Goal: Entertainment & Leisure: Browse casually

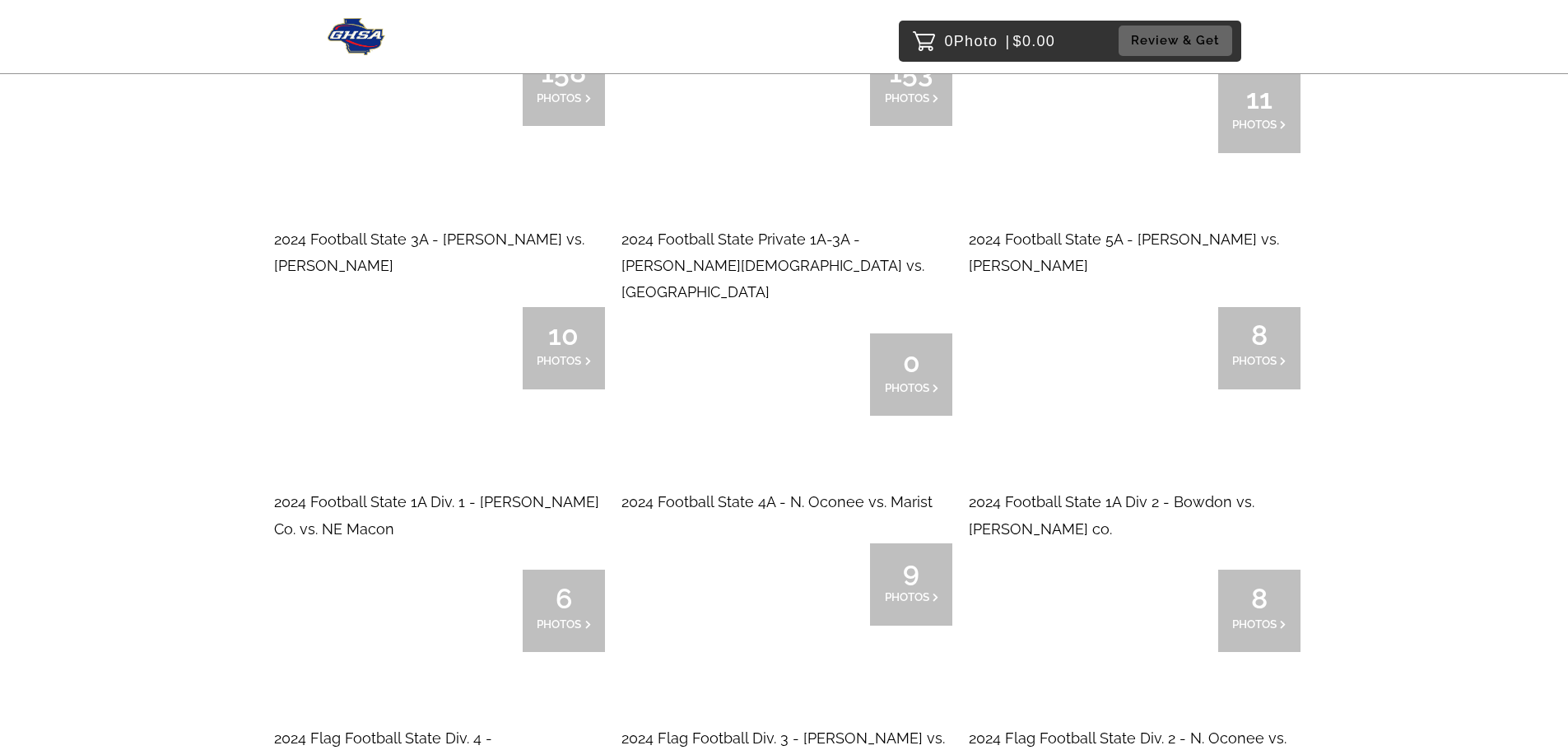
scroll to position [4362, 0]
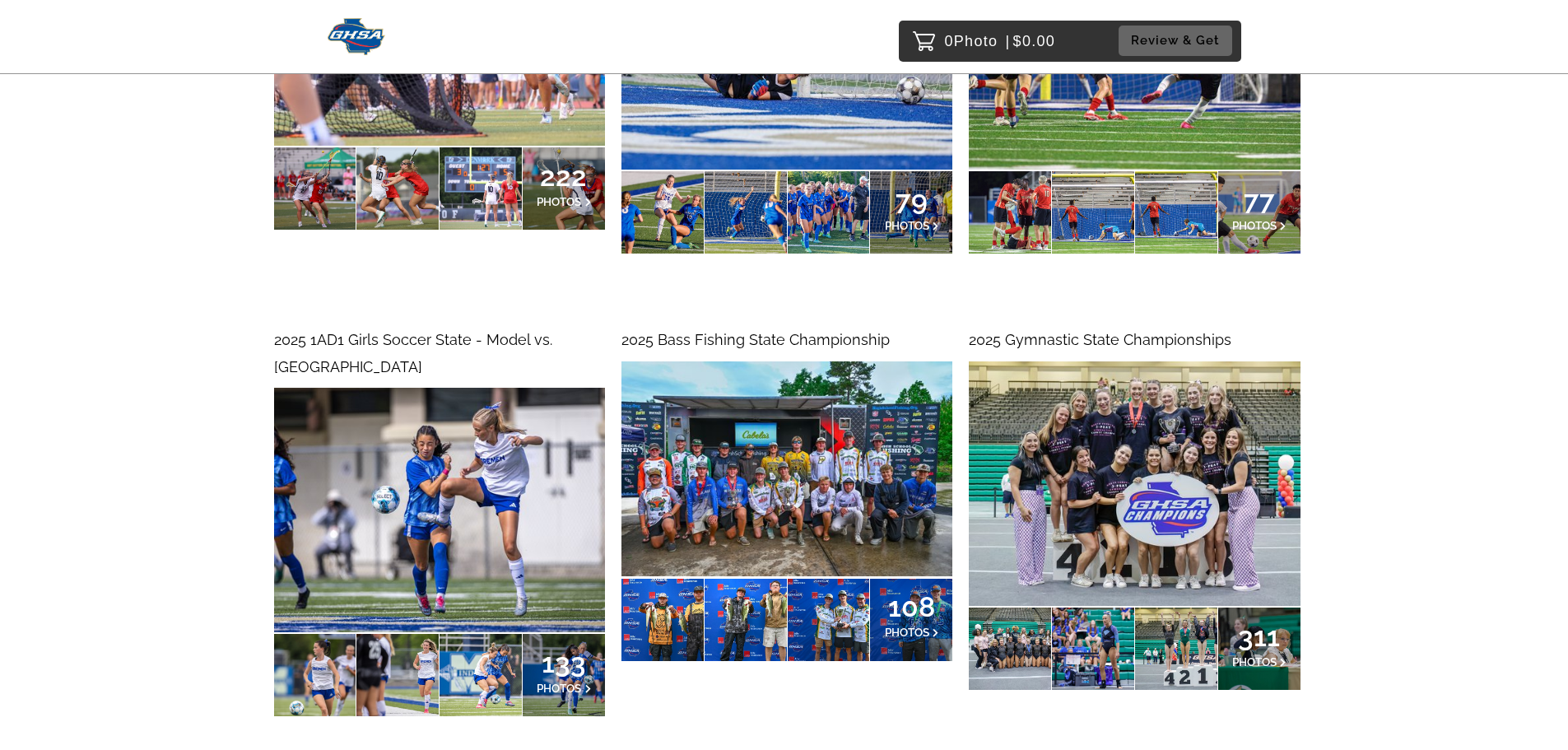
click at [1104, 504] on img at bounding box center [1134, 483] width 331 height 244
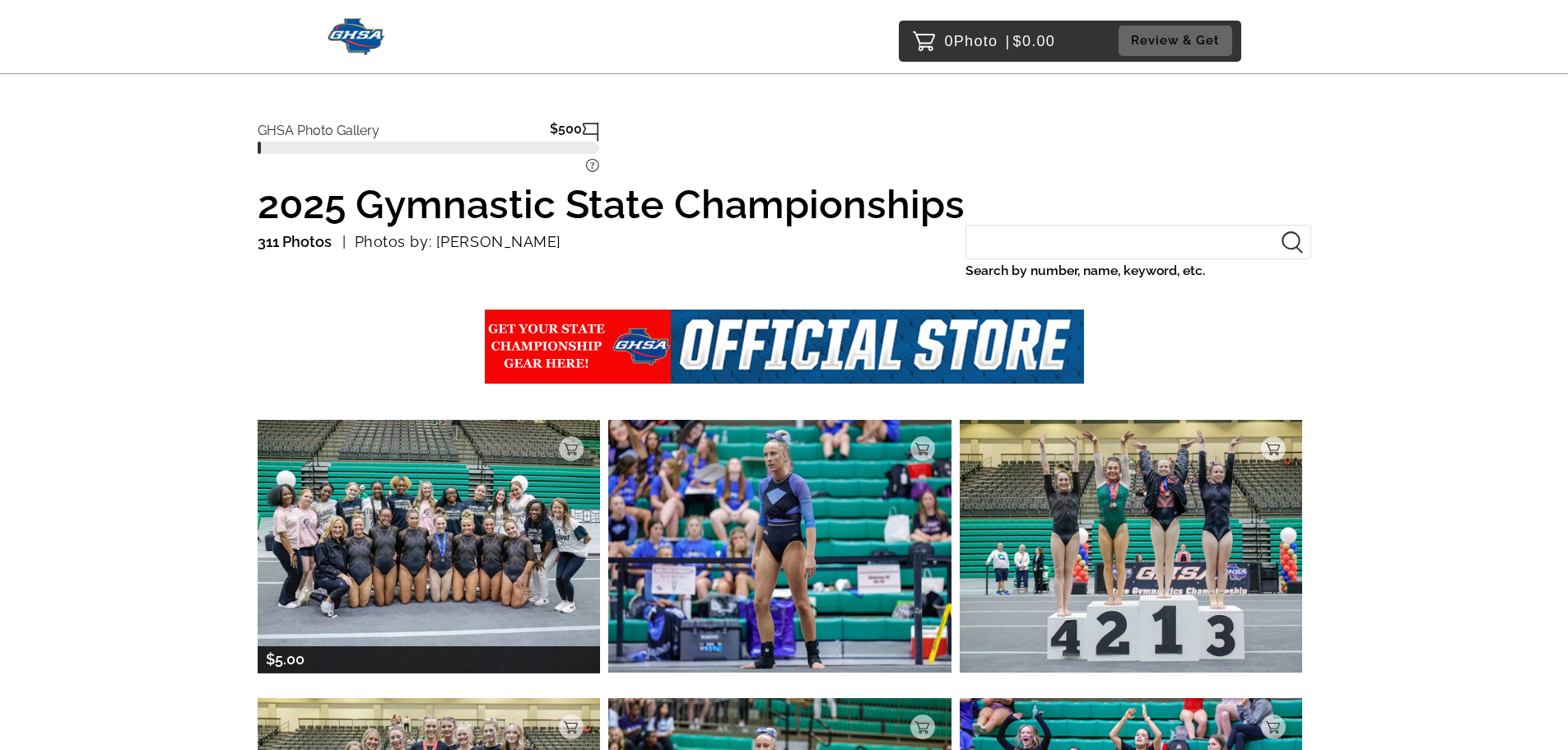
click at [472, 525] on img at bounding box center [429, 546] width 344 height 253
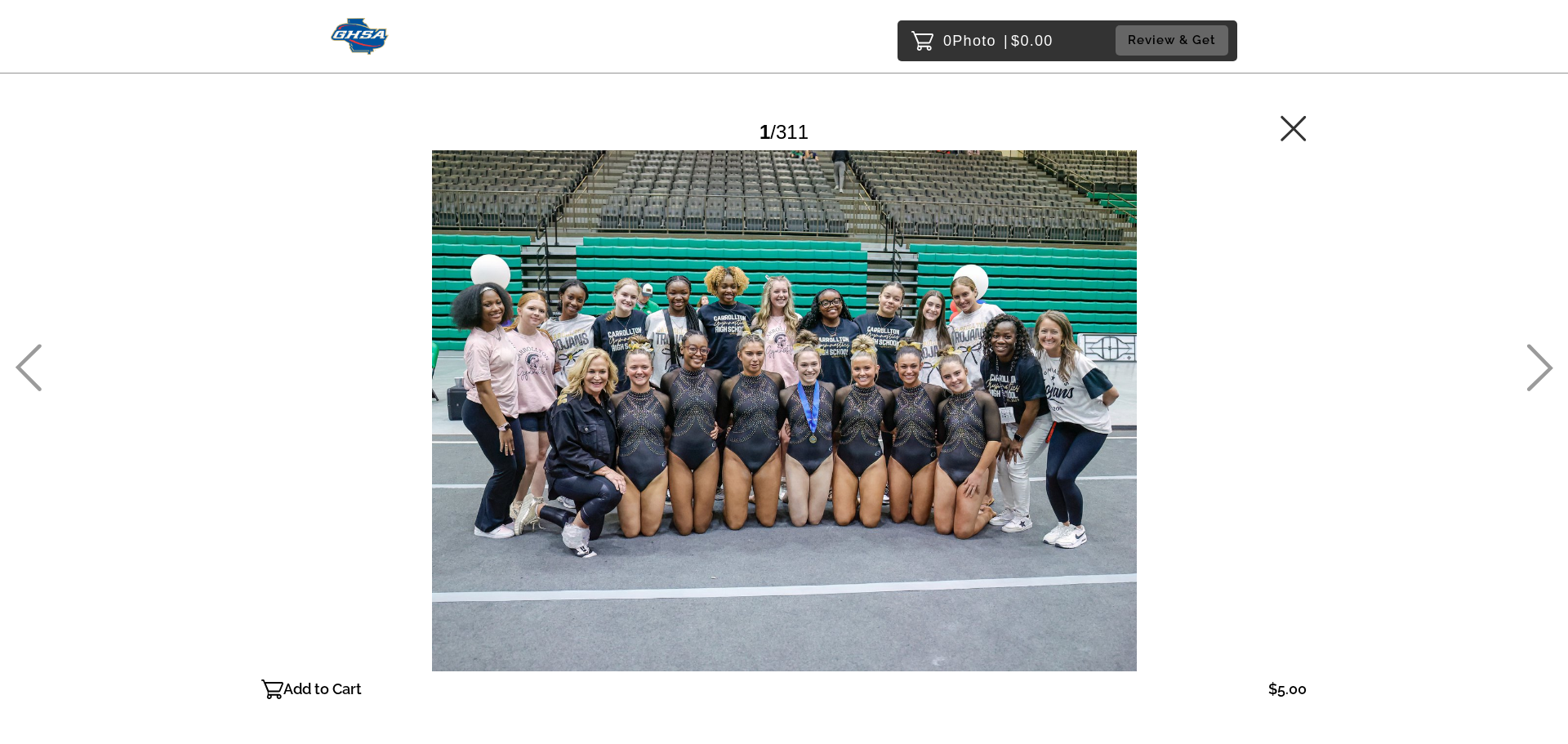
click at [1541, 366] on icon at bounding box center [1540, 367] width 27 height 48
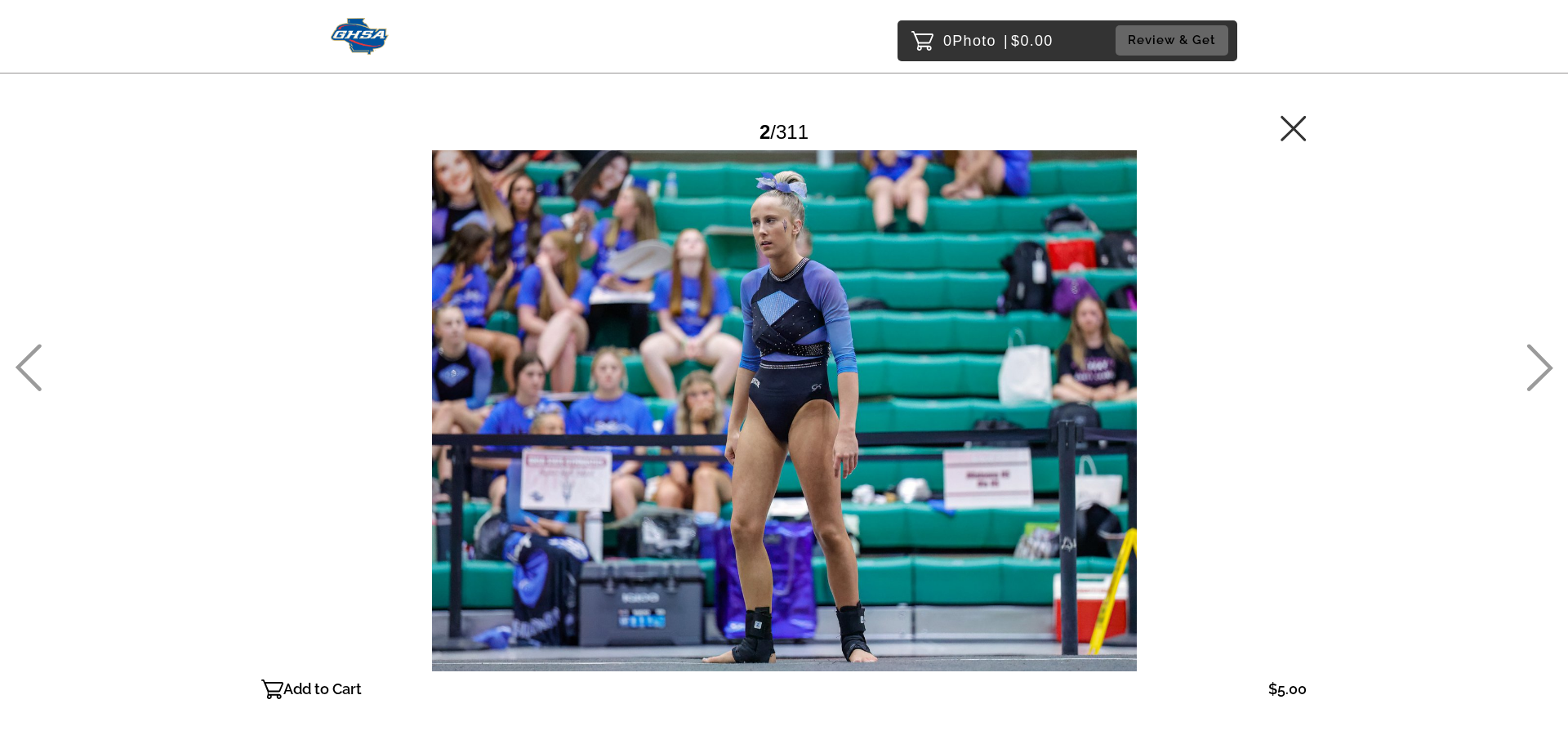
click at [1542, 365] on icon at bounding box center [1540, 367] width 27 height 48
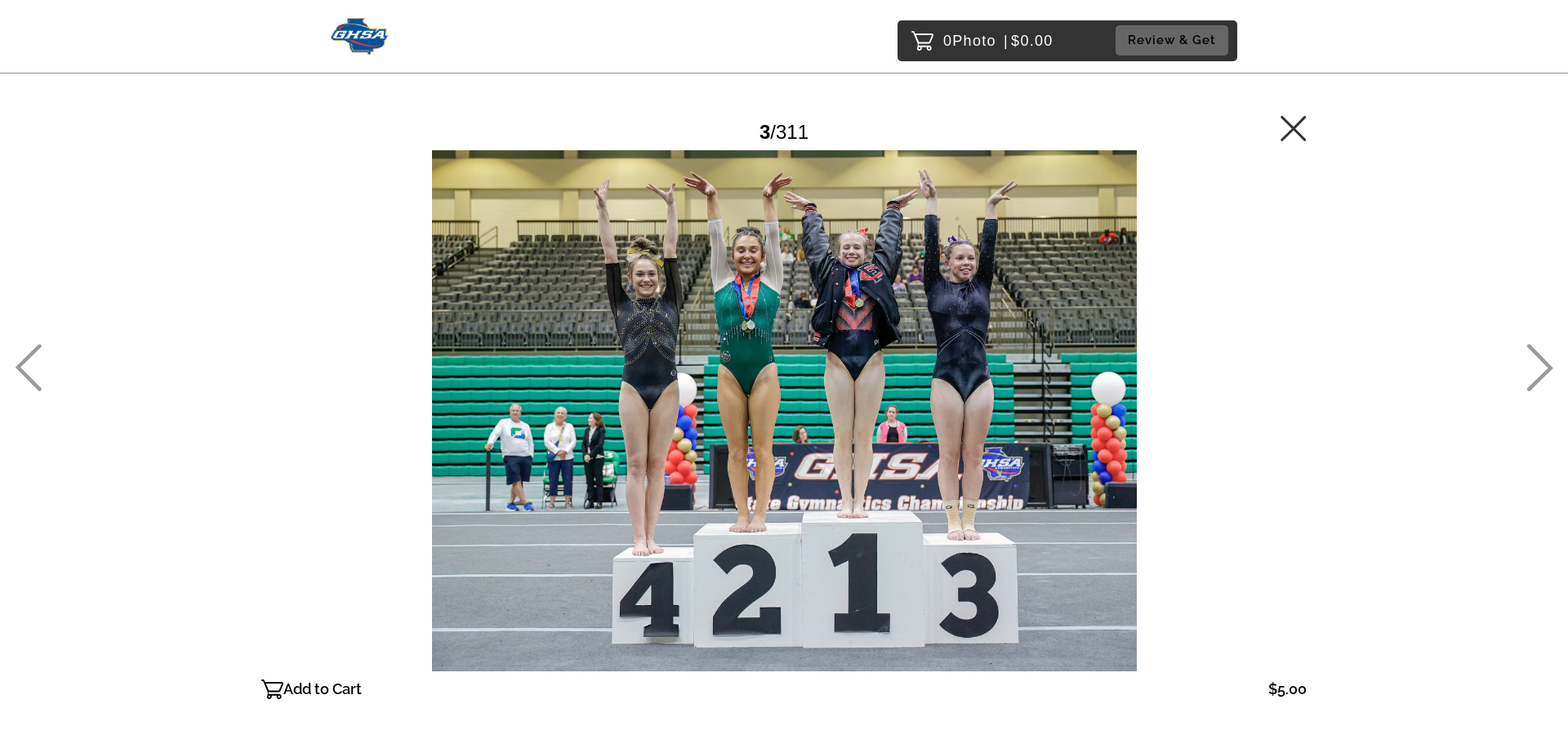
click at [1542, 365] on icon at bounding box center [1540, 367] width 27 height 48
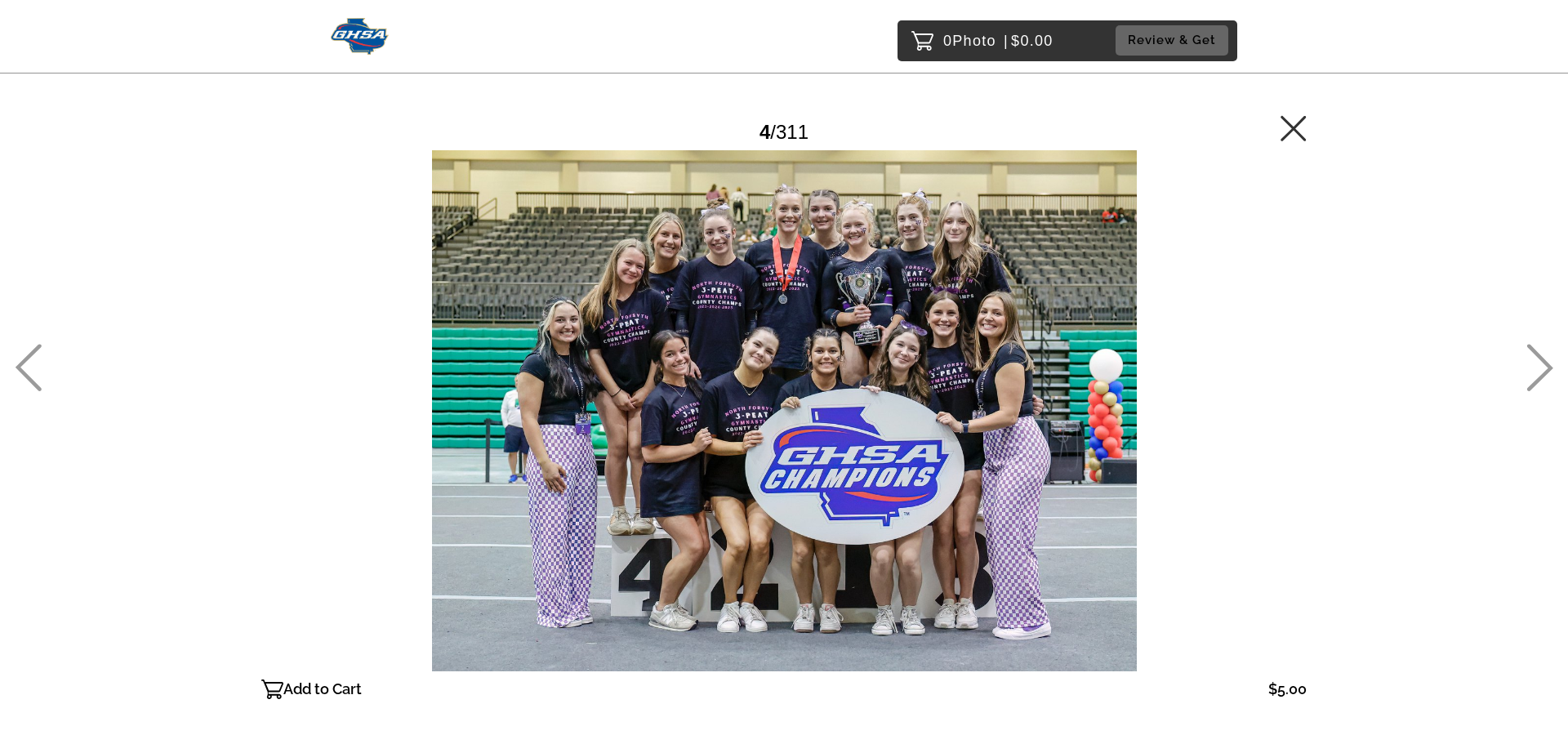
click at [1543, 361] on icon at bounding box center [1541, 368] width 26 height 48
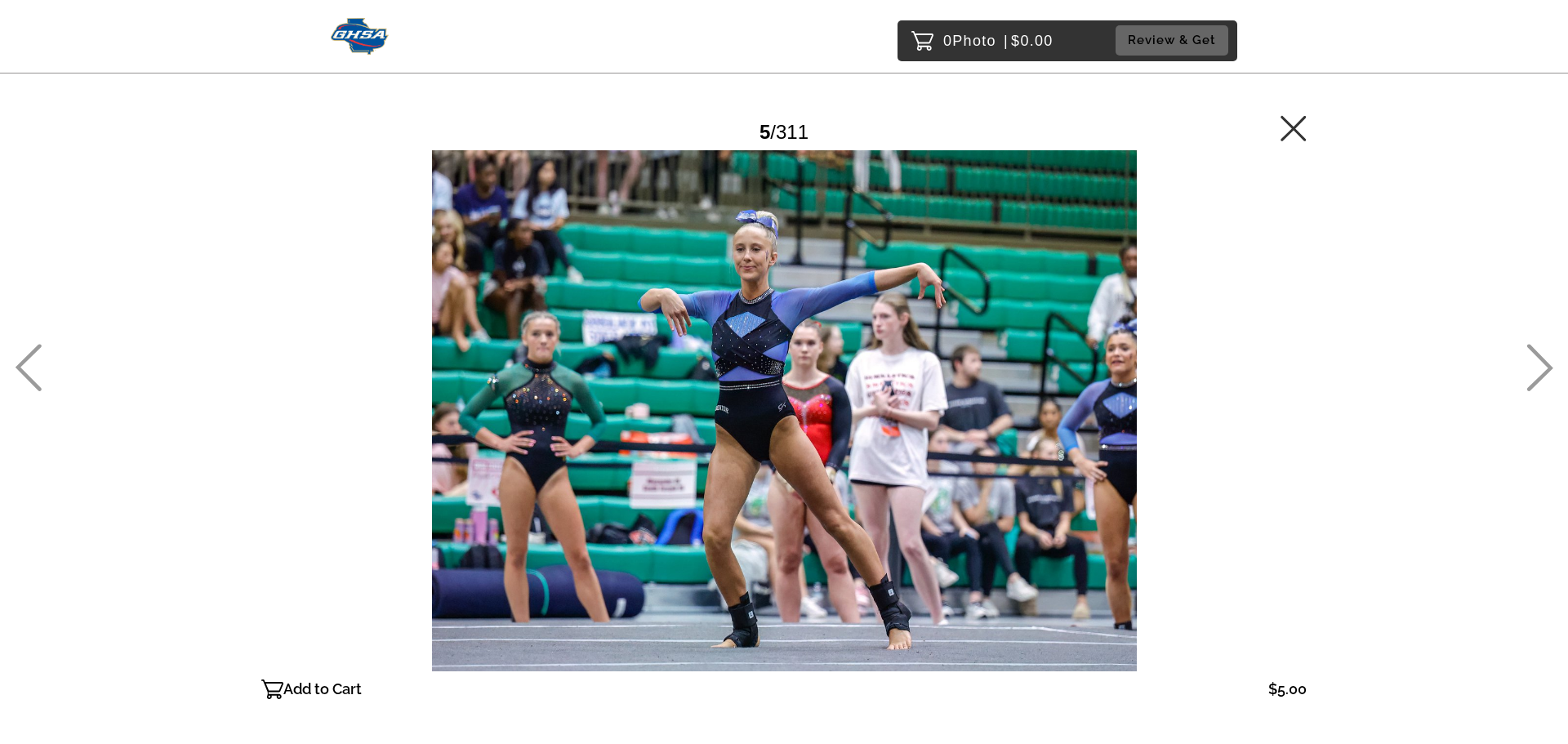
click at [1544, 358] on icon at bounding box center [1540, 367] width 27 height 48
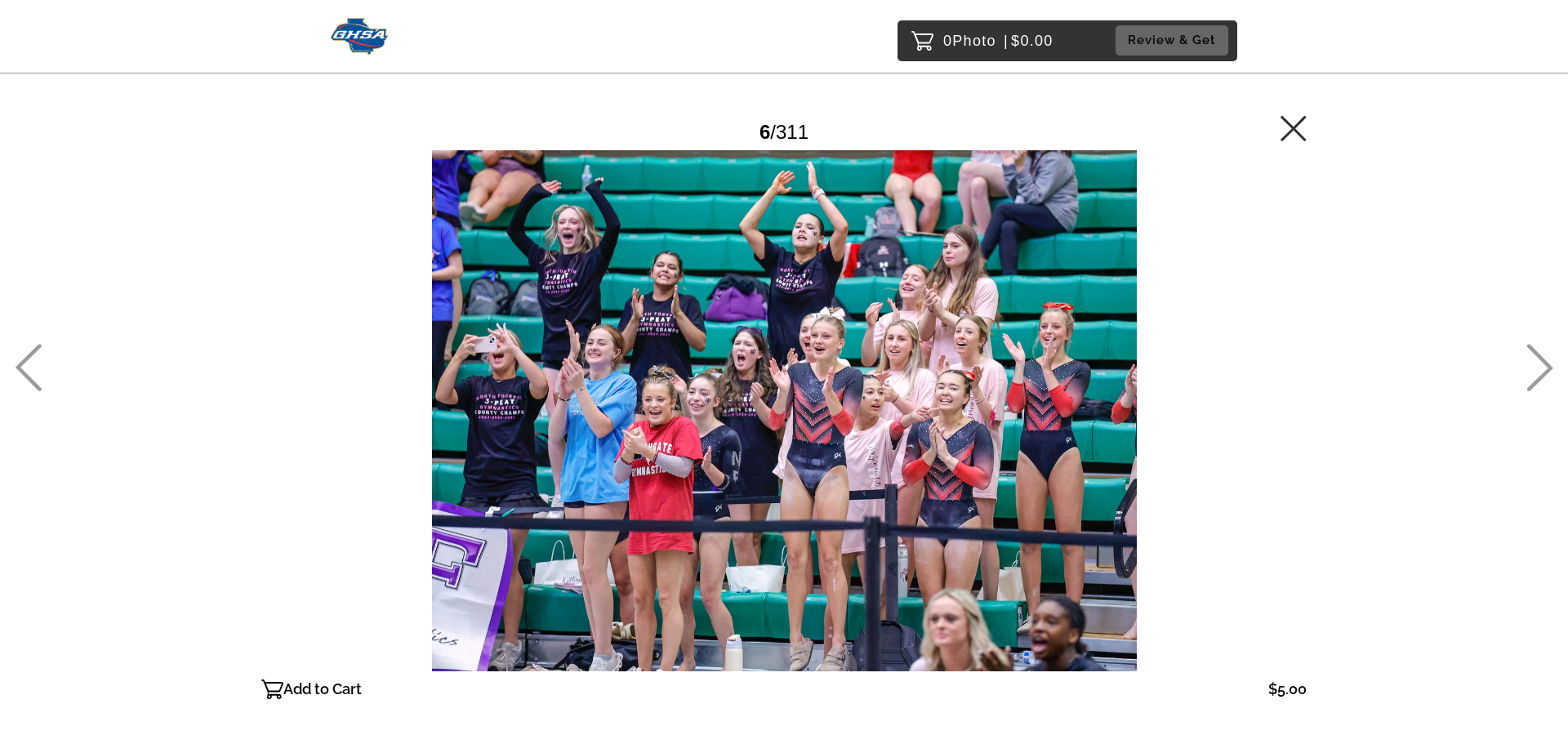
click at [1547, 359] on icon at bounding box center [1540, 367] width 27 height 48
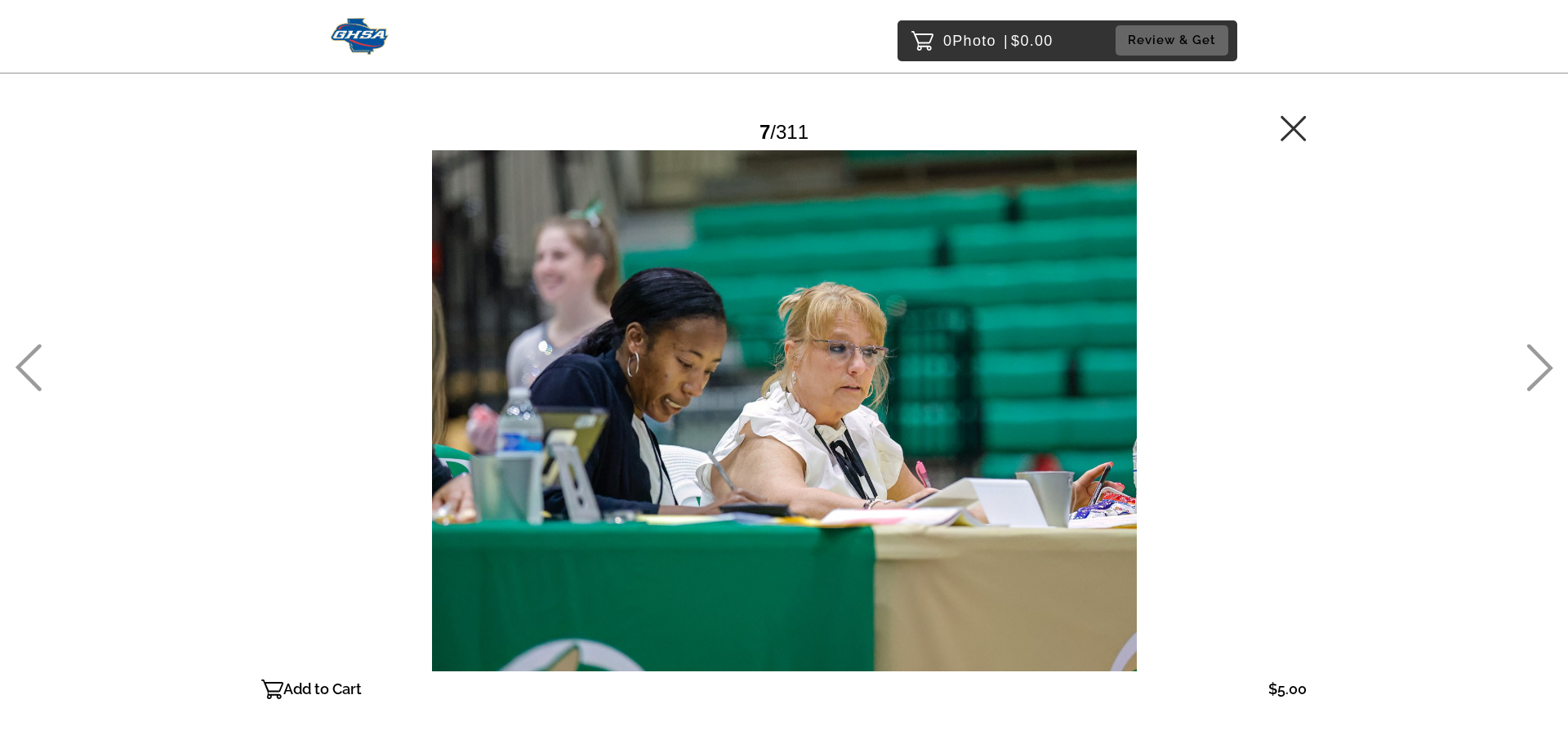
click at [1548, 359] on icon at bounding box center [1540, 367] width 27 height 48
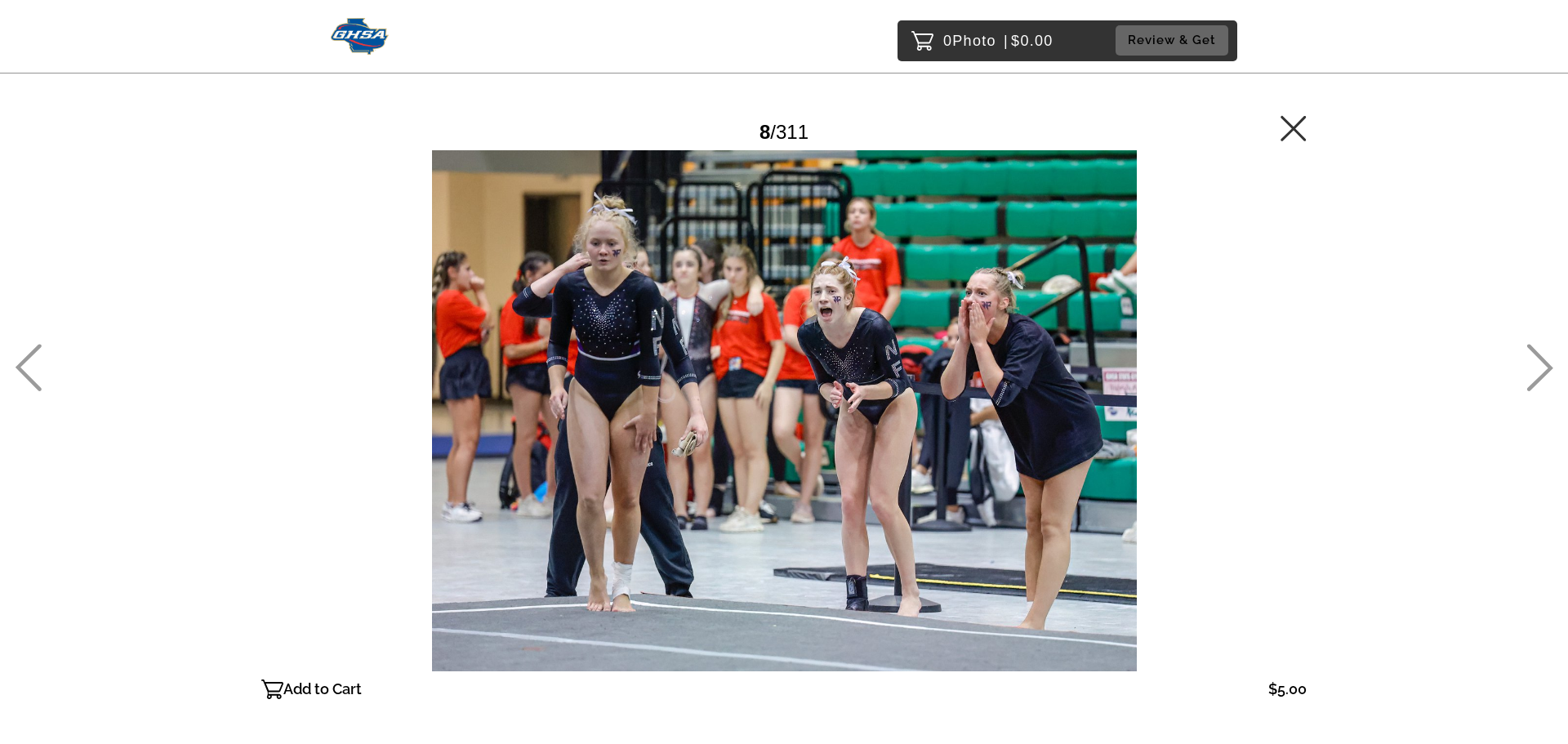
click at [1548, 364] on icon at bounding box center [1541, 368] width 26 height 48
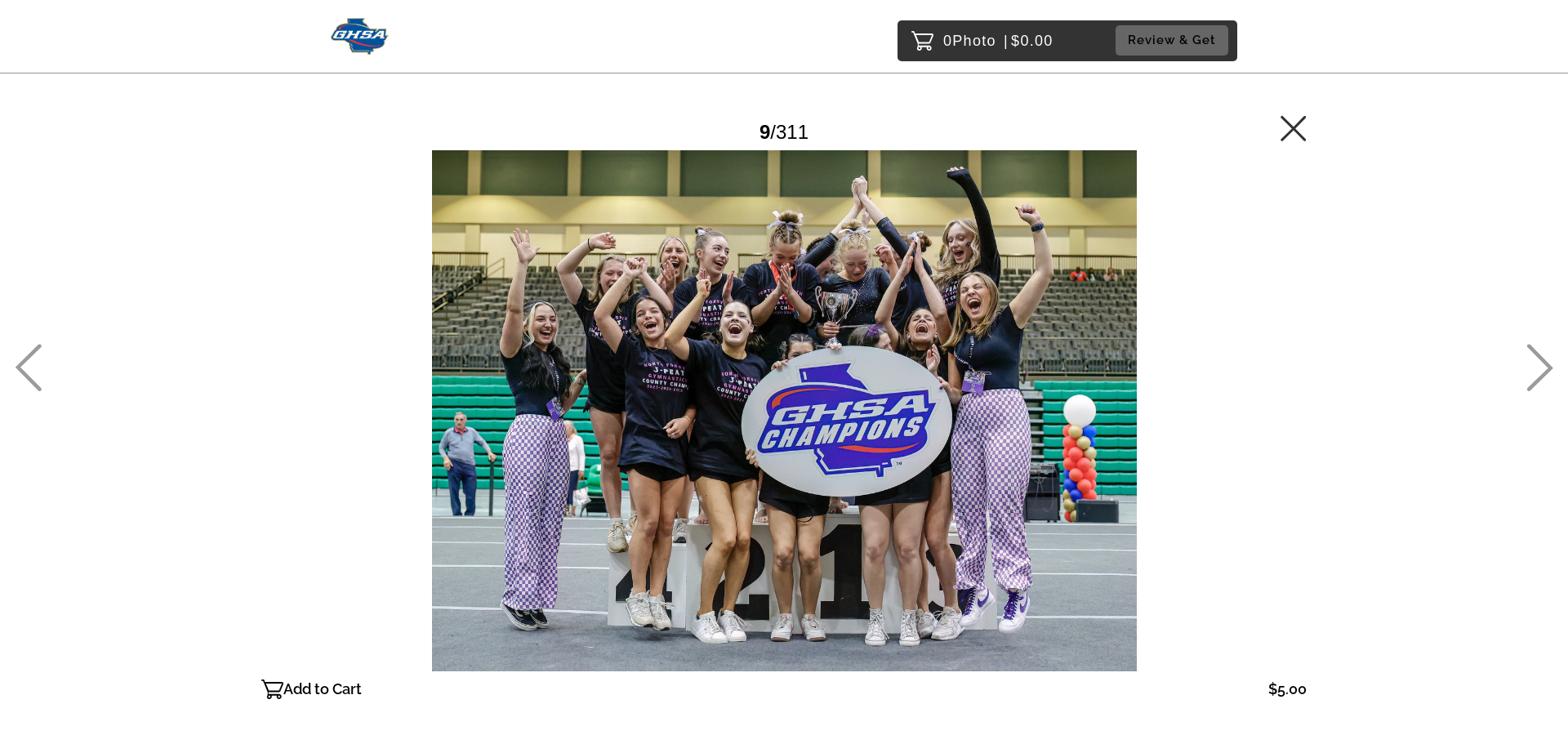
click at [1547, 364] on icon at bounding box center [1541, 368] width 26 height 48
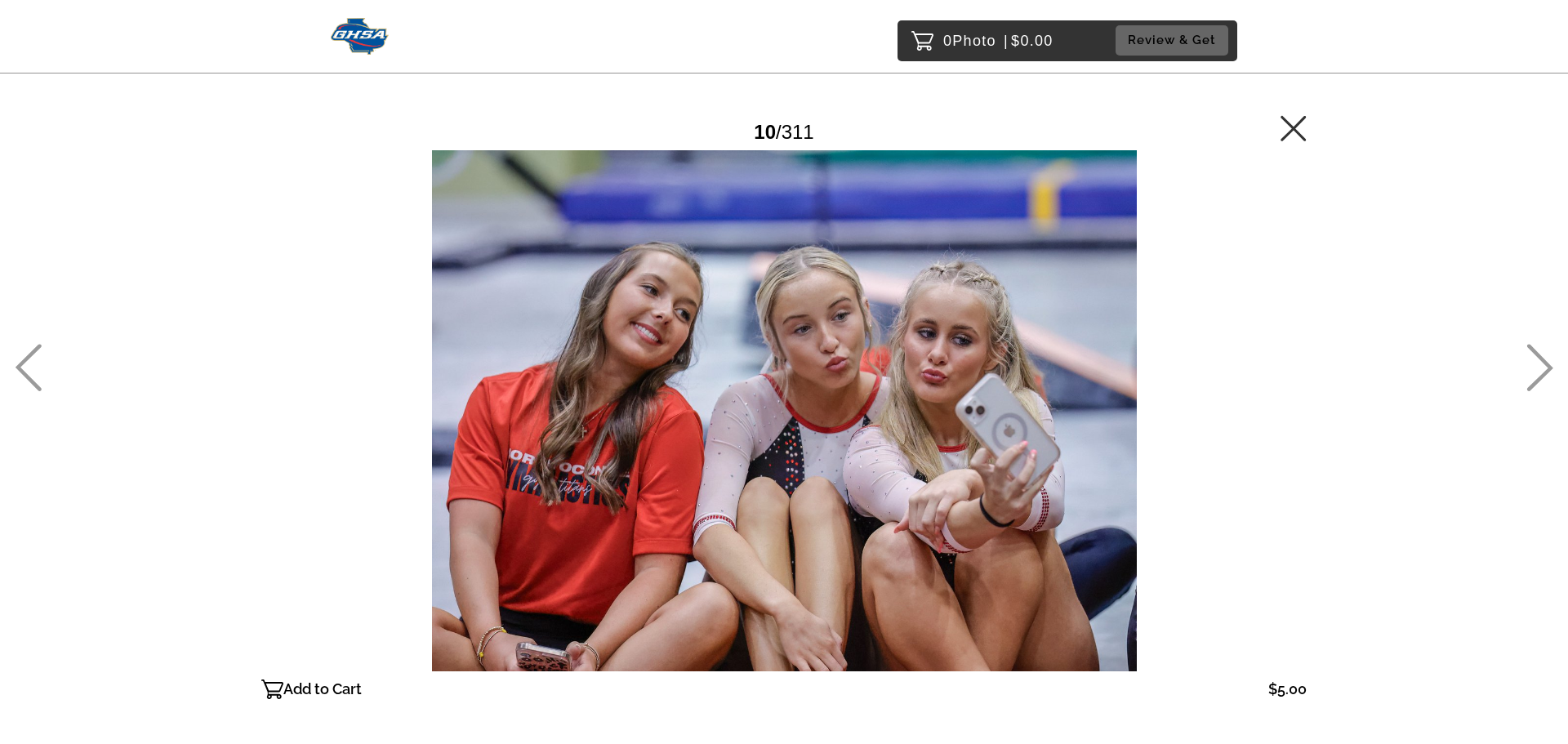
click at [1547, 364] on icon at bounding box center [1541, 368] width 26 height 48
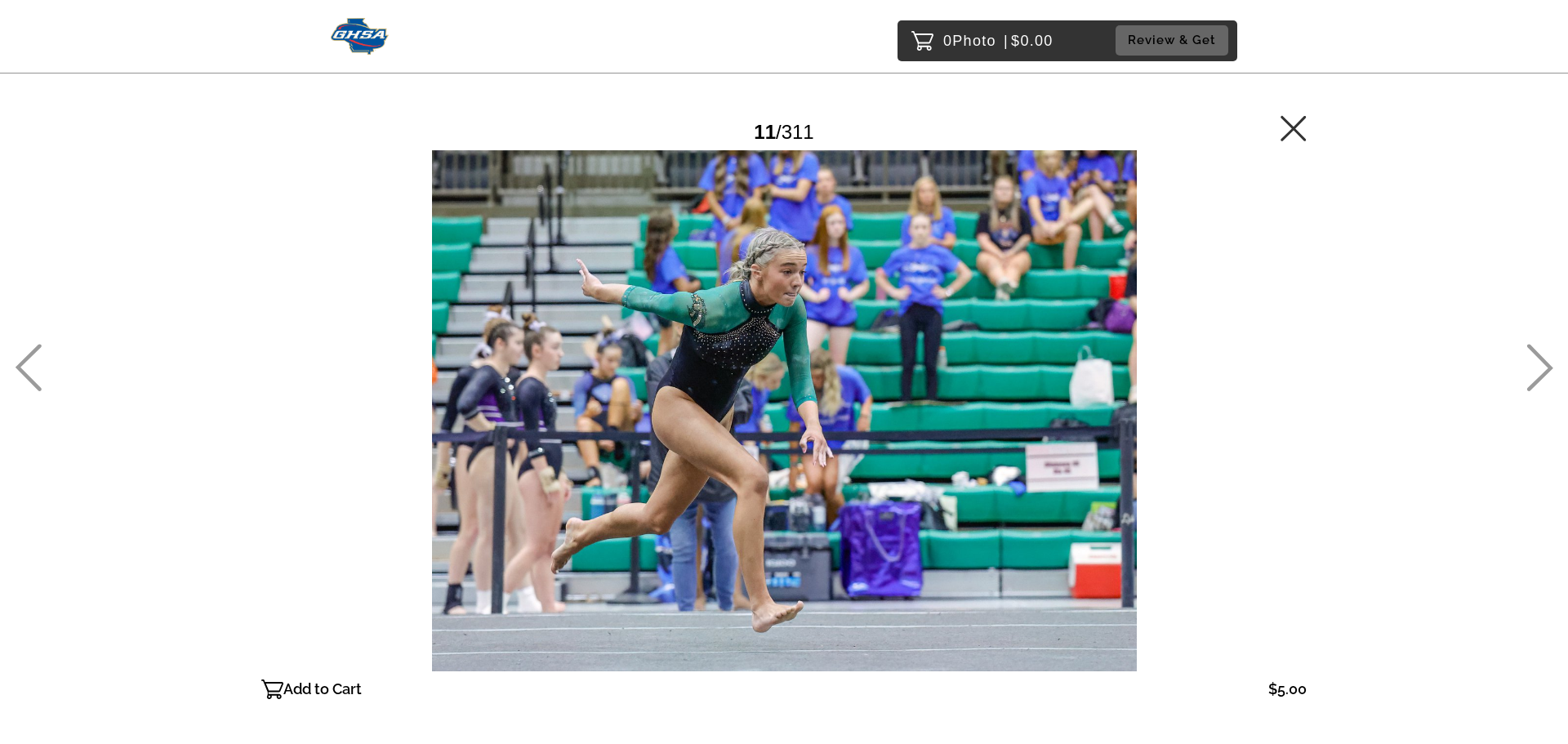
click at [1547, 364] on icon at bounding box center [1541, 368] width 26 height 48
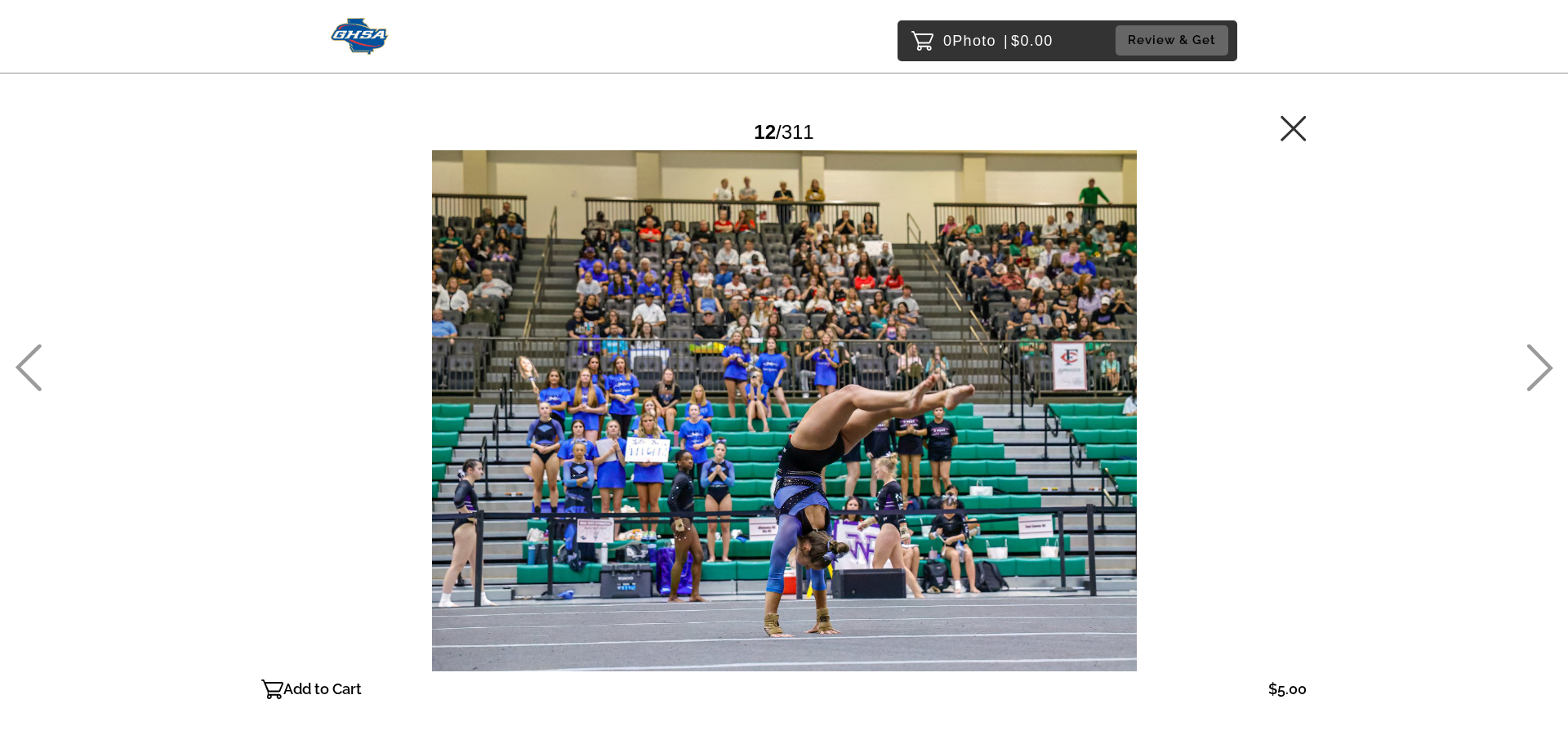
click at [1547, 364] on icon at bounding box center [1541, 368] width 26 height 48
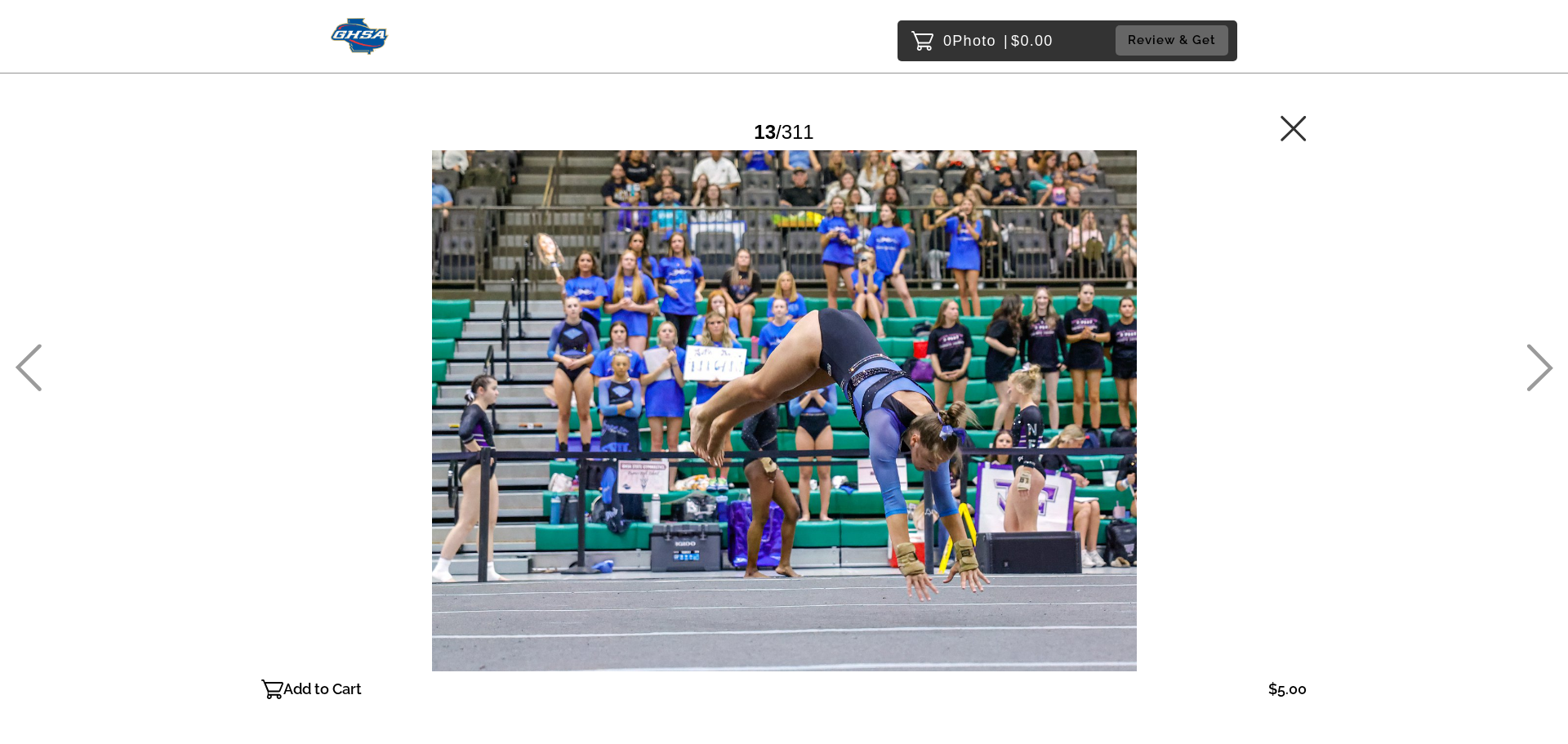
click at [1547, 364] on icon at bounding box center [1541, 368] width 26 height 48
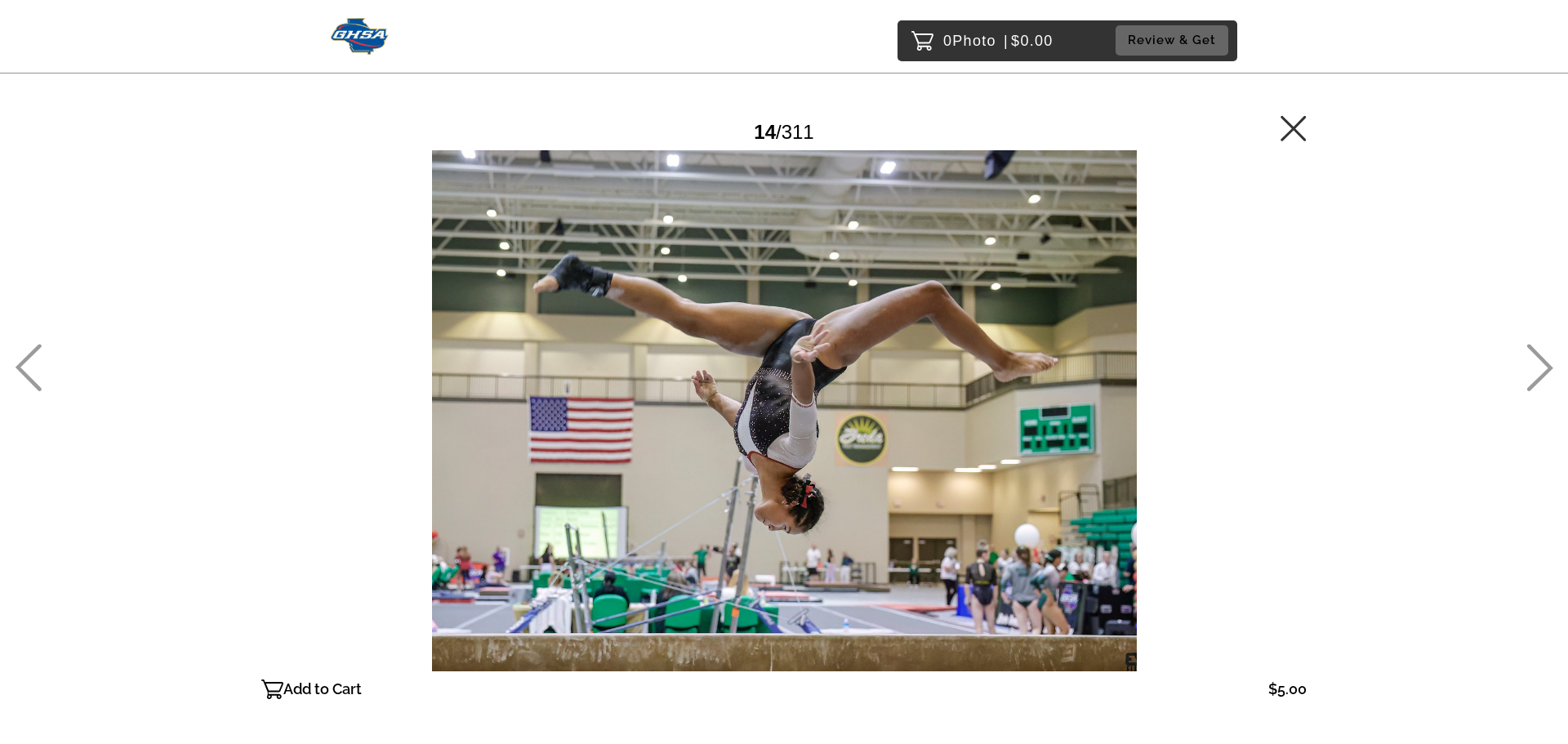
click at [1547, 364] on icon at bounding box center [1541, 368] width 26 height 48
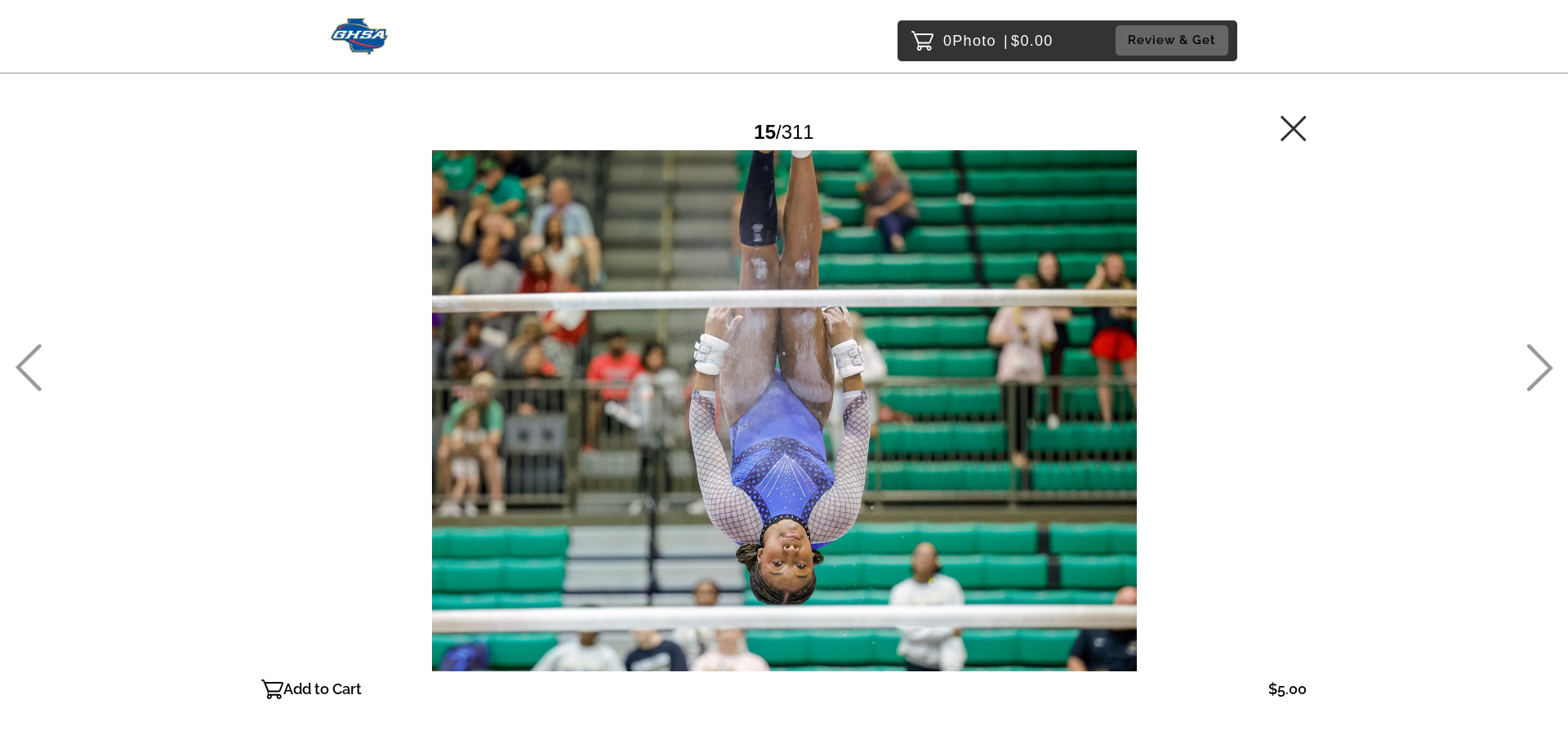
click at [1545, 365] on icon at bounding box center [1541, 368] width 26 height 48
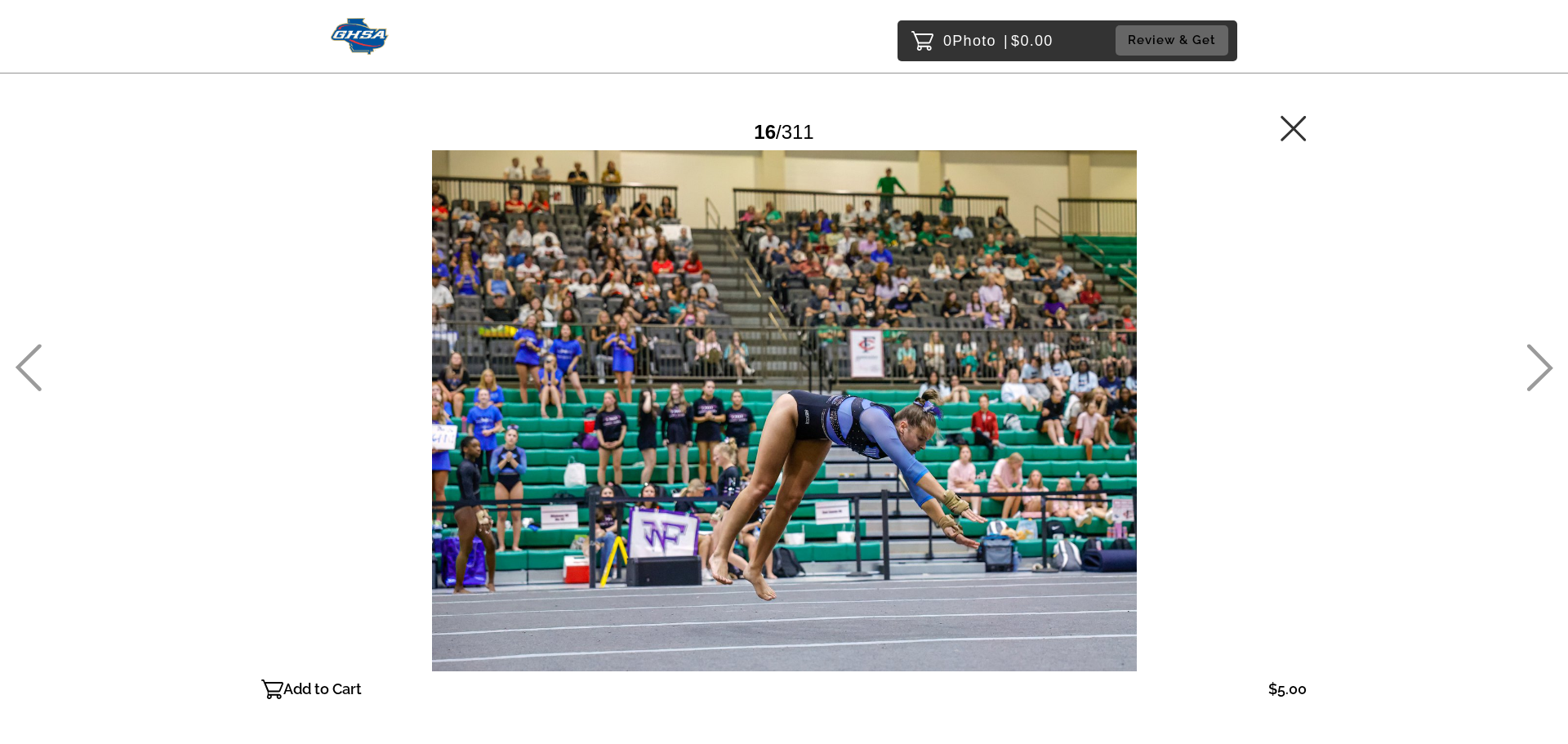
click at [1544, 365] on icon at bounding box center [1540, 367] width 27 height 48
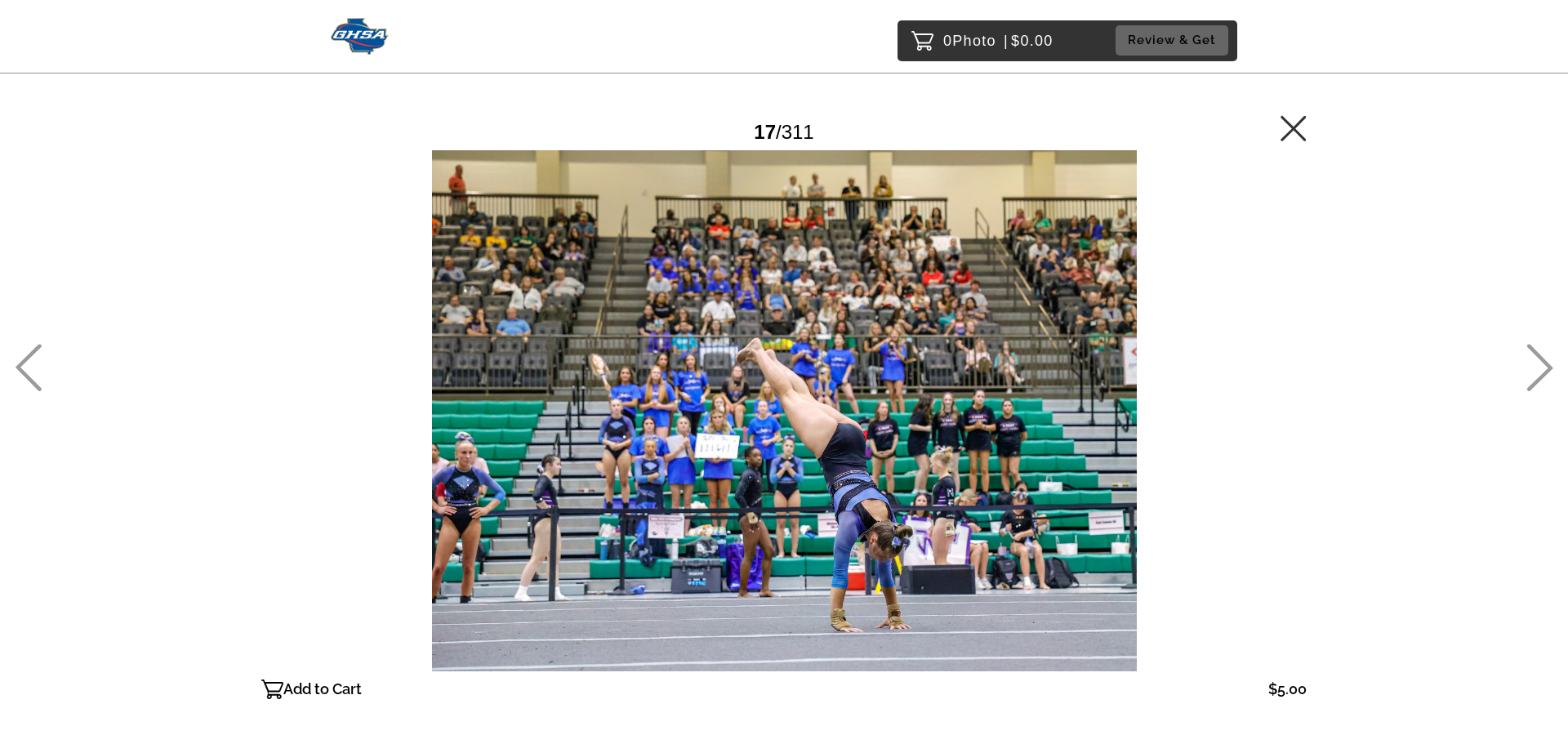
click at [1544, 365] on icon at bounding box center [1540, 367] width 27 height 48
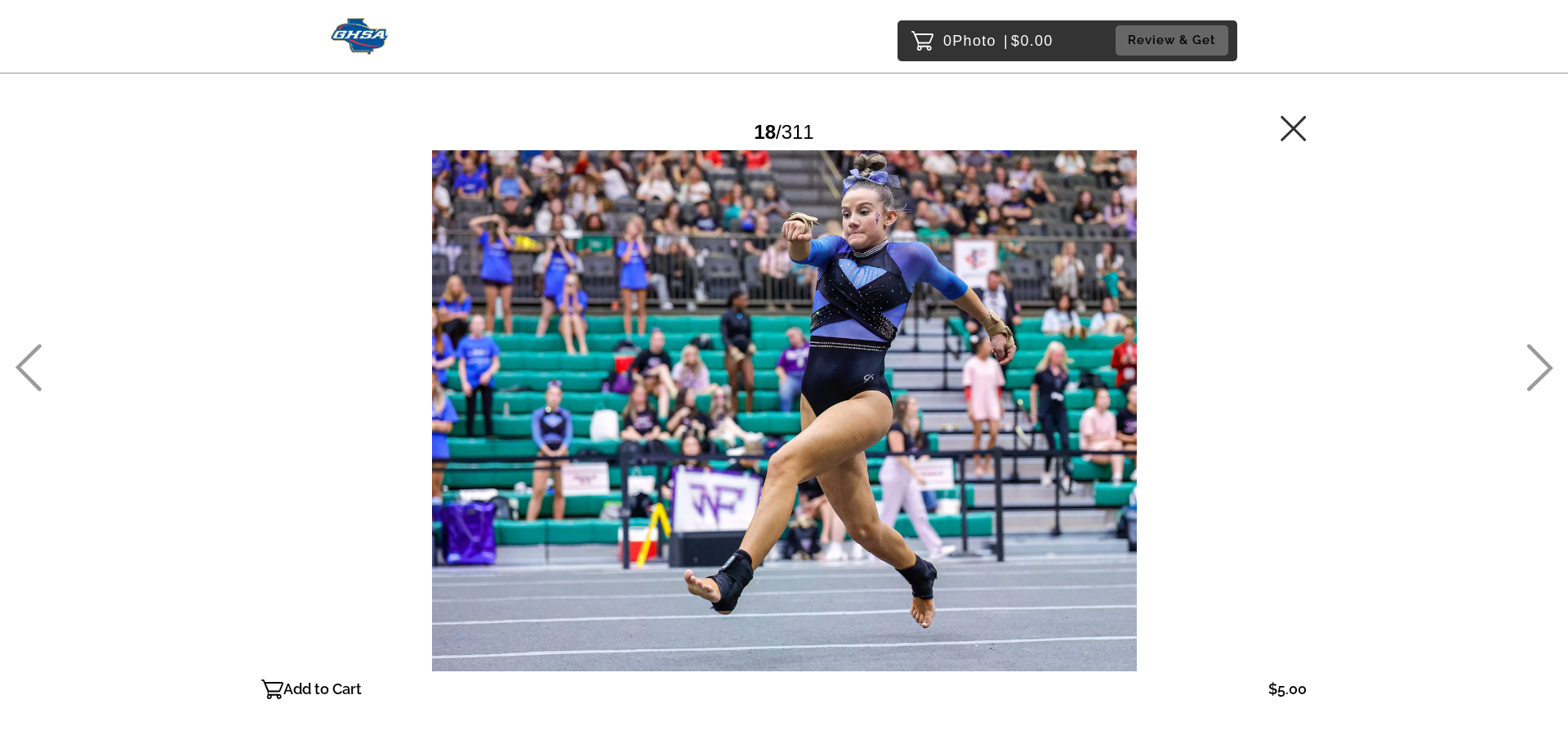
click at [1544, 365] on icon at bounding box center [1540, 367] width 27 height 48
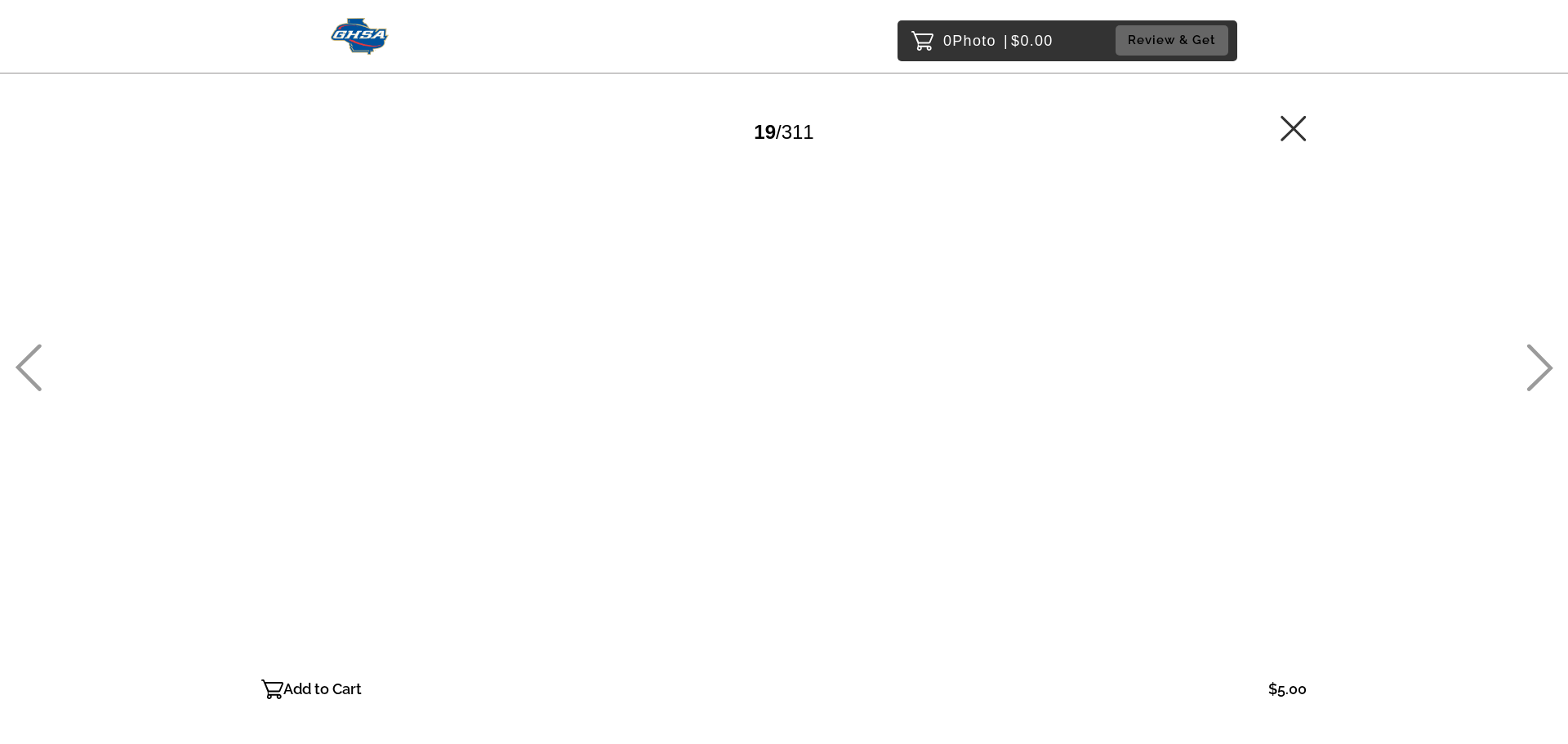
click at [1544, 365] on icon at bounding box center [1540, 367] width 27 height 48
click at [1544, 366] on icon at bounding box center [1540, 367] width 27 height 48
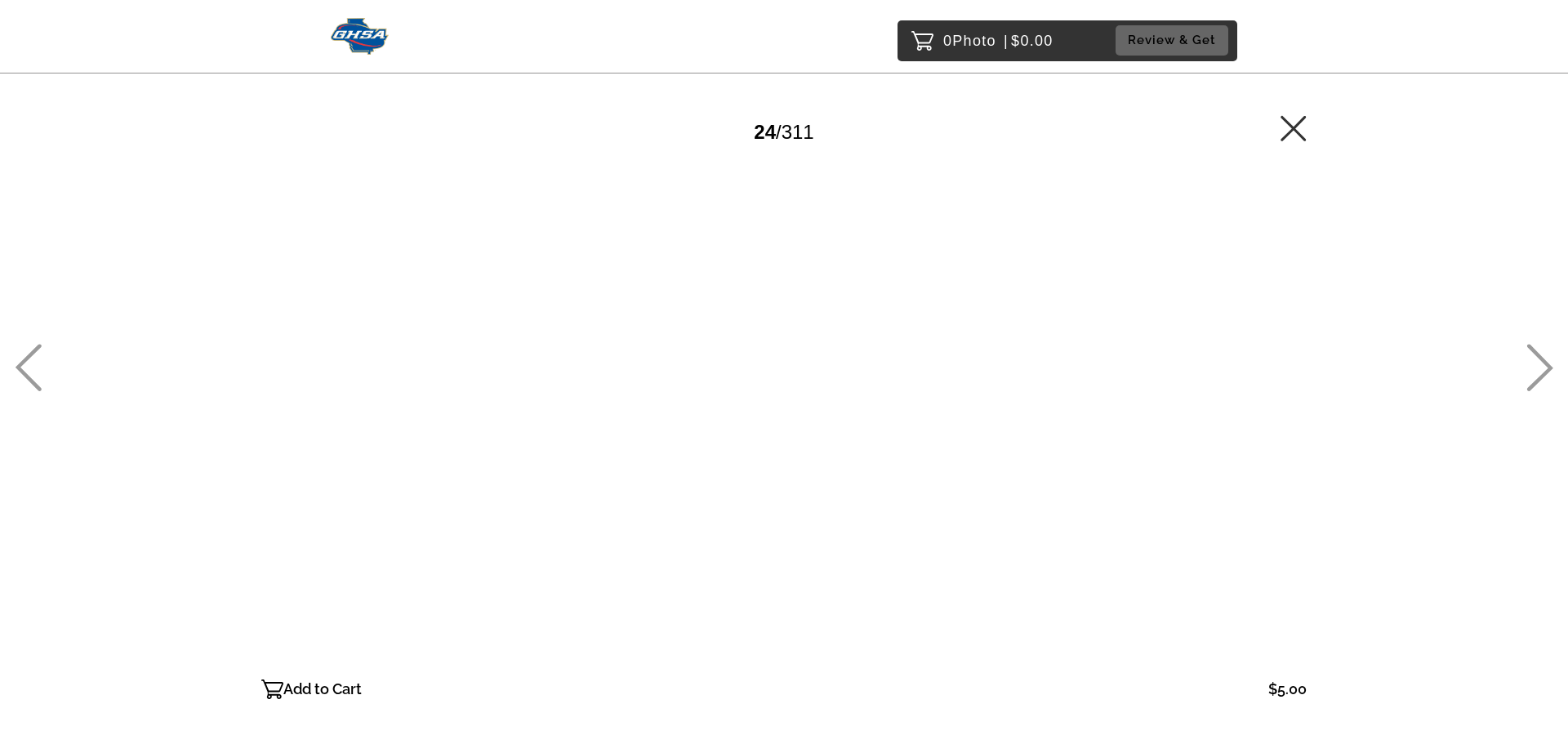
click at [1544, 366] on icon at bounding box center [1540, 367] width 27 height 48
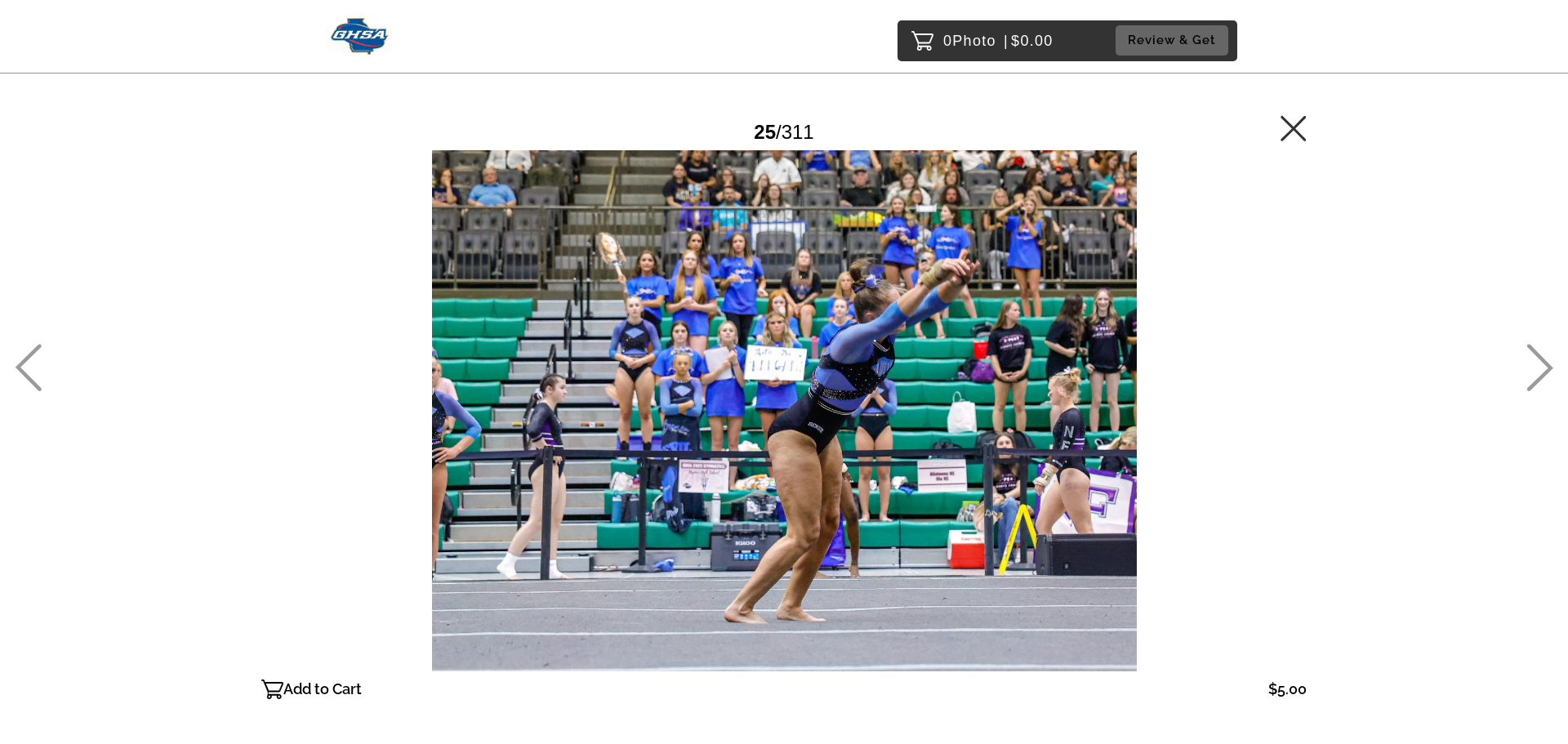
click at [1545, 366] on icon at bounding box center [1540, 367] width 27 height 48
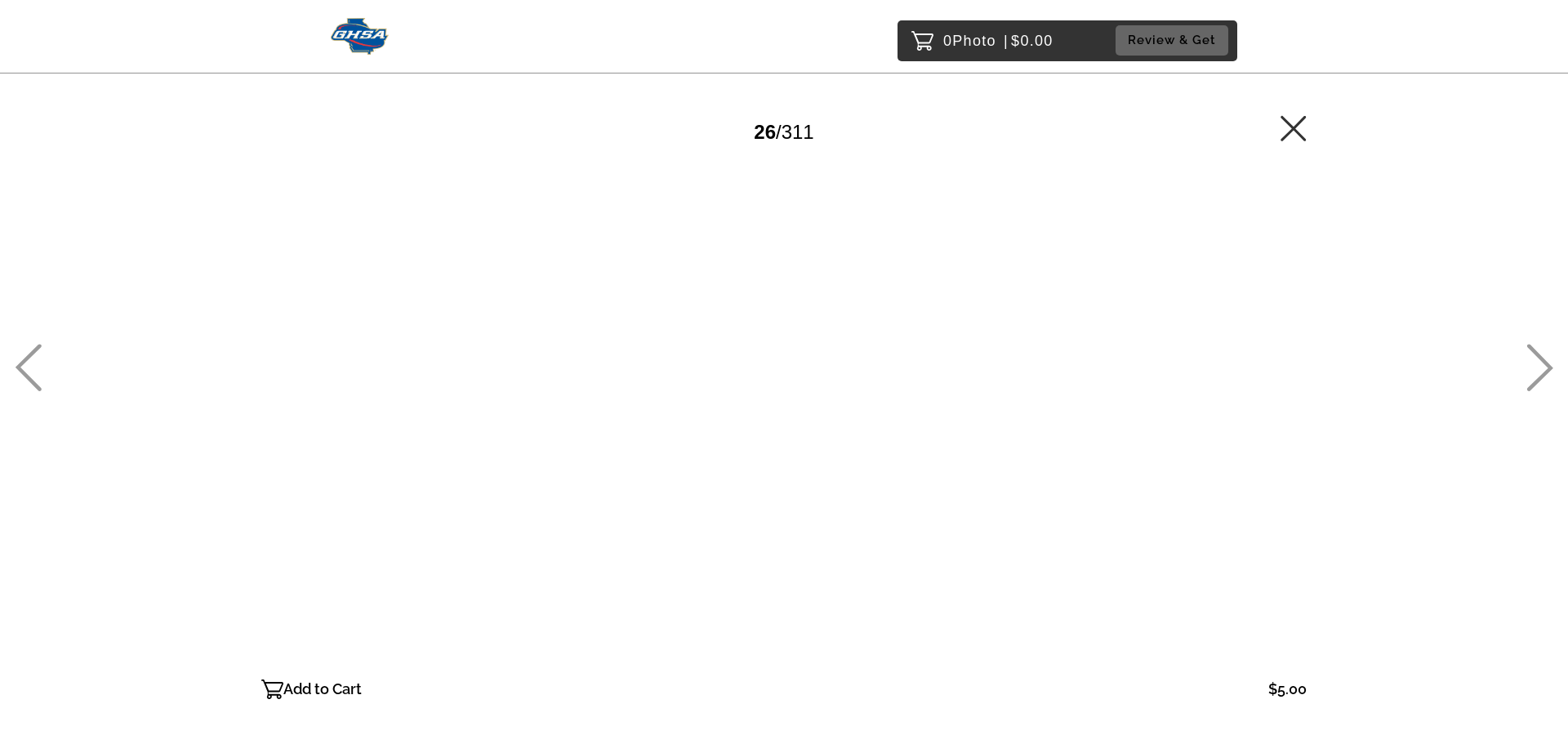
click at [1546, 365] on icon at bounding box center [1541, 368] width 26 height 48
click at [1548, 365] on icon at bounding box center [1541, 368] width 26 height 48
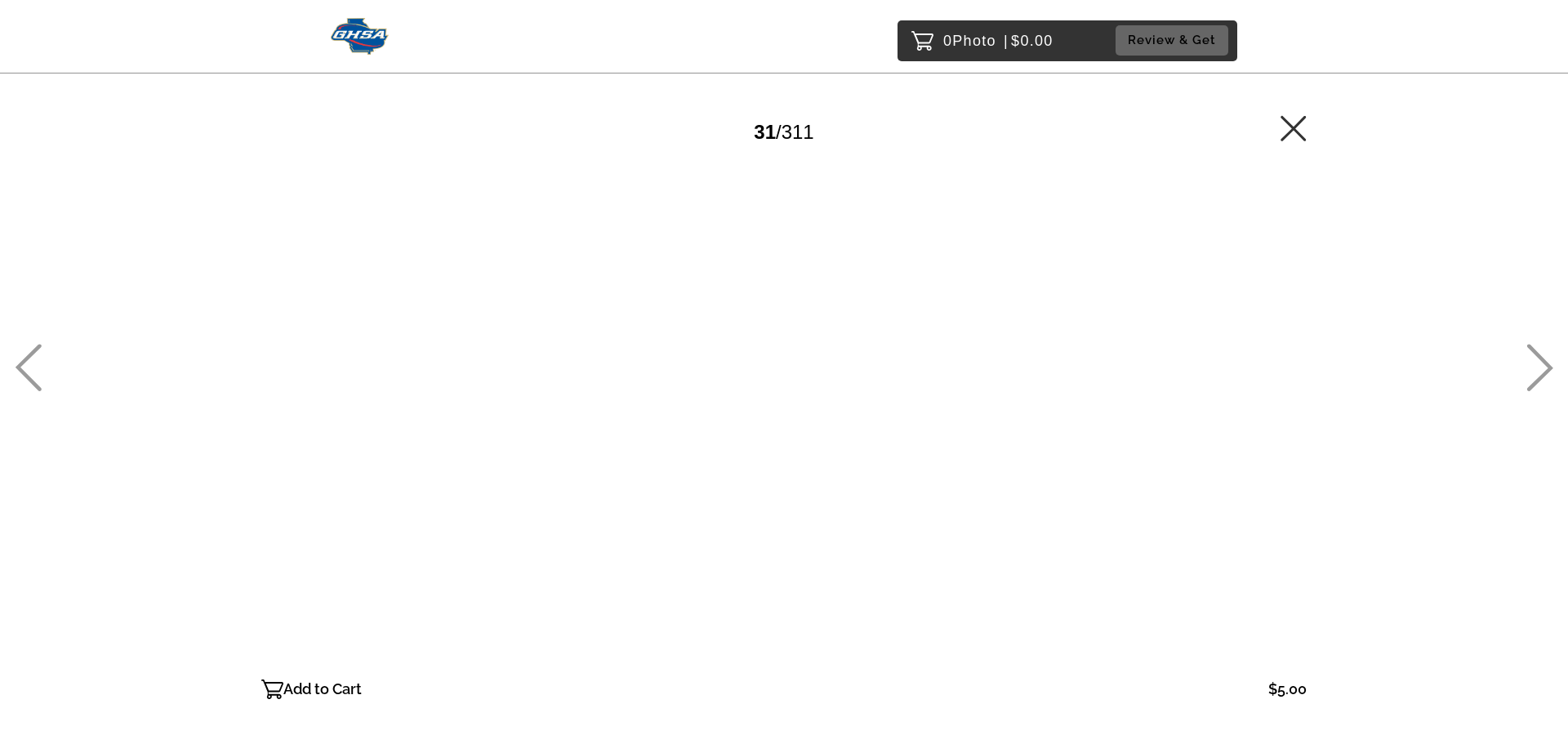
click at [1546, 365] on icon at bounding box center [1541, 368] width 26 height 48
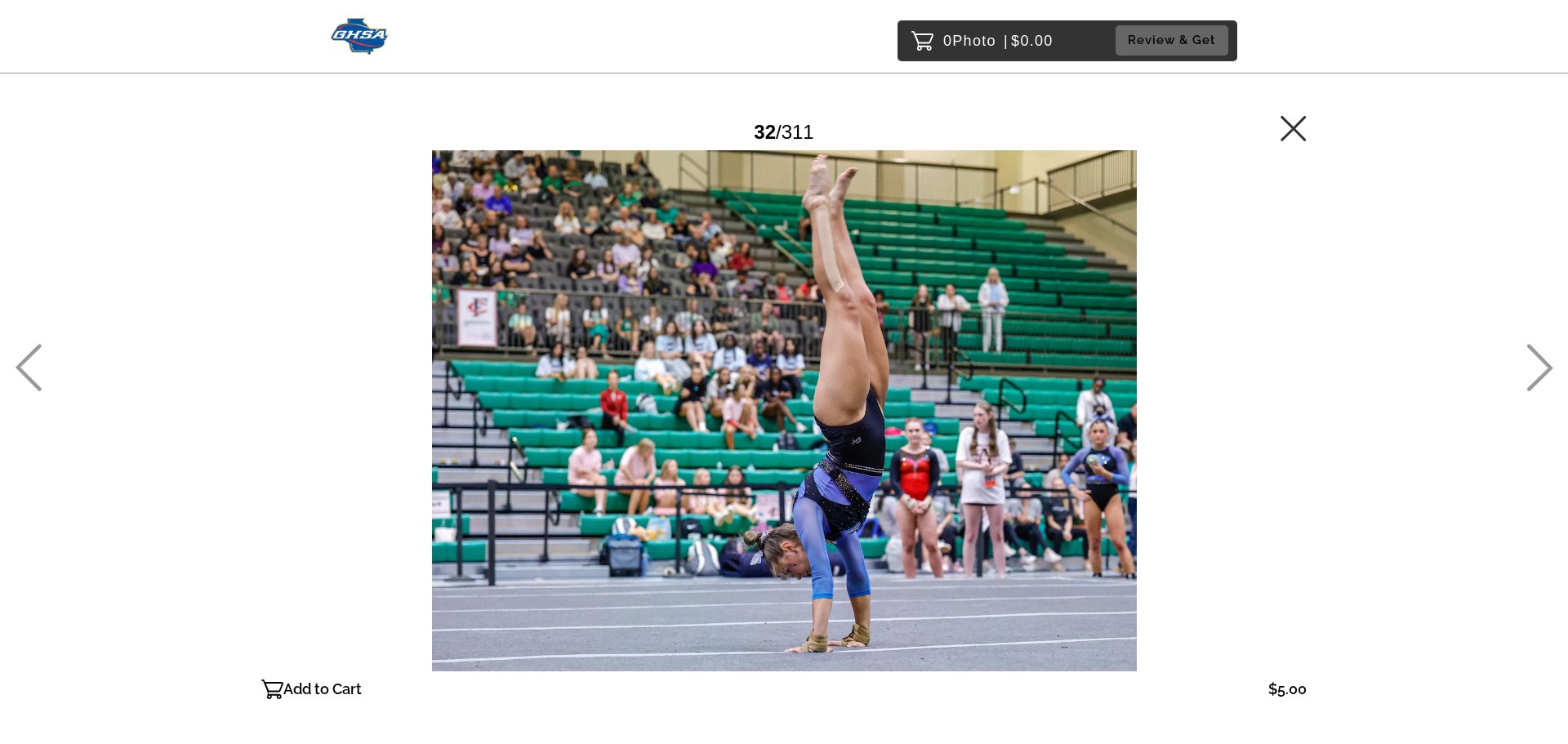
click at [1546, 365] on icon at bounding box center [1541, 368] width 26 height 48
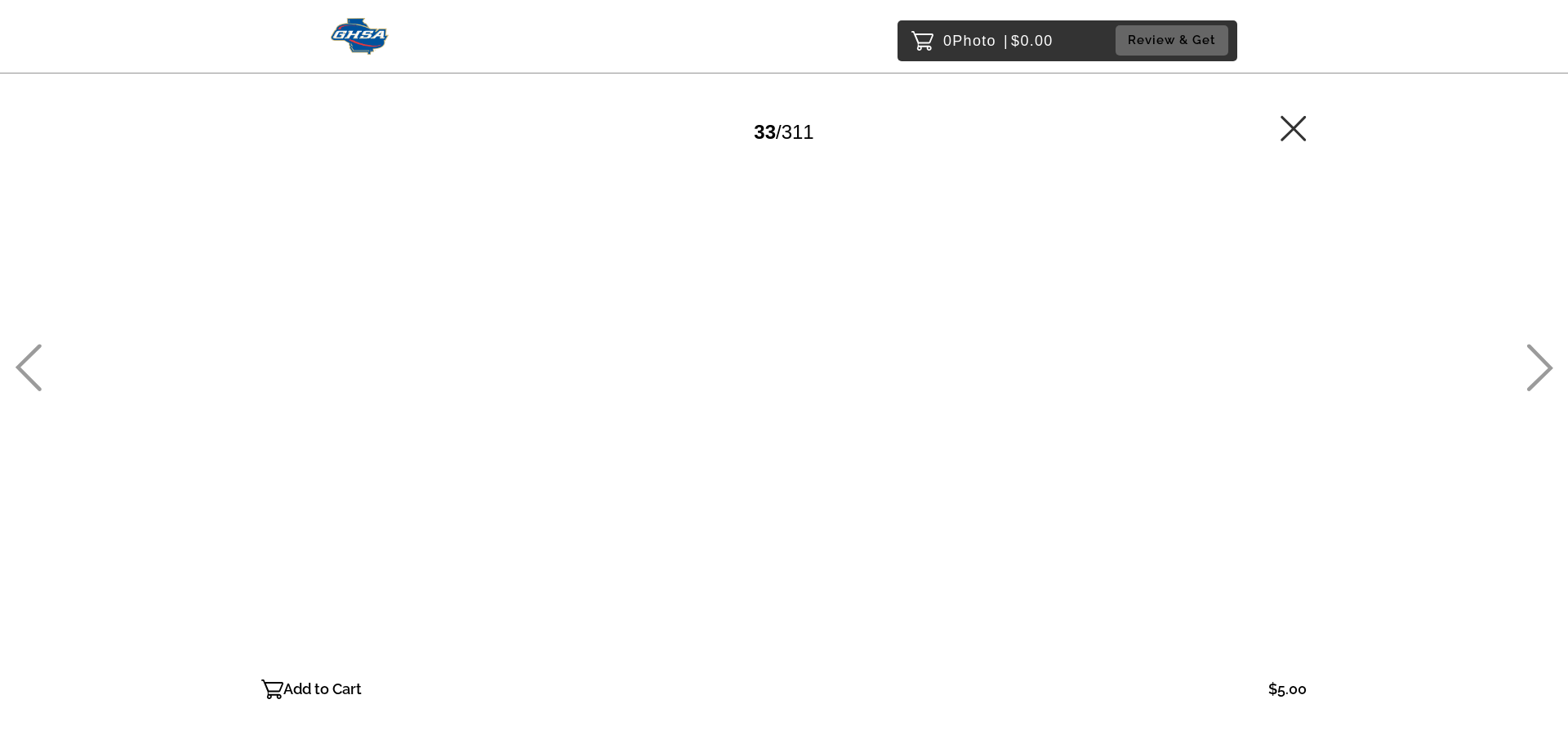
click at [1546, 365] on icon at bounding box center [1541, 368] width 26 height 48
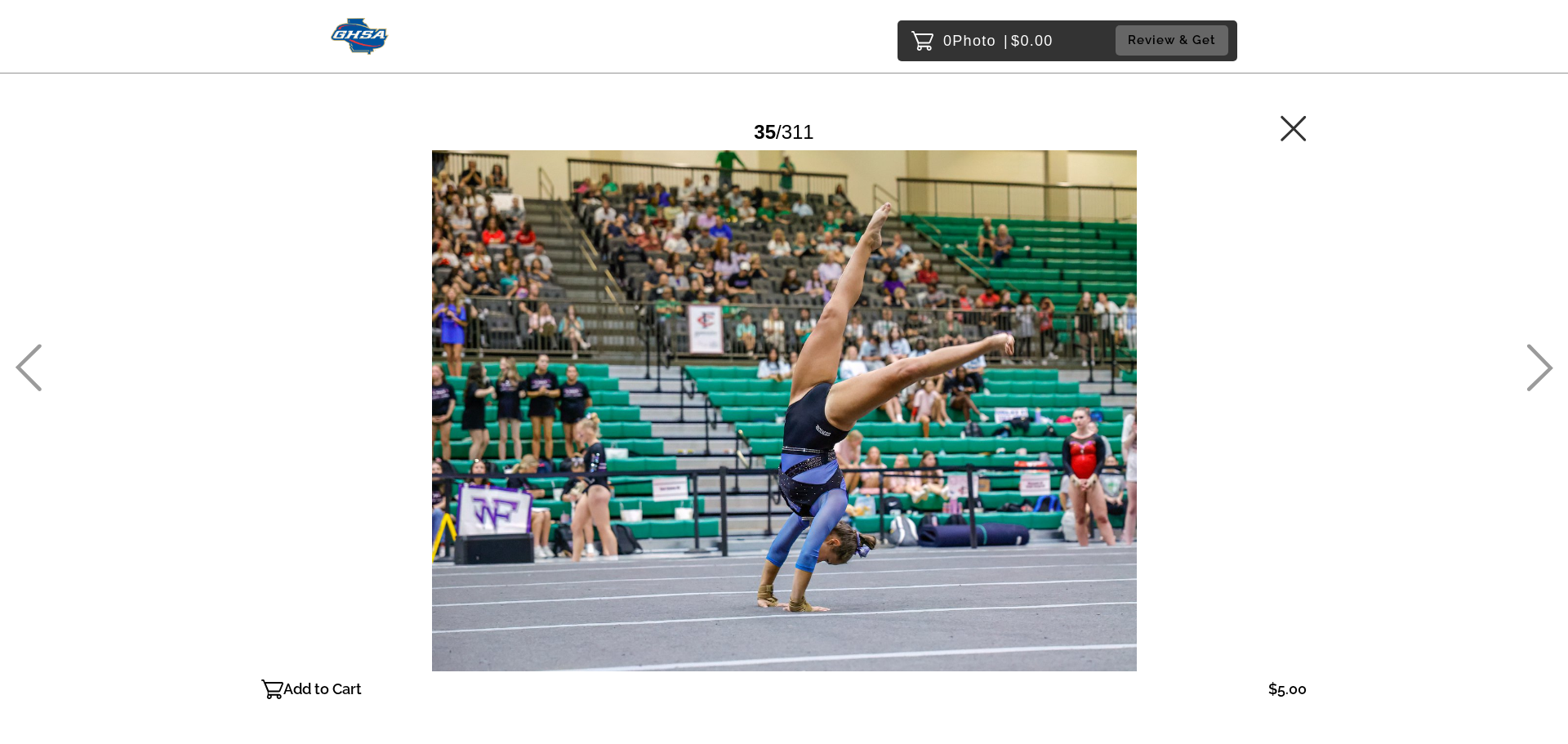
click at [1546, 365] on icon at bounding box center [1541, 368] width 26 height 48
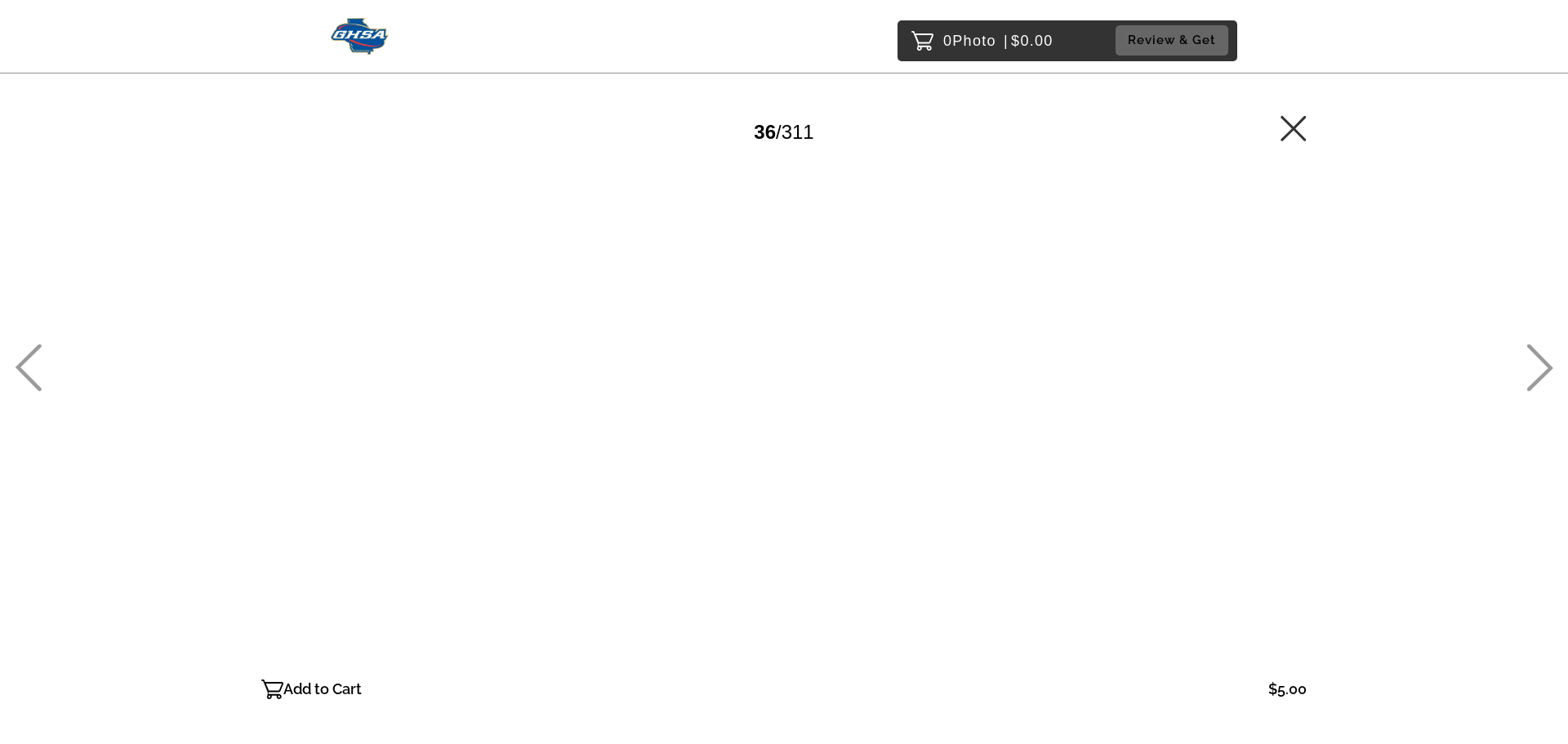
click at [1546, 365] on icon at bounding box center [1541, 368] width 26 height 48
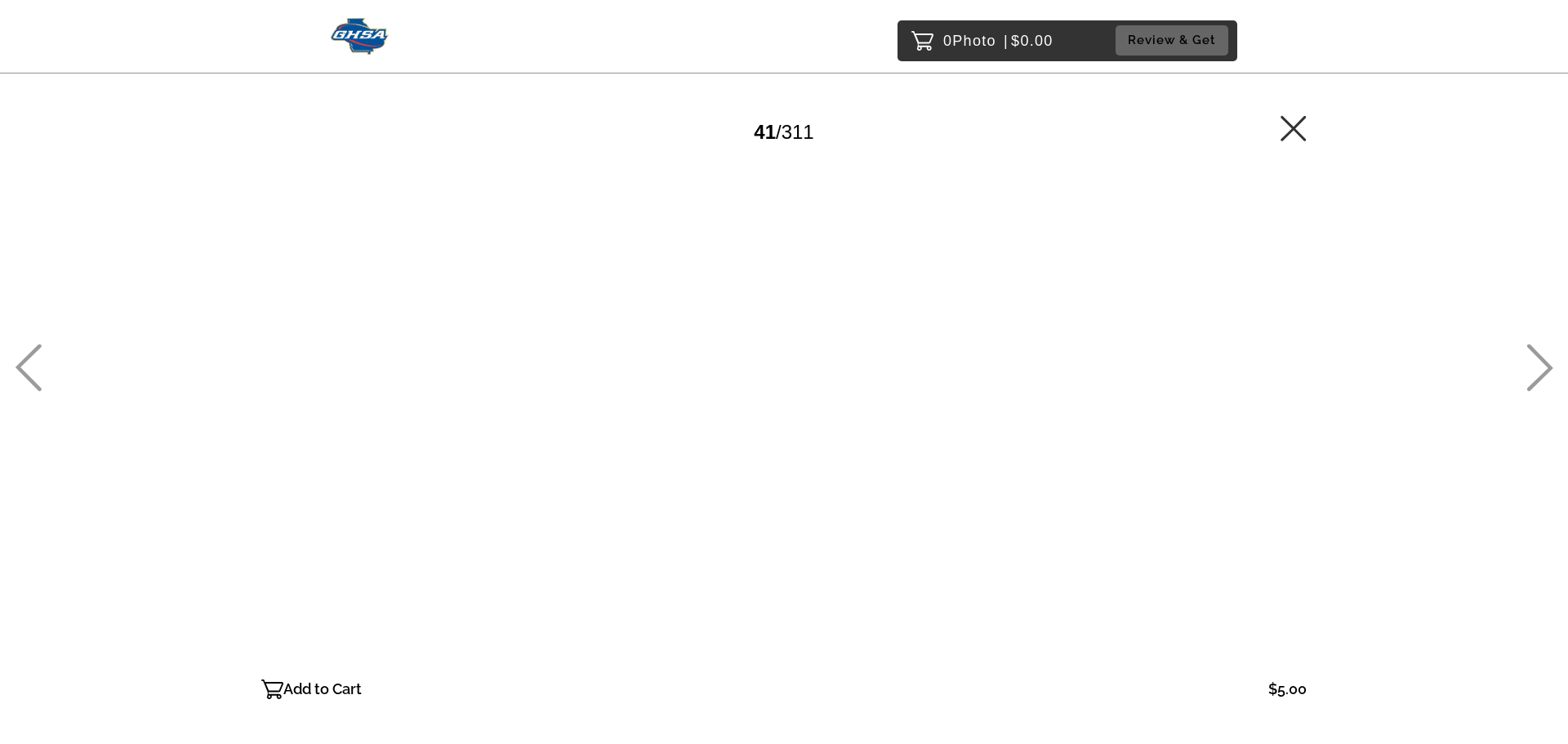
click at [1546, 365] on icon at bounding box center [1541, 368] width 26 height 48
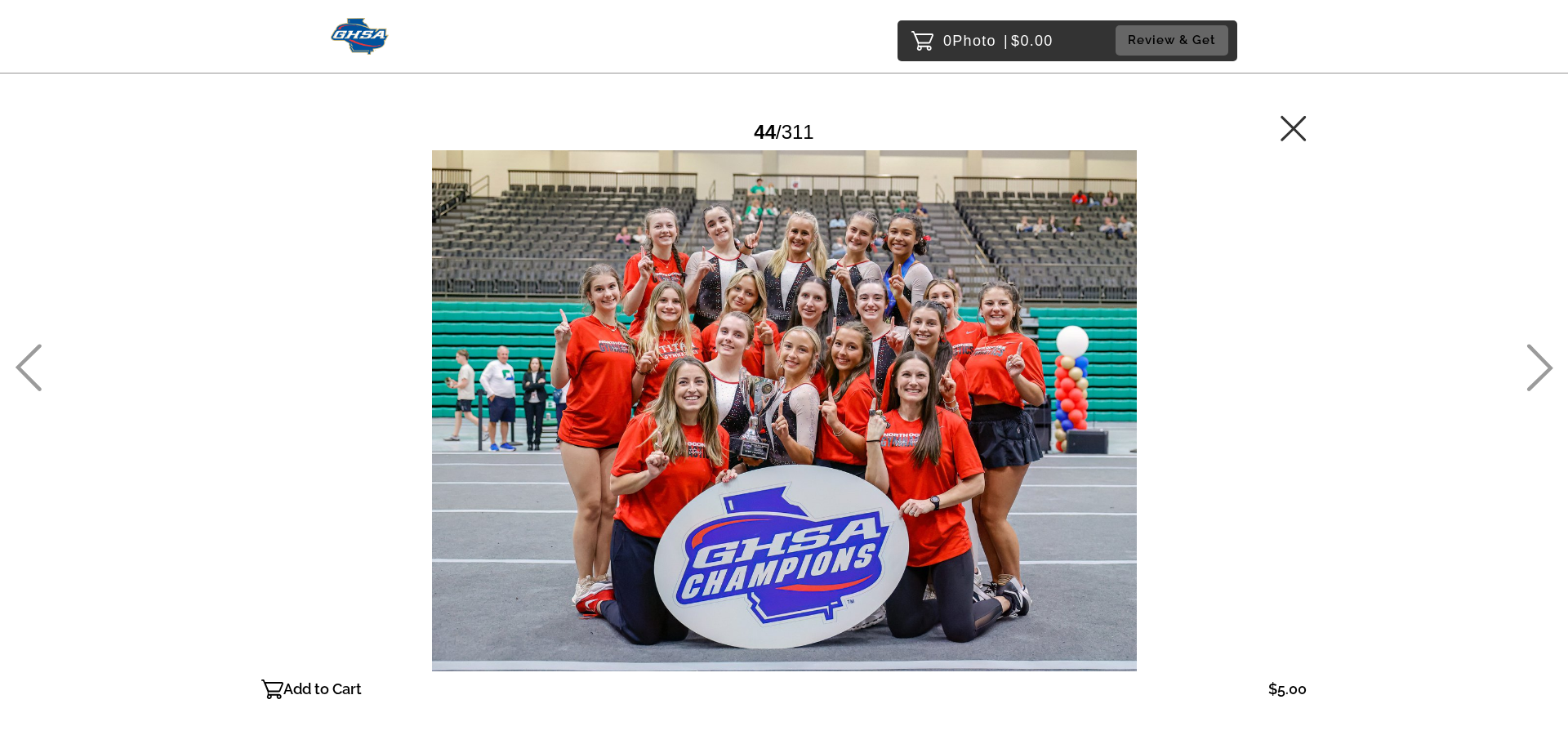
click at [1546, 365] on icon at bounding box center [1541, 368] width 26 height 48
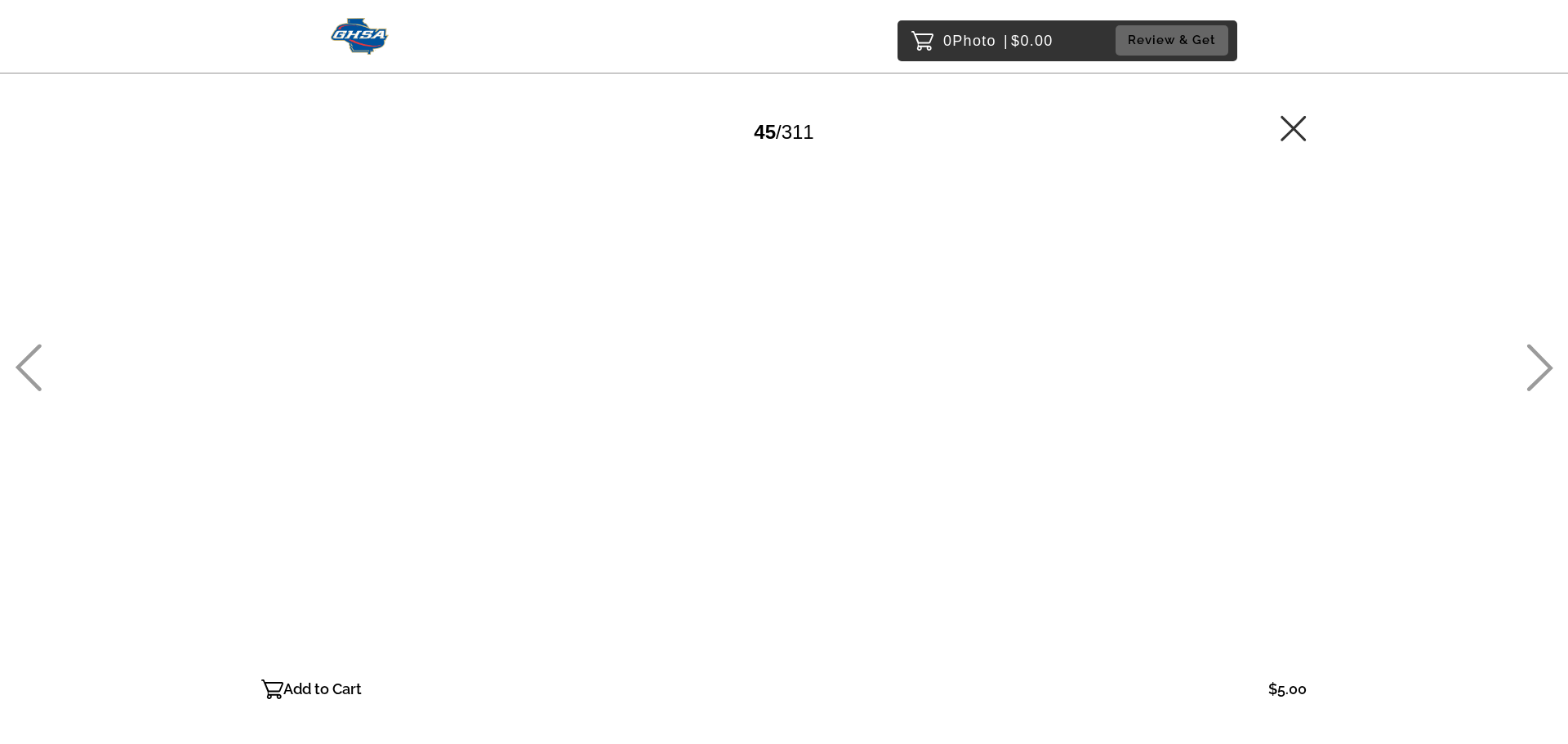
click at [1546, 365] on icon at bounding box center [1541, 368] width 26 height 48
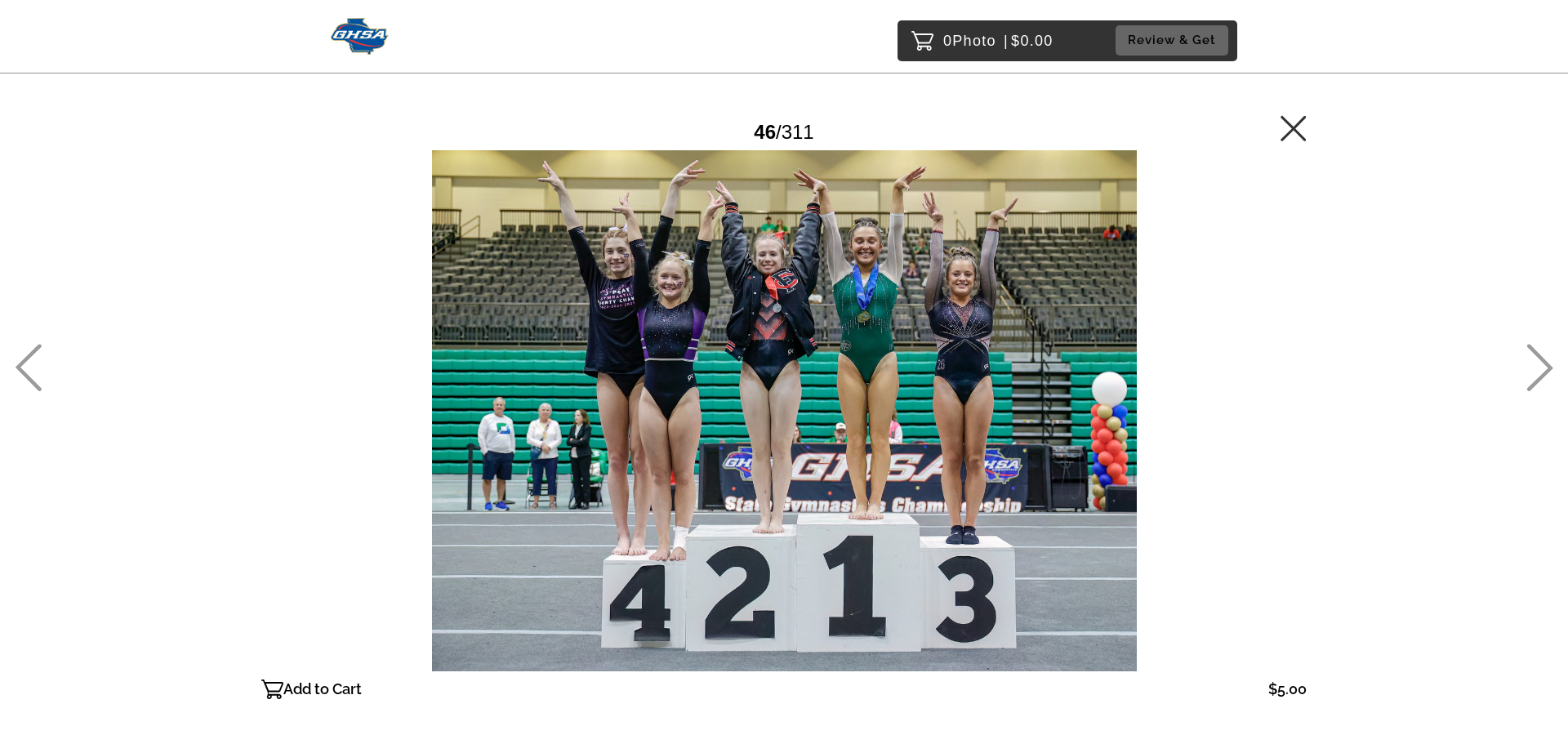
click at [1546, 365] on icon at bounding box center [1541, 368] width 26 height 48
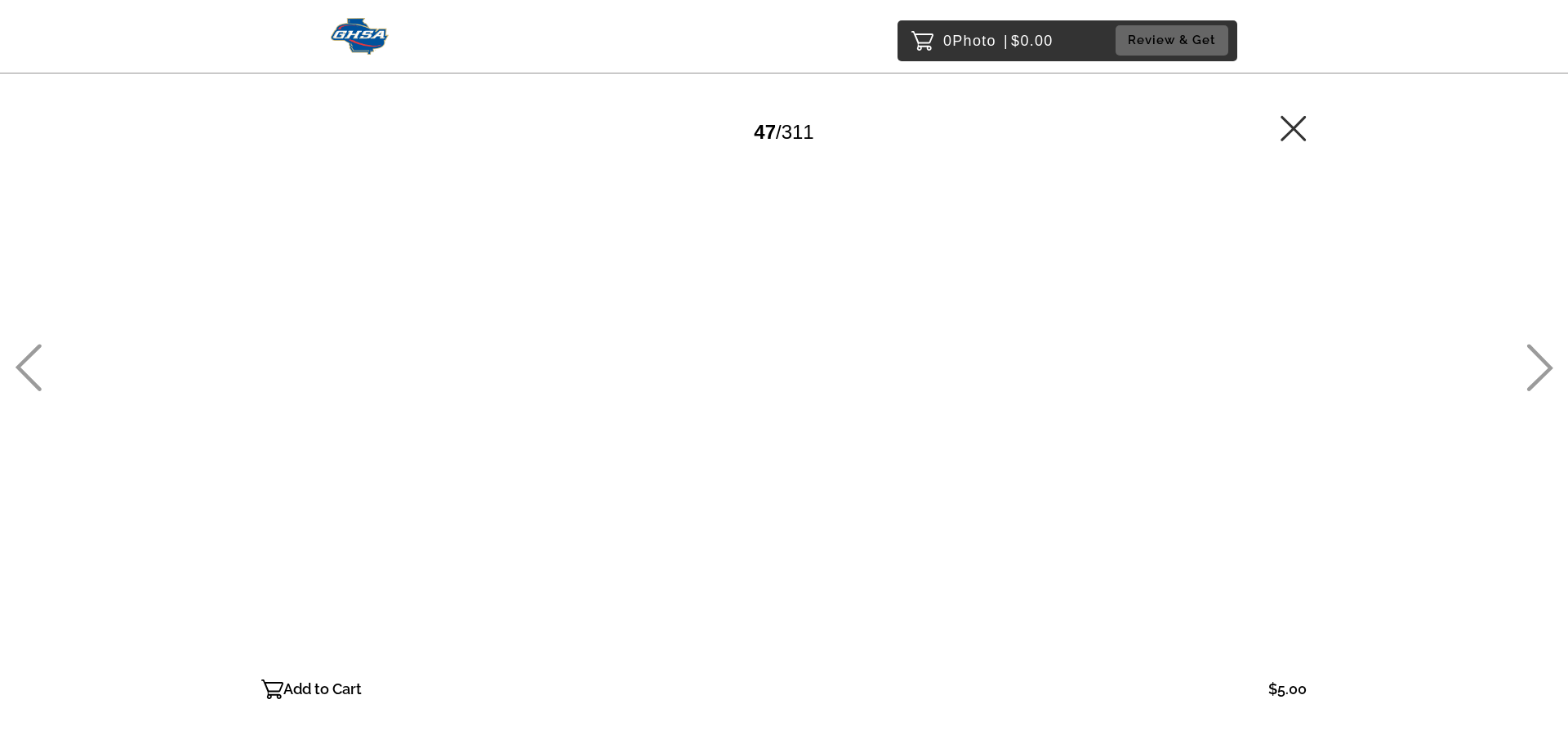
click at [1546, 365] on icon at bounding box center [1541, 368] width 26 height 48
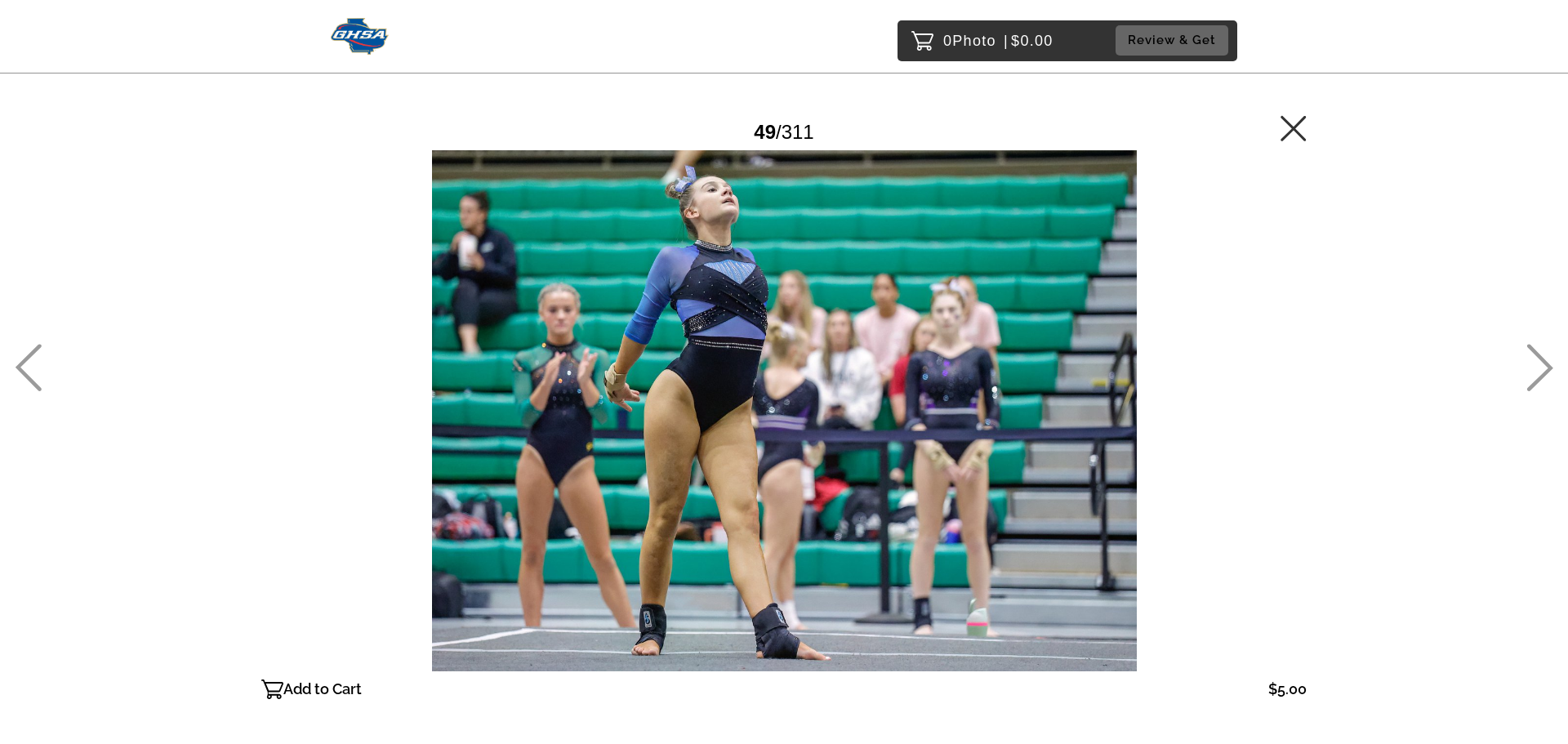
click at [1546, 365] on icon at bounding box center [1541, 368] width 26 height 48
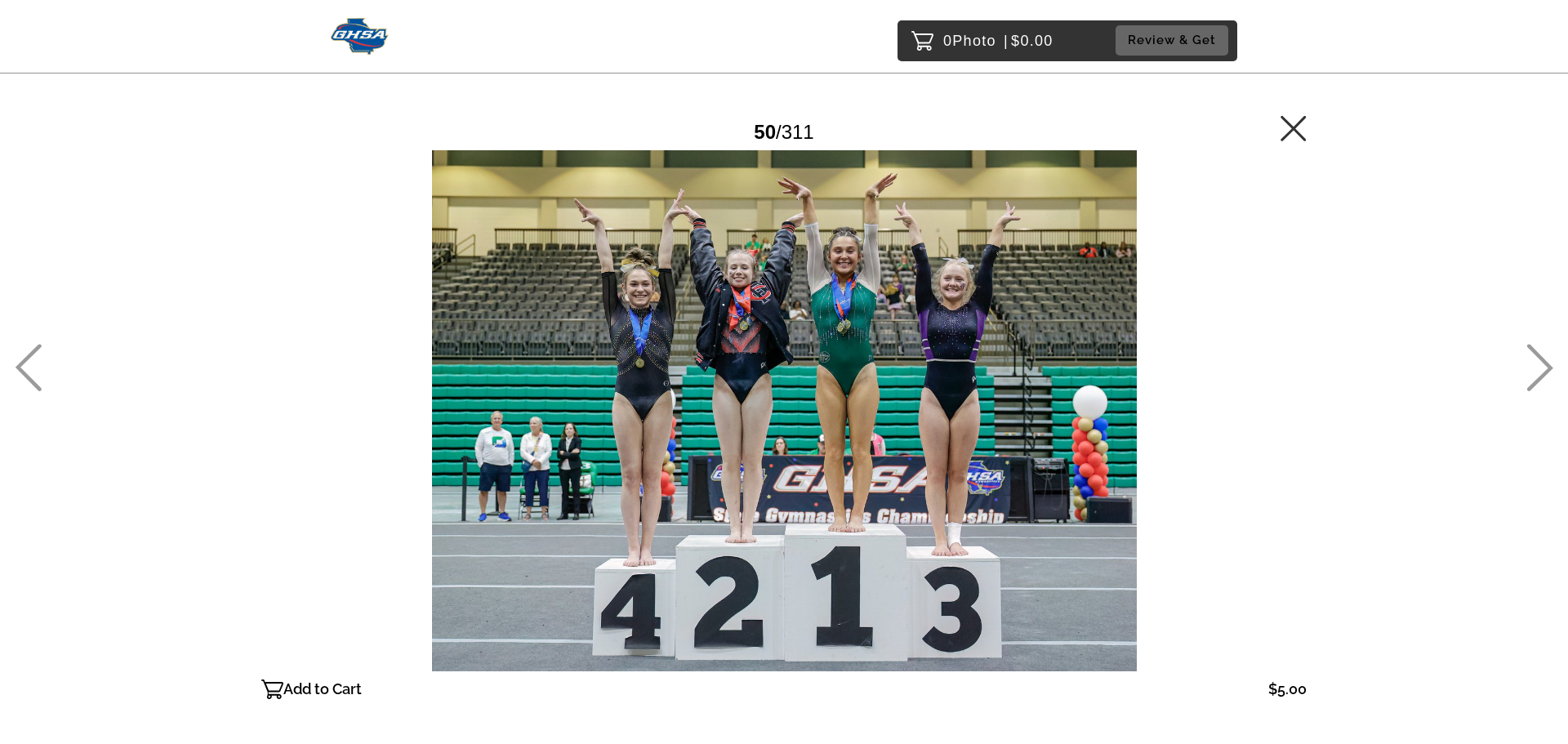
click at [1546, 365] on icon at bounding box center [1541, 368] width 26 height 48
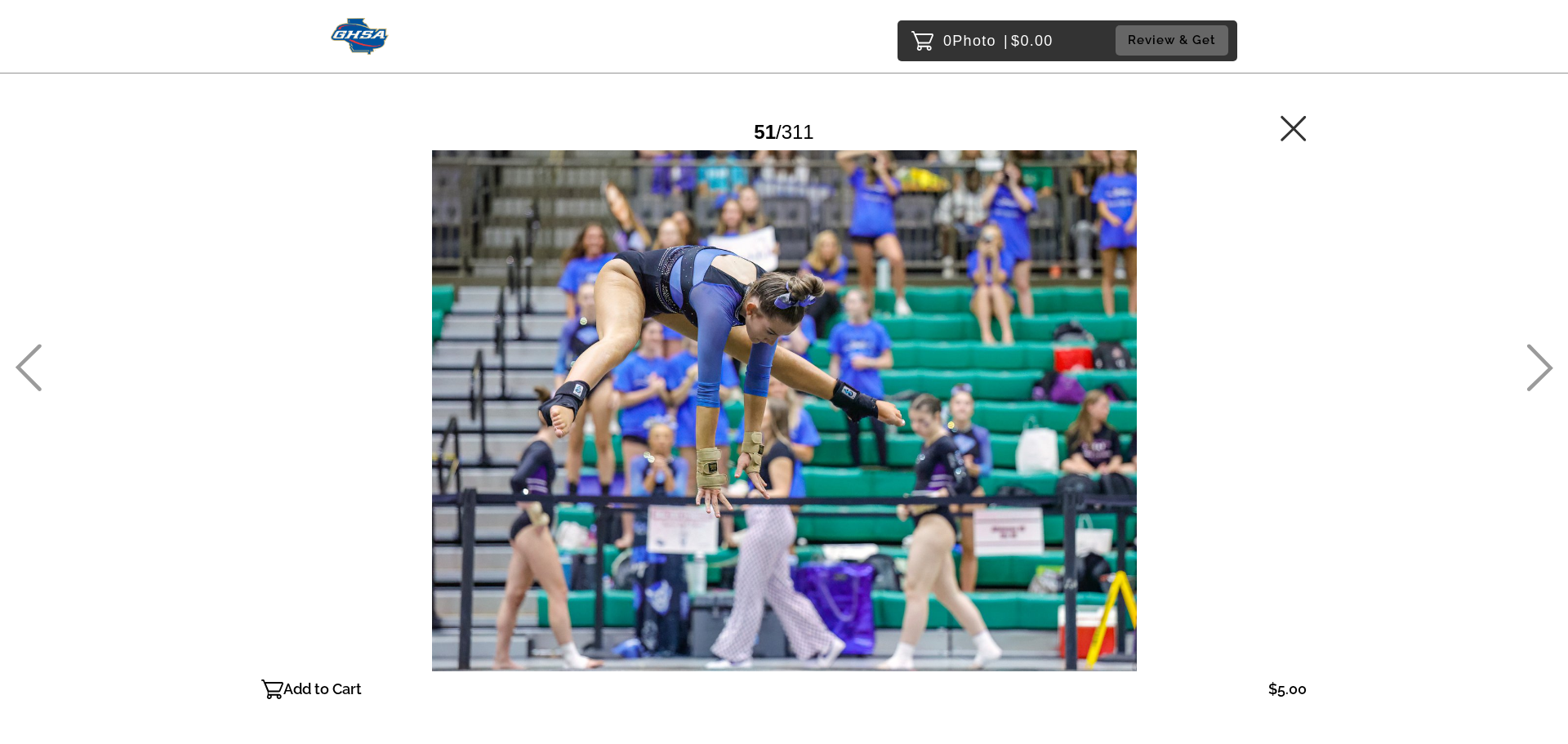
click at [1546, 365] on icon at bounding box center [1541, 368] width 26 height 48
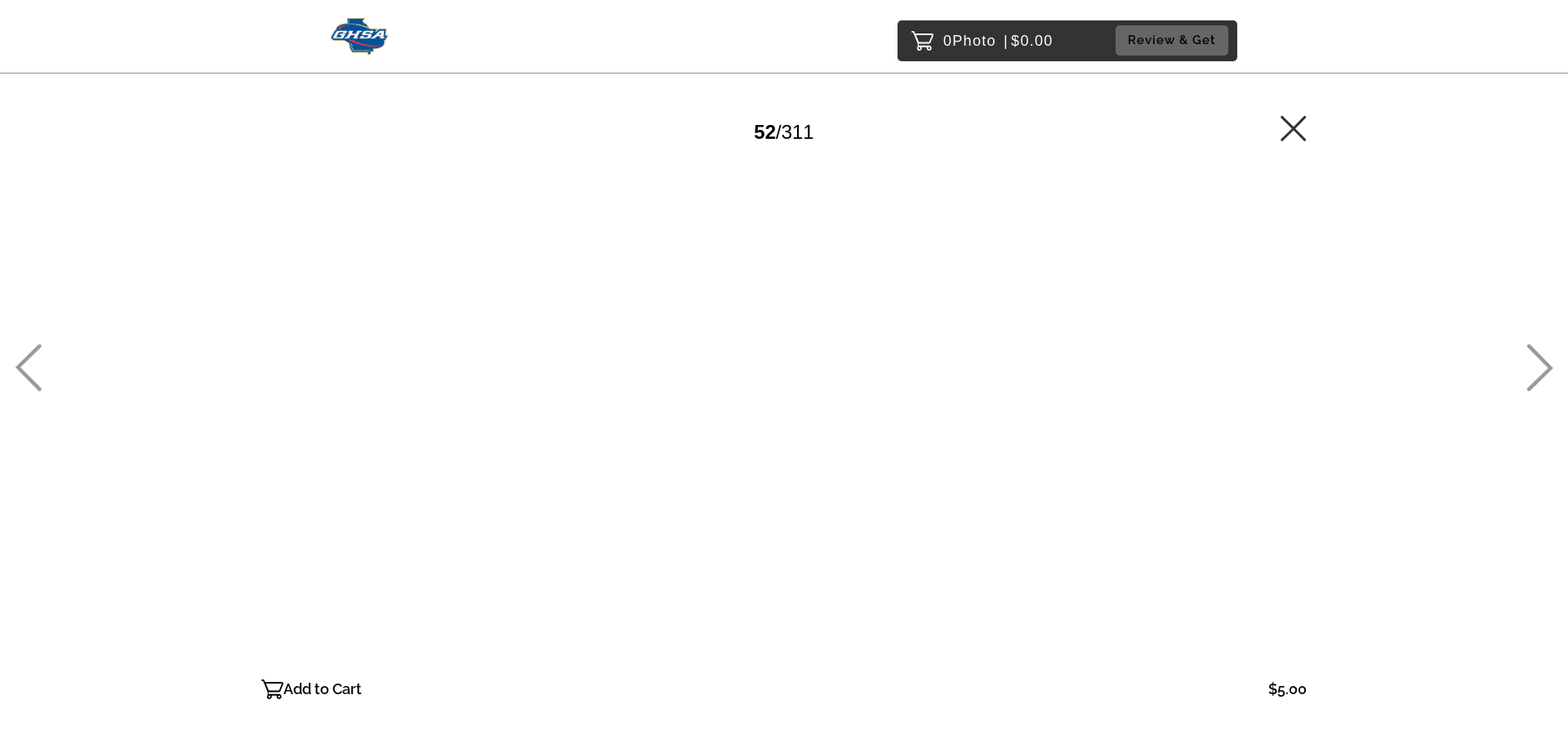
click at [1546, 365] on icon at bounding box center [1541, 368] width 26 height 48
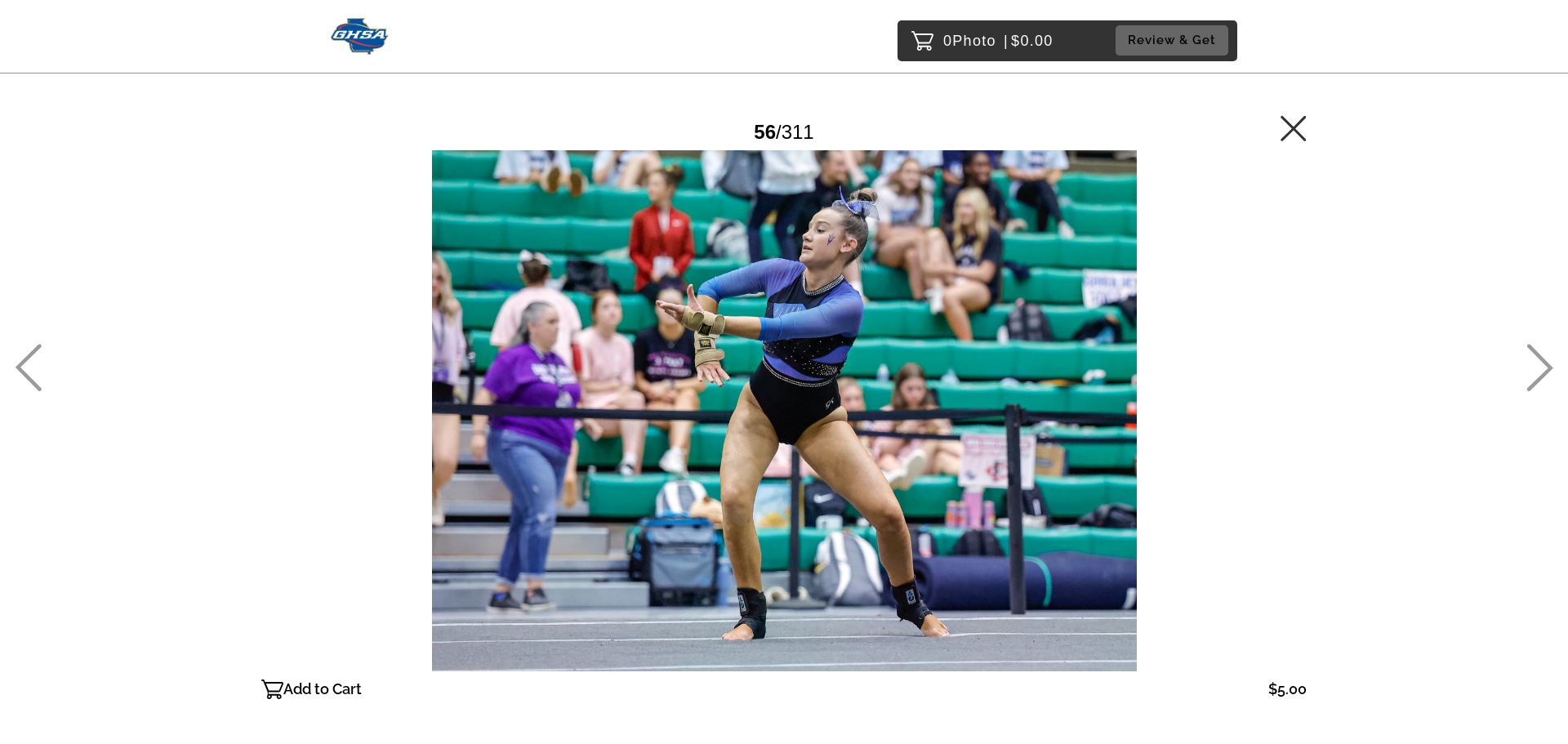
click at [1546, 365] on icon at bounding box center [1541, 368] width 26 height 48
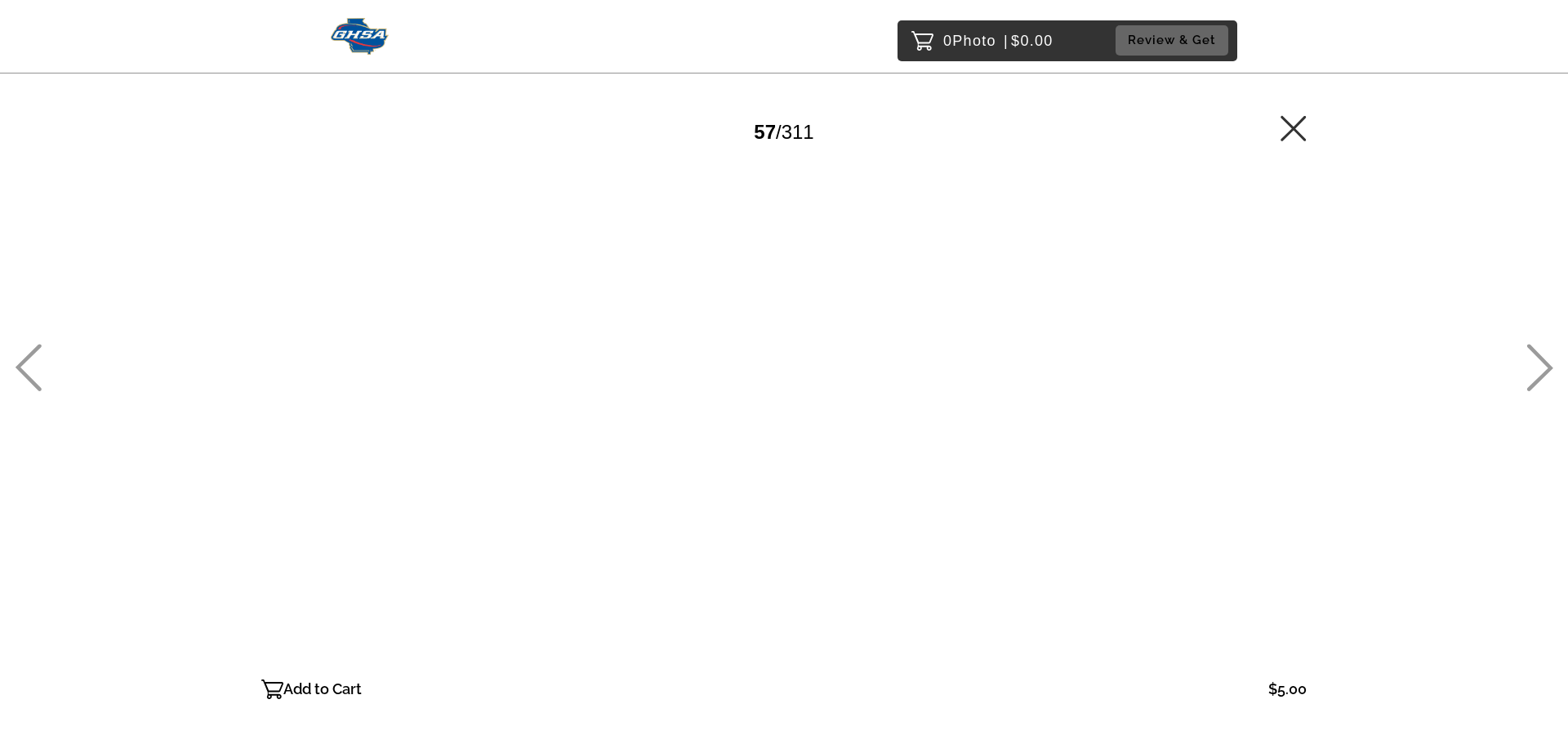
click at [1546, 365] on icon at bounding box center [1541, 368] width 26 height 48
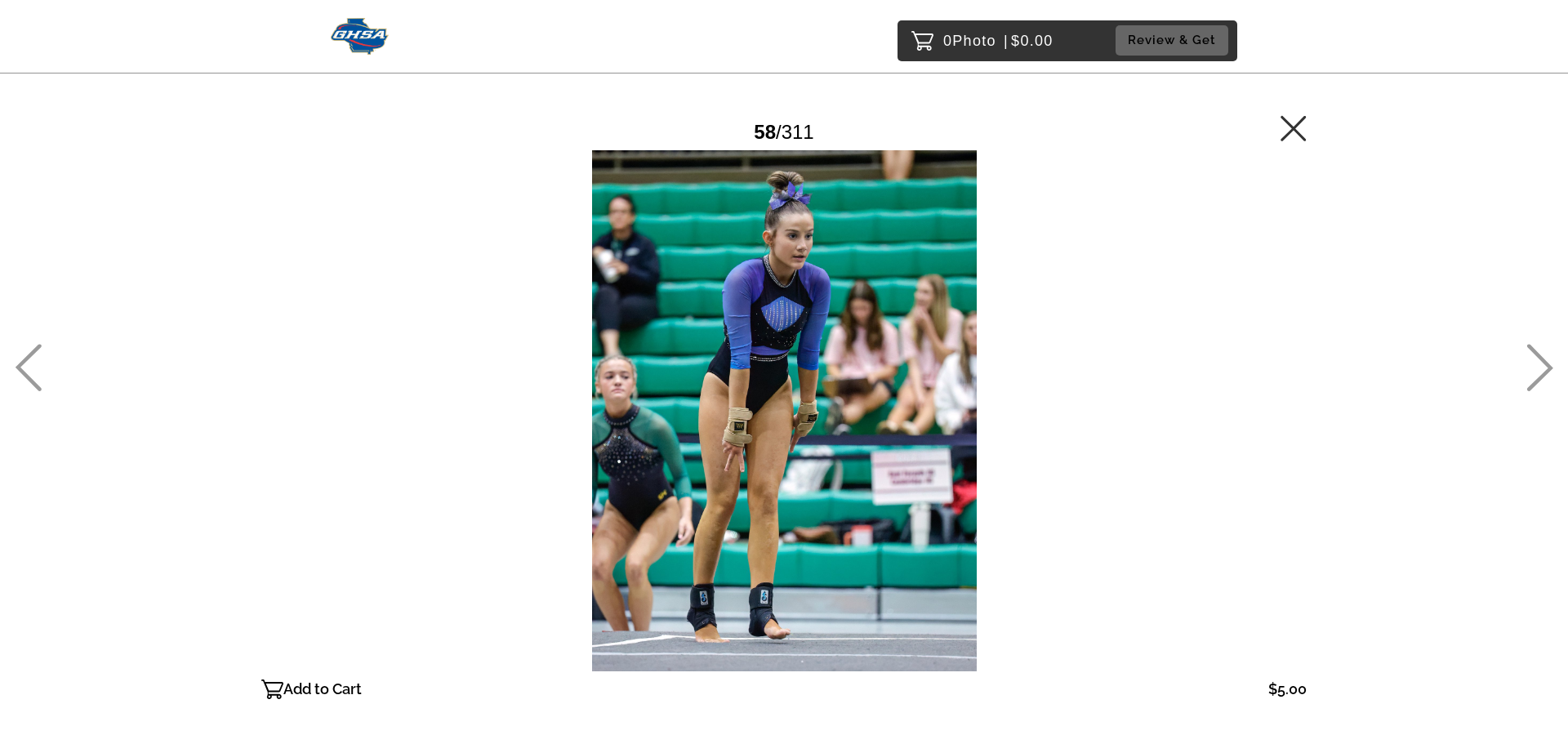
click at [1546, 365] on icon at bounding box center [1541, 368] width 26 height 48
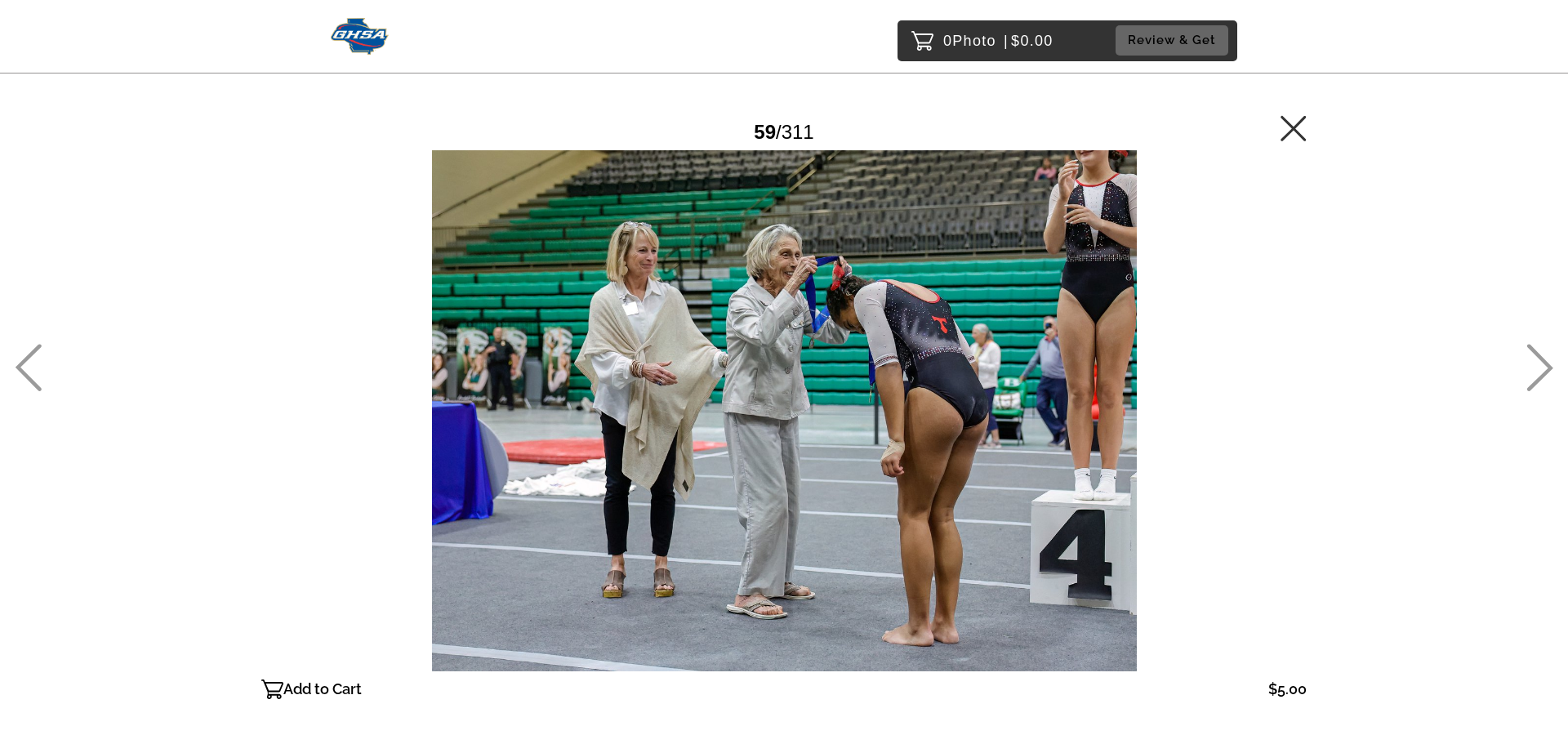
click at [1546, 365] on icon at bounding box center [1541, 368] width 26 height 48
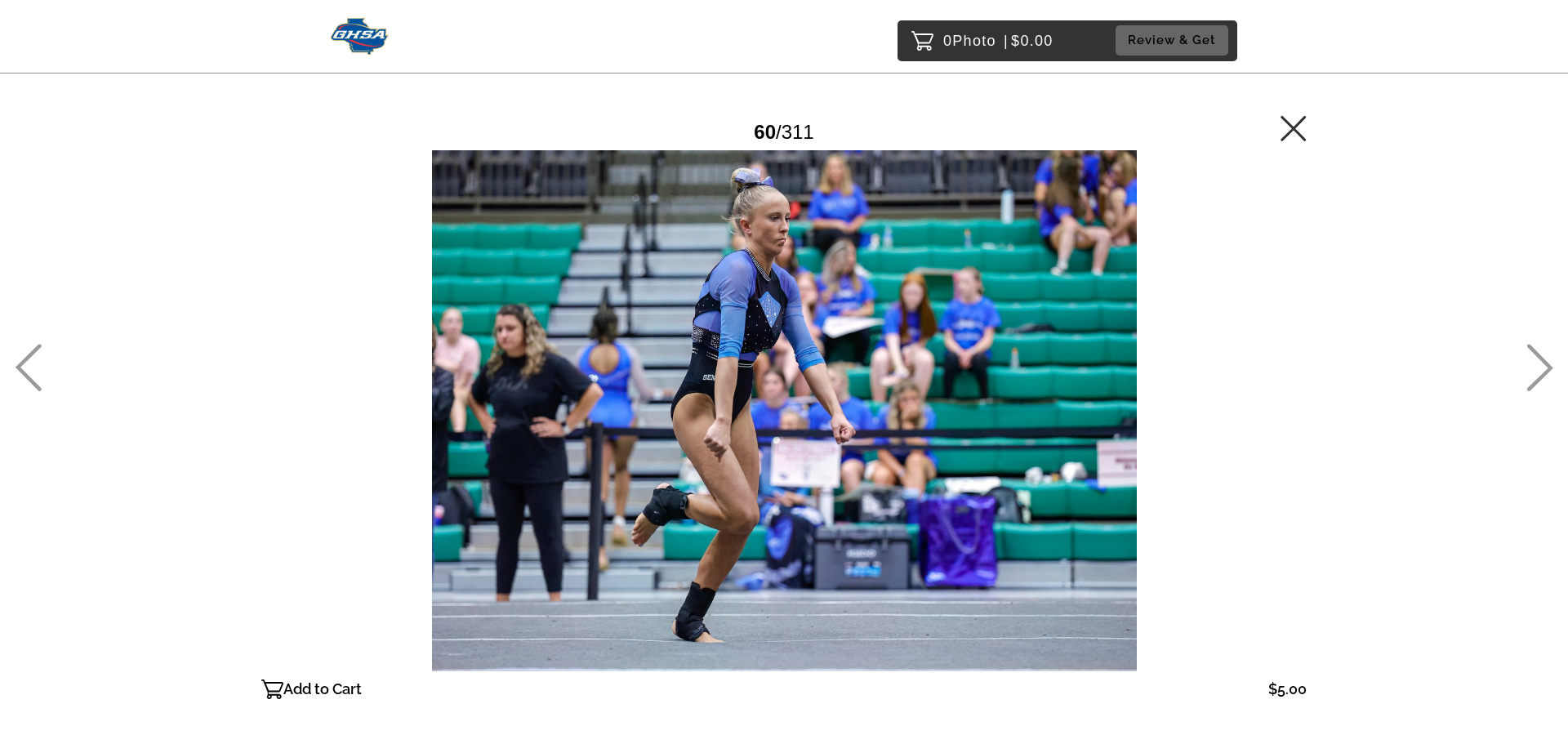
click at [1546, 365] on icon at bounding box center [1541, 368] width 26 height 48
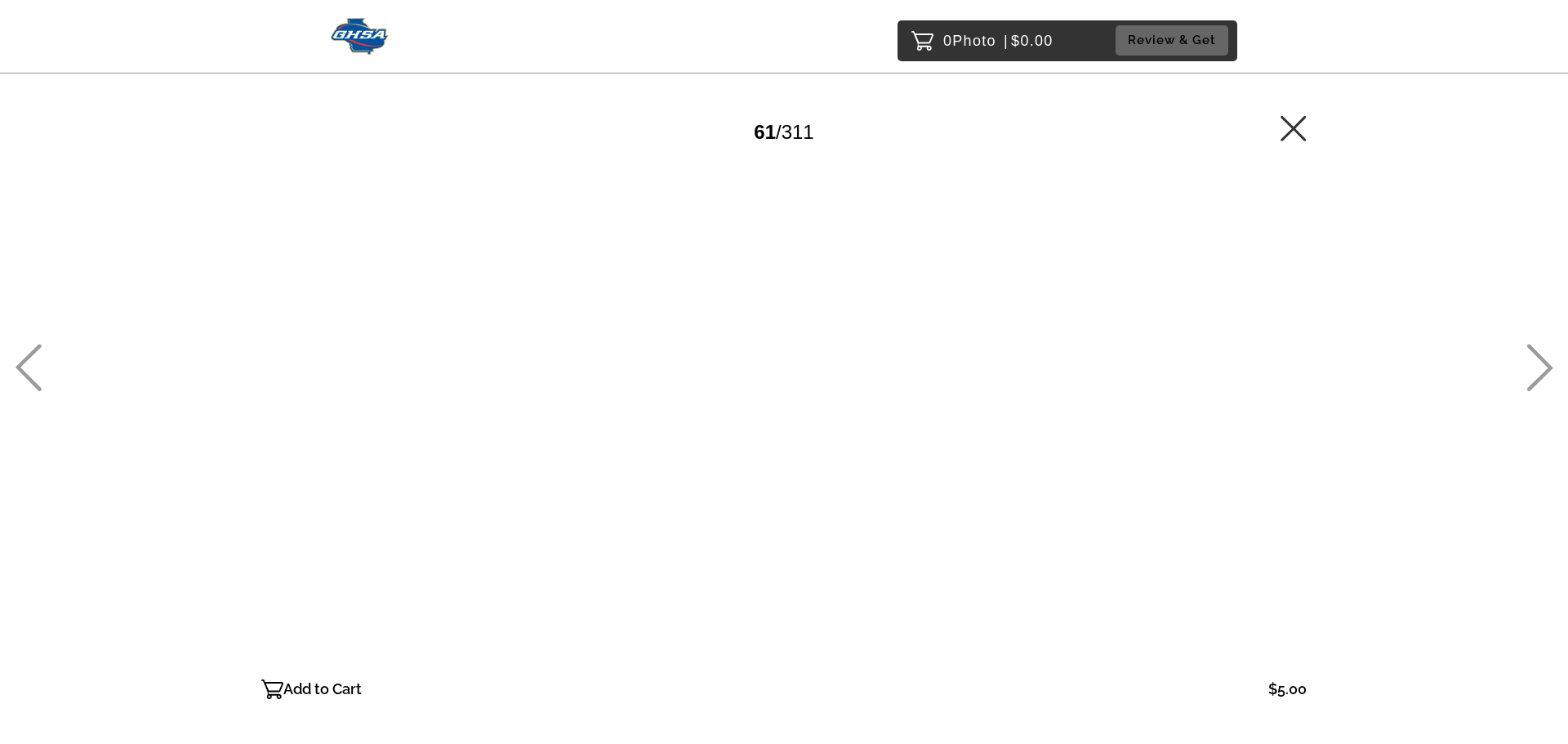
click at [1546, 365] on icon at bounding box center [1541, 368] width 26 height 48
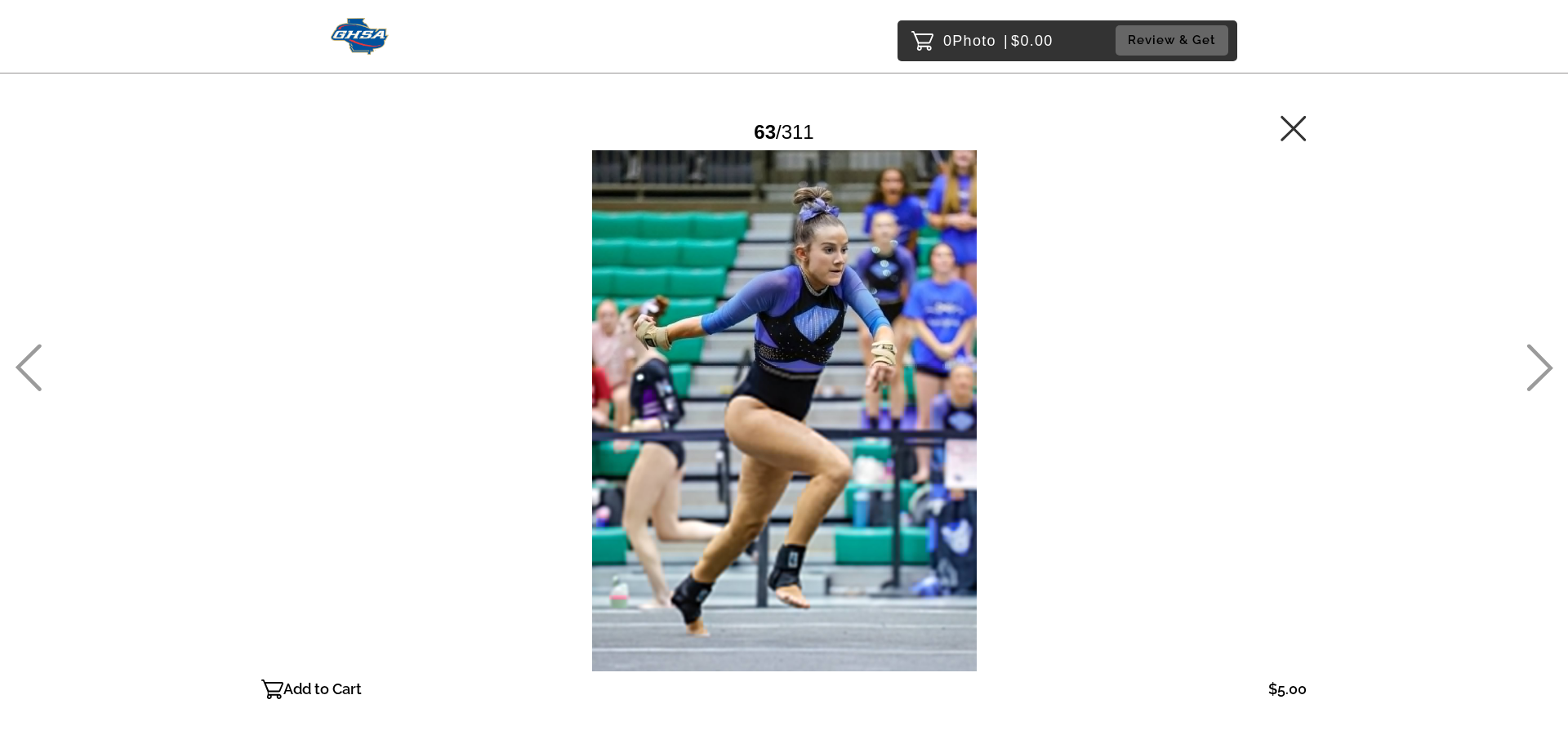
click at [1546, 365] on icon at bounding box center [1541, 368] width 26 height 48
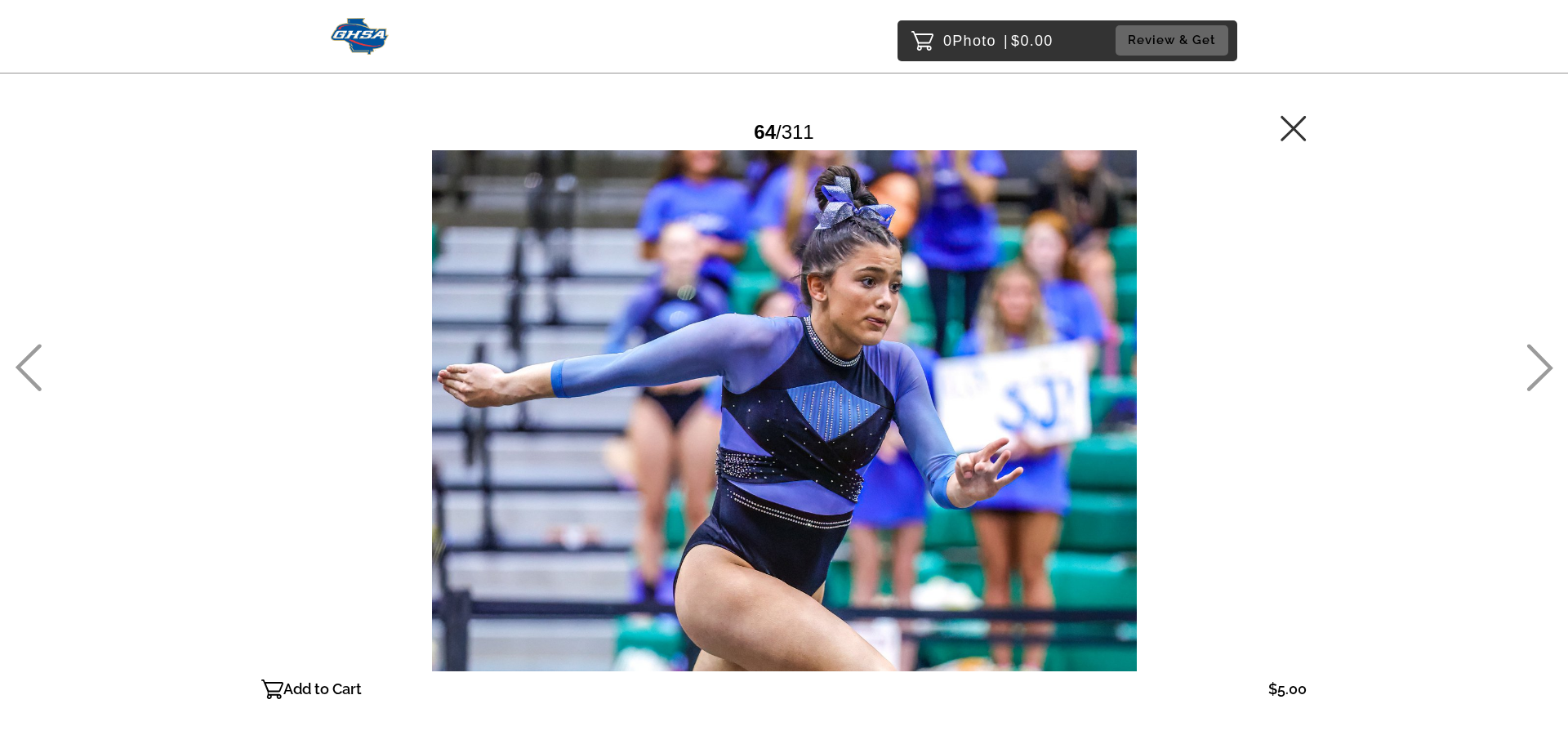
click at [1546, 365] on icon at bounding box center [1541, 368] width 26 height 48
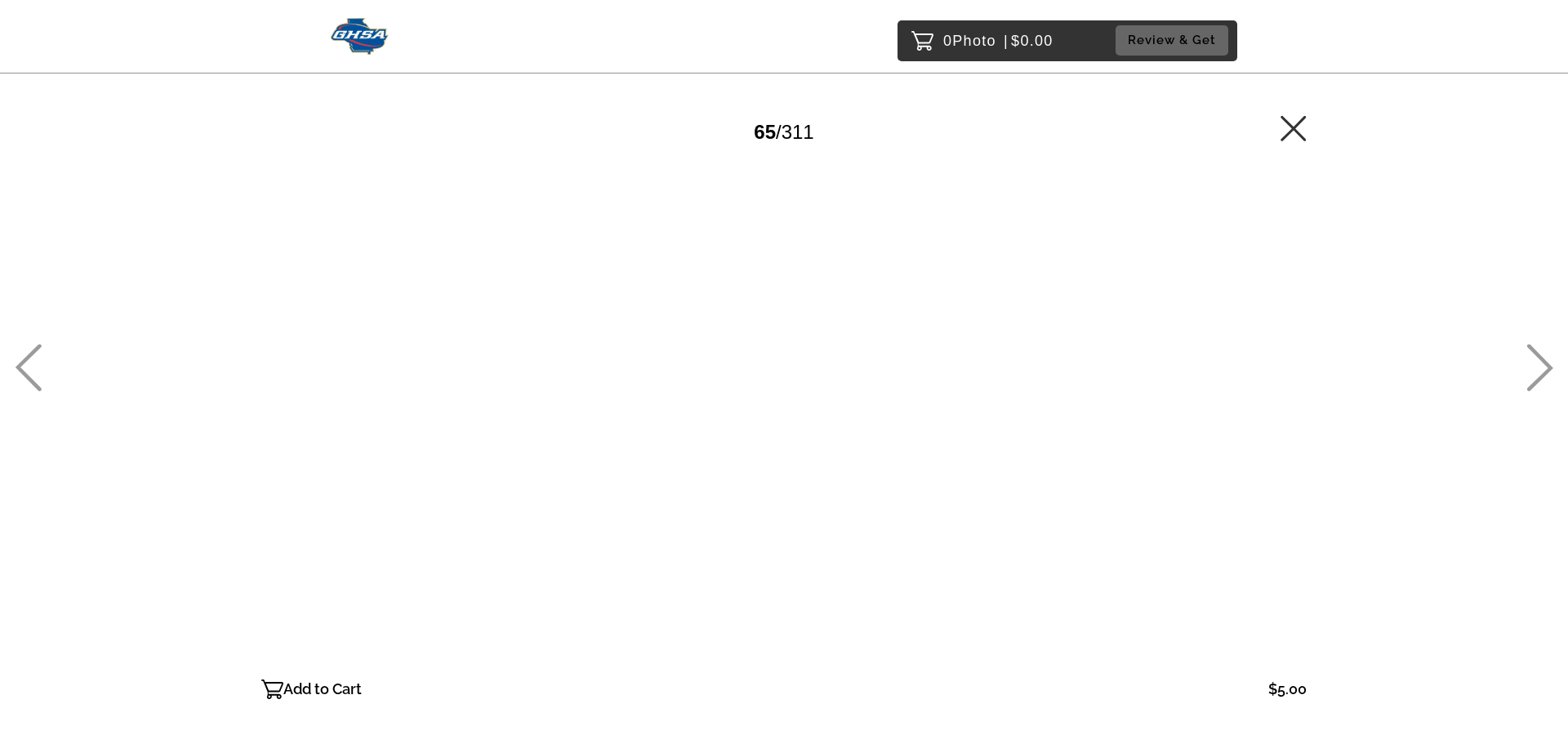
click at [1546, 365] on icon at bounding box center [1541, 368] width 26 height 48
click at [1545, 365] on icon at bounding box center [1541, 368] width 26 height 48
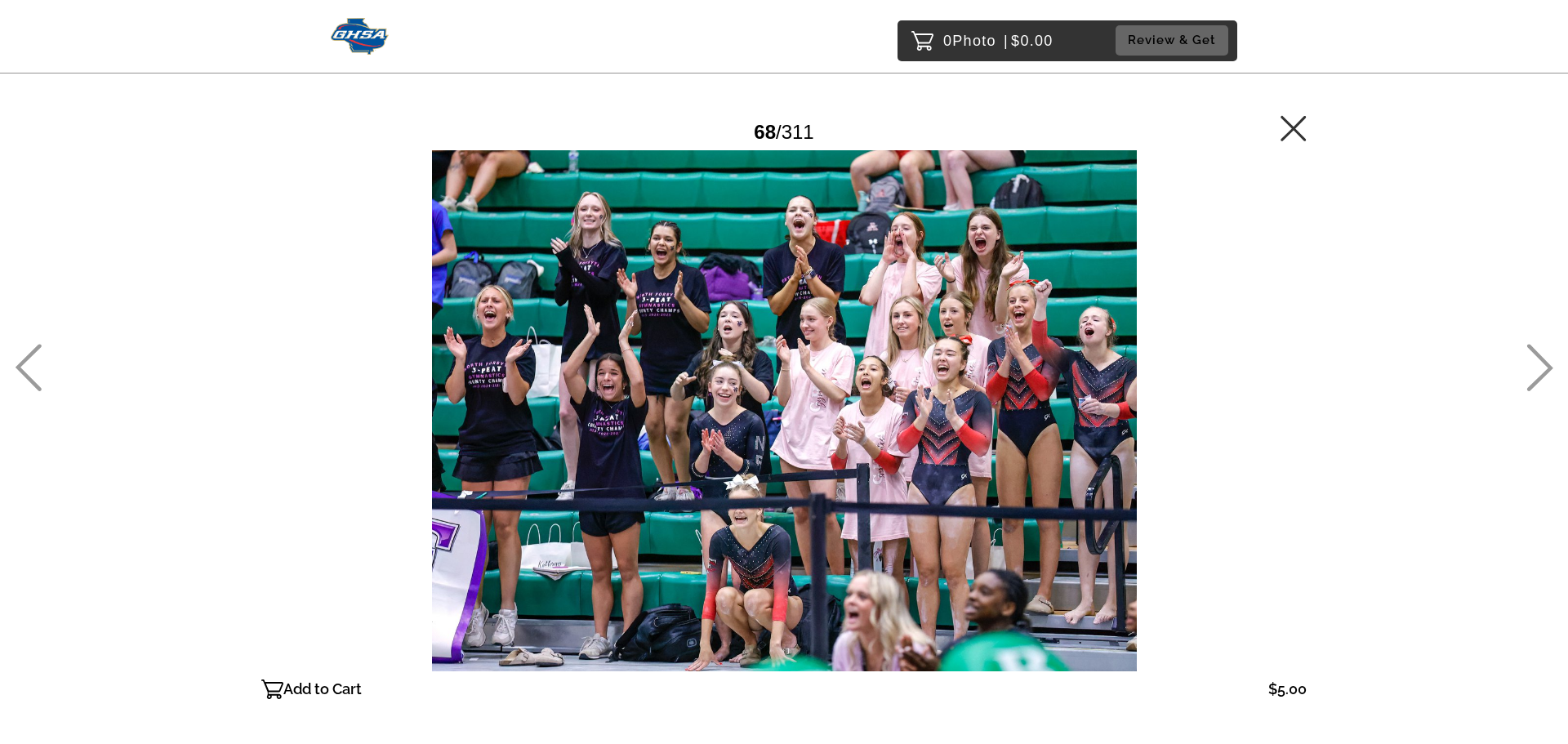
click at [1545, 365] on icon at bounding box center [1541, 368] width 26 height 48
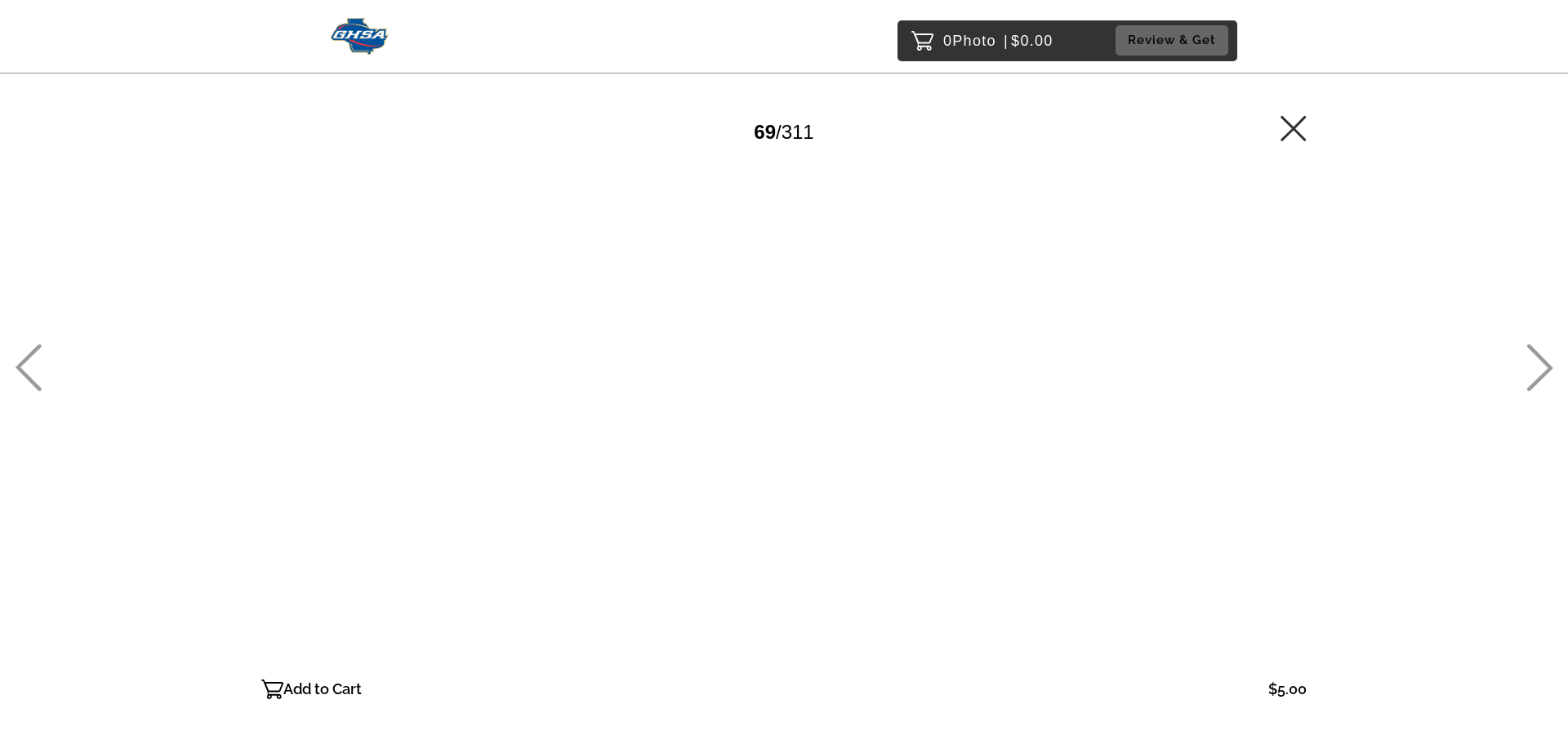
click at [1545, 365] on icon at bounding box center [1541, 368] width 26 height 48
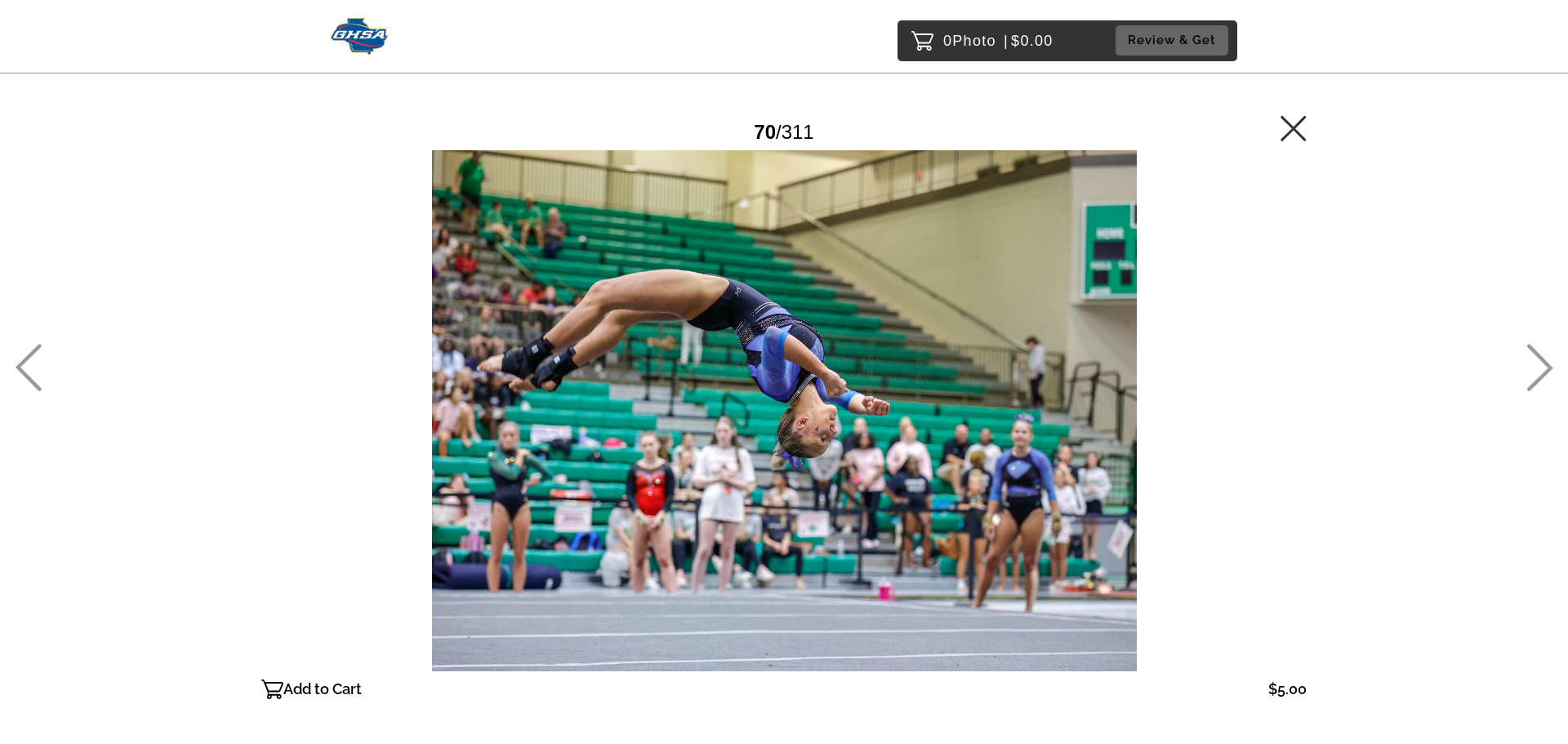
click at [1545, 365] on icon at bounding box center [1541, 368] width 26 height 48
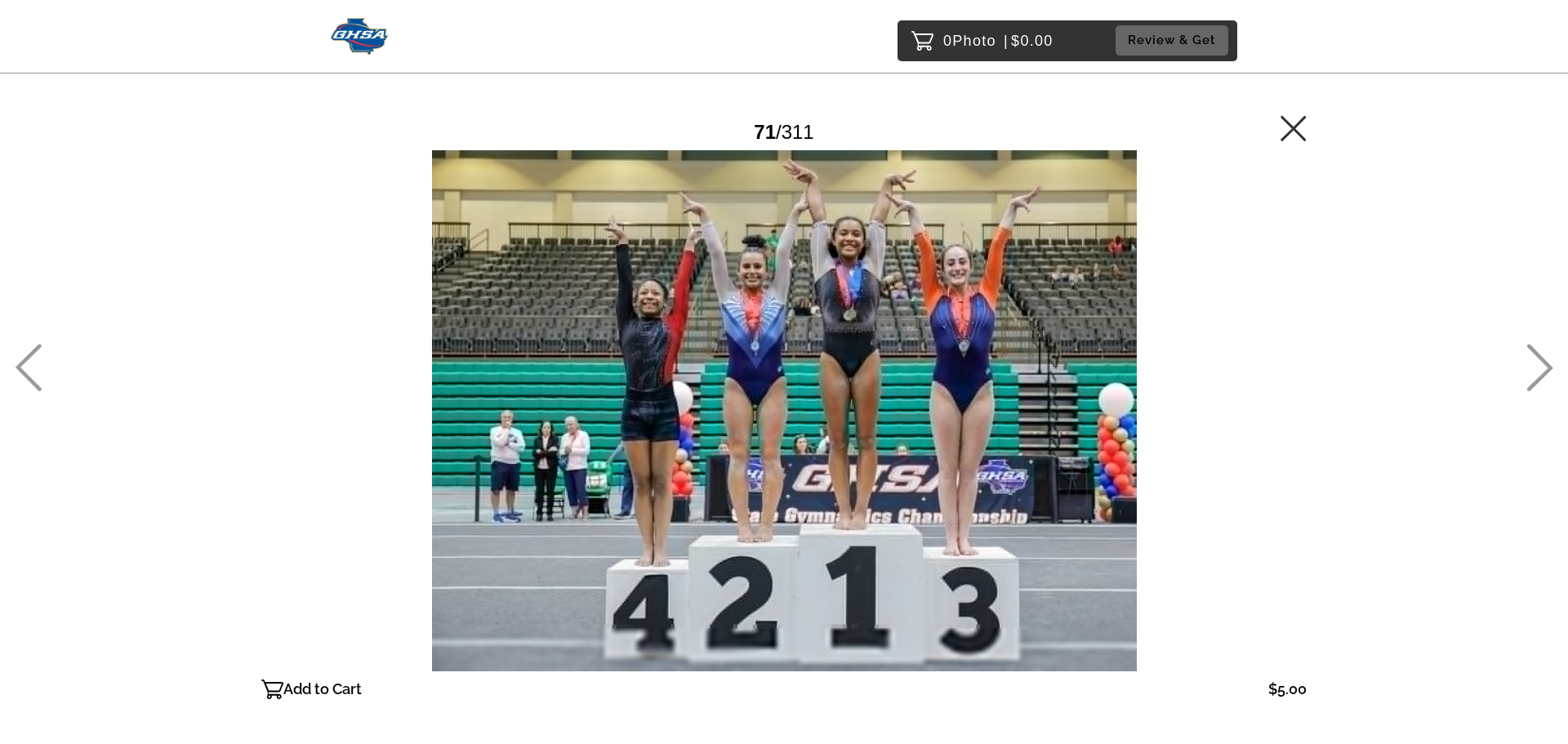
click at [1545, 365] on icon at bounding box center [1541, 368] width 26 height 48
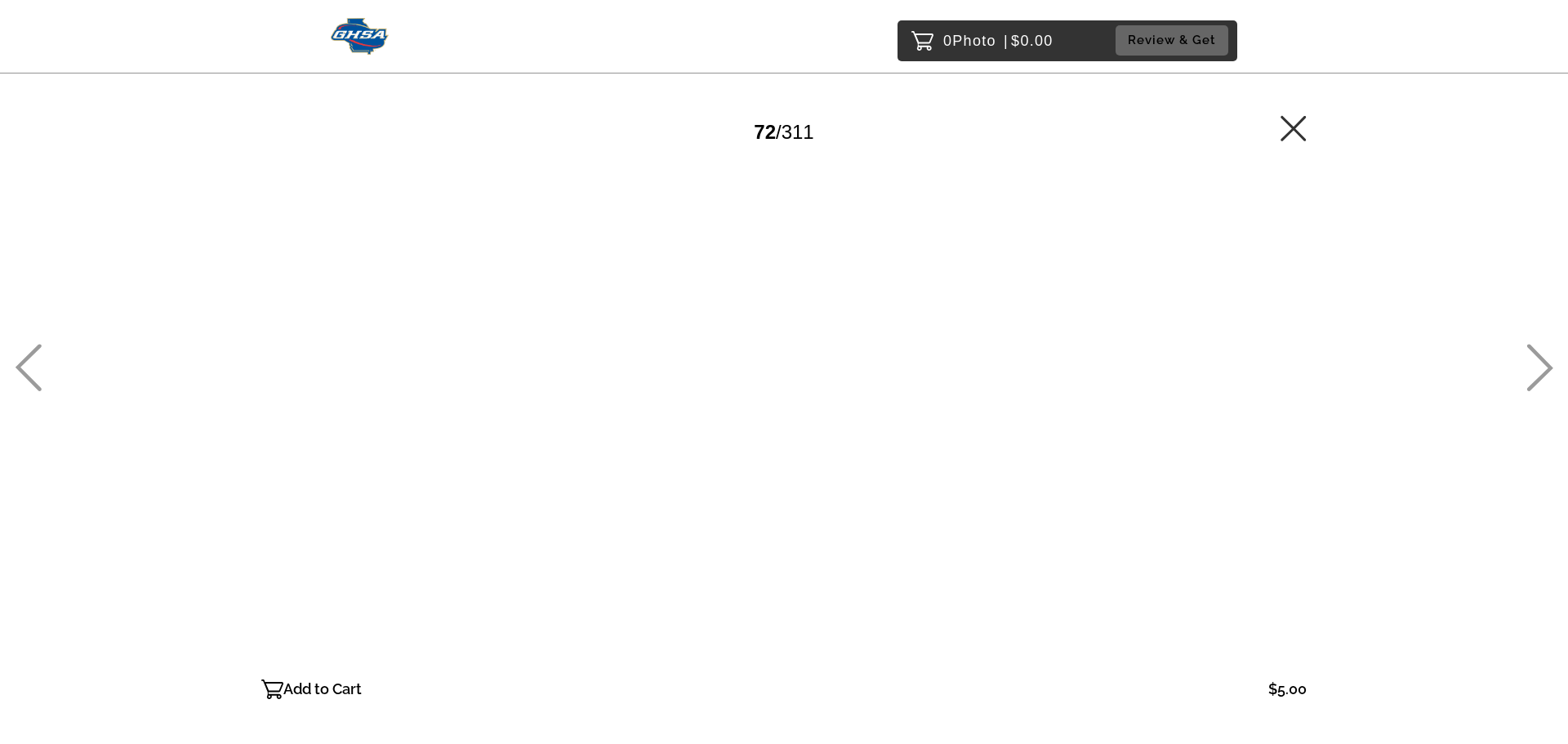
click at [1545, 365] on icon at bounding box center [1541, 368] width 26 height 48
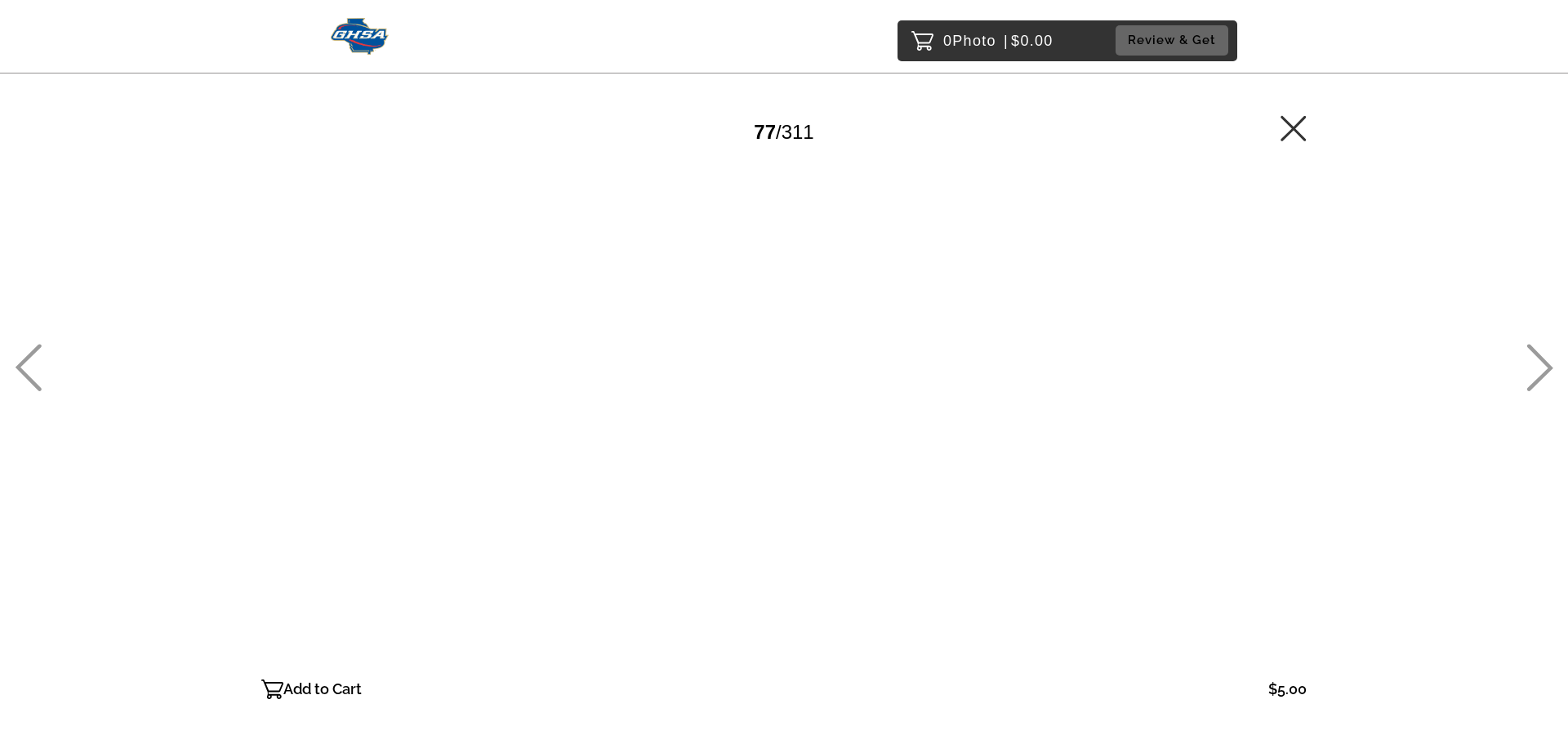
click at [1545, 365] on icon at bounding box center [1541, 368] width 26 height 48
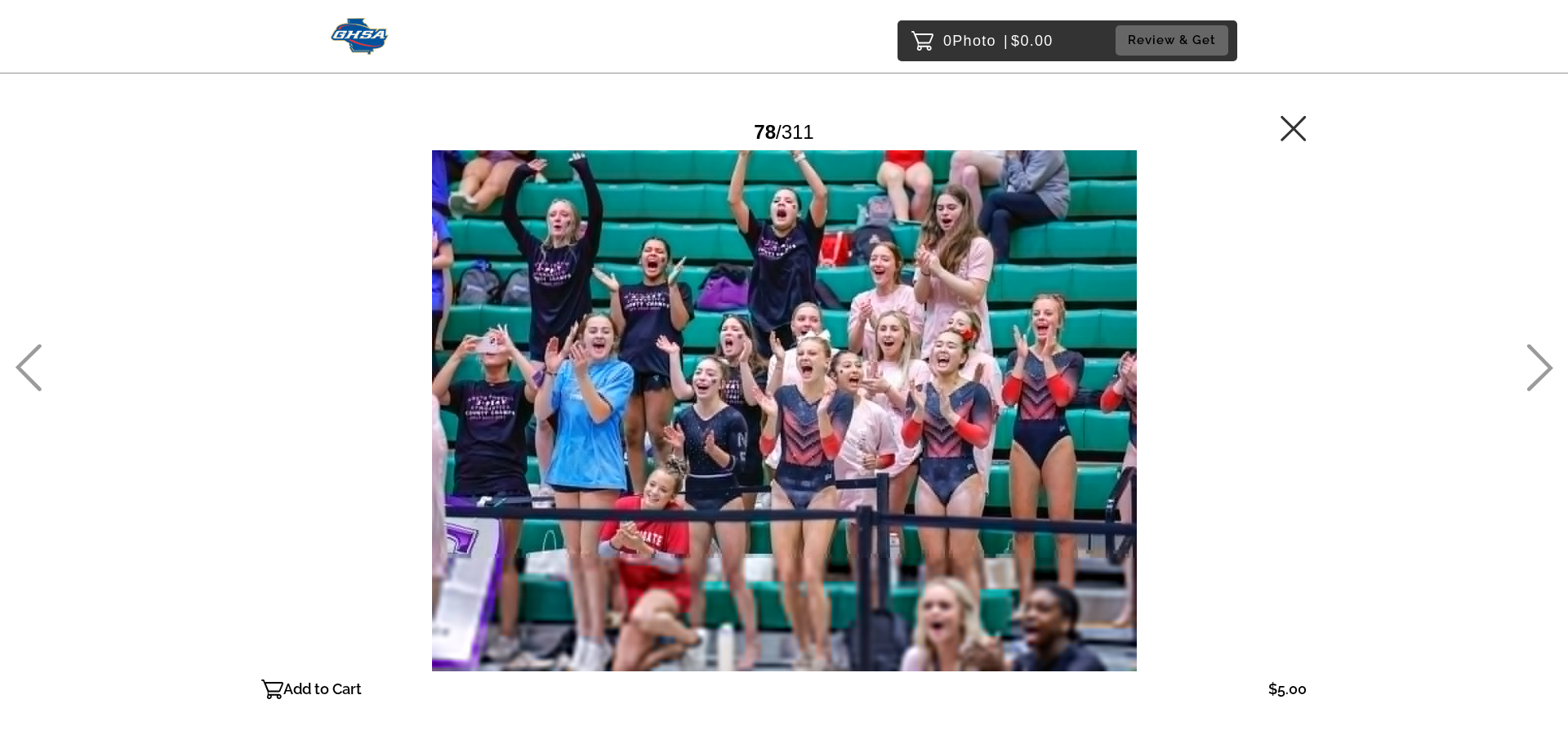
click at [1544, 364] on icon at bounding box center [1541, 368] width 26 height 48
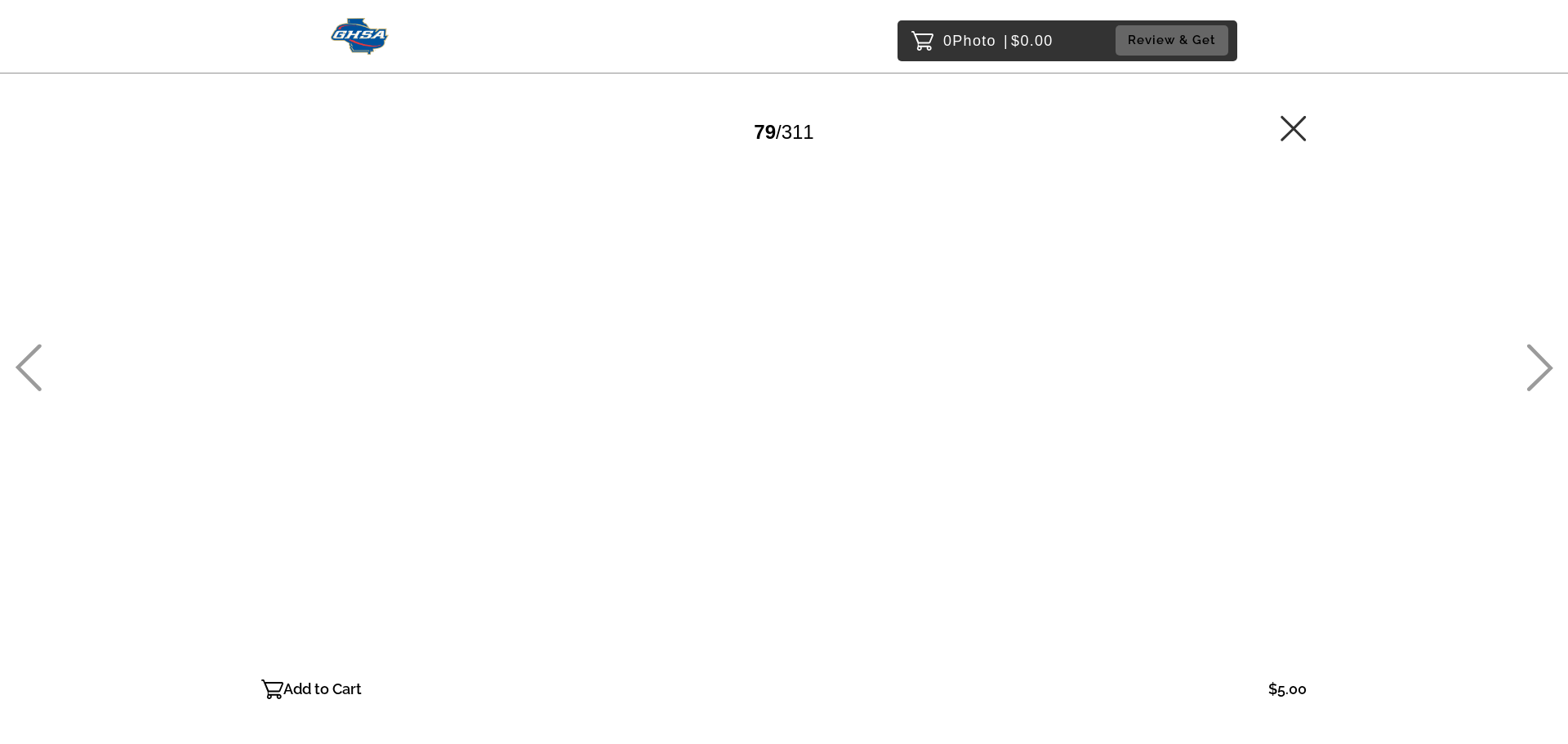
click at [1544, 364] on icon at bounding box center [1541, 368] width 26 height 48
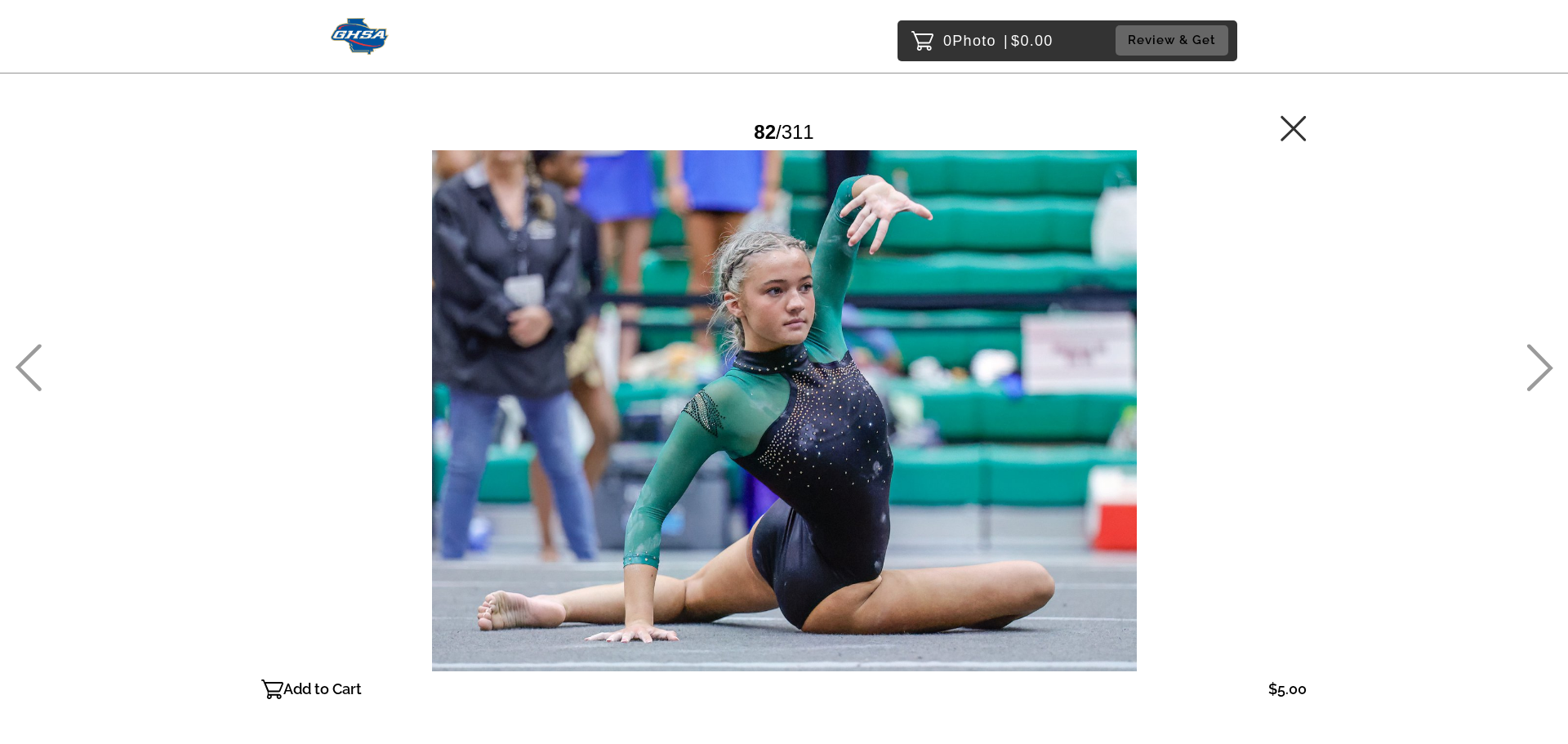
click at [1544, 364] on icon at bounding box center [1541, 368] width 26 height 48
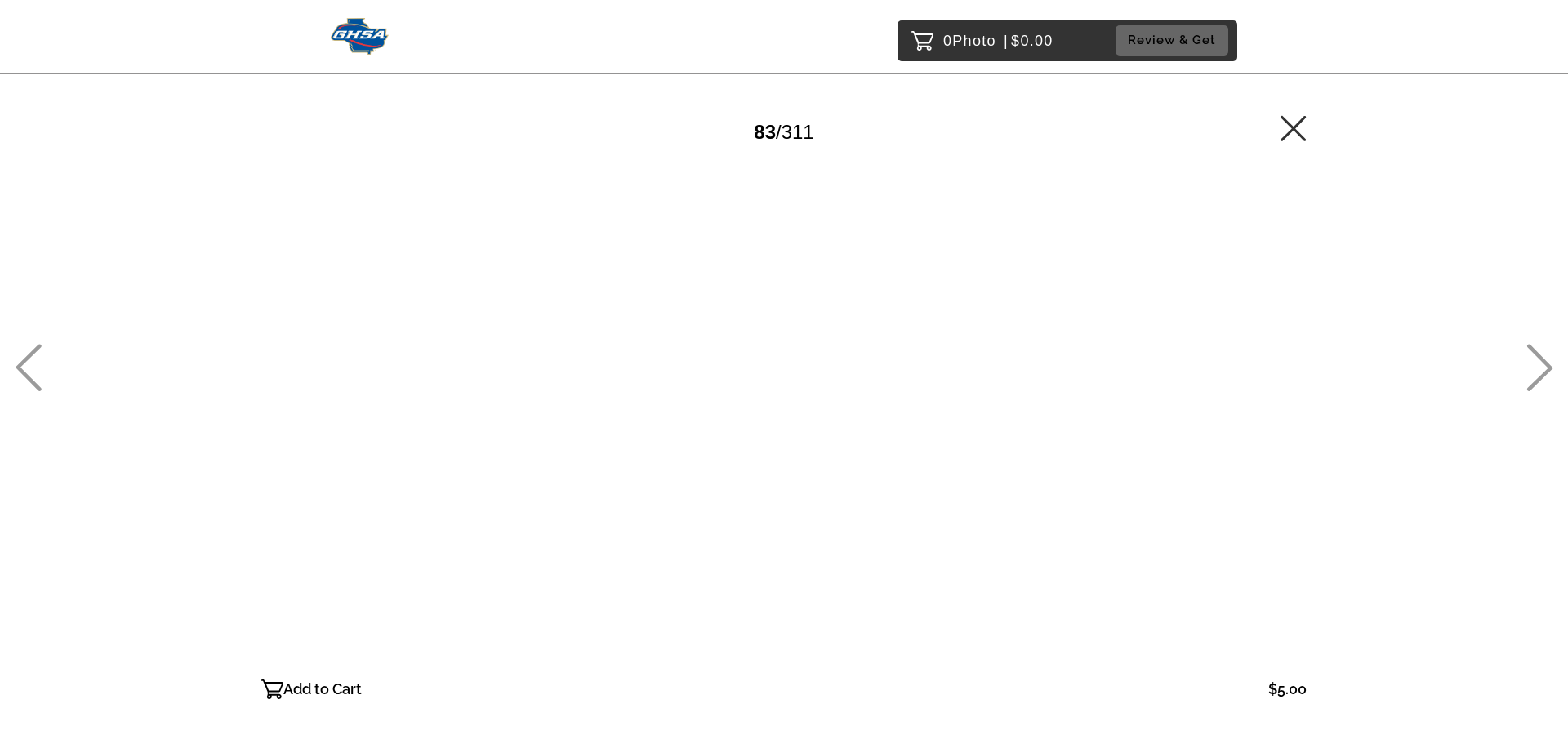
click at [1543, 364] on icon at bounding box center [1541, 368] width 26 height 48
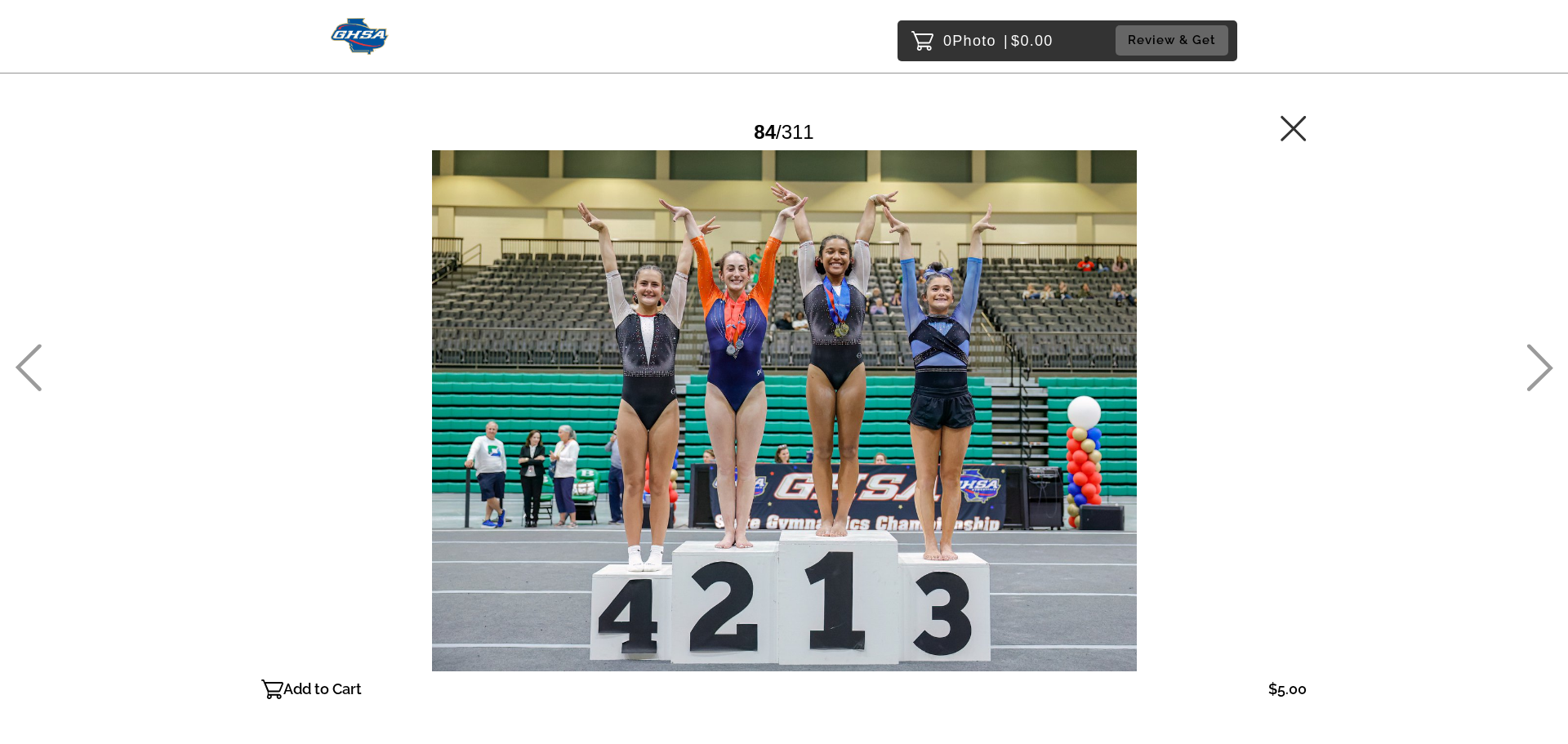
click at [1543, 364] on icon at bounding box center [1541, 368] width 26 height 48
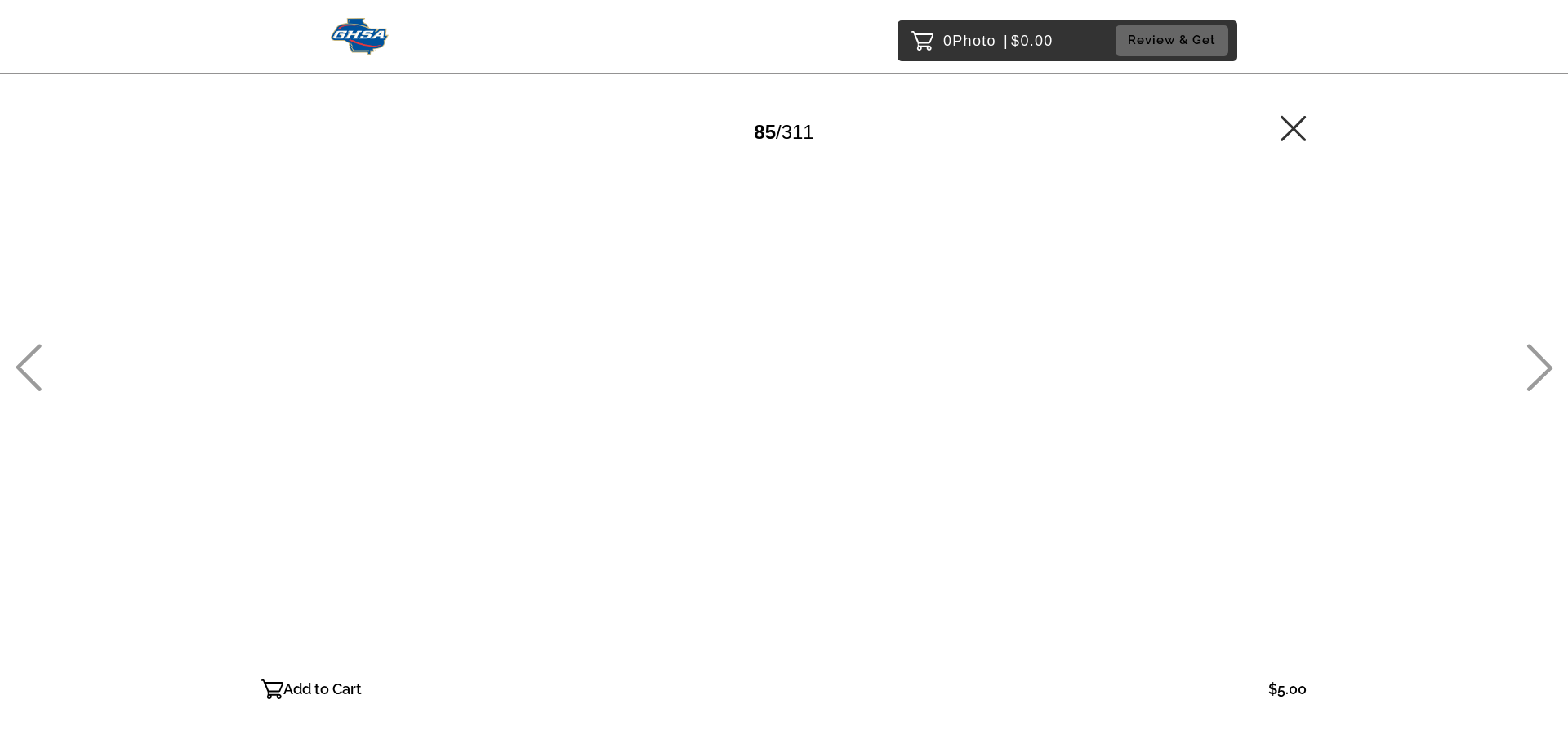
click at [1543, 364] on icon at bounding box center [1541, 368] width 26 height 48
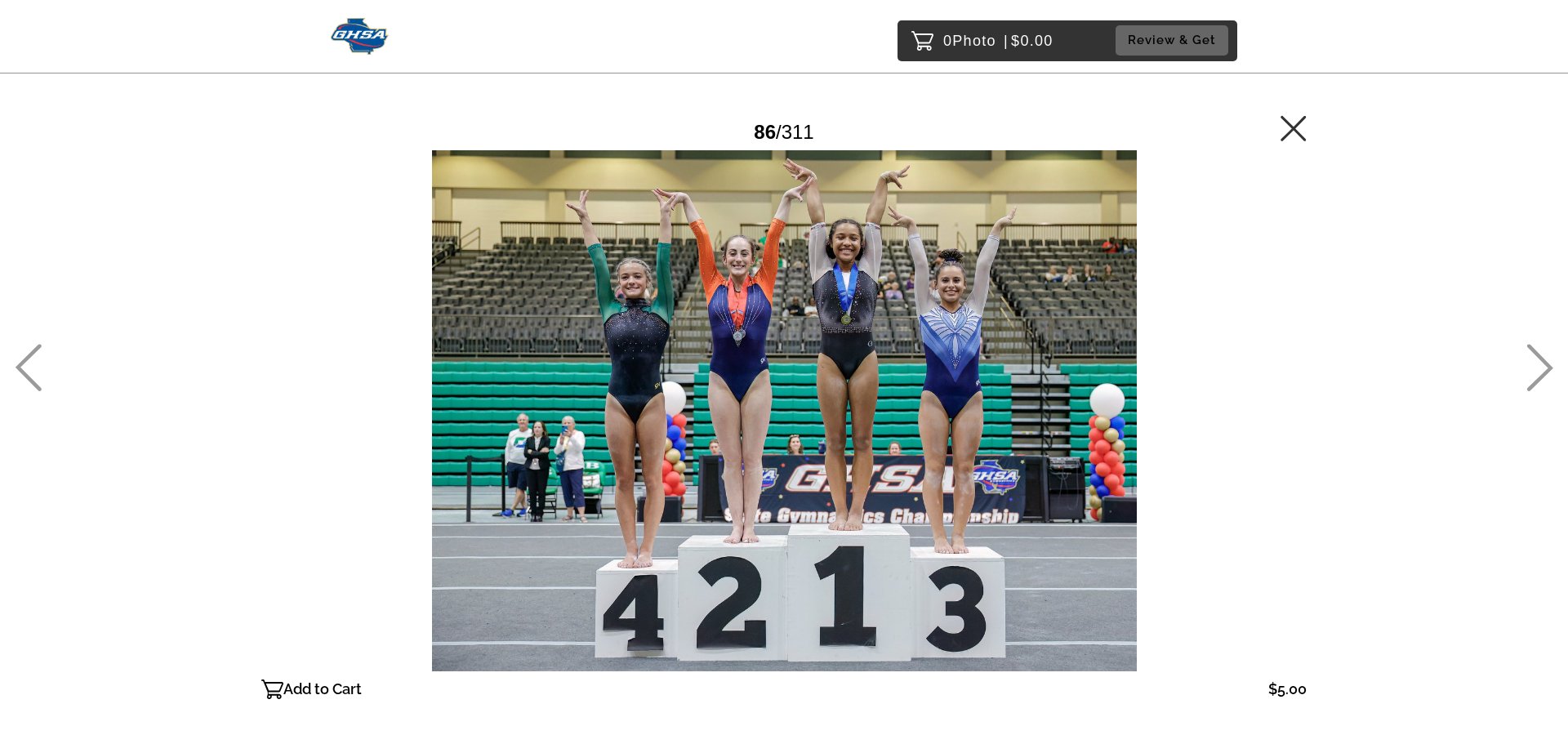
click at [1543, 364] on icon at bounding box center [1541, 368] width 26 height 48
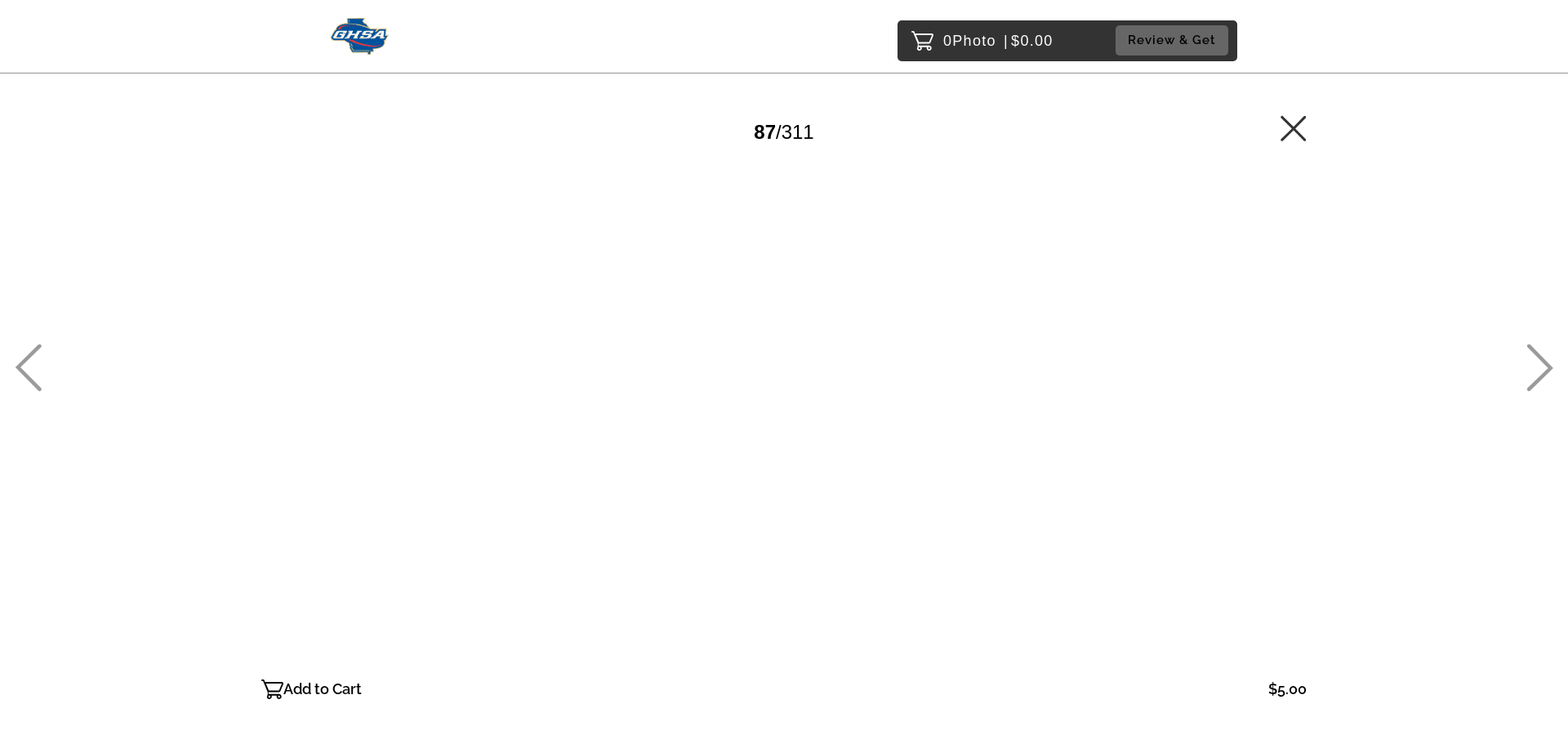
click at [1543, 364] on icon at bounding box center [1541, 368] width 26 height 48
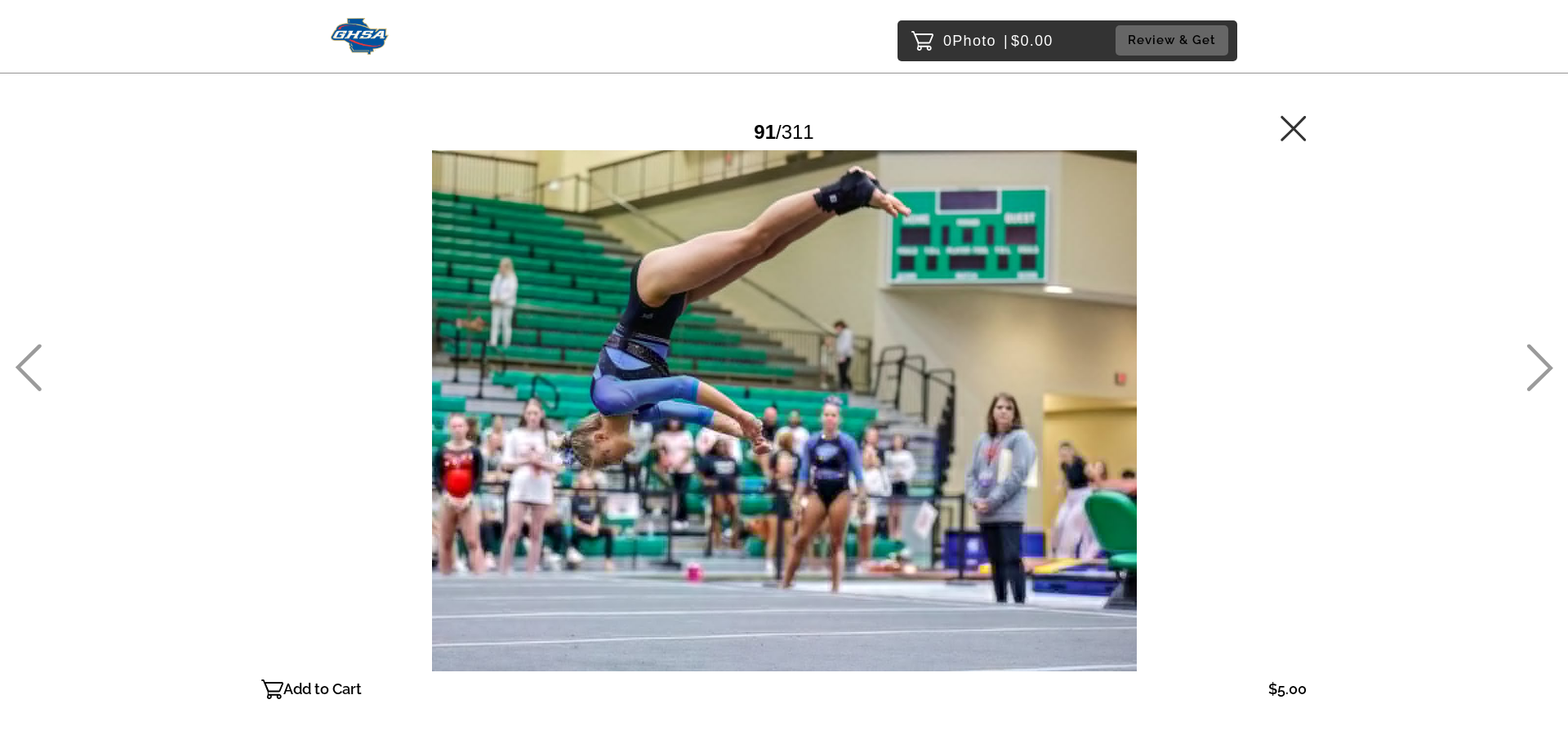
click at [1543, 364] on icon at bounding box center [1541, 368] width 26 height 48
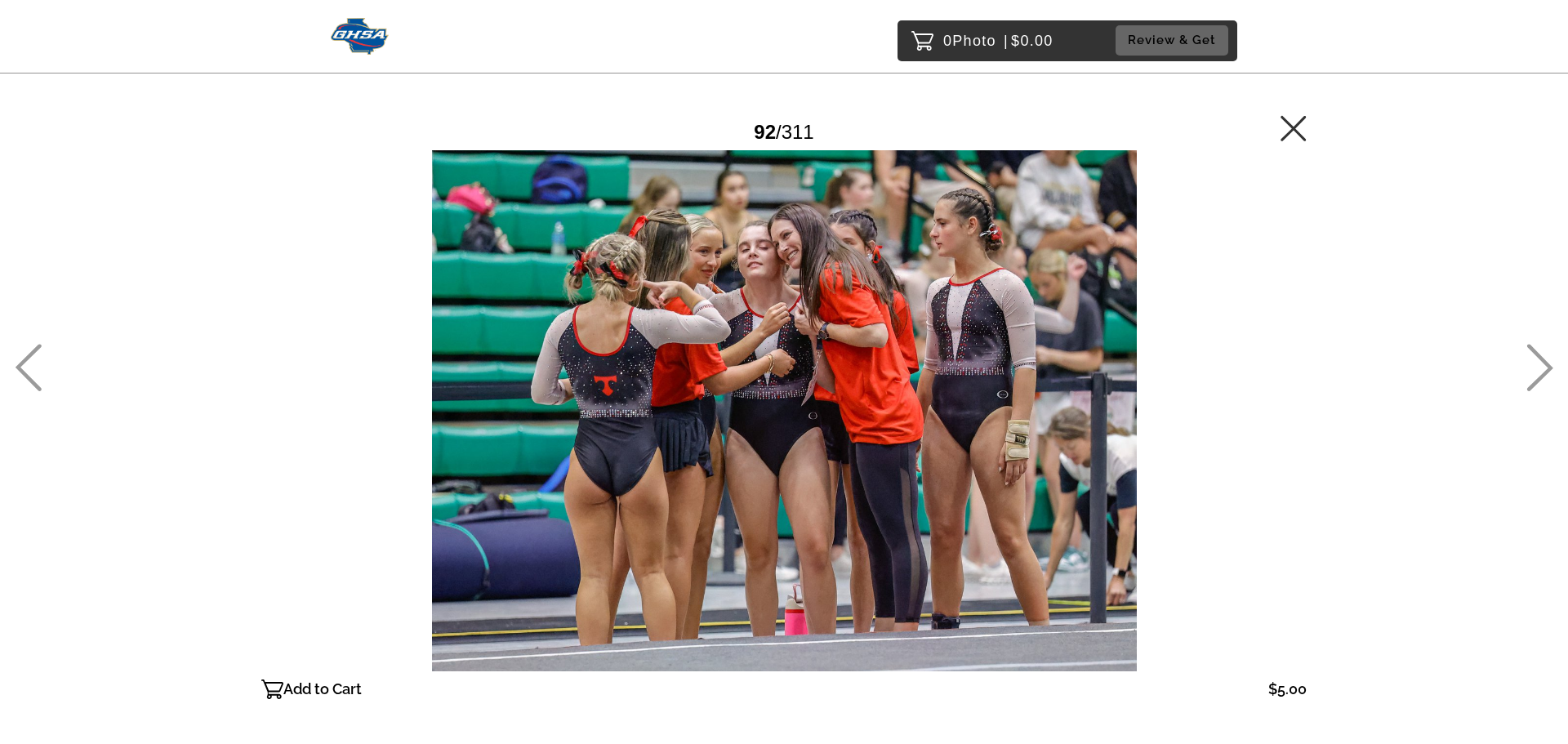
click at [1546, 362] on icon at bounding box center [1541, 368] width 26 height 48
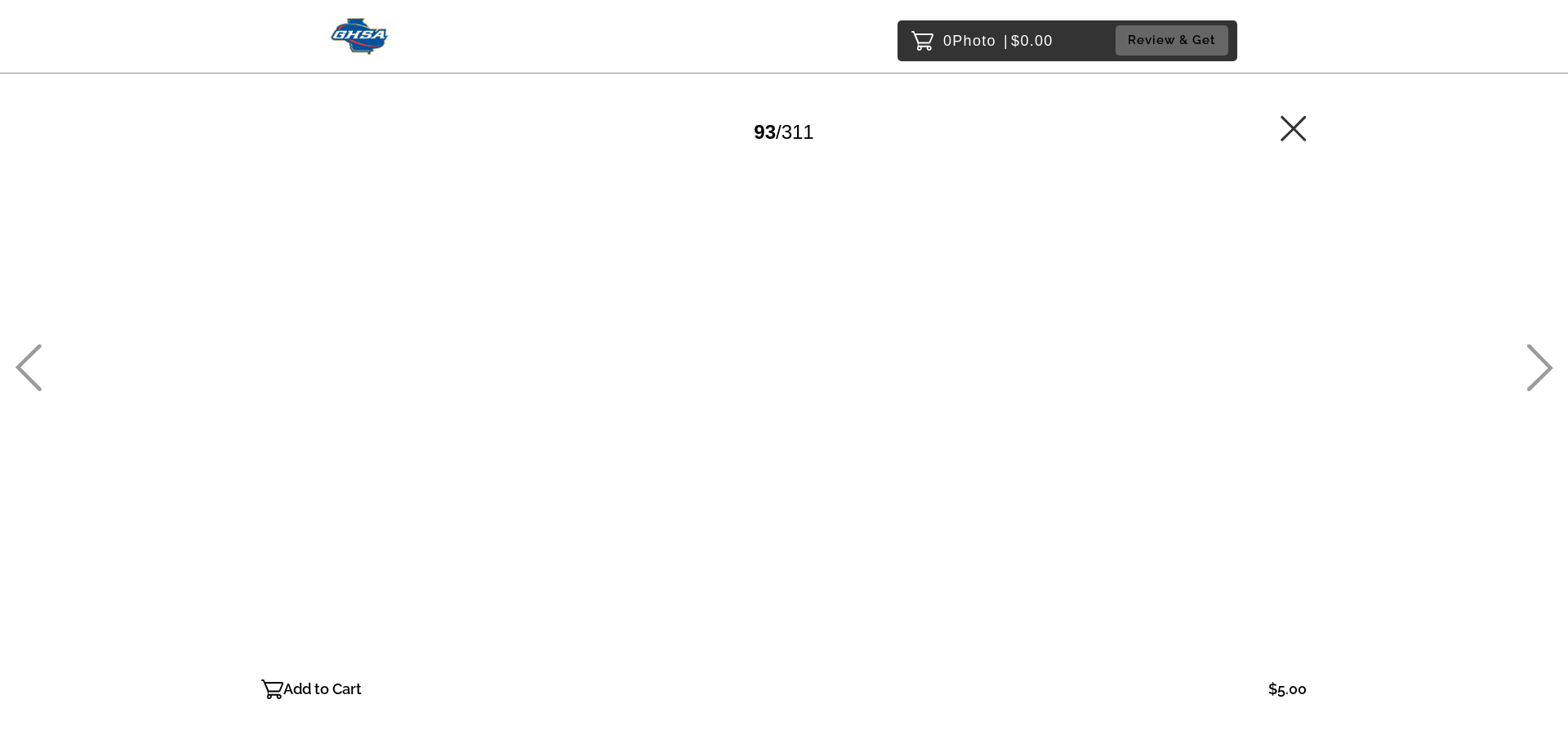
click at [1546, 360] on icon at bounding box center [1540, 367] width 27 height 48
click at [1546, 362] on icon at bounding box center [1541, 368] width 26 height 48
click at [1545, 363] on icon at bounding box center [1541, 368] width 26 height 48
click at [1545, 362] on icon at bounding box center [1541, 368] width 26 height 48
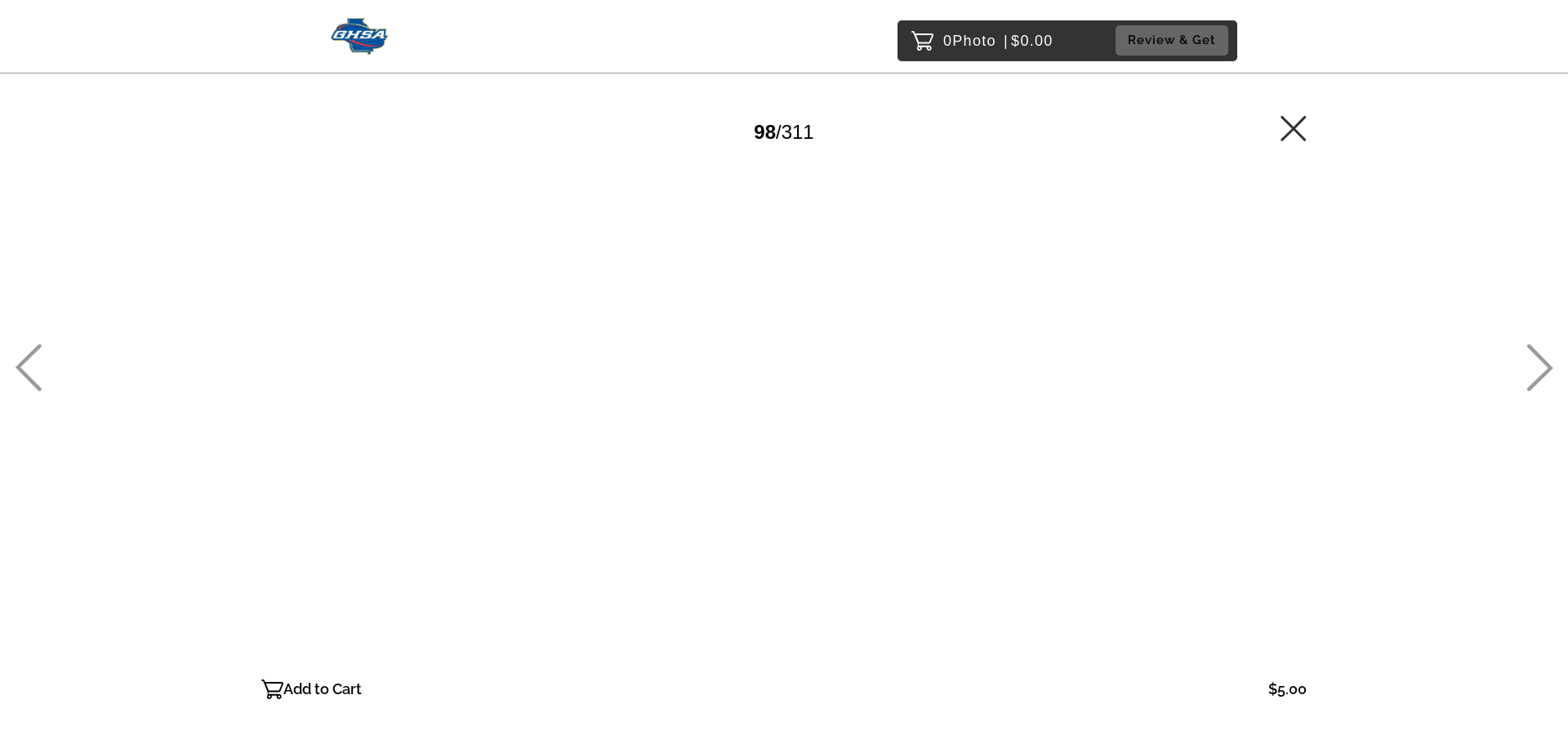
click at [1545, 362] on icon at bounding box center [1541, 368] width 26 height 48
click at [1544, 363] on icon at bounding box center [1541, 368] width 26 height 48
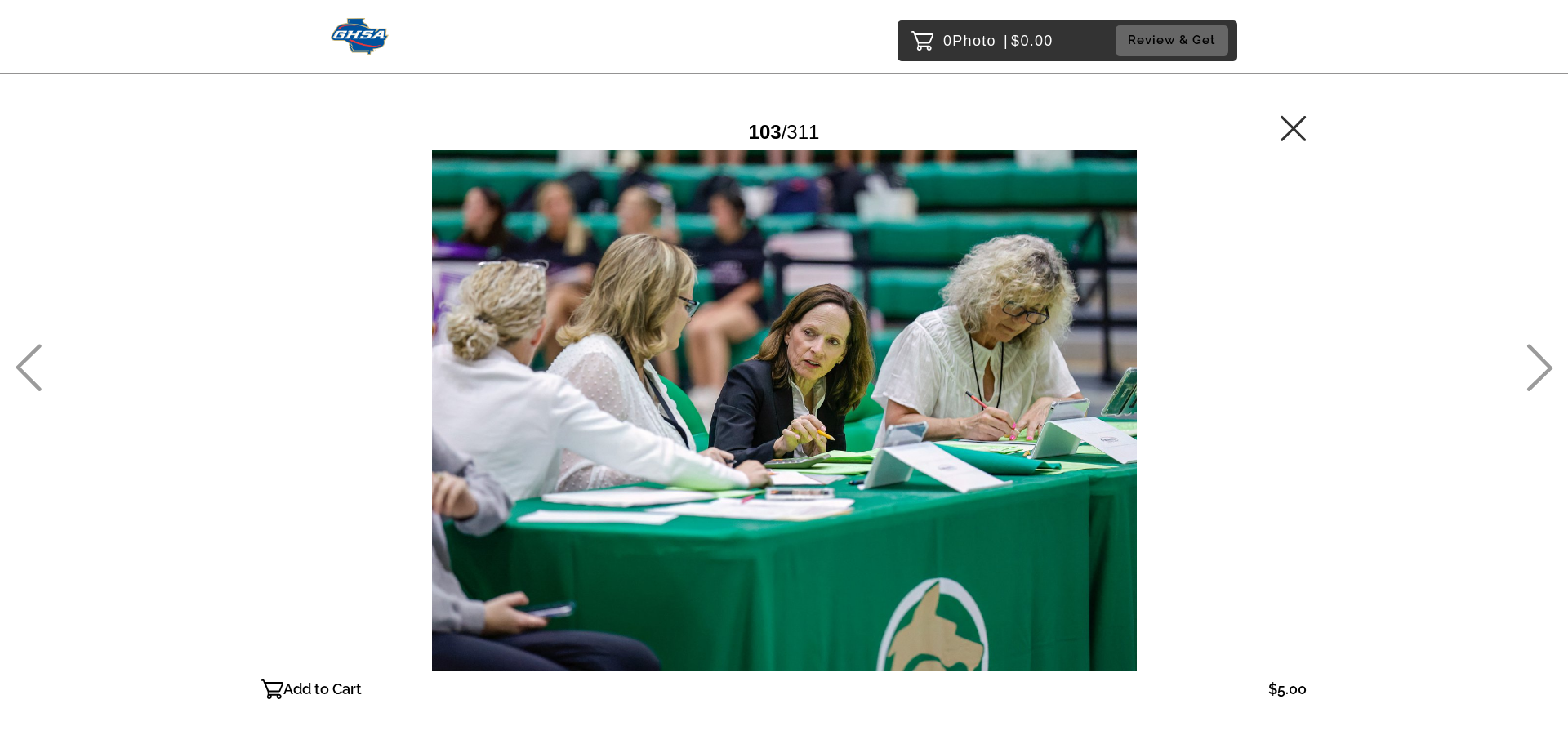
click at [1544, 363] on icon at bounding box center [1541, 368] width 26 height 48
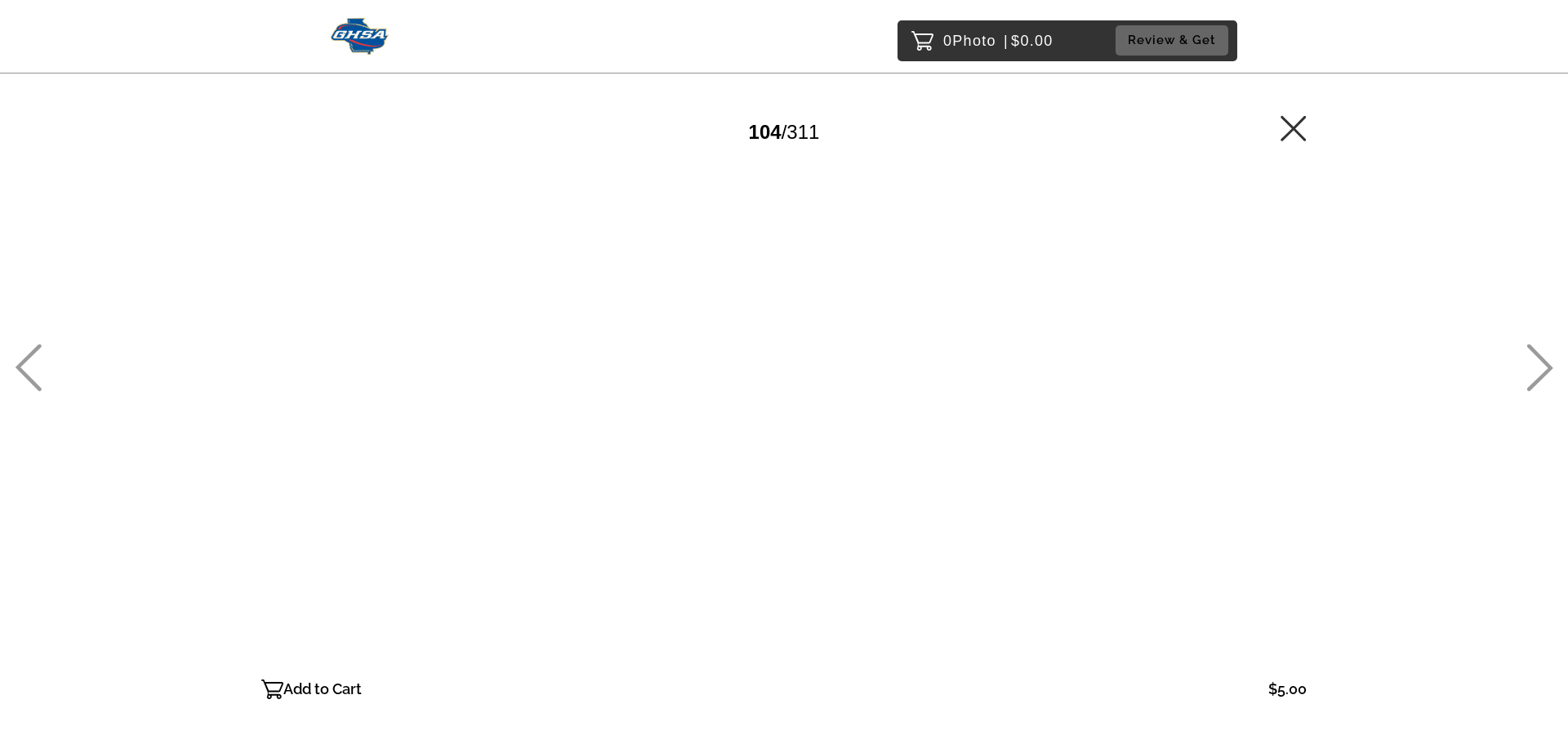
click at [1543, 363] on icon at bounding box center [1541, 368] width 26 height 48
click at [1542, 364] on icon at bounding box center [1540, 367] width 27 height 48
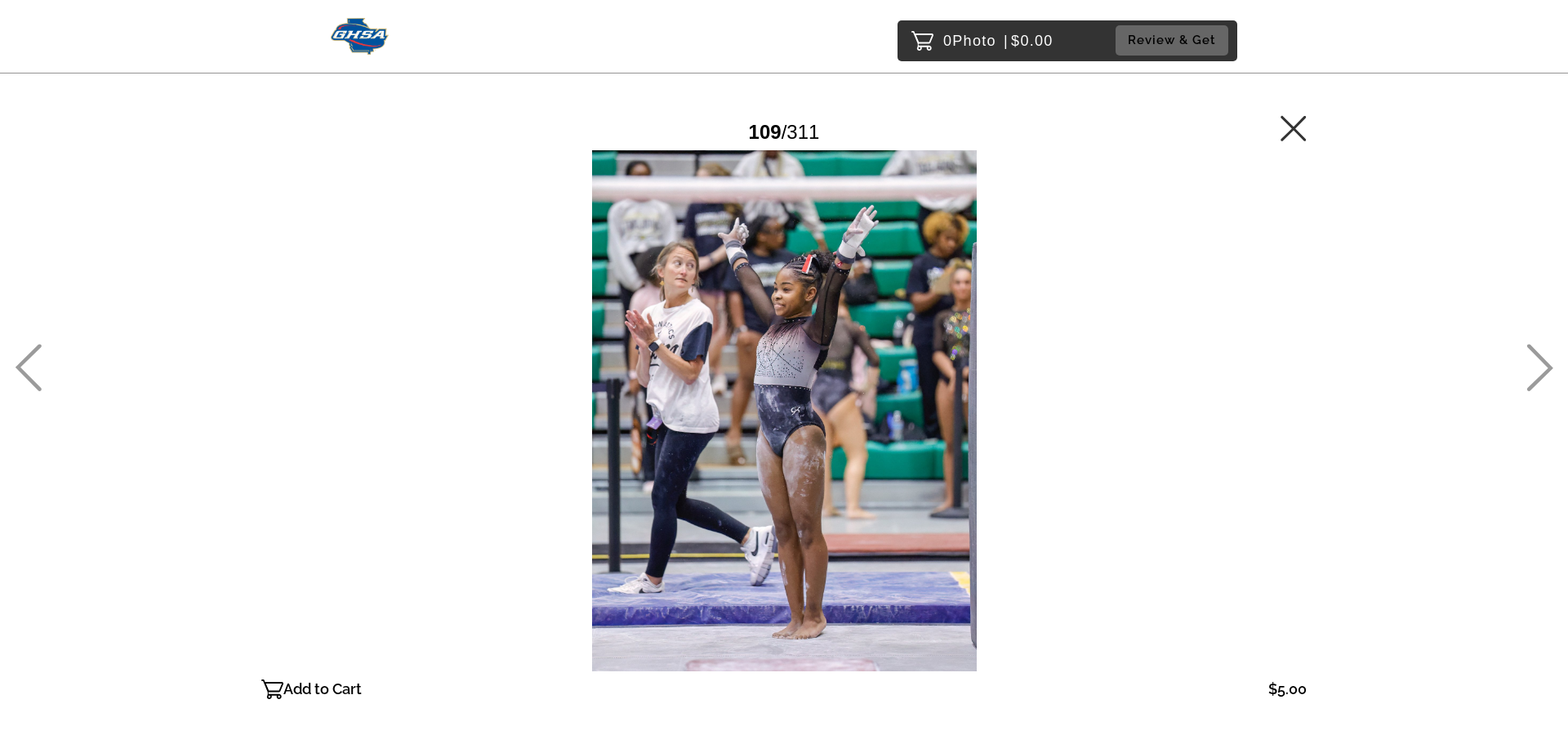
click at [1542, 364] on icon at bounding box center [1540, 367] width 27 height 48
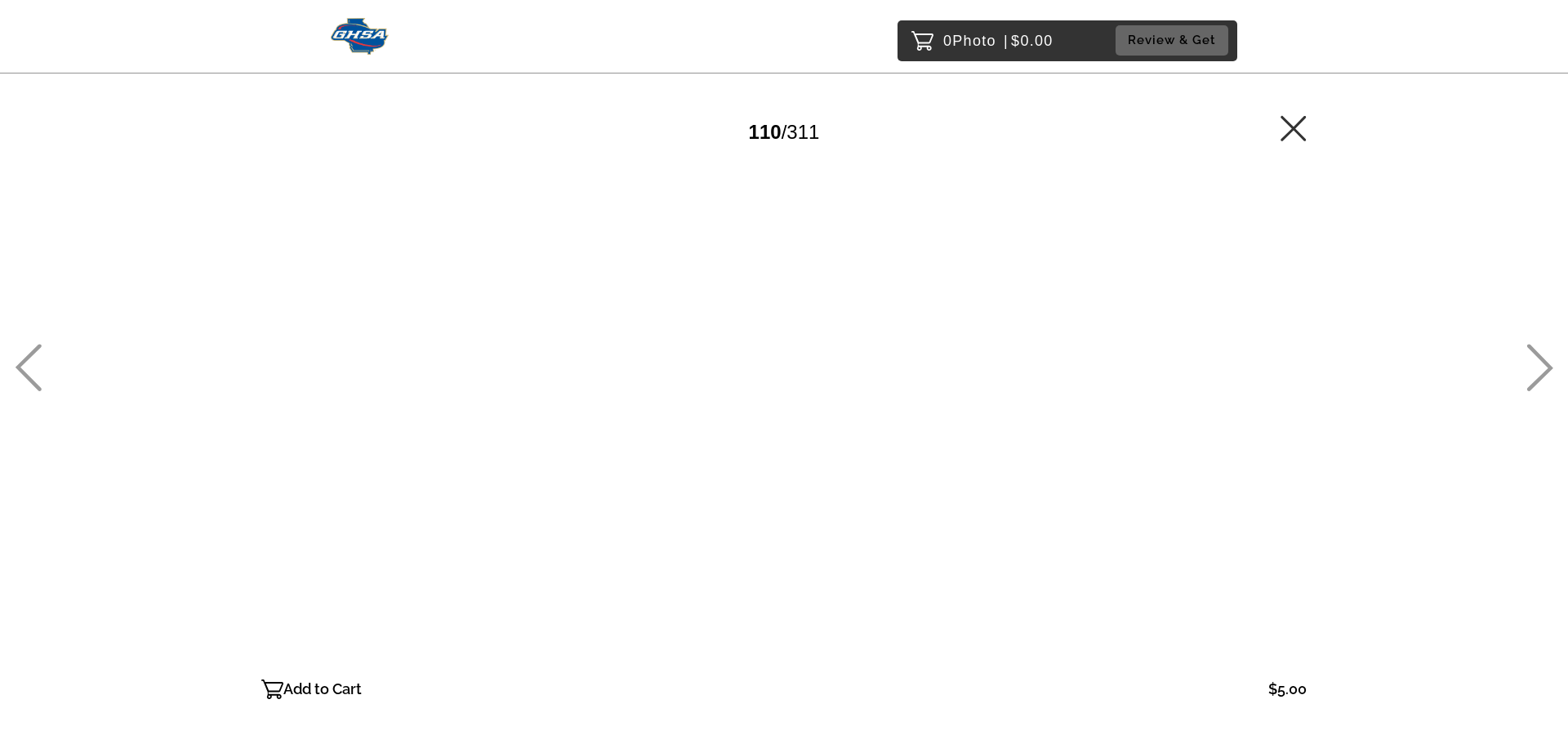
click at [1542, 364] on icon at bounding box center [1540, 367] width 27 height 48
click at [1542, 365] on icon at bounding box center [1540, 367] width 27 height 48
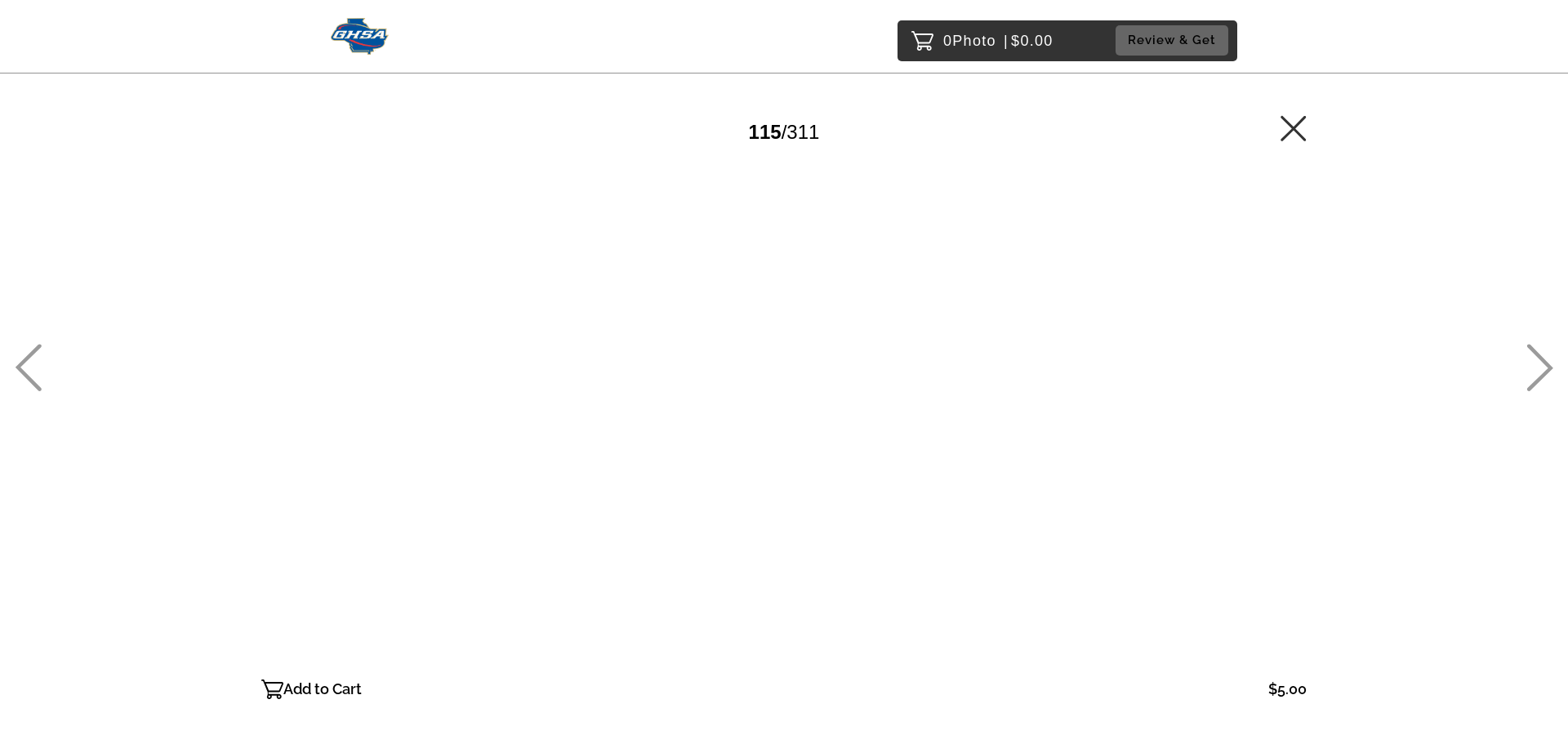
click at [1542, 365] on icon at bounding box center [1540, 367] width 27 height 48
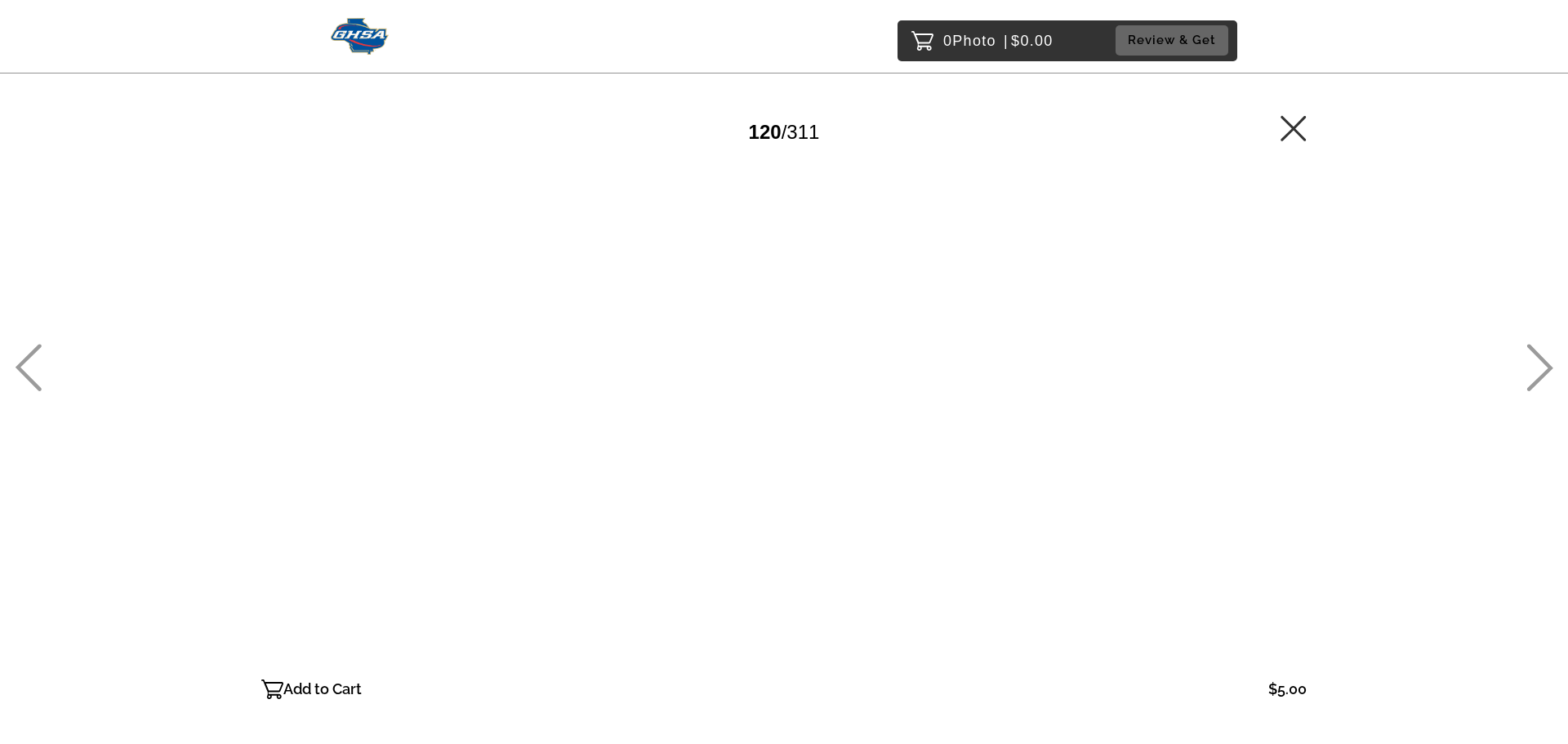
click at [1542, 365] on icon at bounding box center [1540, 367] width 27 height 48
click at [1542, 365] on icon at bounding box center [1540, 367] width 27 height 48
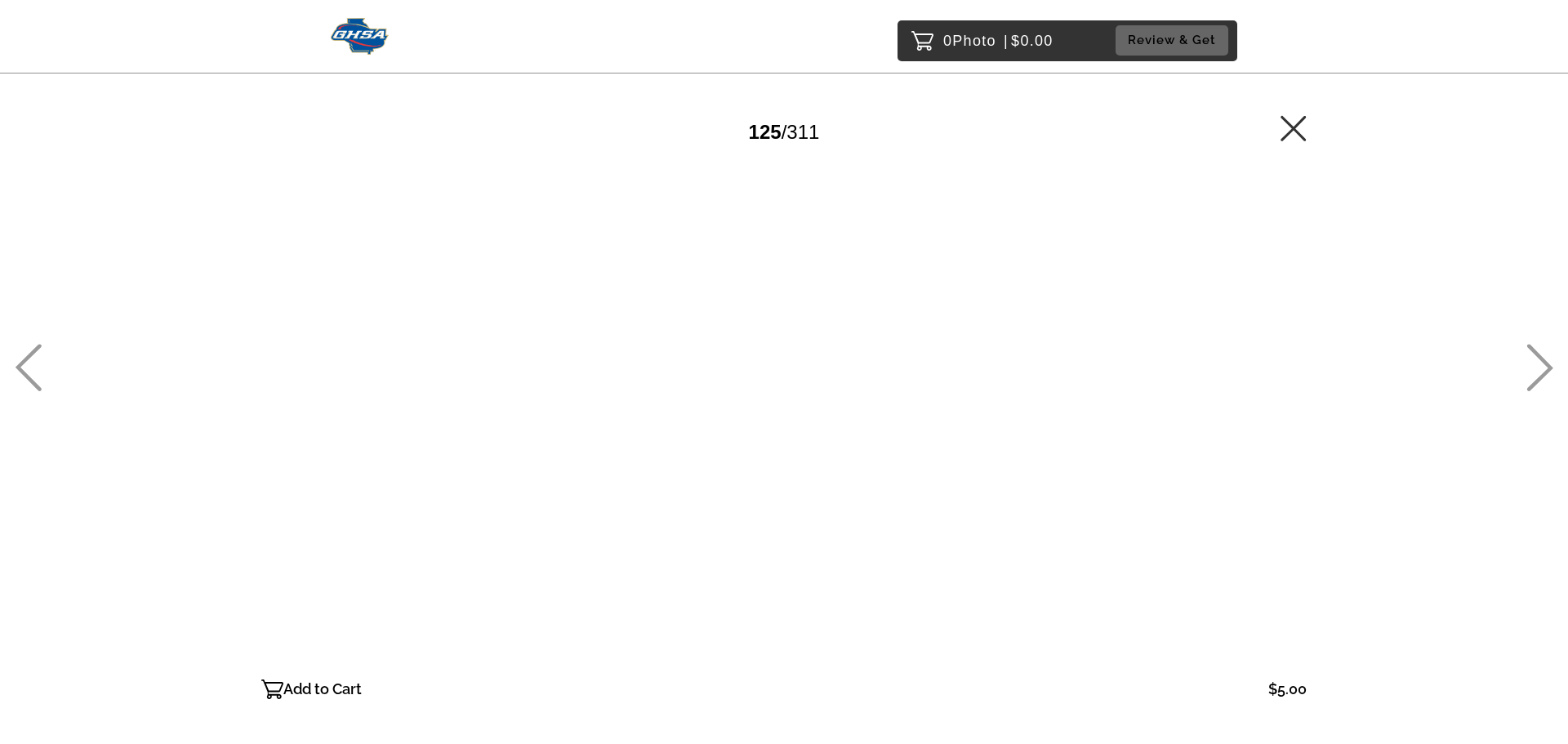
click at [1542, 365] on icon at bounding box center [1540, 367] width 27 height 48
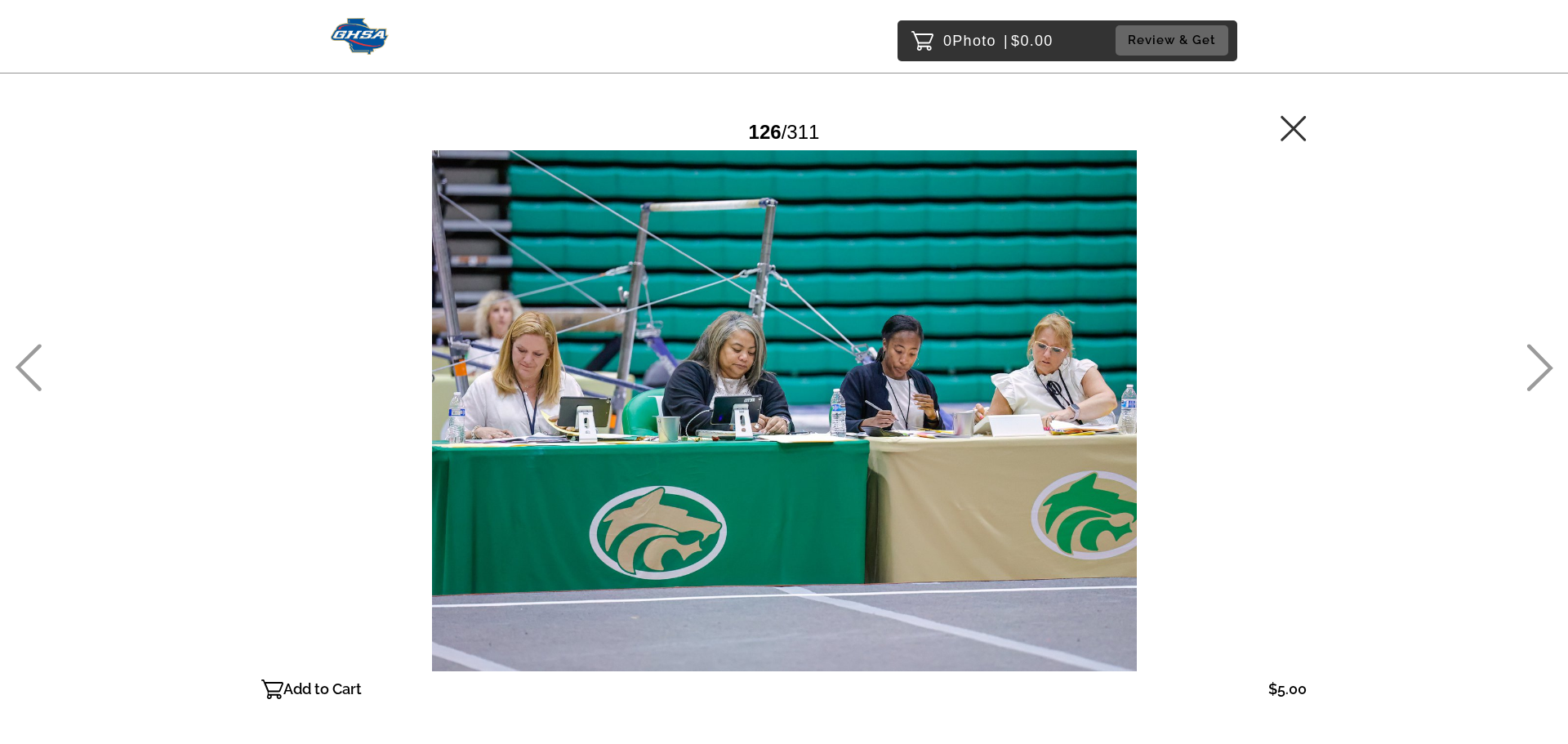
click at [1540, 365] on icon at bounding box center [1540, 367] width 27 height 48
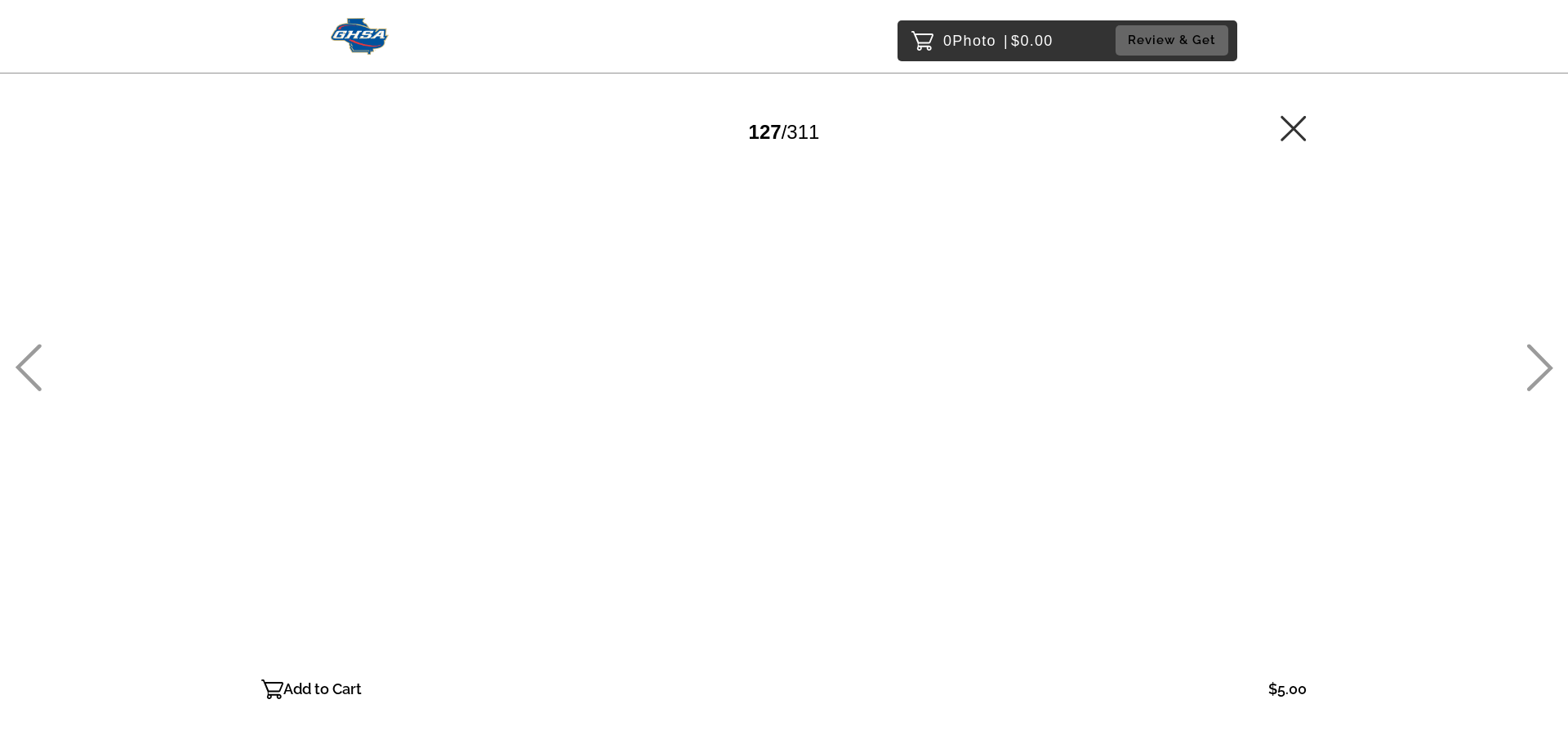
click at [1537, 365] on icon at bounding box center [1540, 367] width 27 height 48
click at [1536, 365] on icon at bounding box center [1540, 367] width 27 height 48
click at [1555, 365] on div "0 Photo | $0.00 Review & Get Password Checker bypassed 129 / 311 Add to Cart $5…" at bounding box center [784, 444] width 1568 height 888
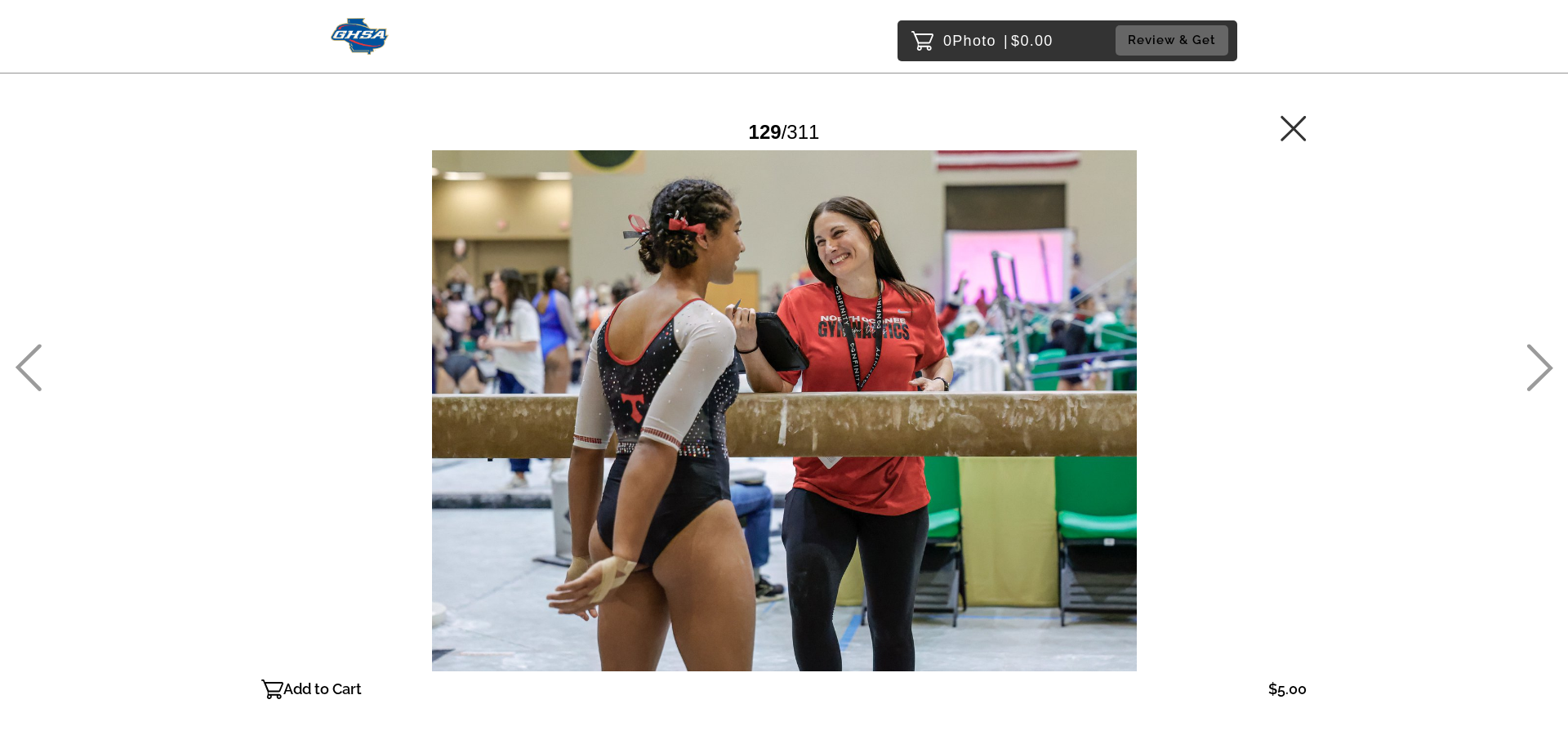
click at [1548, 365] on icon at bounding box center [1541, 368] width 26 height 48
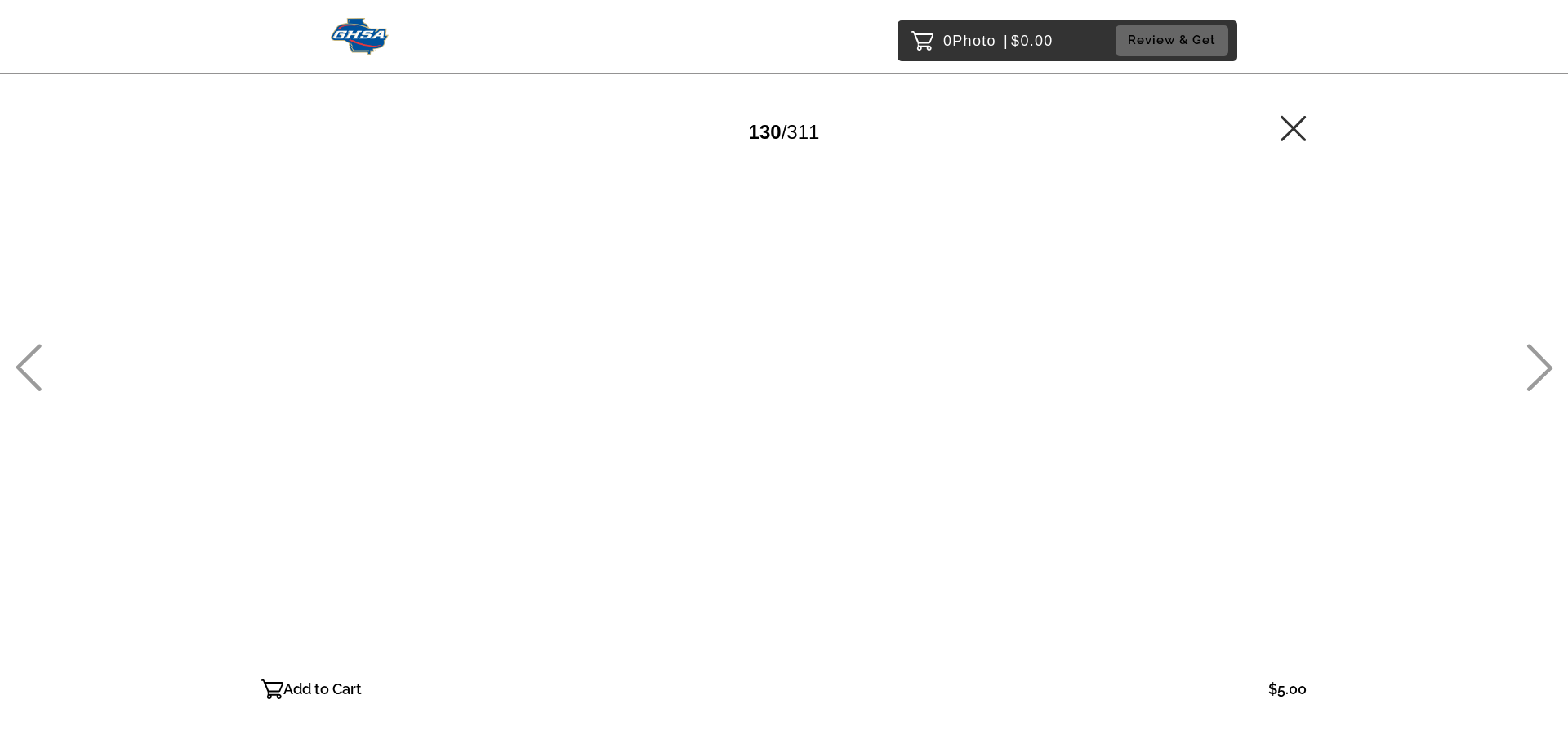
click at [1545, 365] on icon at bounding box center [1541, 368] width 26 height 48
click at [1544, 365] on icon at bounding box center [1541, 368] width 26 height 48
click at [1542, 365] on icon at bounding box center [1540, 367] width 27 height 48
click at [1539, 365] on icon at bounding box center [1540, 367] width 27 height 48
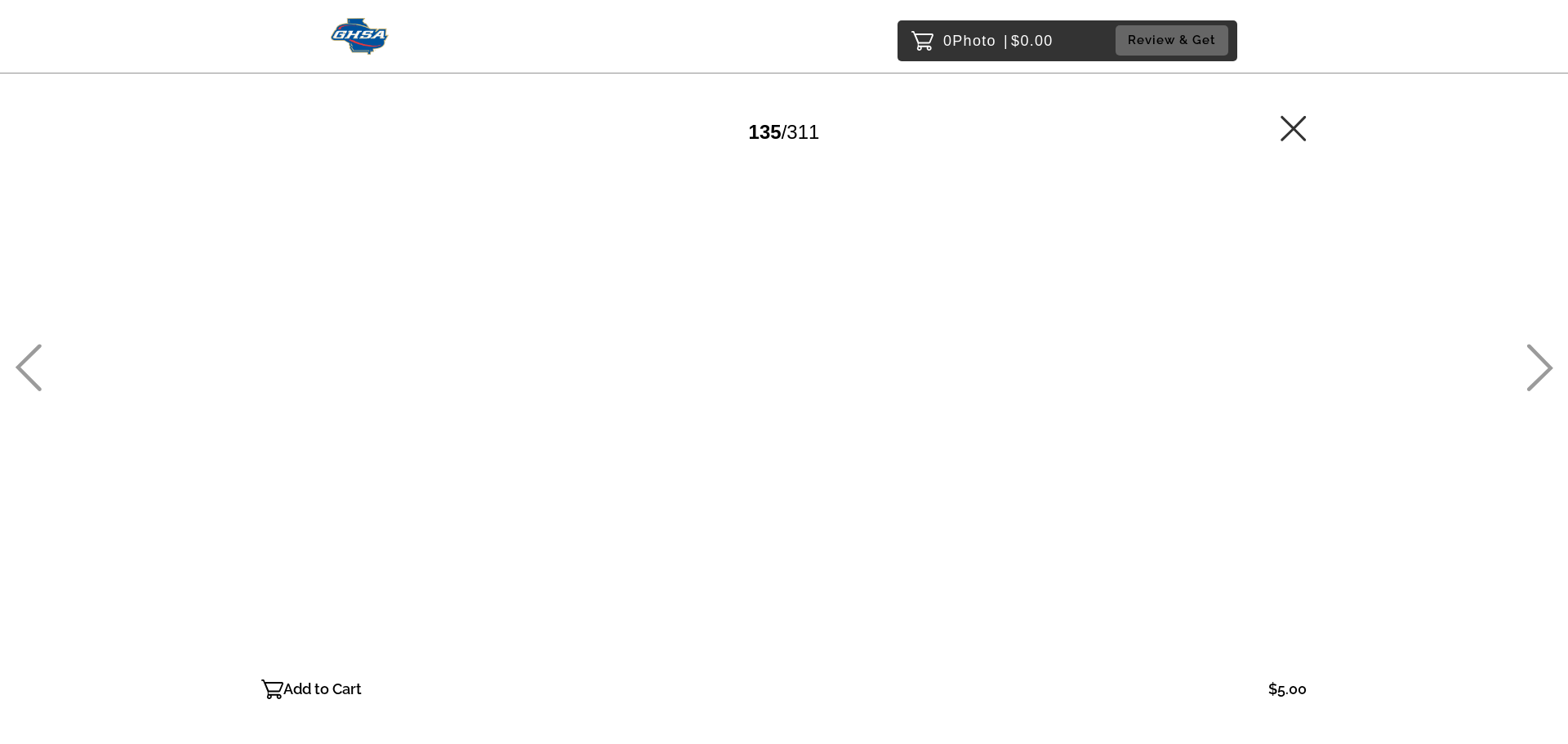
click at [1544, 365] on icon at bounding box center [1540, 367] width 27 height 48
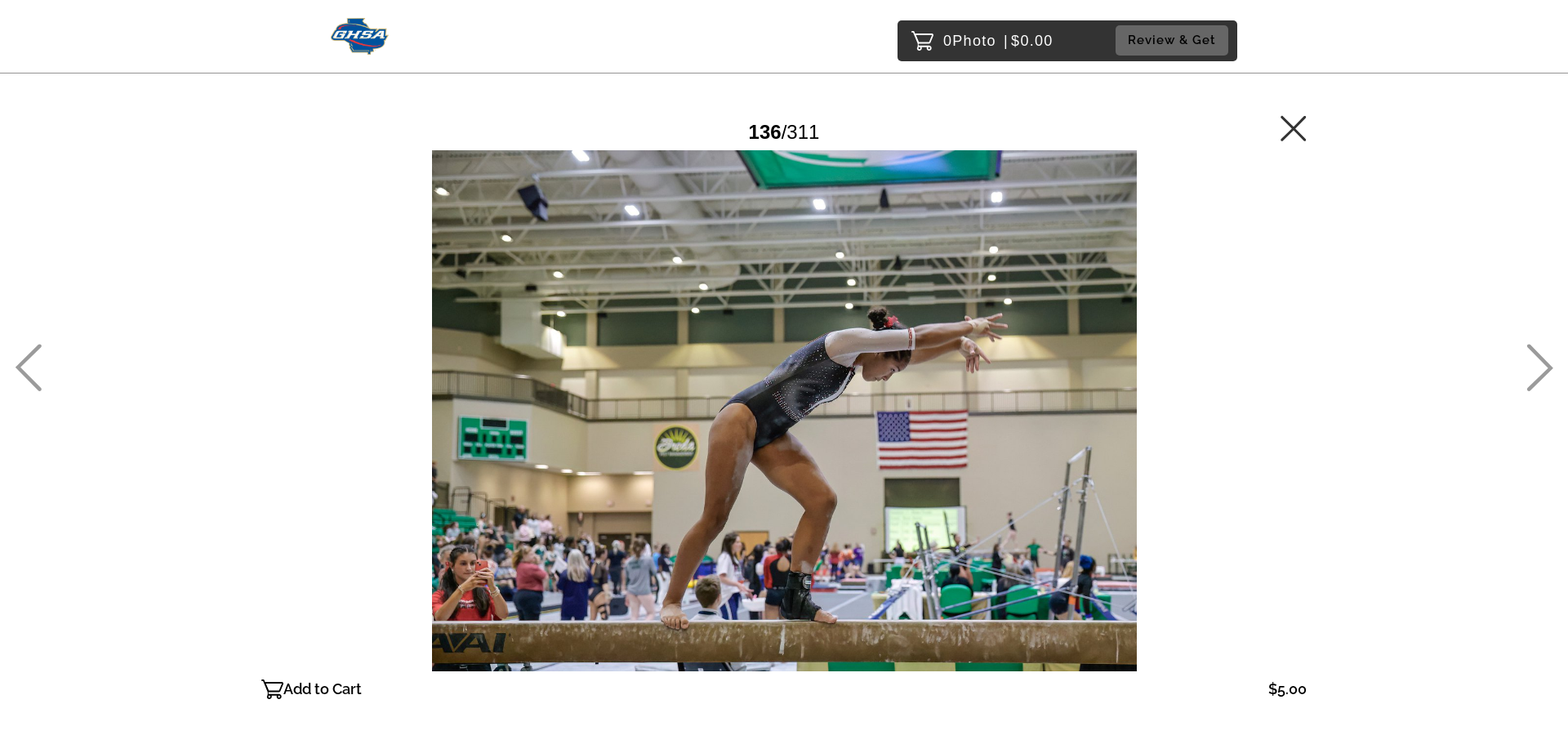
click at [1544, 365] on icon at bounding box center [1540, 367] width 27 height 48
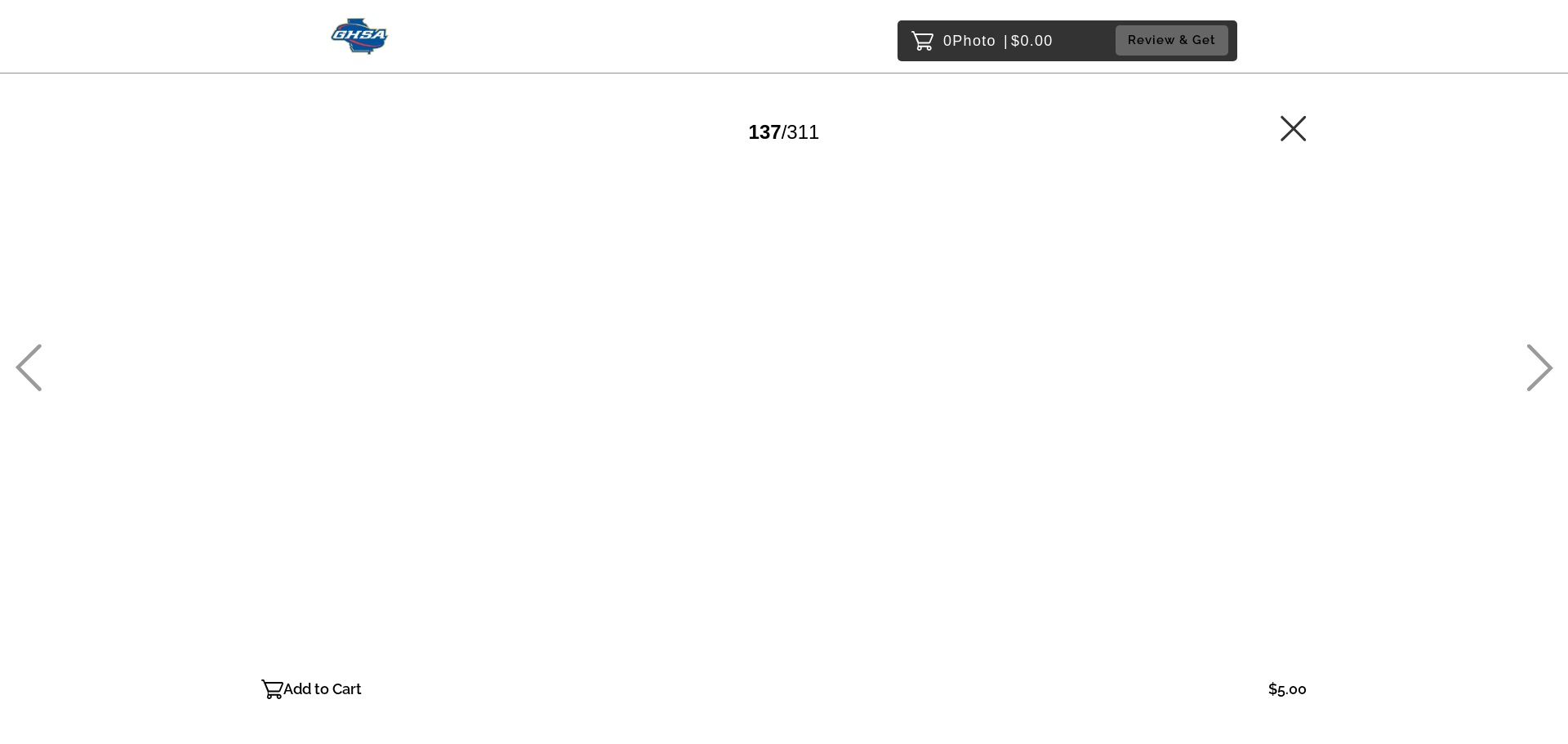
click at [1543, 365] on icon at bounding box center [1540, 367] width 27 height 48
click at [1542, 363] on icon at bounding box center [1540, 367] width 27 height 48
click at [1542, 363] on icon at bounding box center [1540, 367] width 27 height 48
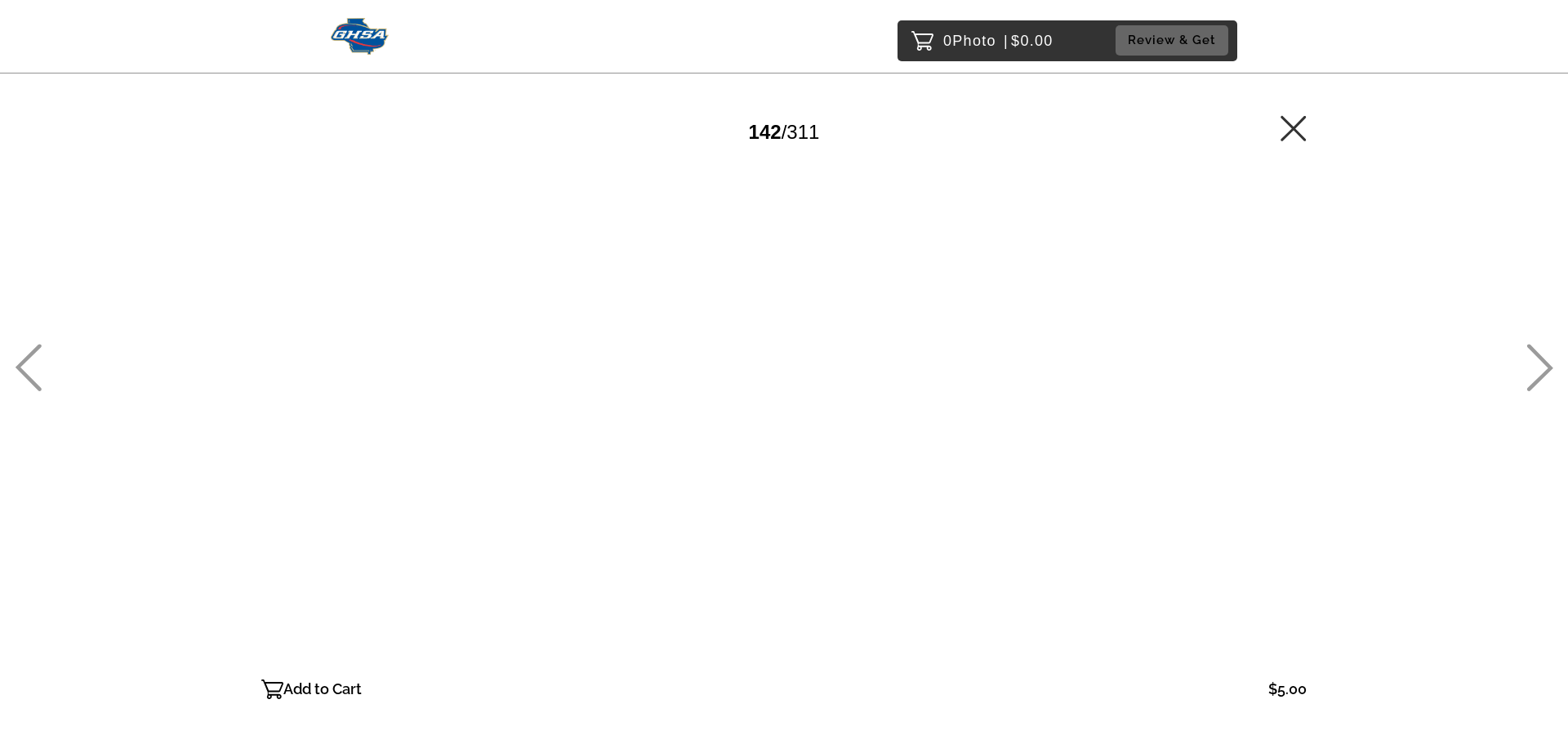
click at [1542, 363] on icon at bounding box center [1540, 367] width 27 height 48
click at [1539, 364] on icon at bounding box center [1540, 367] width 27 height 48
click at [1538, 364] on icon at bounding box center [1540, 367] width 27 height 48
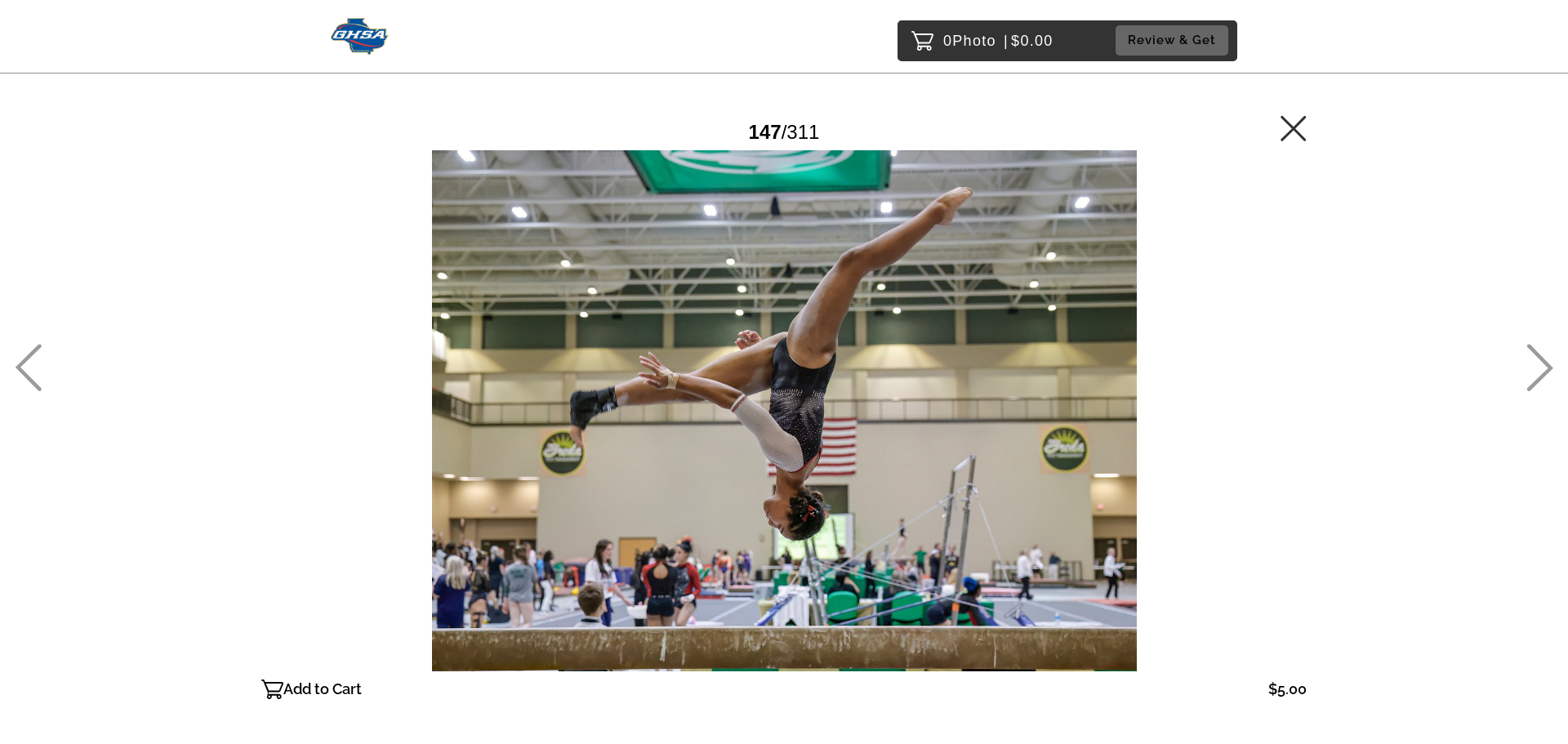
click at [1536, 363] on icon at bounding box center [1540, 367] width 27 height 48
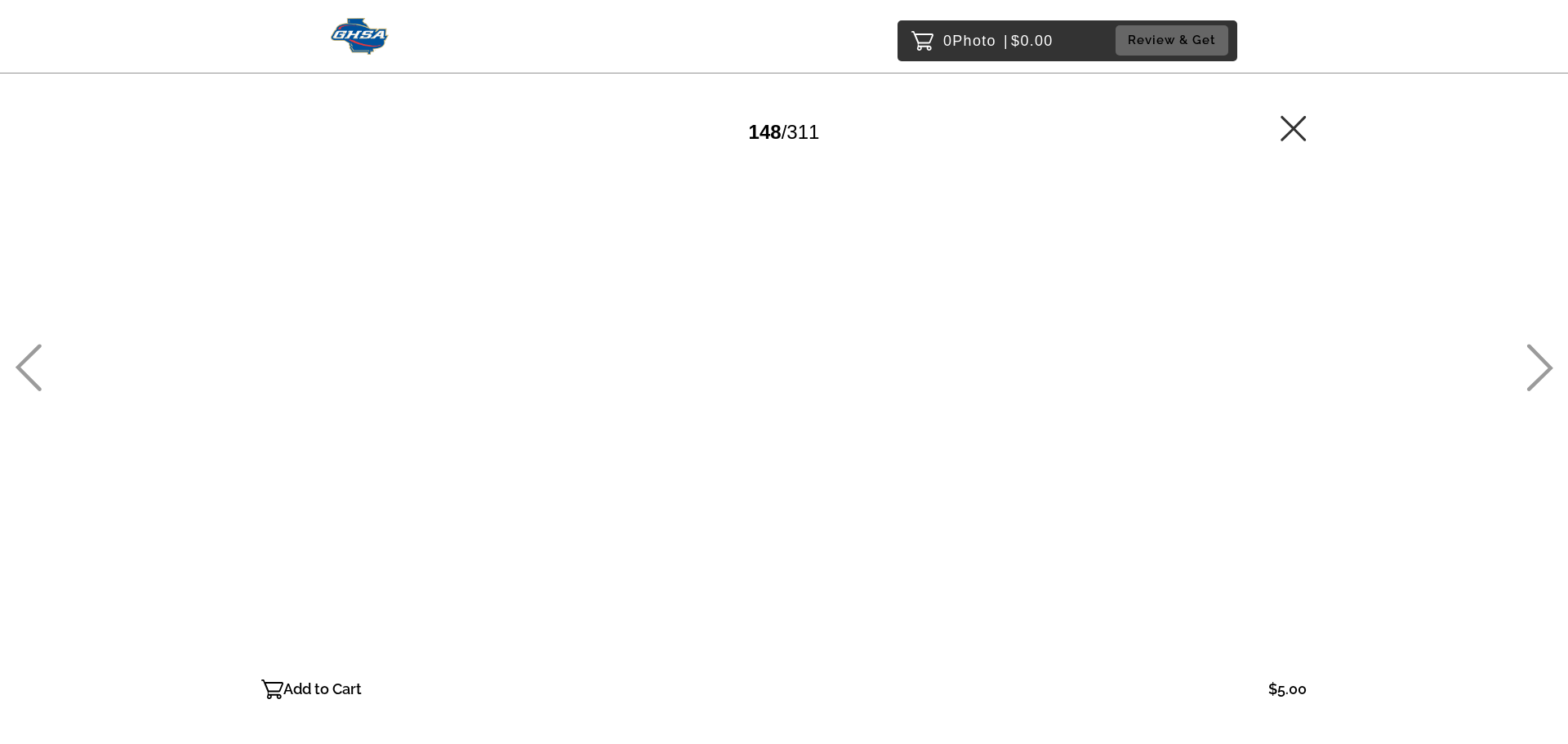
click at [1536, 363] on icon at bounding box center [1540, 367] width 27 height 48
click at [1535, 364] on icon at bounding box center [1540, 367] width 27 height 48
click at [1542, 360] on icon at bounding box center [1541, 368] width 26 height 48
click at [1542, 361] on icon at bounding box center [1541, 368] width 26 height 48
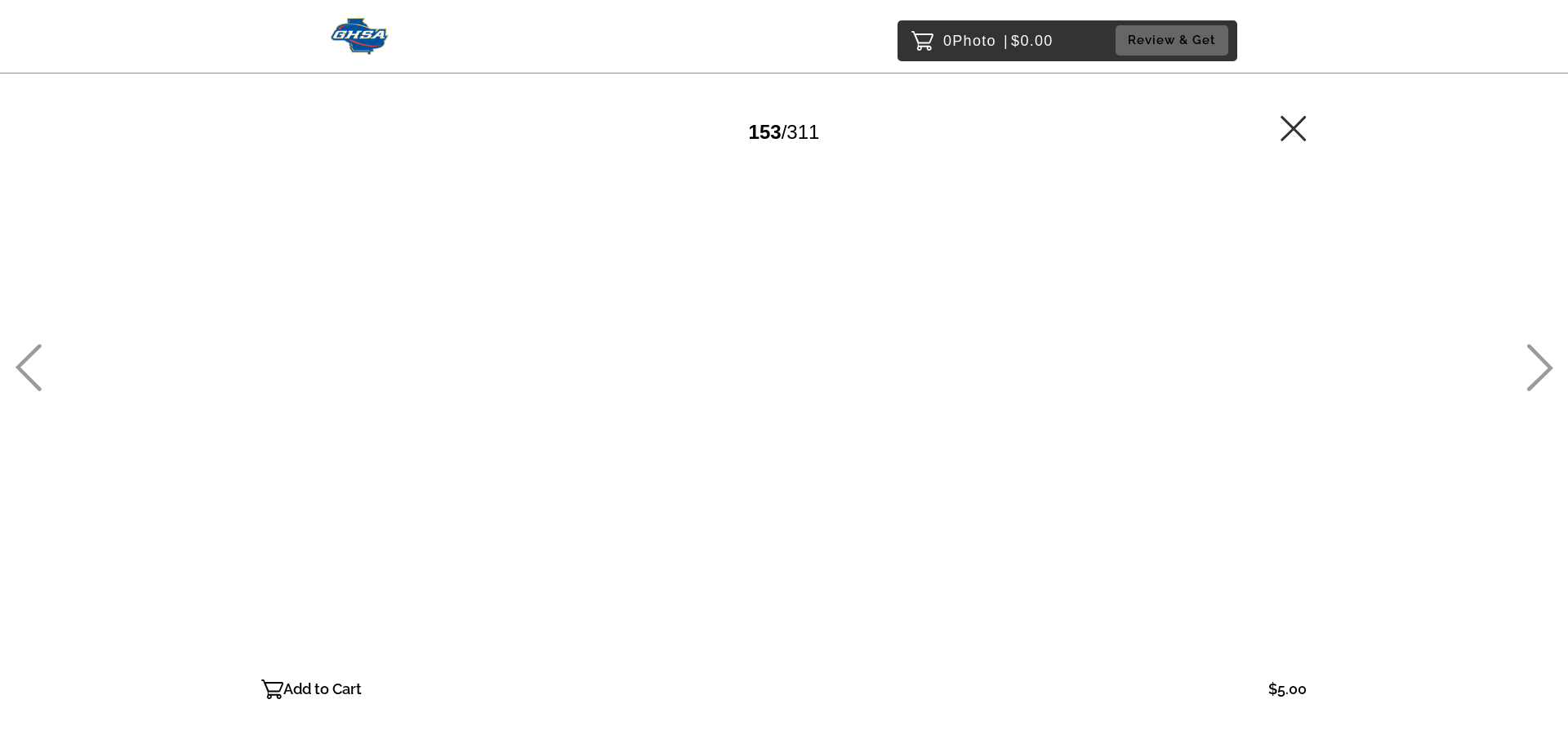
click at [1542, 361] on icon at bounding box center [1541, 368] width 26 height 48
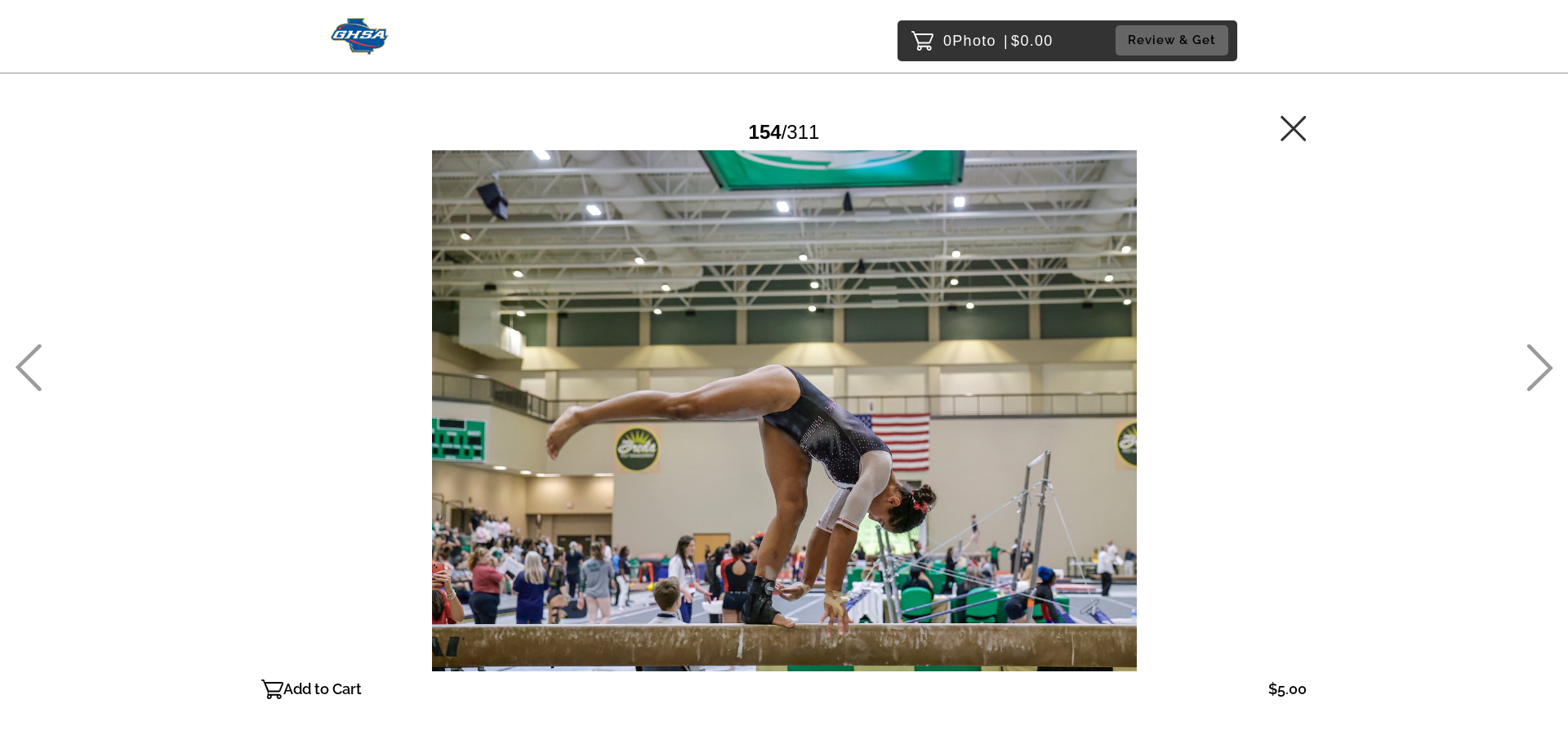
click at [1542, 361] on icon at bounding box center [1541, 368] width 26 height 48
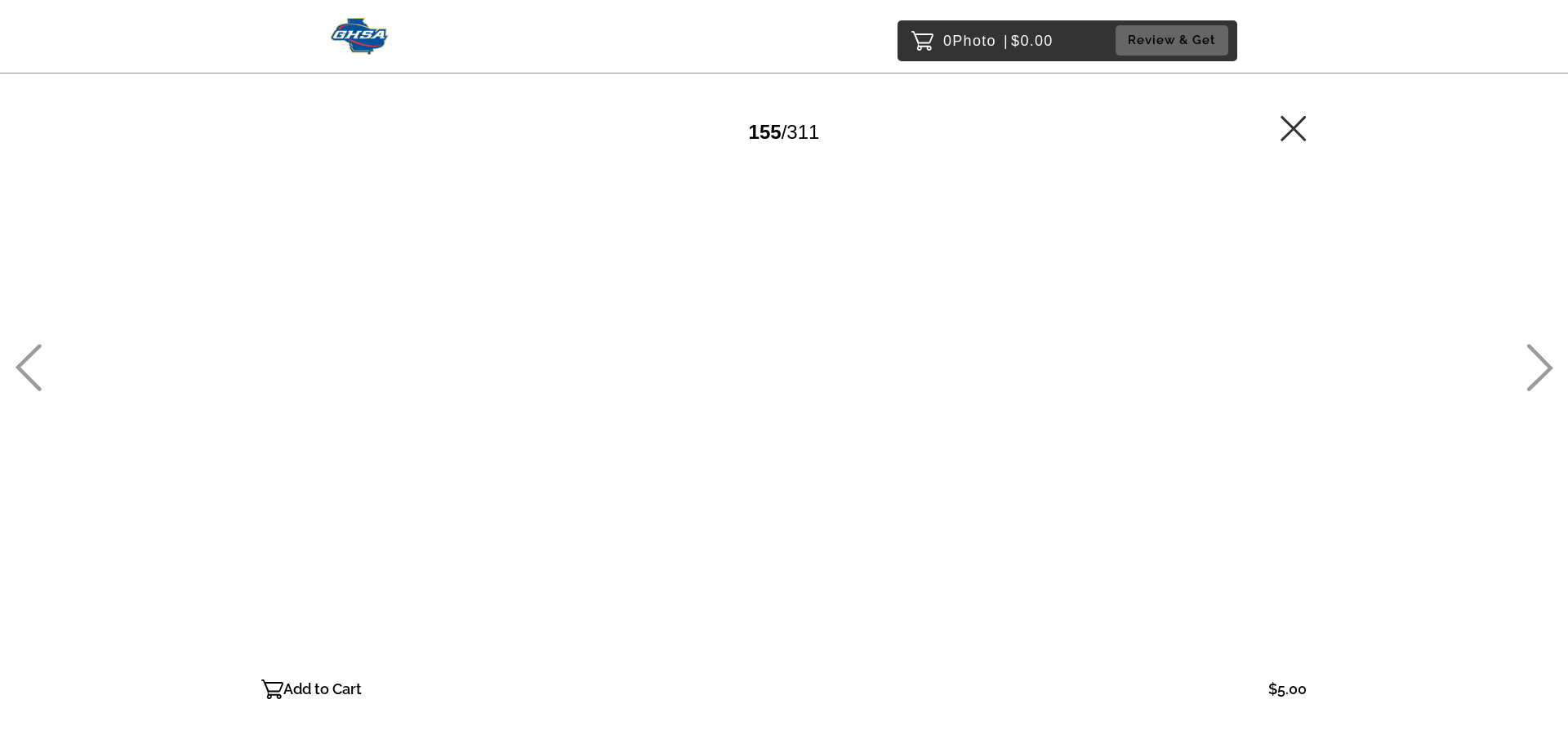
click at [1542, 361] on icon at bounding box center [1541, 368] width 26 height 48
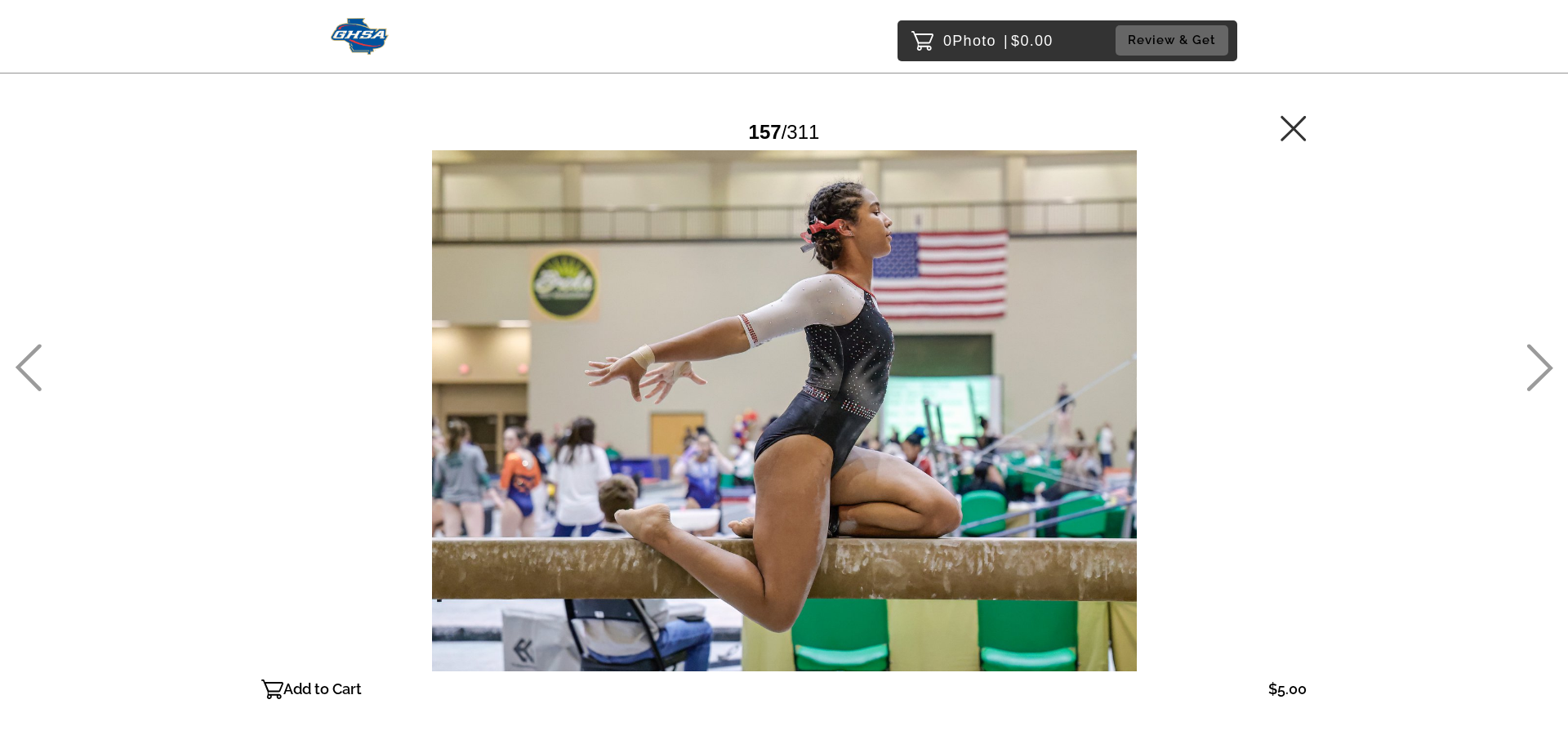
click at [1542, 361] on icon at bounding box center [1541, 368] width 26 height 48
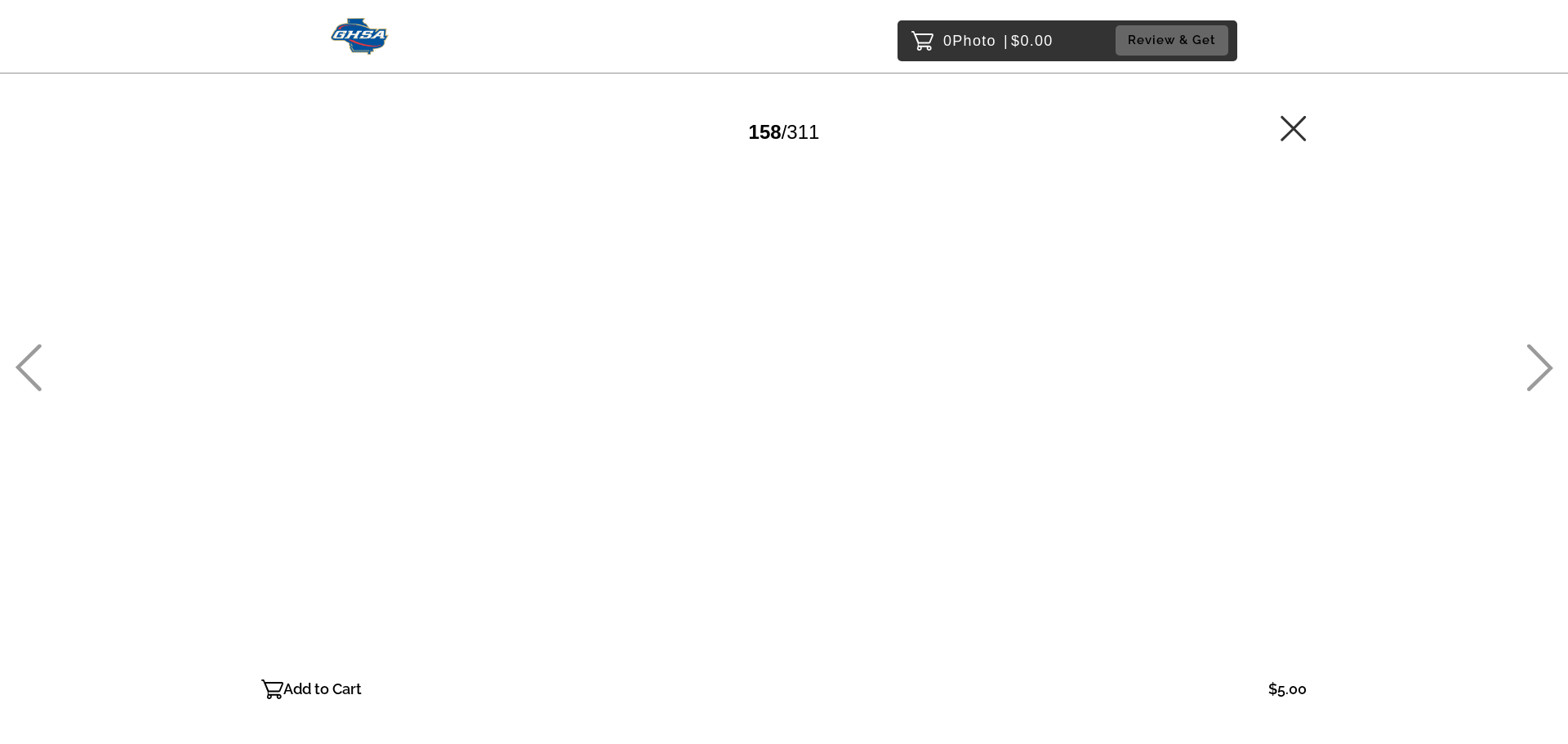
click at [1541, 361] on icon at bounding box center [1540, 367] width 27 height 48
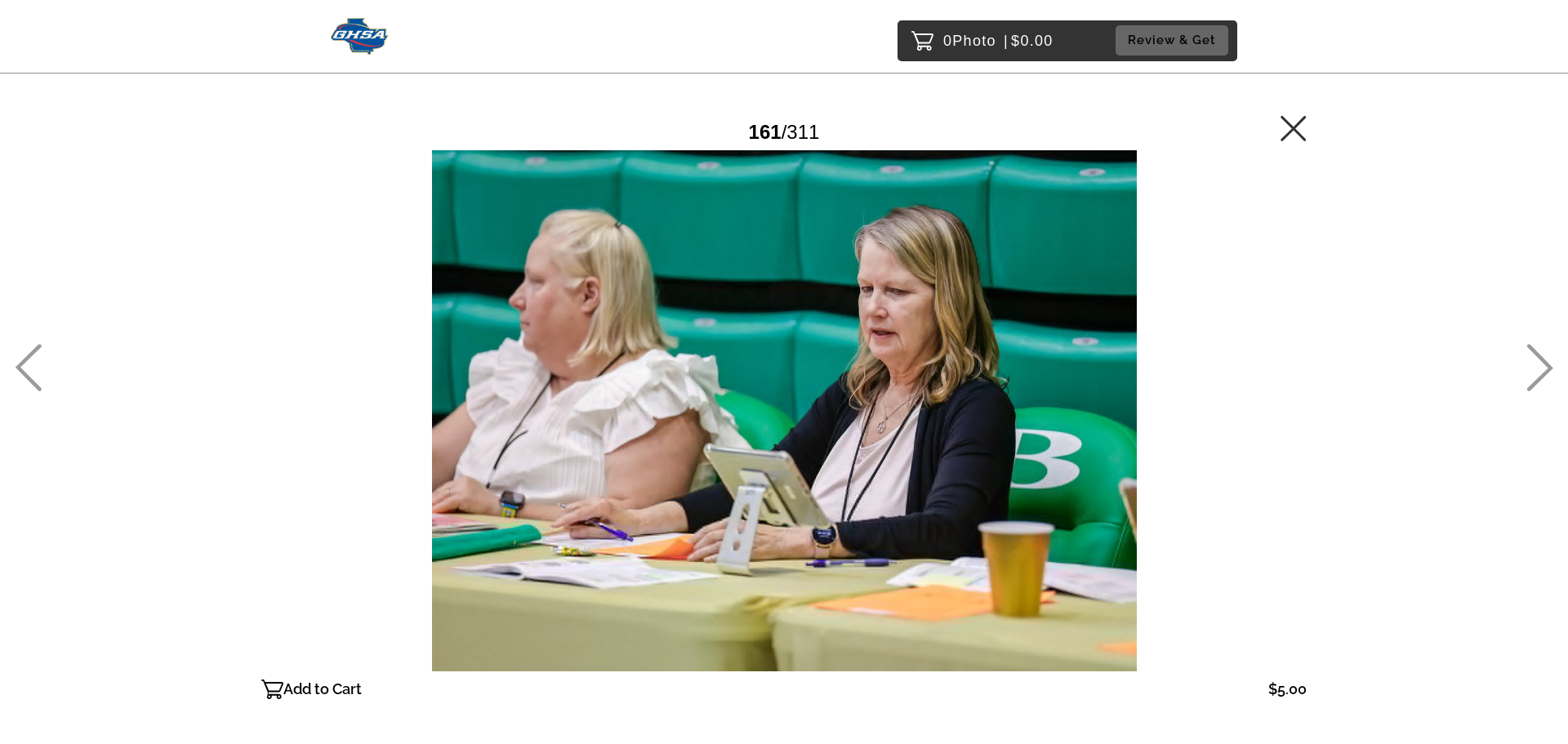
click at [1540, 359] on icon at bounding box center [1541, 368] width 26 height 48
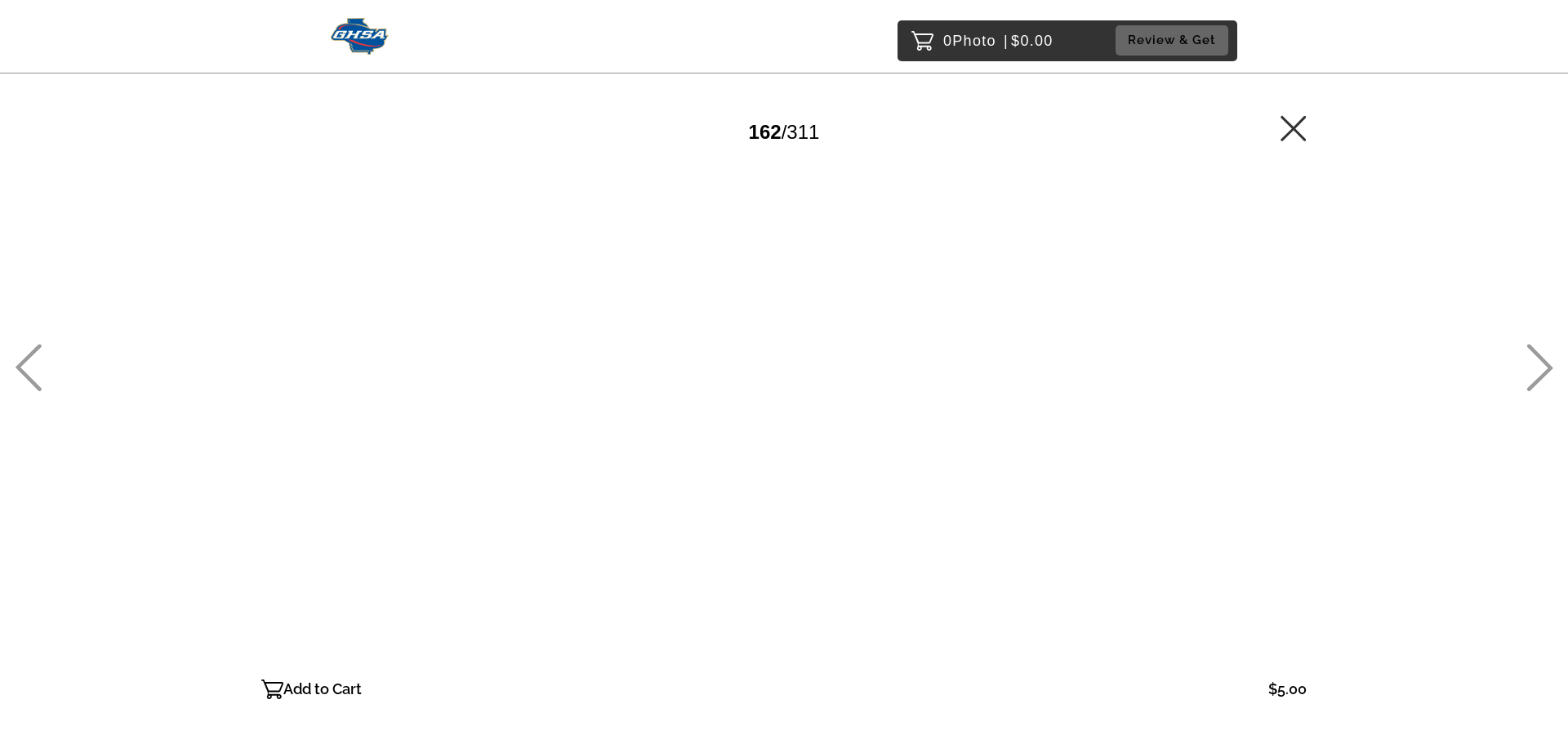
click at [1540, 359] on icon at bounding box center [1541, 368] width 26 height 48
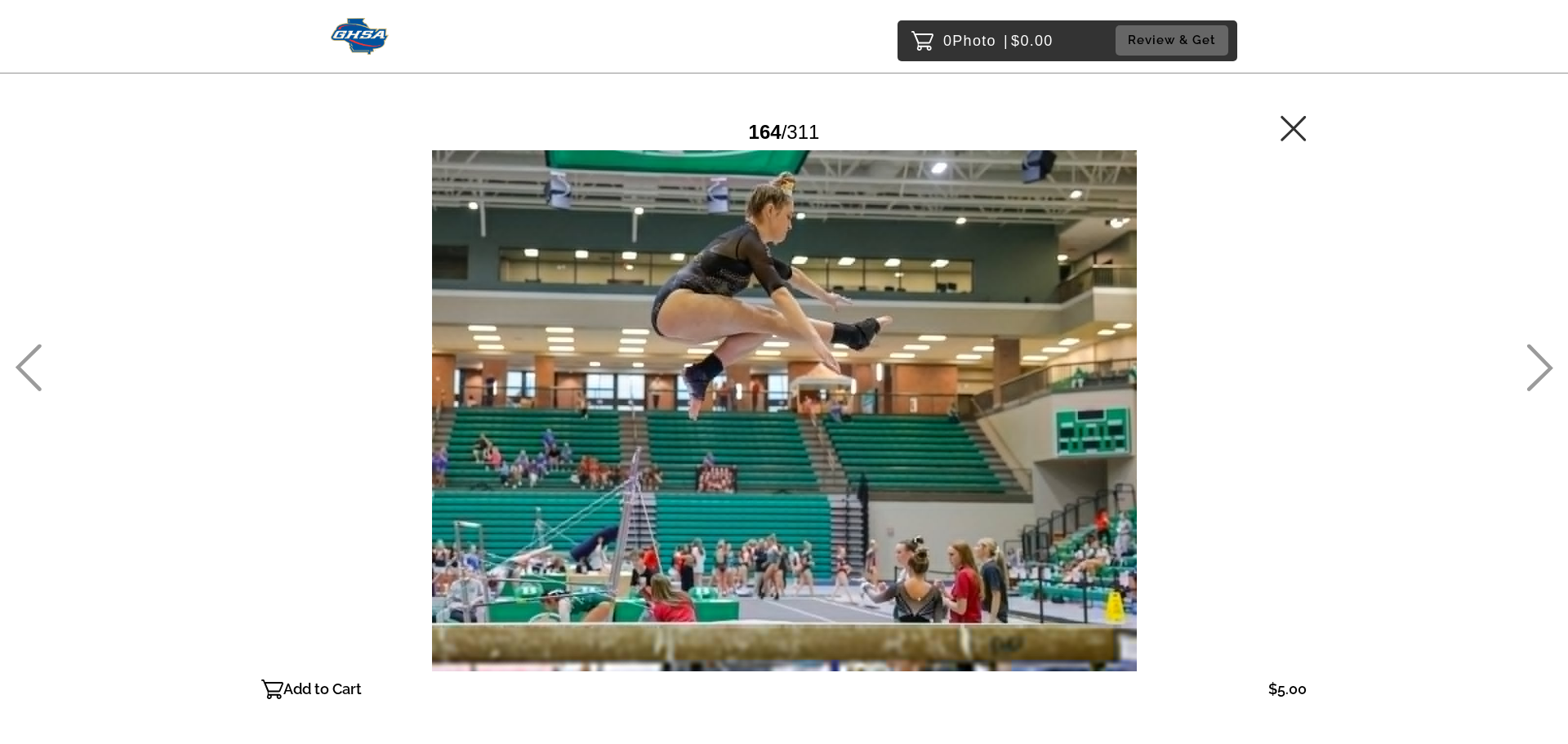
click at [1540, 359] on icon at bounding box center [1541, 368] width 26 height 48
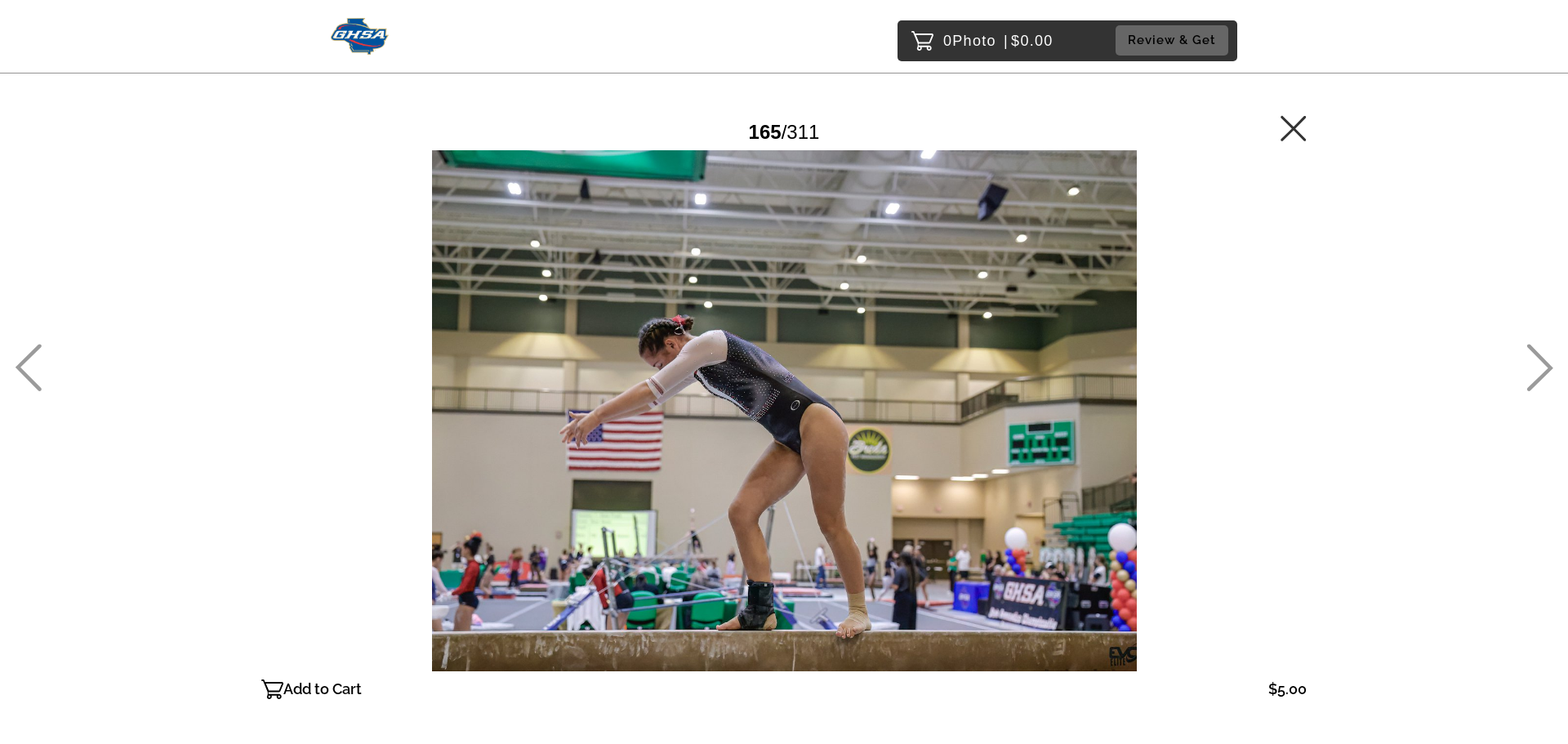
click at [1540, 359] on icon at bounding box center [1541, 368] width 26 height 48
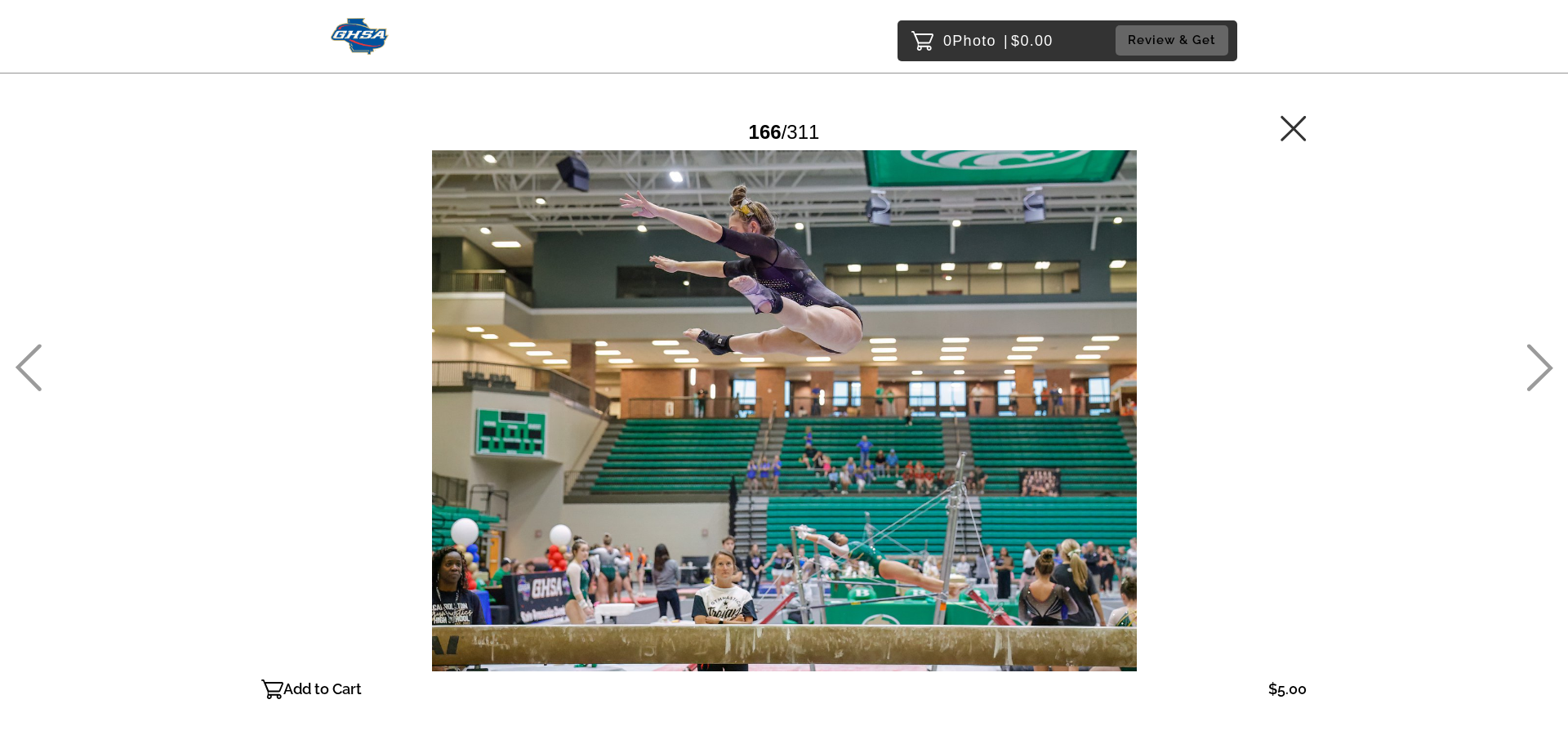
click at [1540, 359] on icon at bounding box center [1541, 368] width 26 height 48
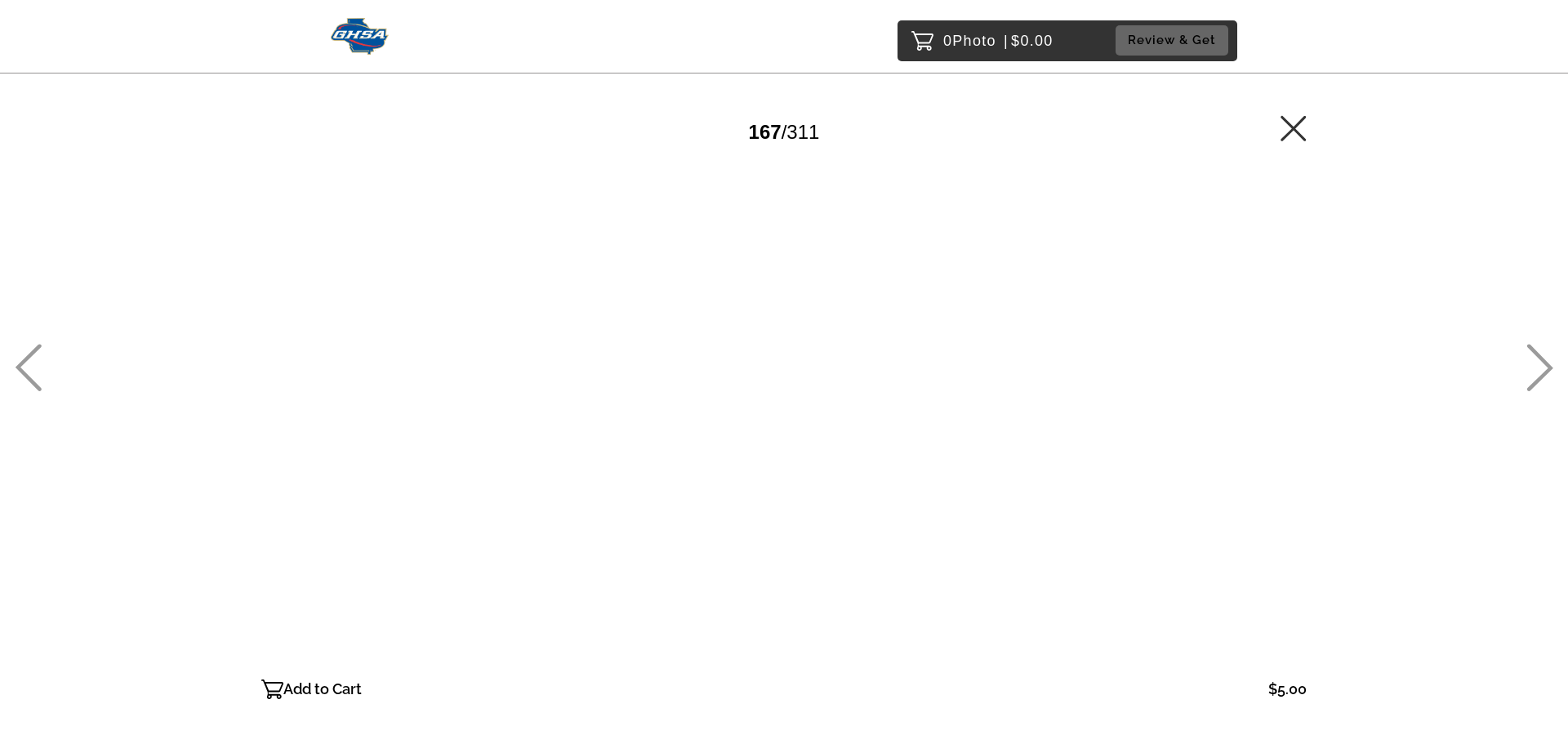
click at [1538, 360] on icon at bounding box center [1540, 367] width 27 height 48
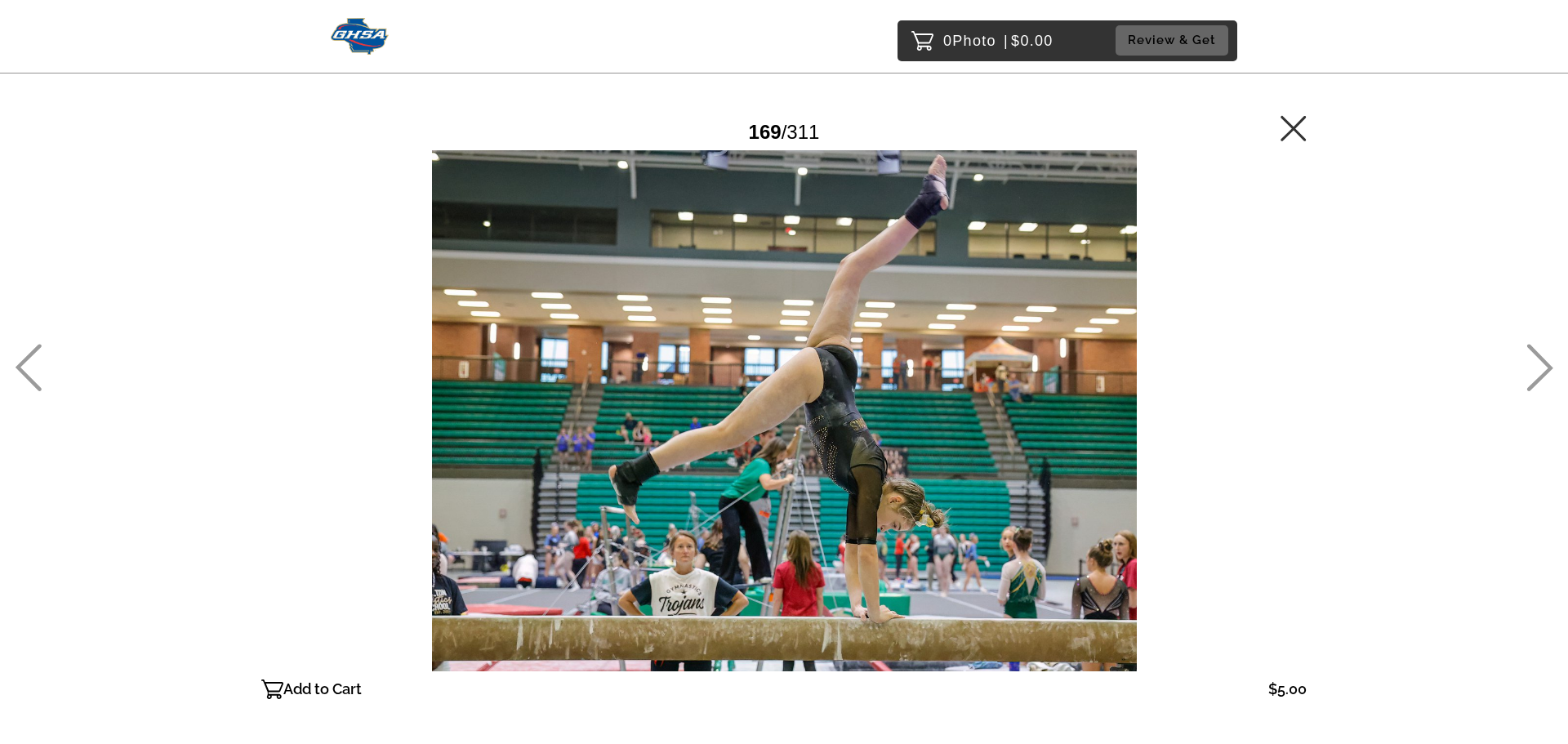
click at [1537, 359] on icon at bounding box center [1540, 367] width 27 height 48
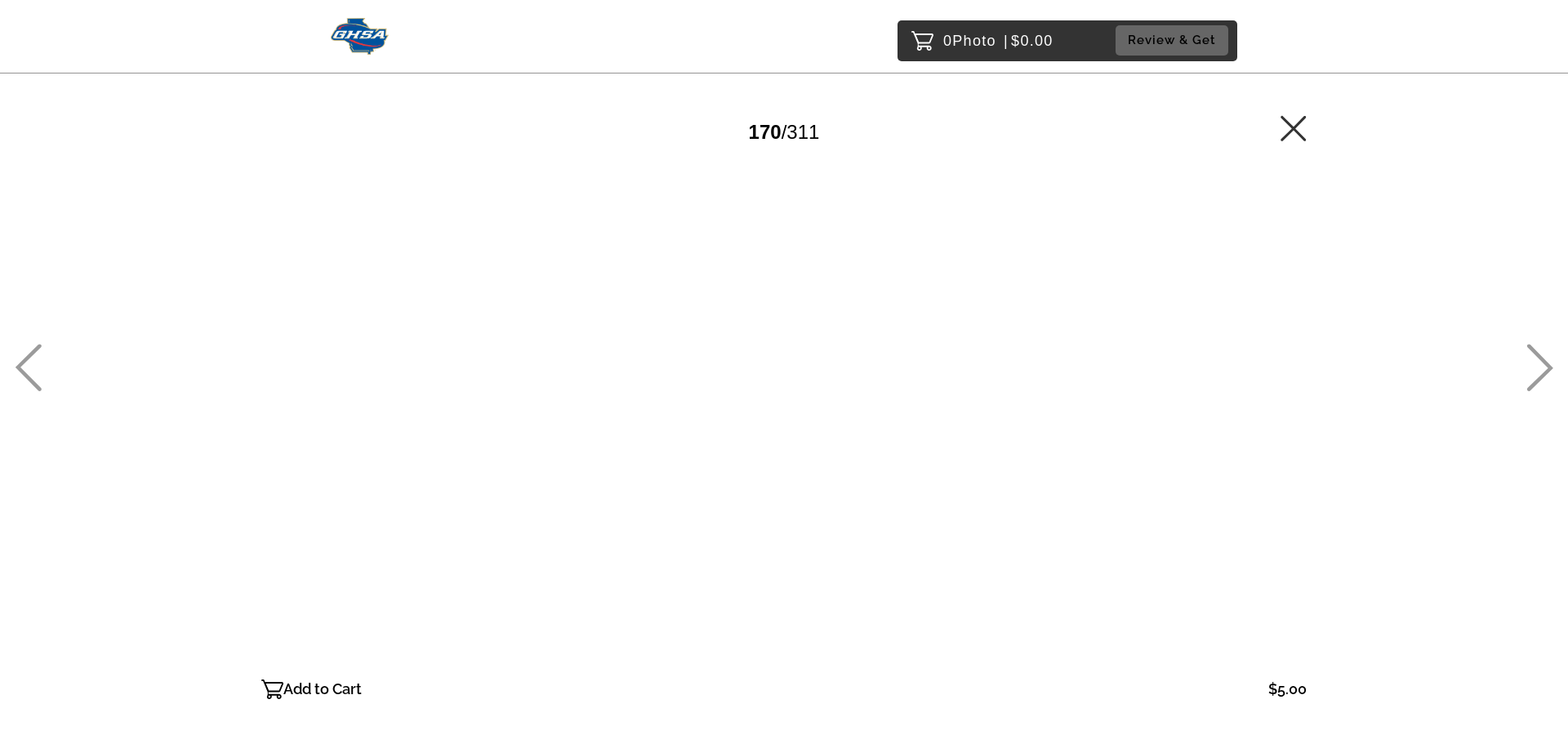
click at [1537, 359] on icon at bounding box center [1540, 367] width 27 height 48
click at [1536, 358] on icon at bounding box center [1540, 367] width 27 height 48
click at [1537, 358] on icon at bounding box center [1540, 367] width 27 height 48
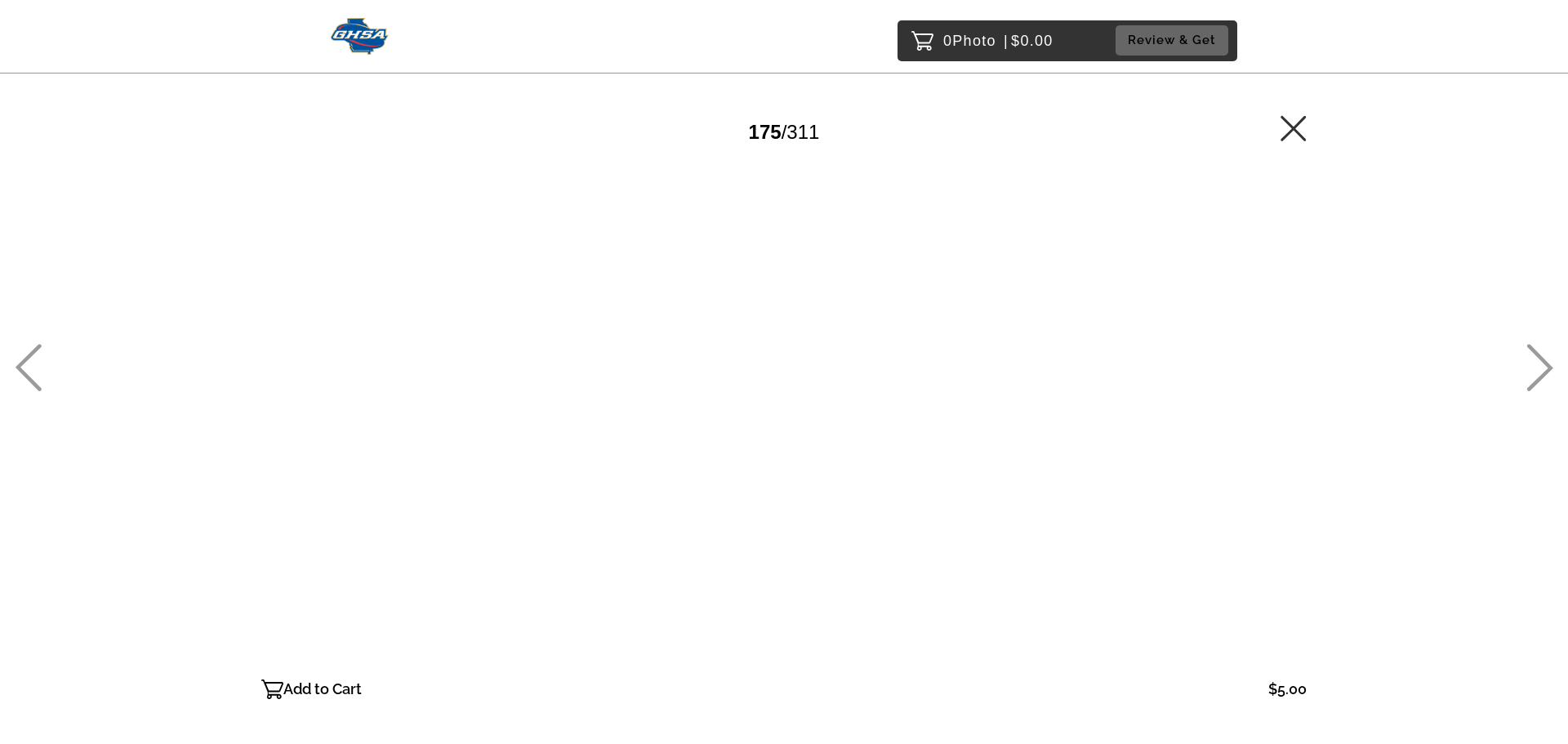
click at [1535, 357] on icon at bounding box center [1540, 367] width 27 height 48
click at [1535, 357] on icon at bounding box center [1540, 367] width 27 height 48
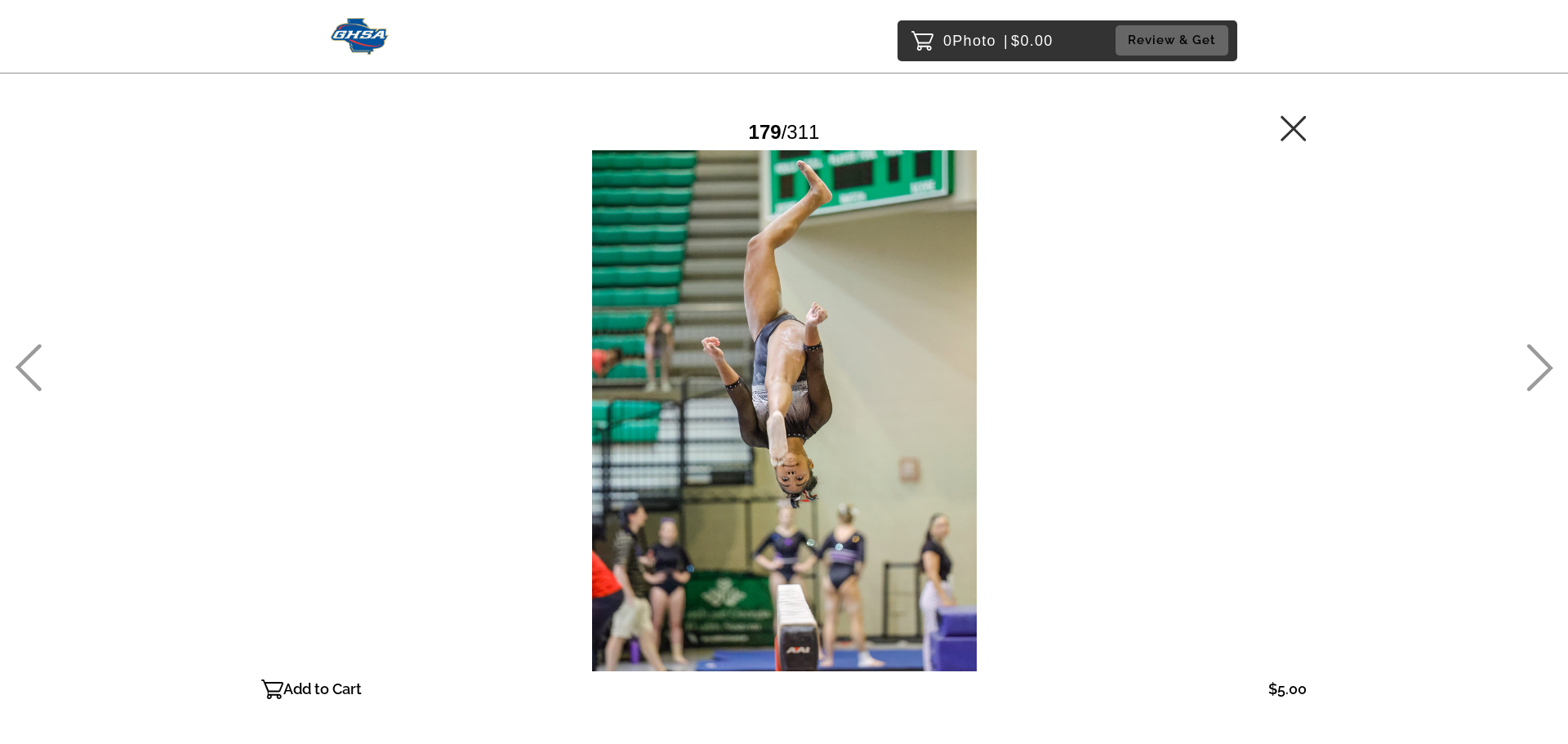
click at [1534, 357] on icon at bounding box center [1540, 367] width 27 height 48
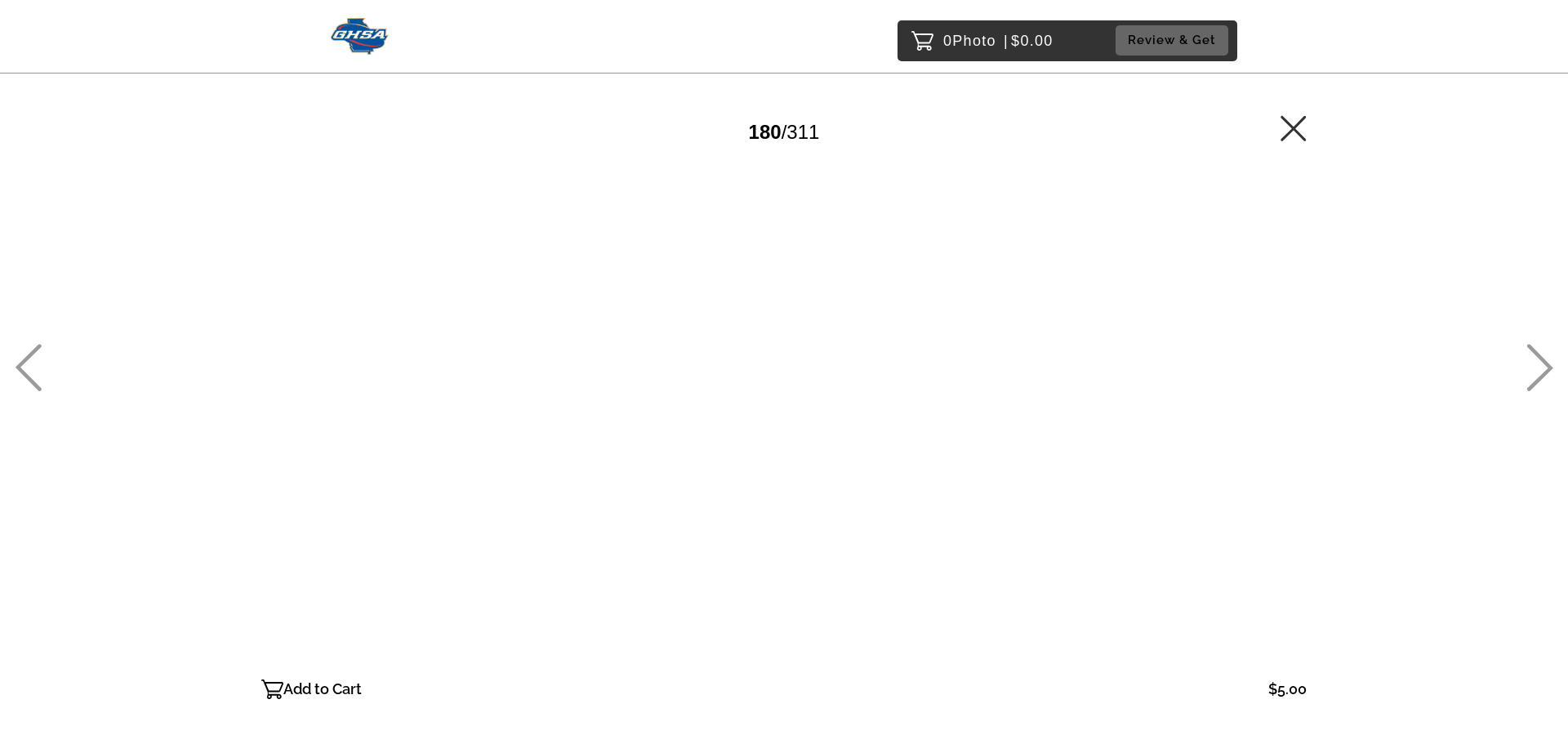
click at [1534, 357] on icon at bounding box center [1540, 367] width 27 height 48
click at [1533, 357] on icon at bounding box center [1540, 367] width 27 height 48
click at [1541, 357] on icon at bounding box center [1541, 368] width 26 height 48
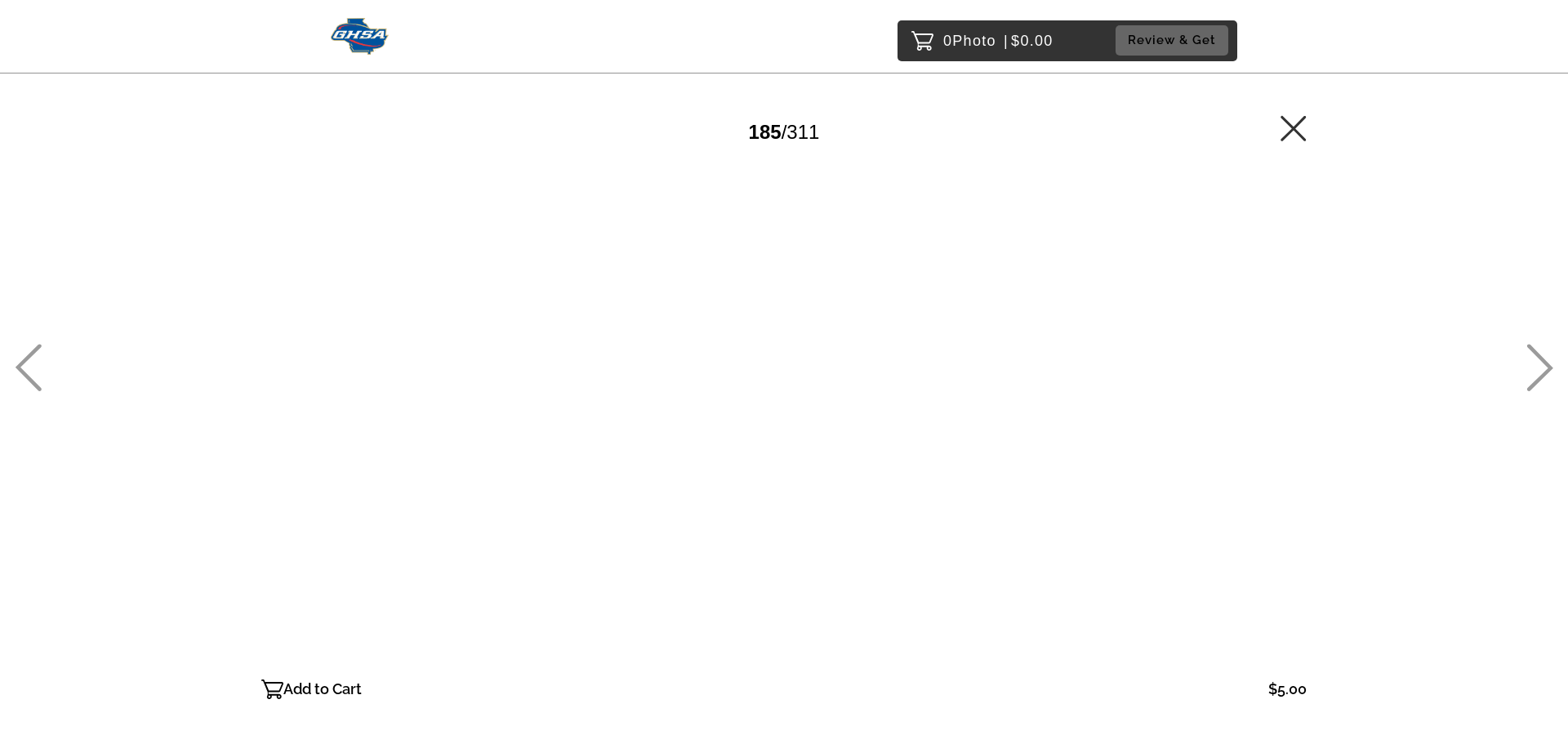
click at [1539, 357] on icon at bounding box center [1541, 368] width 26 height 48
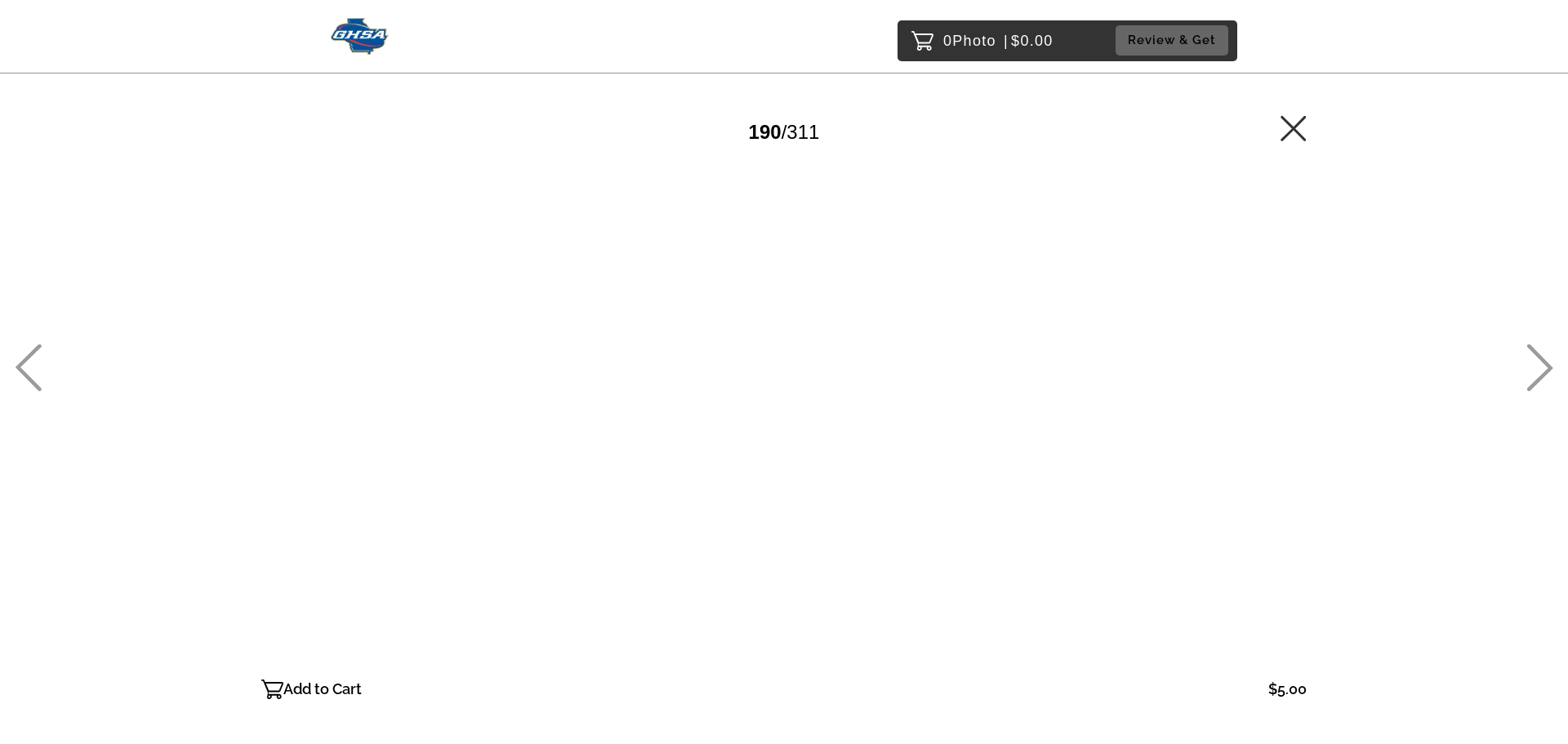
click at [1539, 357] on icon at bounding box center [1541, 368] width 26 height 48
click at [1537, 357] on icon at bounding box center [1541, 368] width 26 height 48
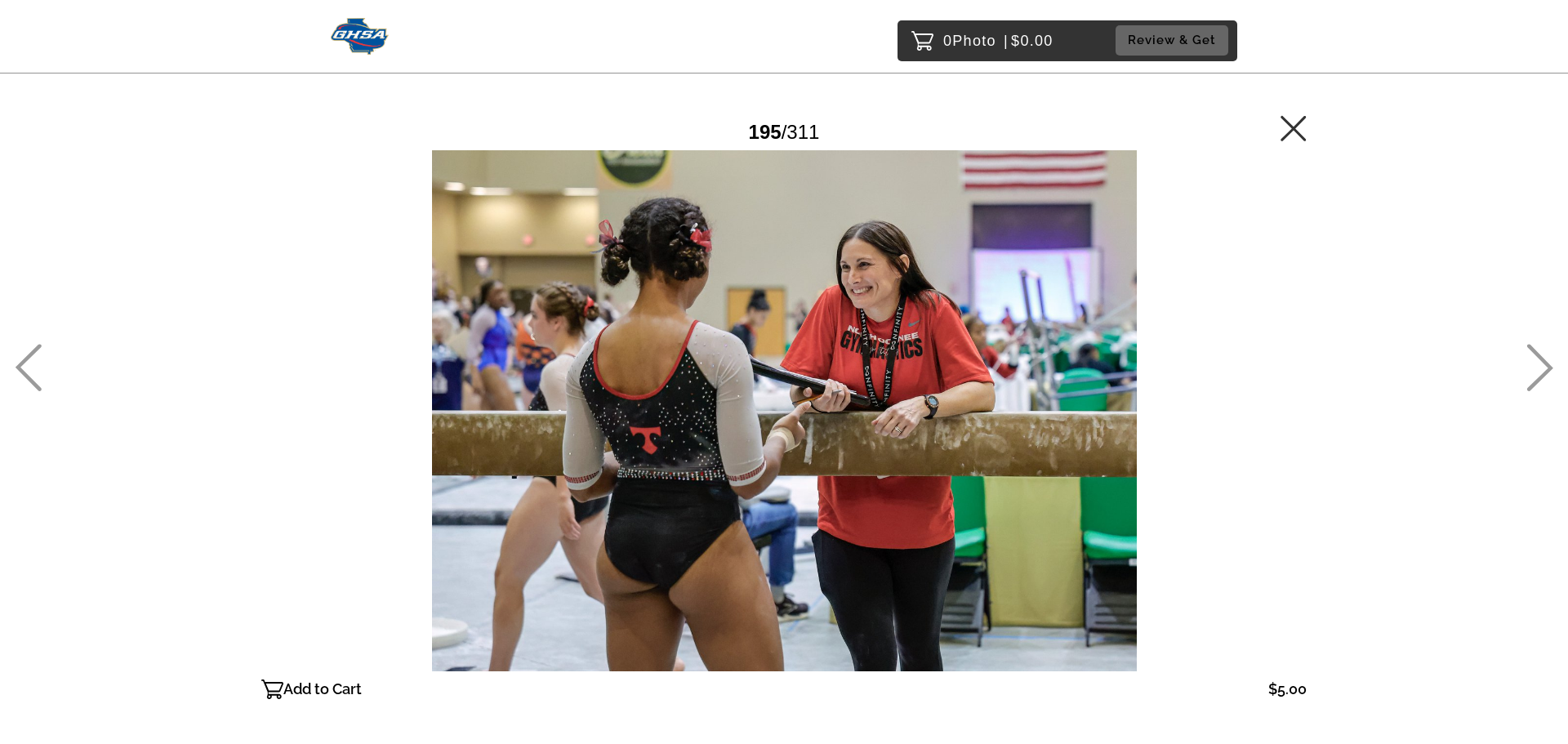
click at [1540, 357] on icon at bounding box center [1541, 368] width 26 height 48
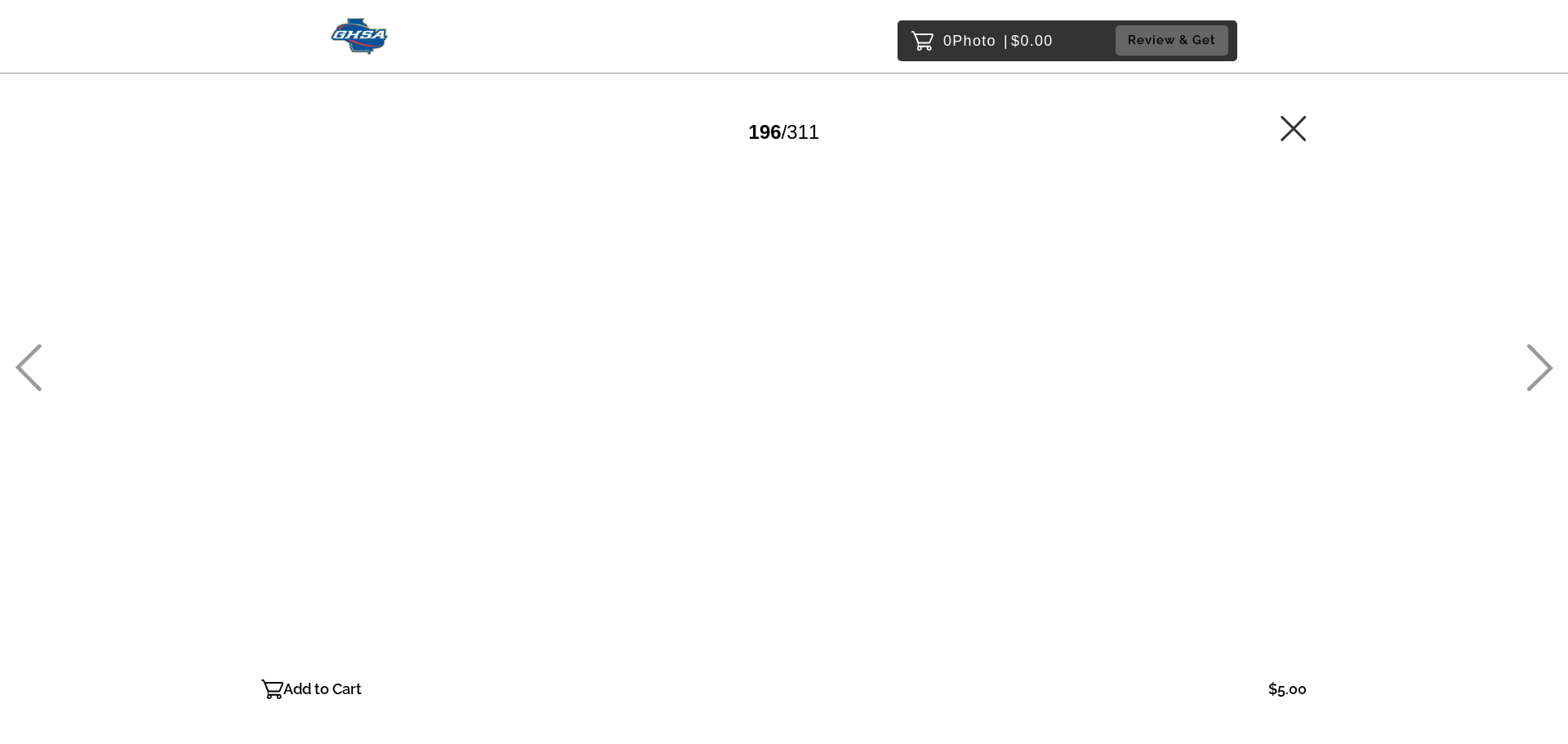
click at [1539, 357] on icon at bounding box center [1541, 368] width 26 height 48
click at [1539, 356] on icon at bounding box center [1541, 368] width 26 height 48
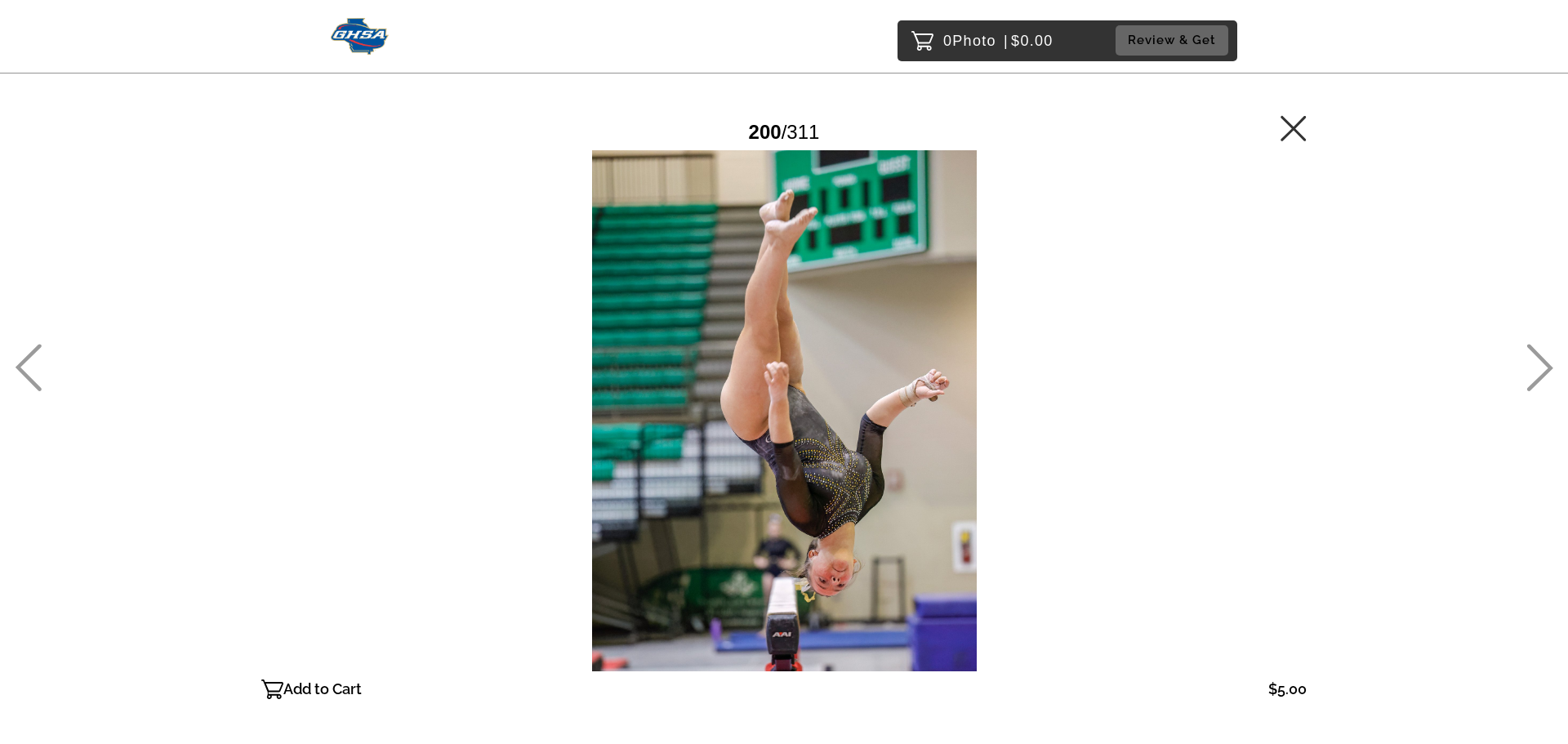
click at [1537, 354] on icon at bounding box center [1541, 368] width 26 height 48
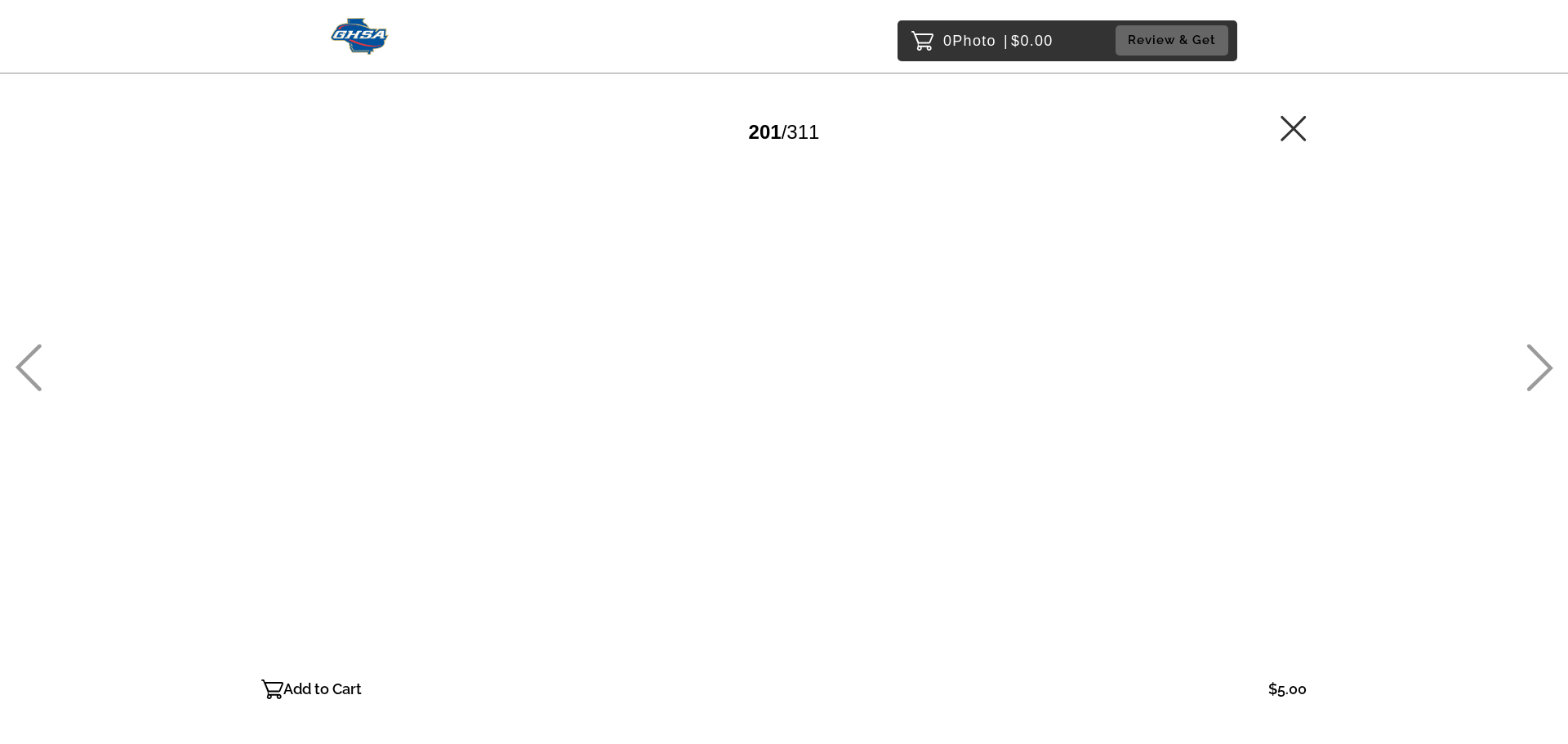
click at [1535, 355] on icon at bounding box center [1541, 368] width 26 height 48
click at [1535, 355] on icon at bounding box center [1540, 367] width 27 height 48
click at [1533, 357] on icon at bounding box center [1540, 367] width 27 height 48
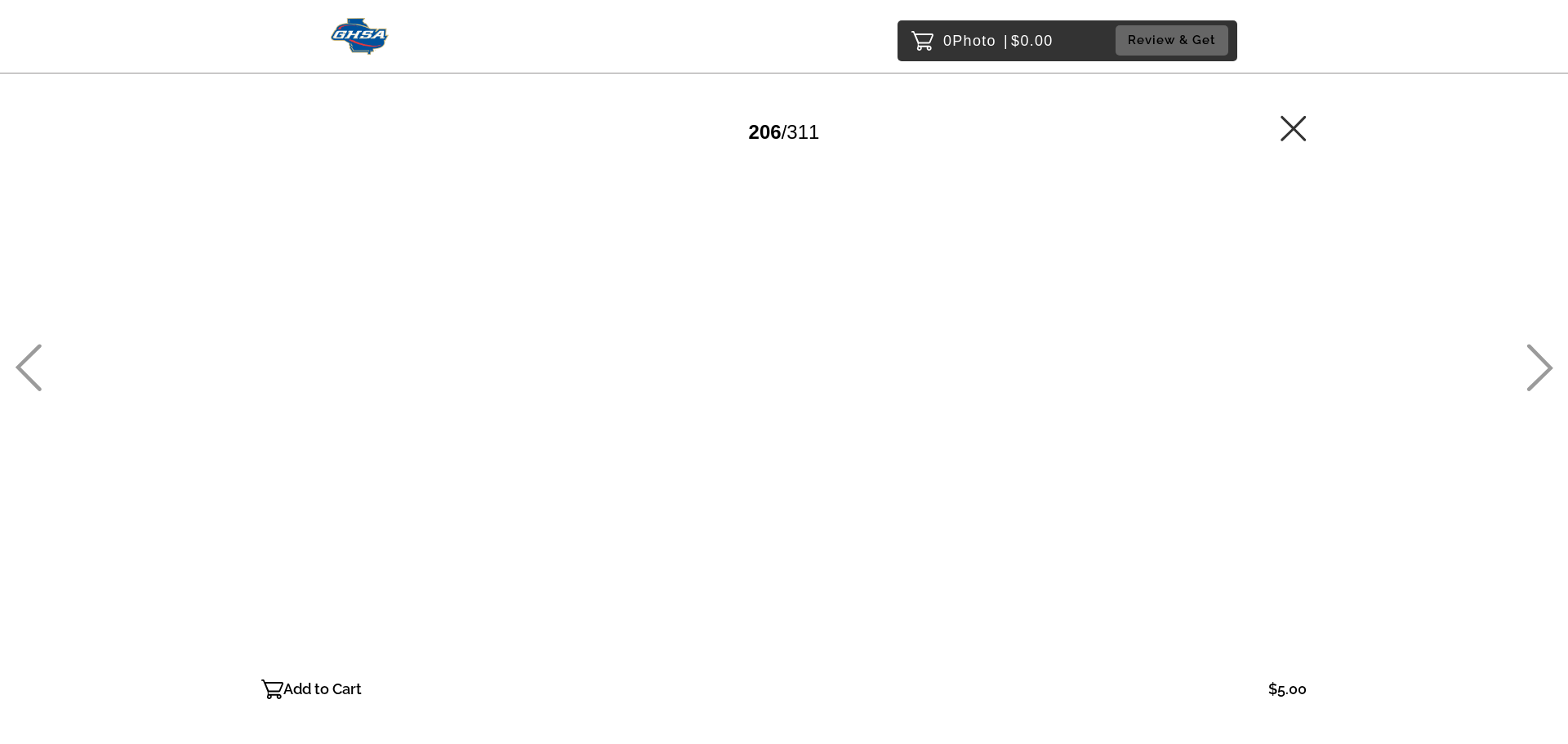
click at [1533, 357] on icon at bounding box center [1540, 367] width 27 height 48
click at [1531, 355] on icon at bounding box center [1540, 367] width 27 height 48
click at [1531, 354] on icon at bounding box center [1540, 367] width 27 height 48
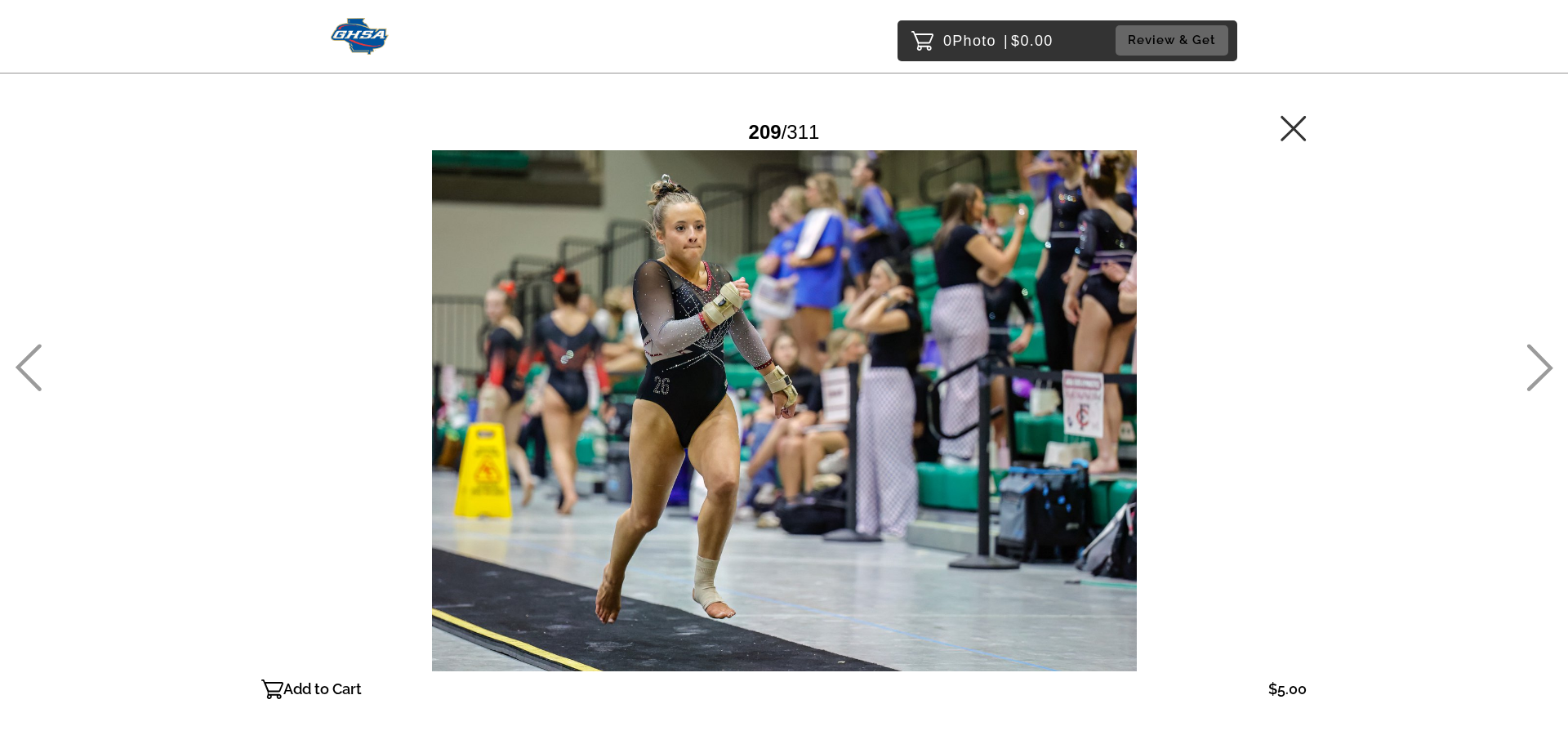
click at [1531, 354] on icon at bounding box center [1540, 367] width 27 height 48
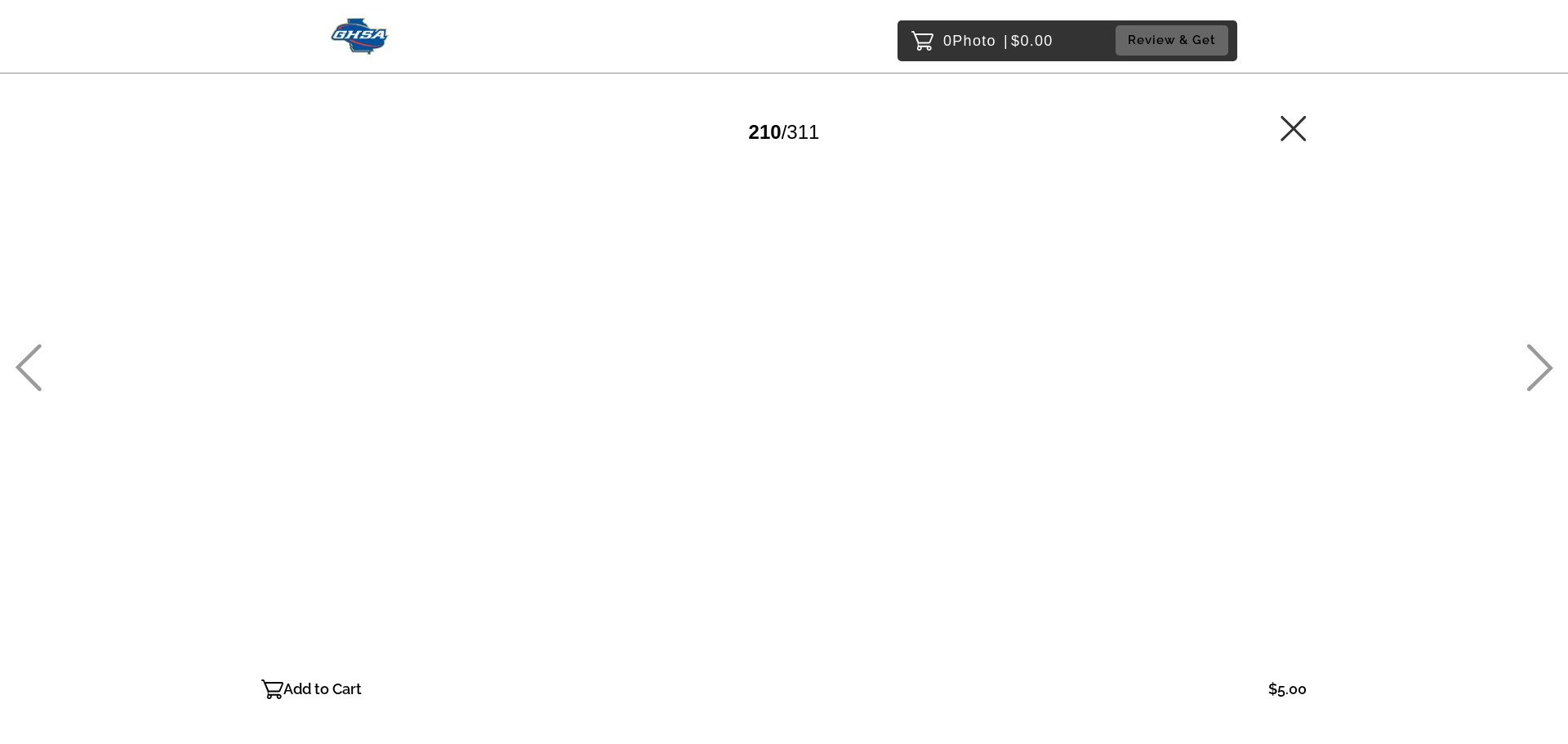
click at [1537, 356] on icon at bounding box center [1541, 368] width 26 height 48
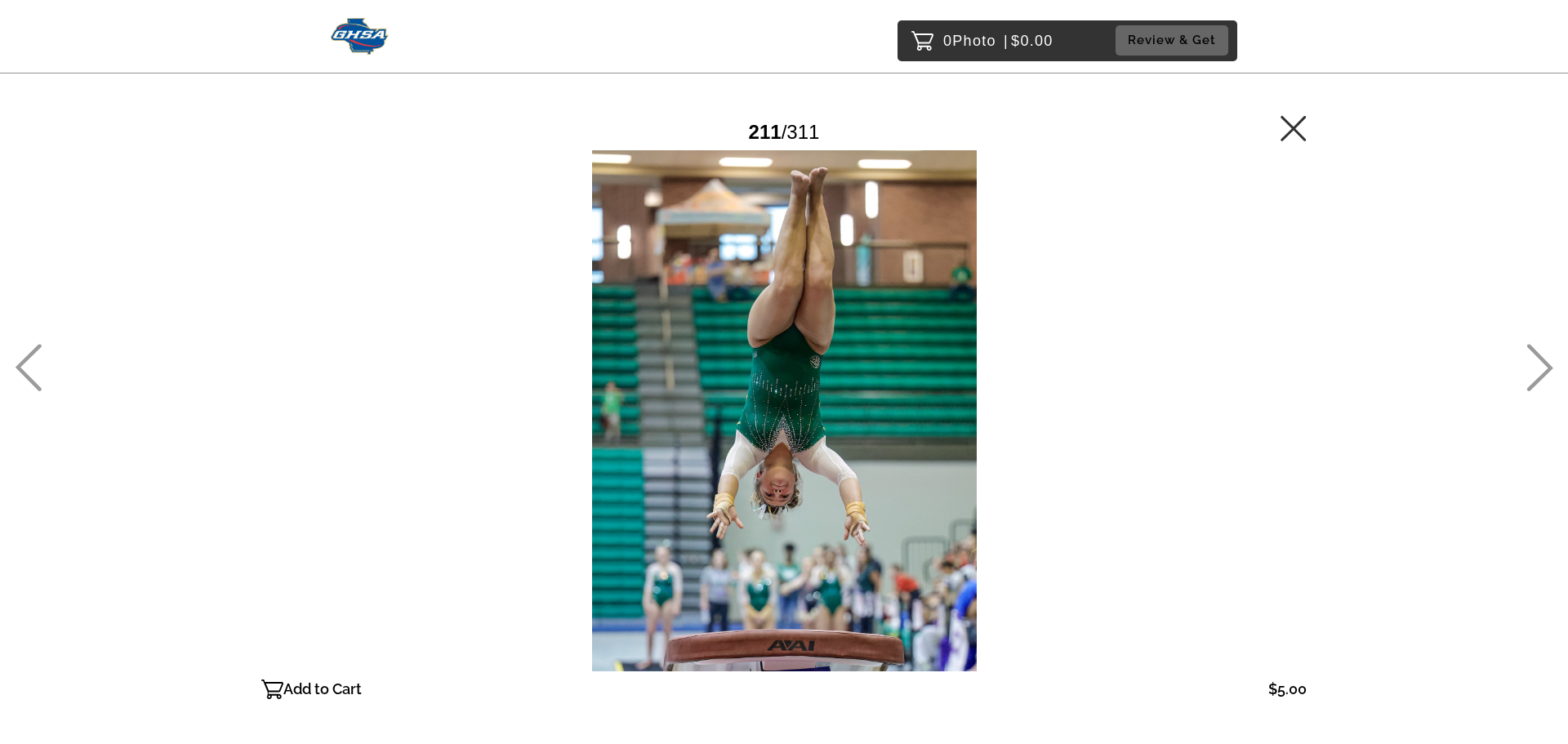
click at [1537, 353] on icon at bounding box center [1541, 368] width 26 height 48
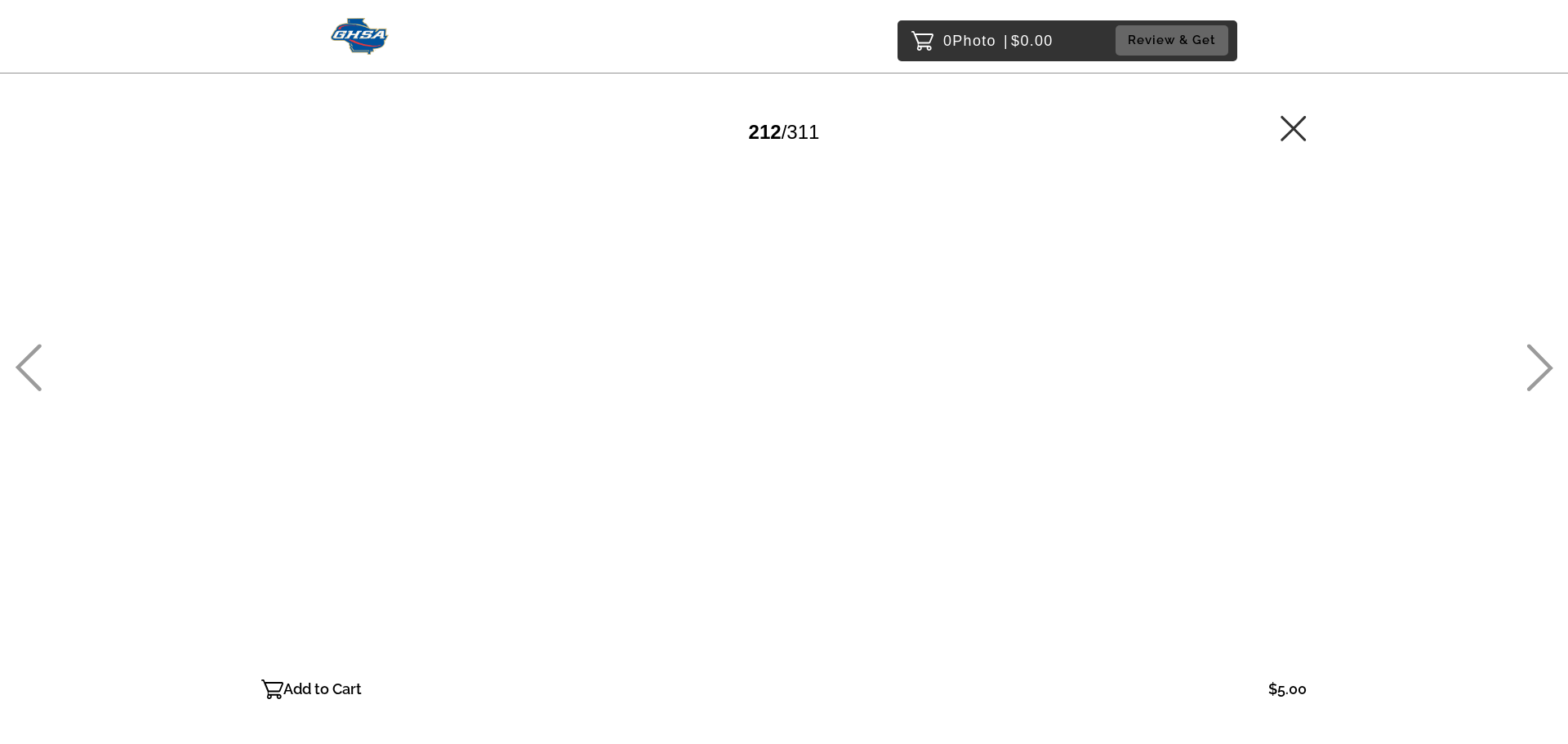
click at [1537, 353] on icon at bounding box center [1541, 368] width 26 height 48
click at [1535, 354] on icon at bounding box center [1541, 368] width 26 height 48
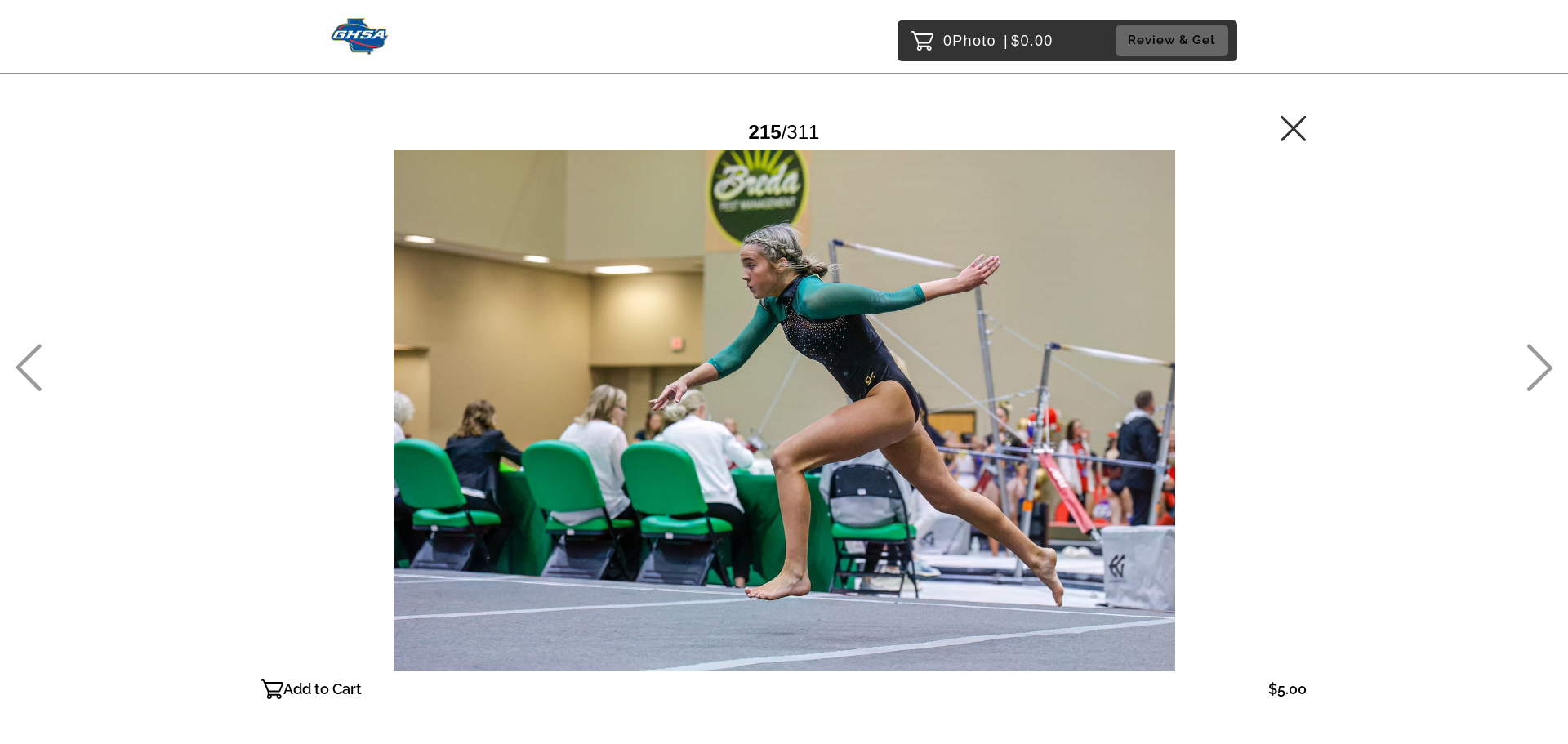
click at [1535, 354] on icon at bounding box center [1541, 368] width 26 height 48
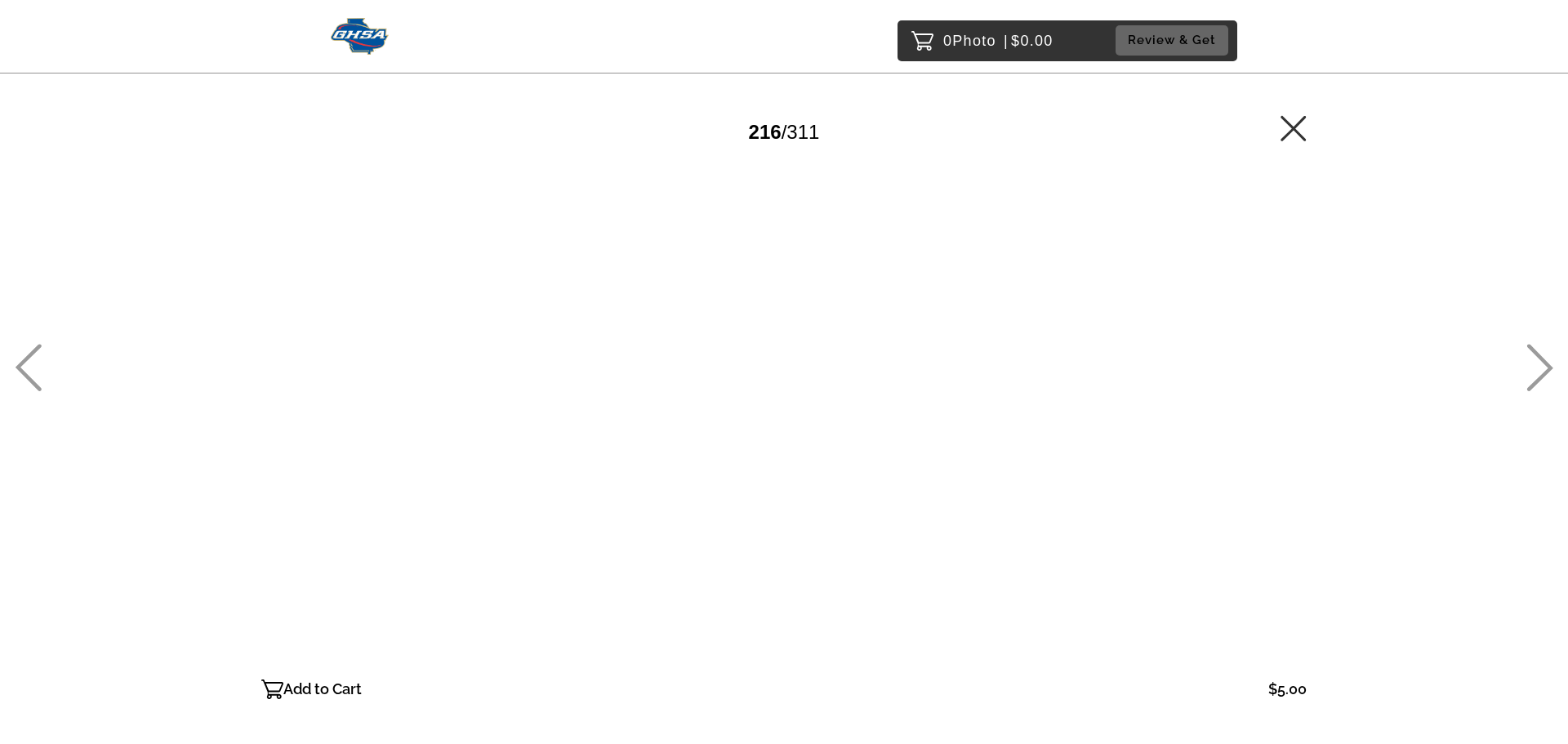
click at [1535, 354] on icon at bounding box center [1541, 368] width 26 height 48
click at [1533, 354] on icon at bounding box center [1540, 367] width 27 height 48
click at [1535, 353] on icon at bounding box center [1541, 368] width 26 height 48
click at [1542, 356] on icon at bounding box center [1540, 367] width 27 height 48
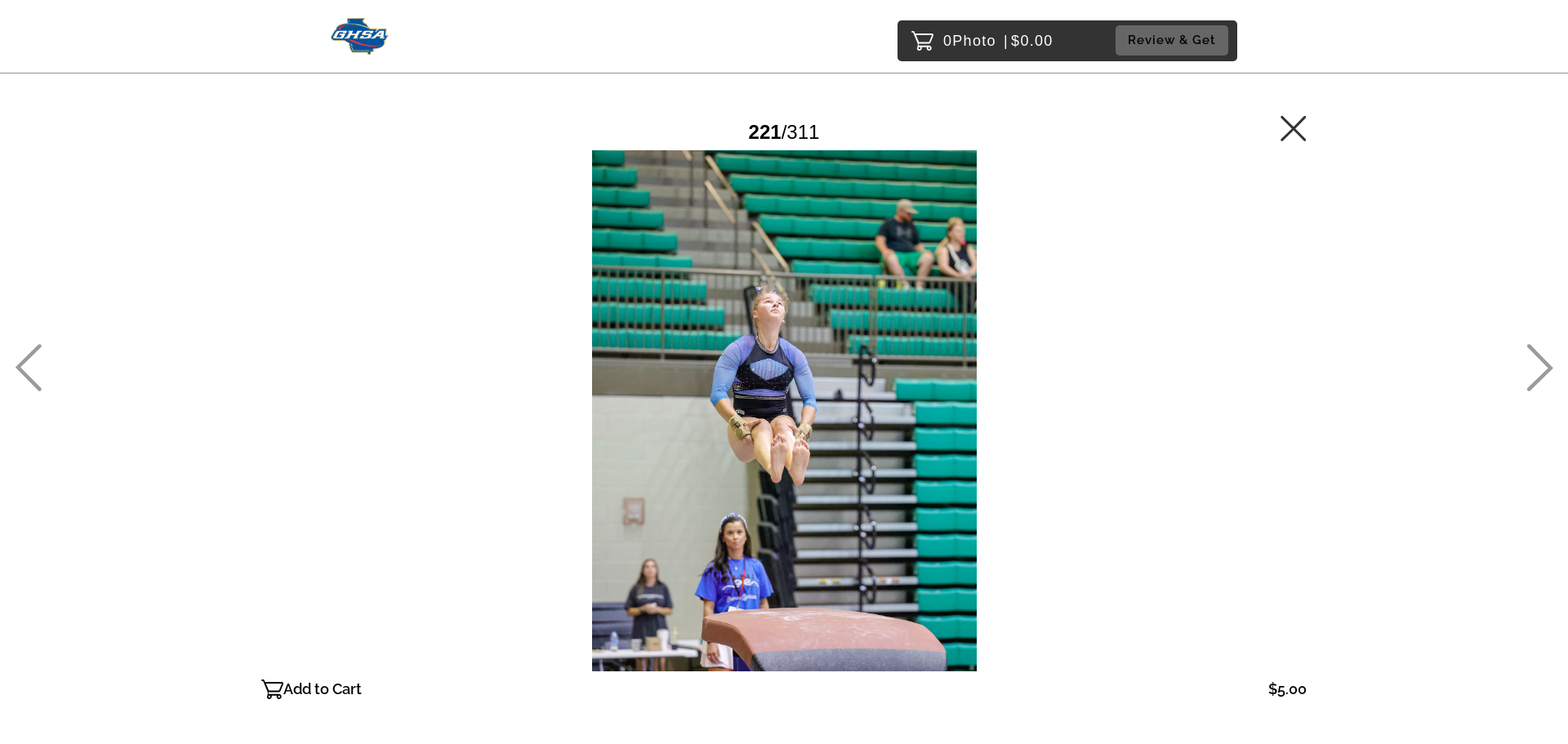
click at [1540, 356] on icon at bounding box center [1541, 368] width 26 height 48
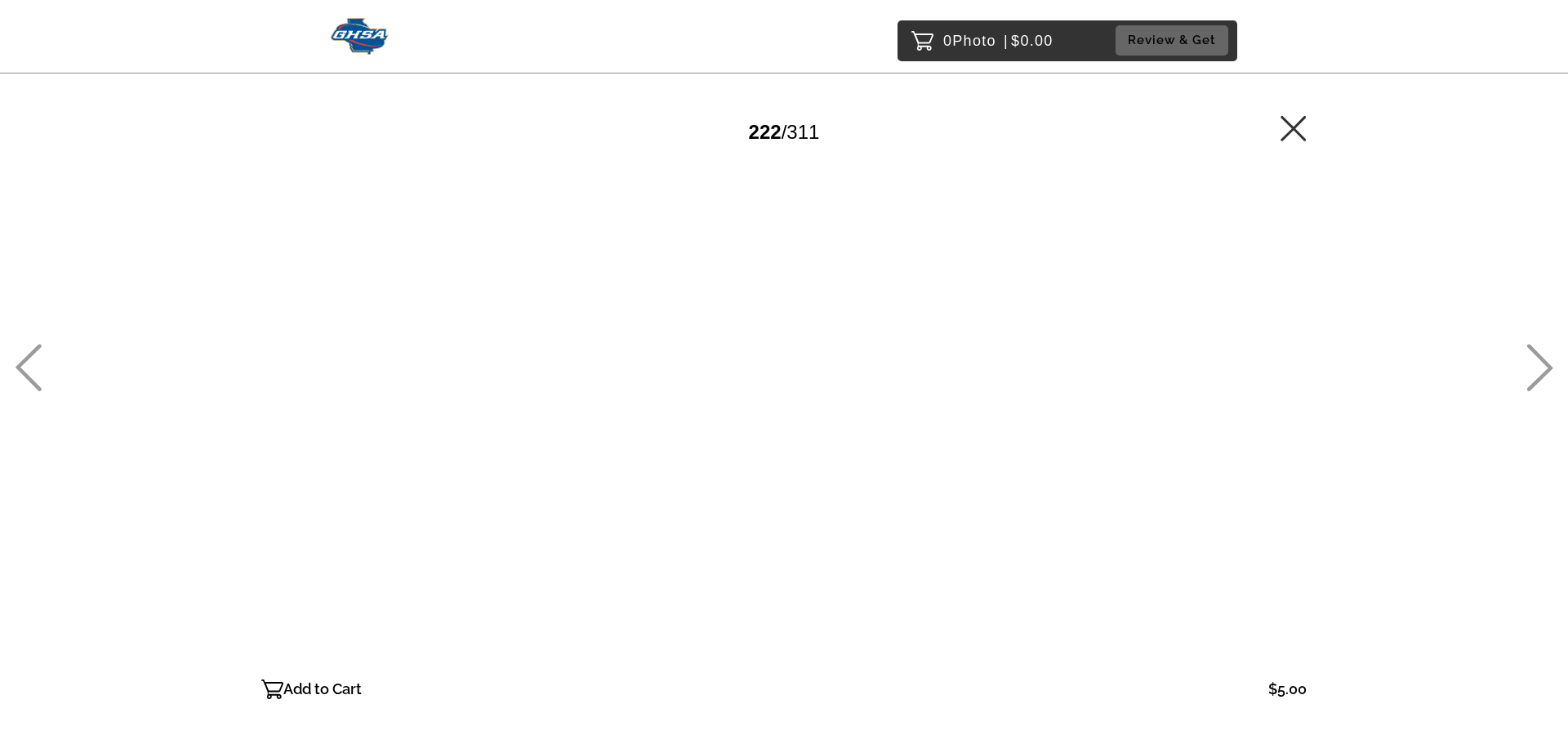
click at [1538, 354] on icon at bounding box center [1541, 368] width 26 height 48
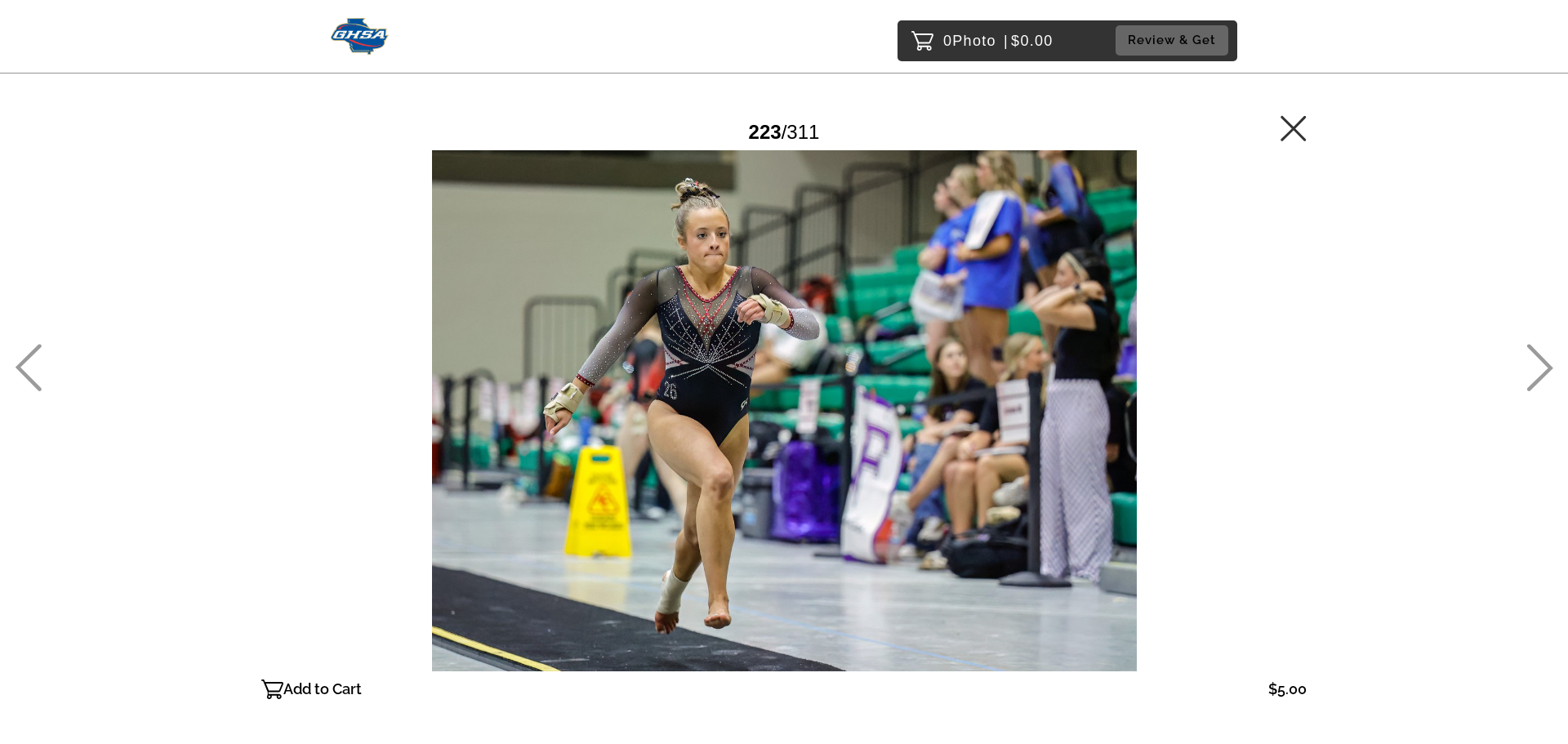
click at [1538, 354] on icon at bounding box center [1541, 368] width 26 height 48
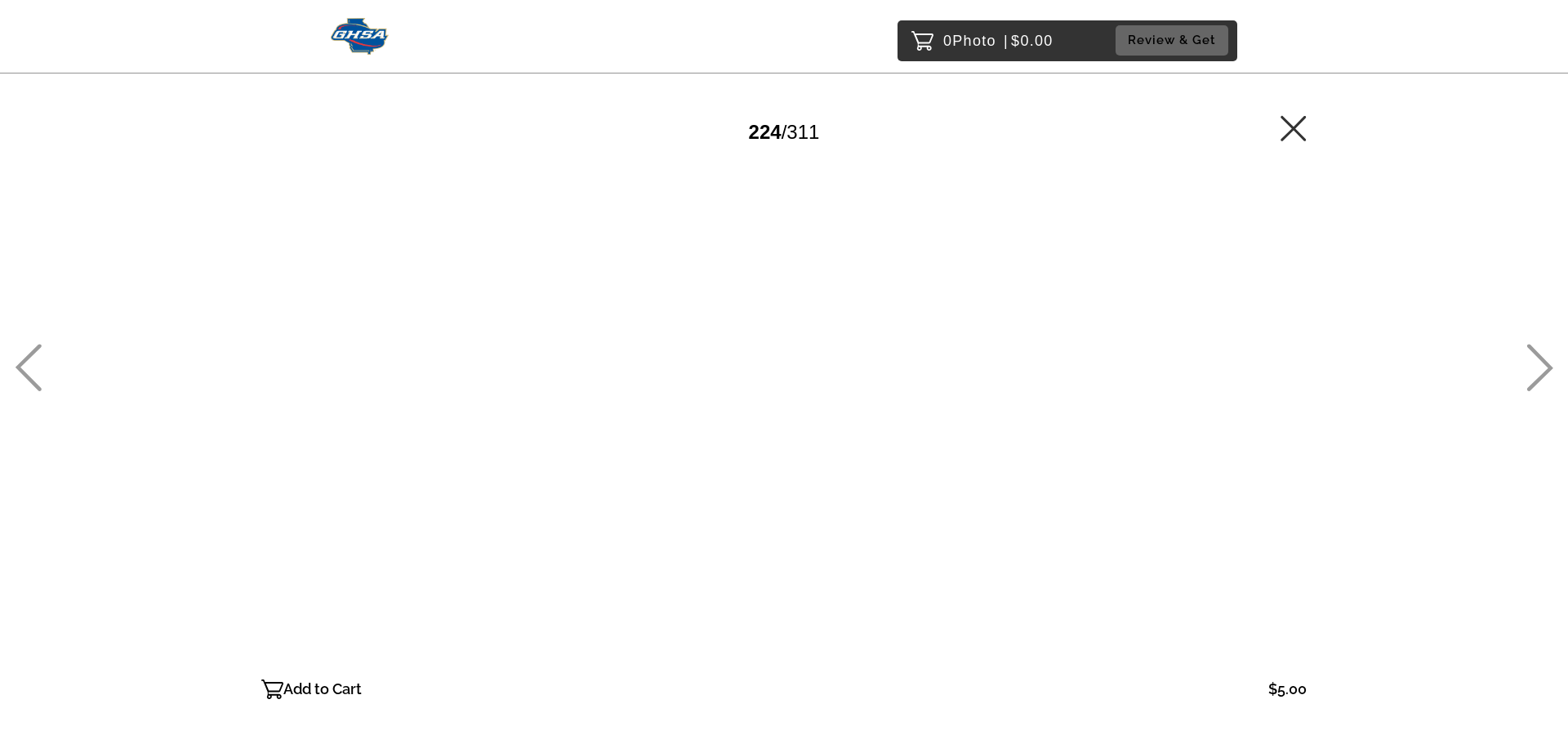
click at [1539, 356] on icon at bounding box center [1541, 368] width 26 height 48
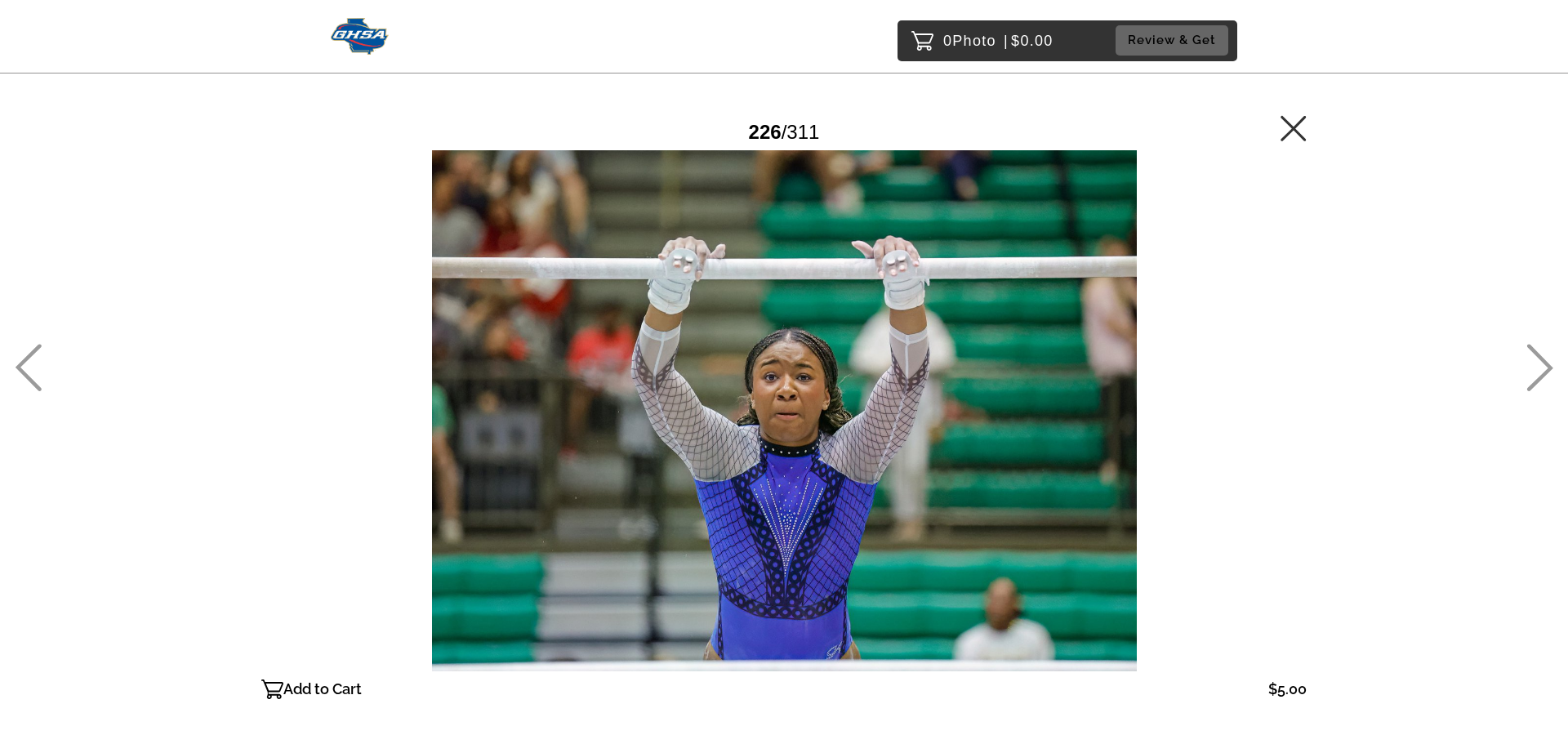
click at [1543, 359] on icon at bounding box center [1541, 368] width 26 height 48
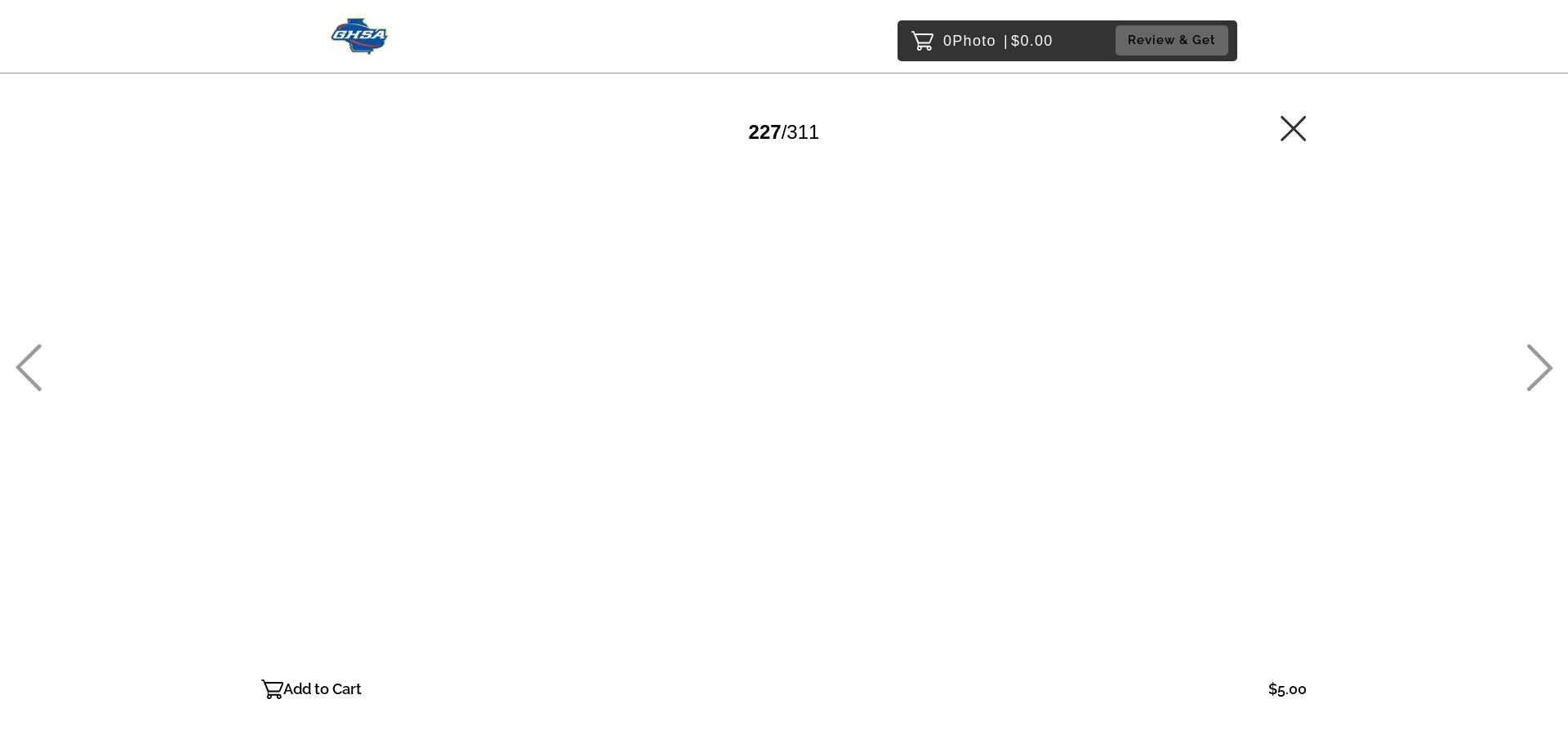
click at [1543, 359] on icon at bounding box center [1541, 368] width 26 height 48
click at [1541, 359] on icon at bounding box center [1541, 368] width 26 height 48
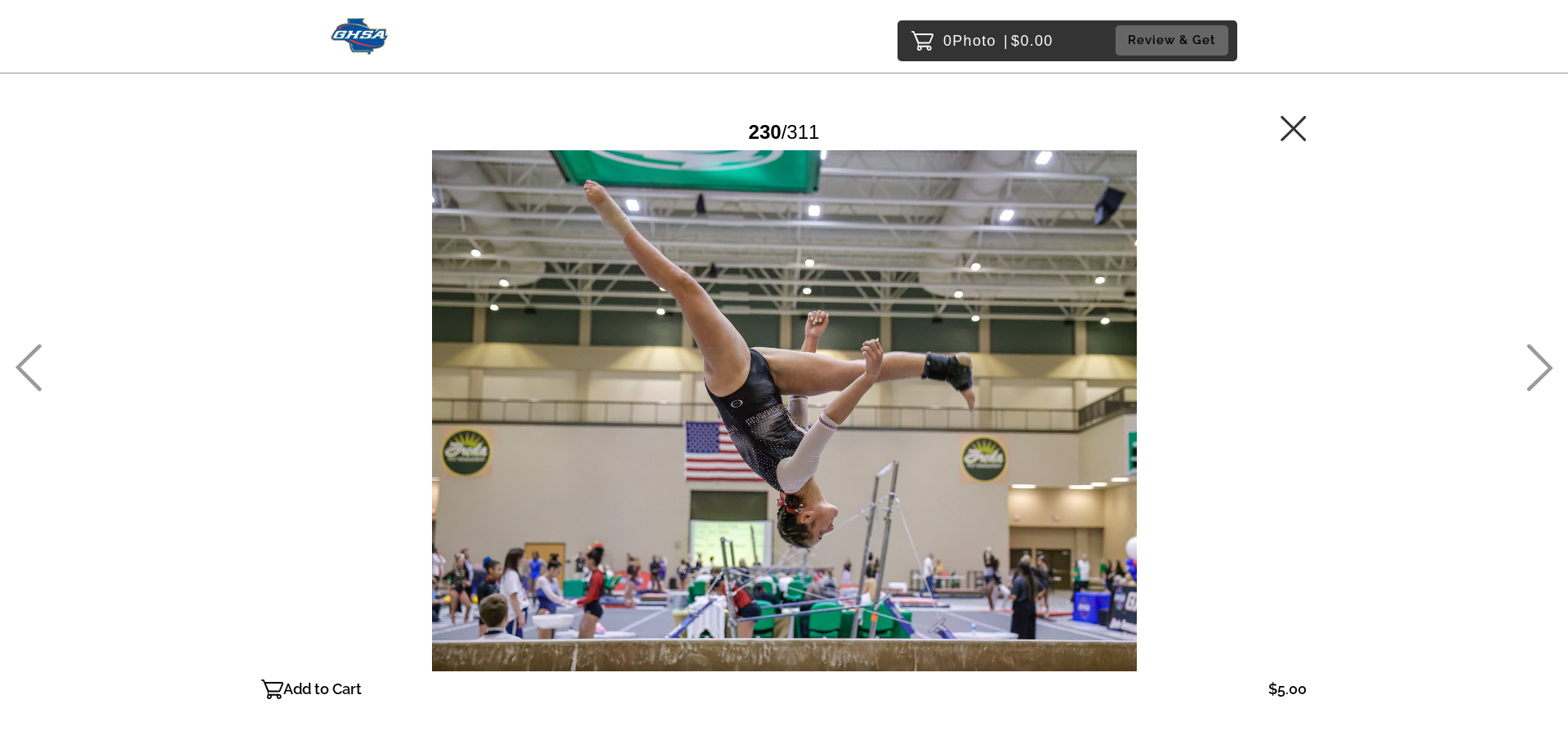
click at [1541, 359] on icon at bounding box center [1541, 368] width 26 height 48
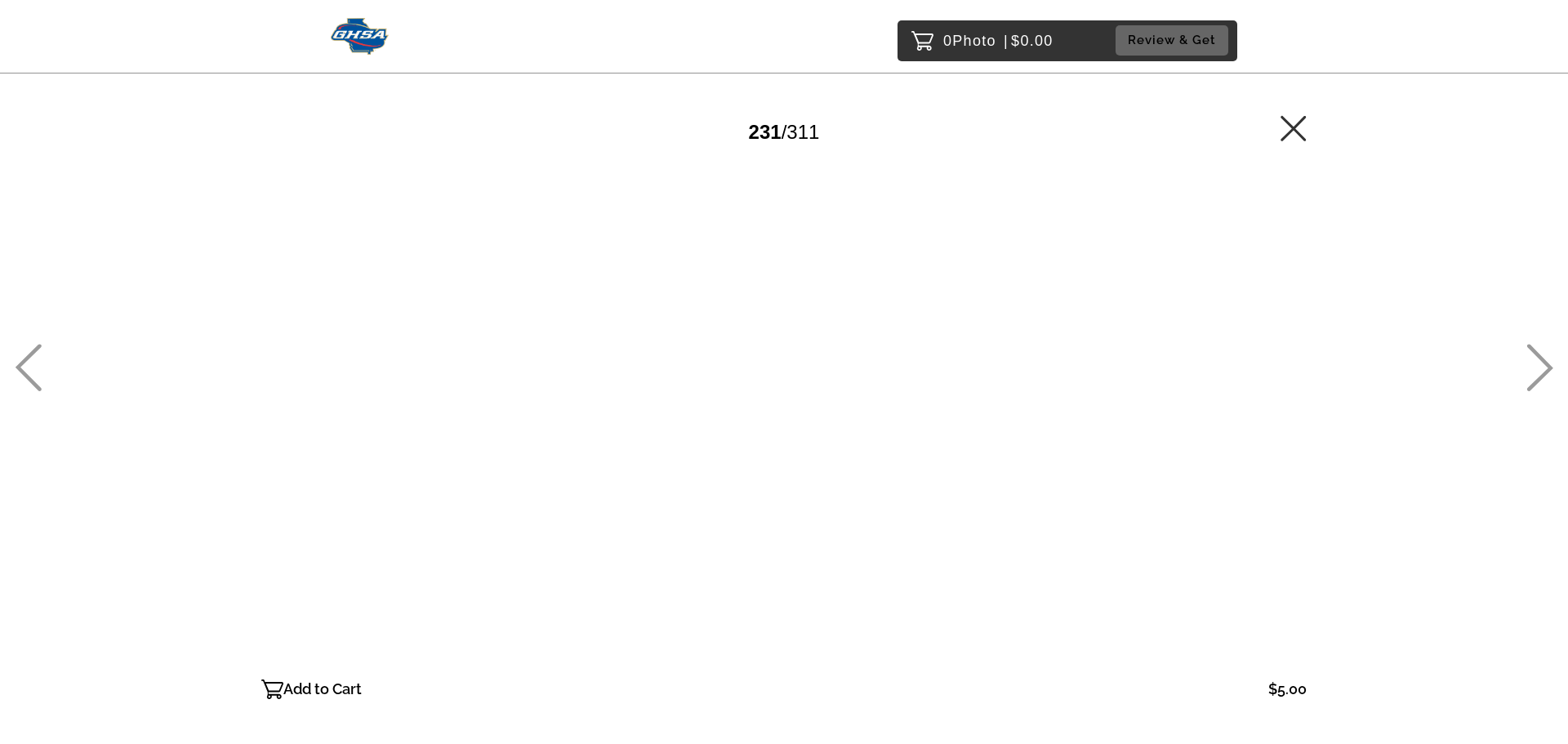
click at [1540, 359] on icon at bounding box center [1541, 368] width 26 height 48
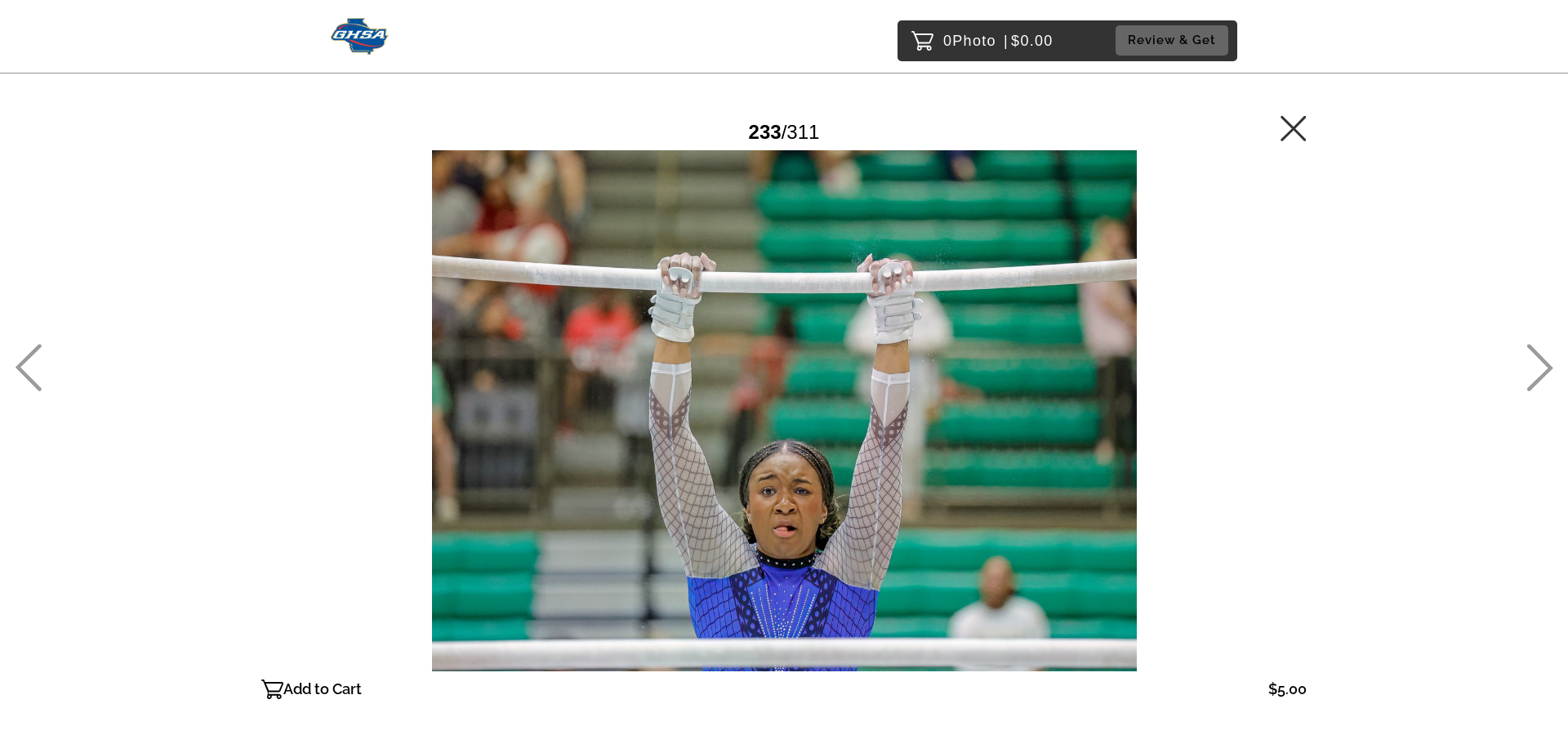
click at [1540, 359] on icon at bounding box center [1541, 368] width 26 height 48
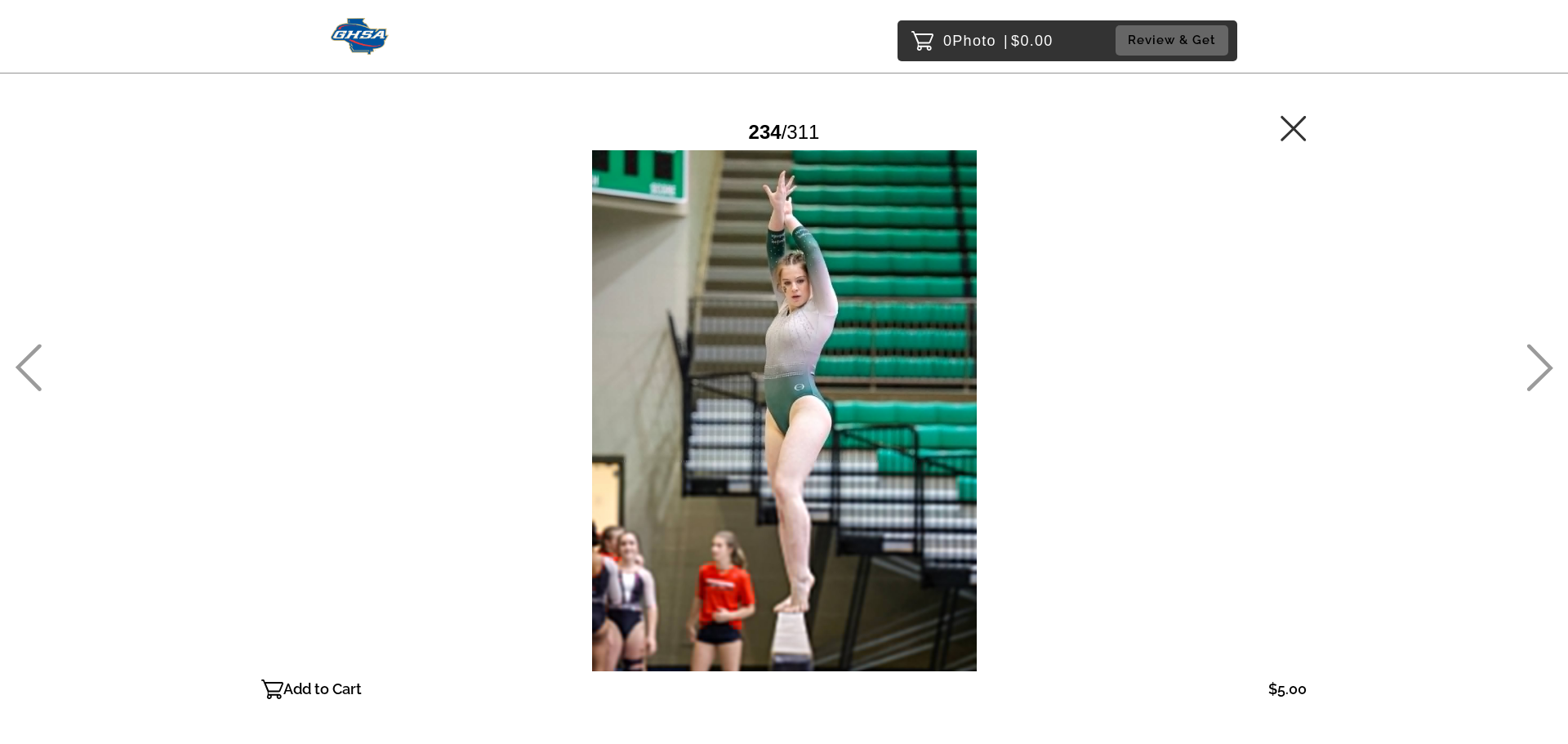
click at [1539, 358] on icon at bounding box center [1541, 368] width 26 height 48
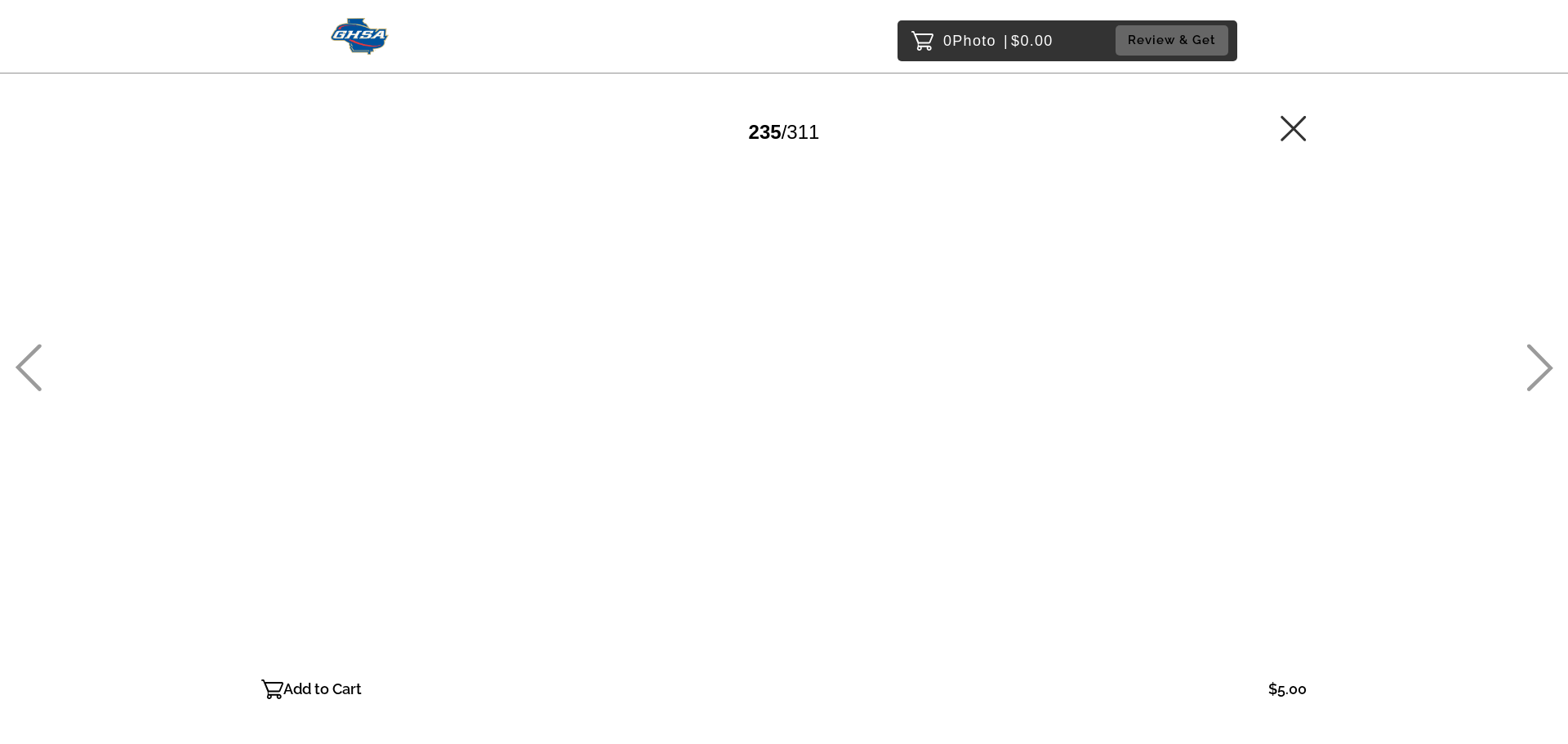
click at [1538, 358] on icon at bounding box center [1540, 367] width 27 height 48
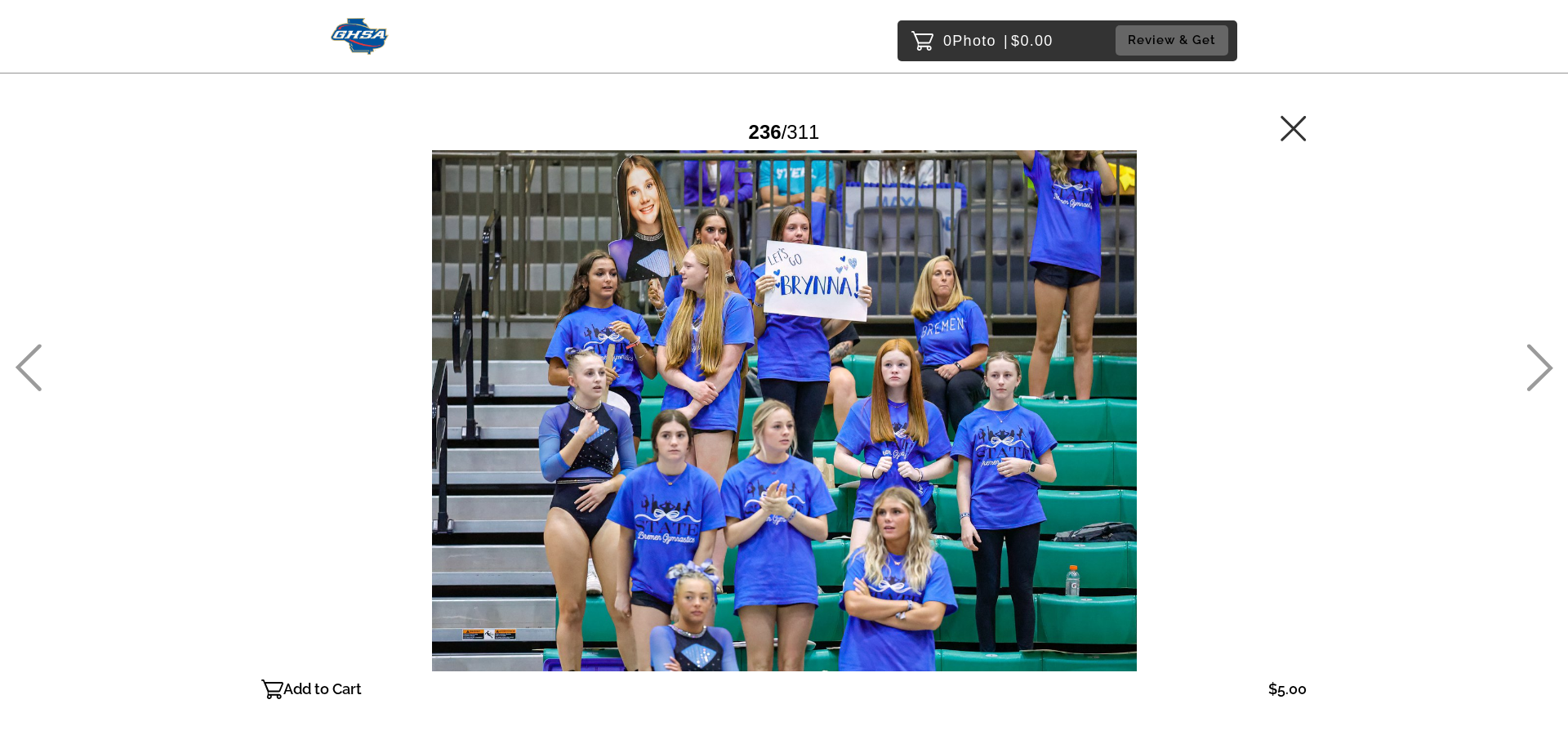
click at [1543, 358] on icon at bounding box center [1541, 368] width 26 height 48
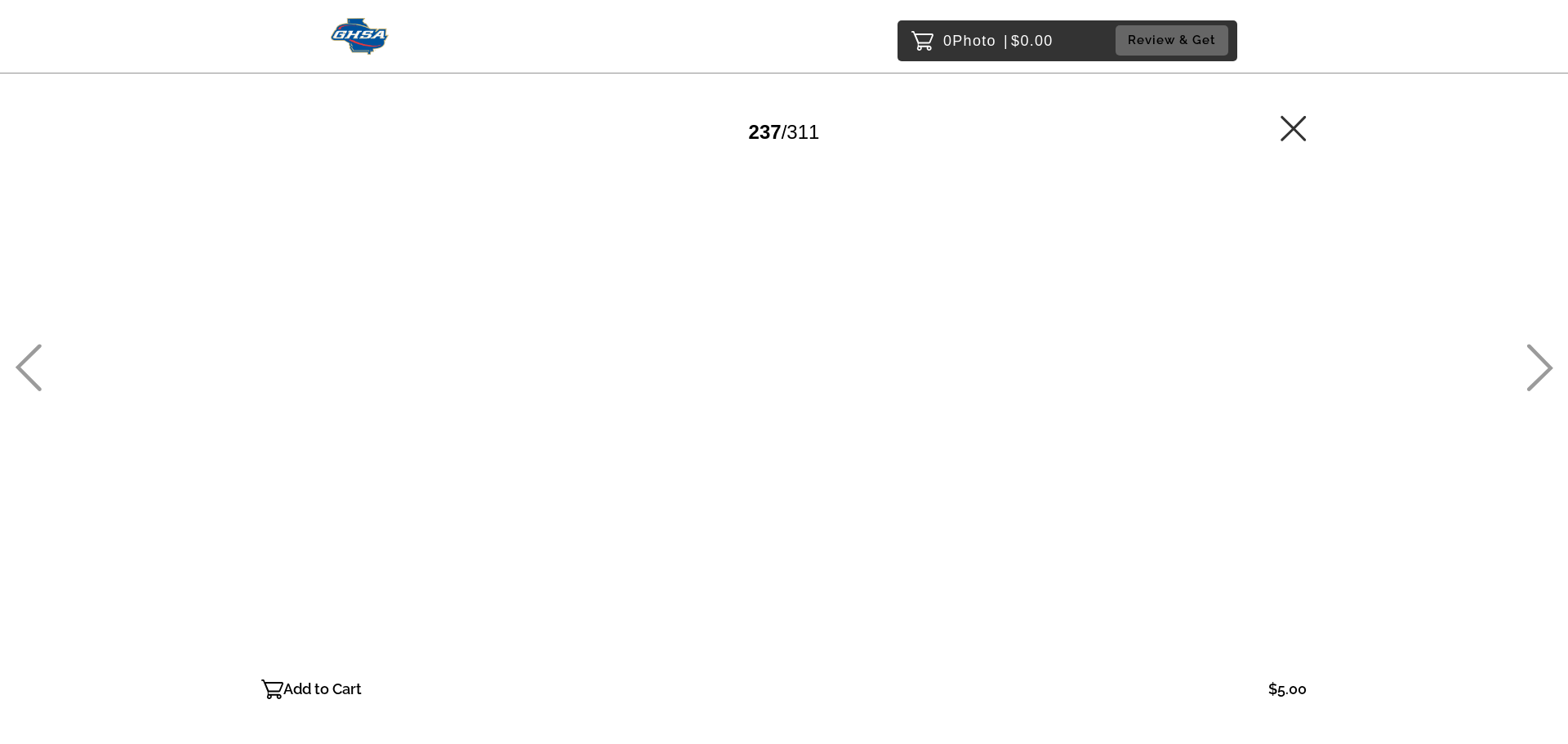
click at [1541, 357] on icon at bounding box center [1541, 368] width 26 height 48
